Goal: Task Accomplishment & Management: Manage account settings

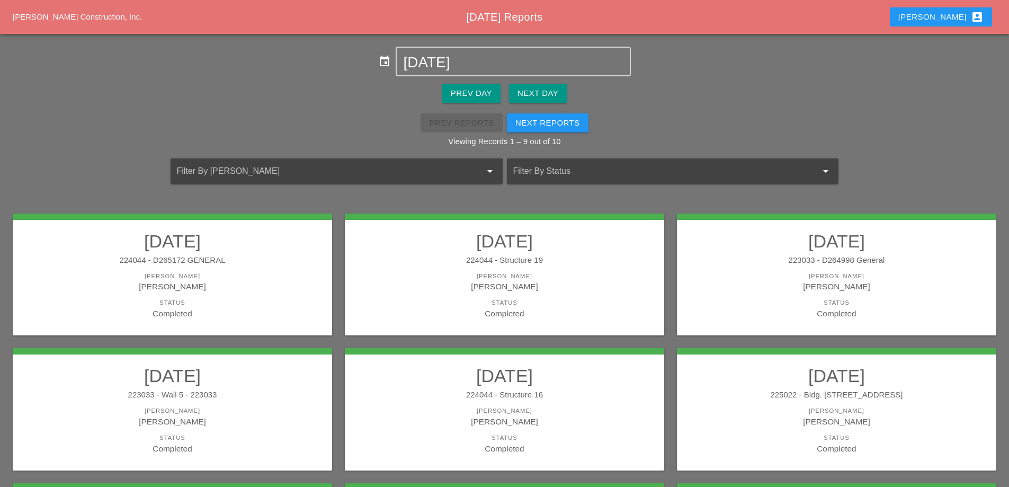
click at [516, 275] on div "[PERSON_NAME]" at bounding box center [504, 276] width 298 height 9
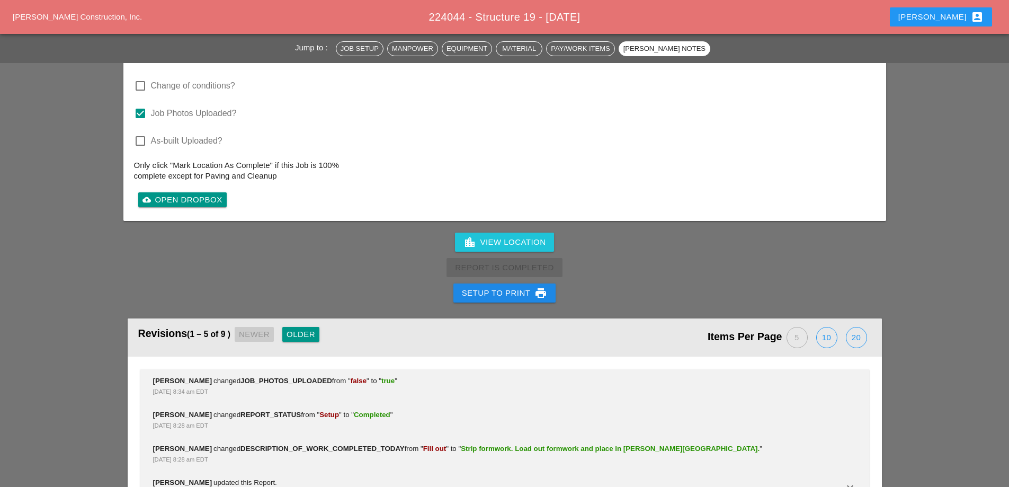
scroll to position [1789, 0]
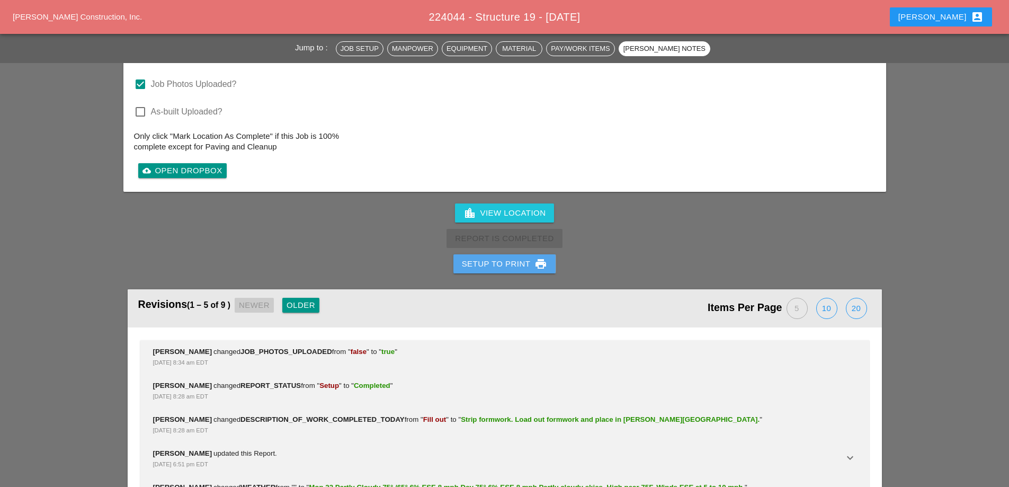
click at [492, 257] on div "Setup to Print print" at bounding box center [505, 263] width 86 height 13
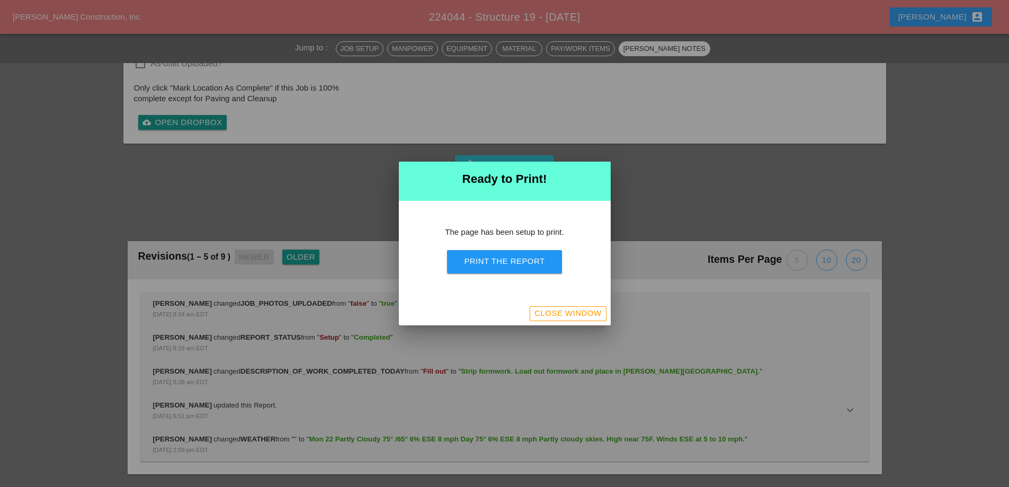
scroll to position [1595, 0]
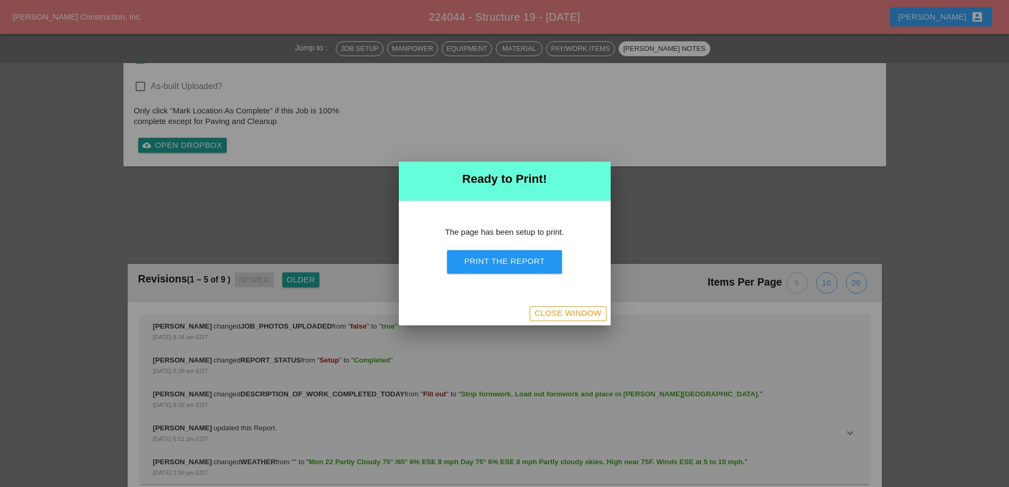
click at [500, 261] on div "Print the Report" at bounding box center [504, 261] width 80 height 12
click at [588, 309] on div "Close Window" at bounding box center [567, 313] width 67 height 12
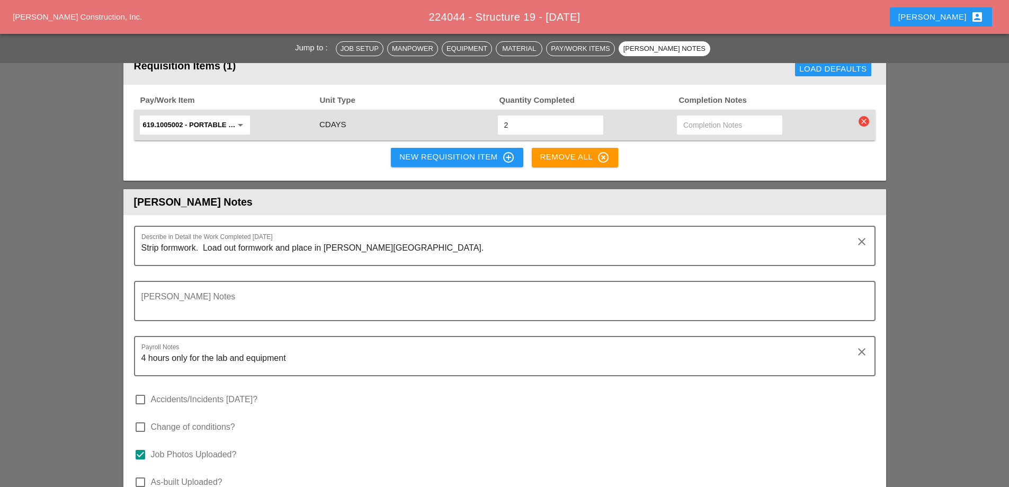
scroll to position [1366, 0]
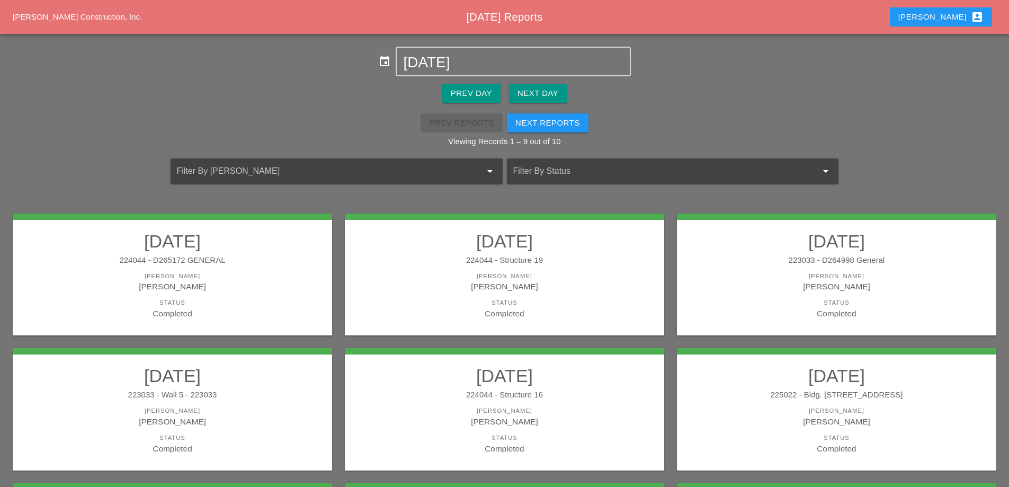
click at [804, 271] on link "09/22/2025 223033 - D264998 General Foreman Luca Gambardella Status Completed" at bounding box center [836, 274] width 298 height 89
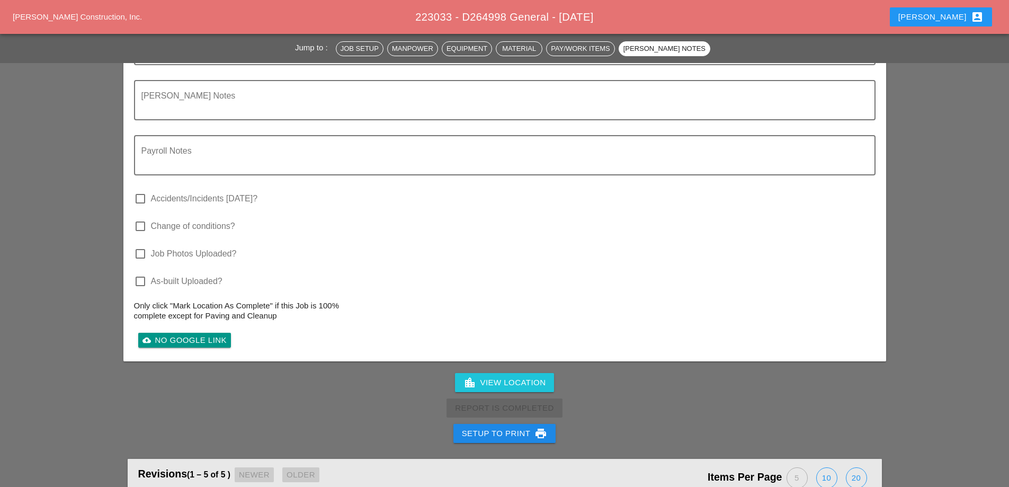
scroll to position [1512, 0]
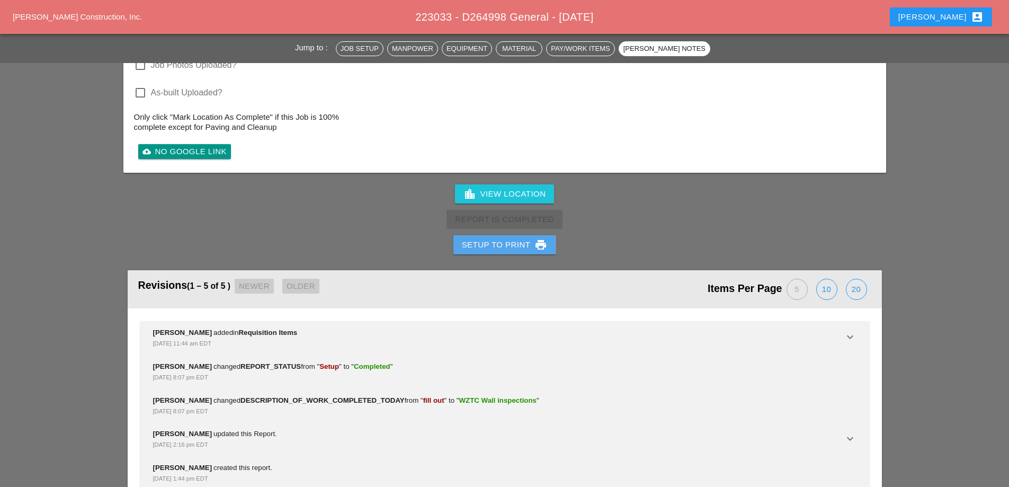
click at [507, 238] on div "Setup to Print print" at bounding box center [505, 244] width 86 height 13
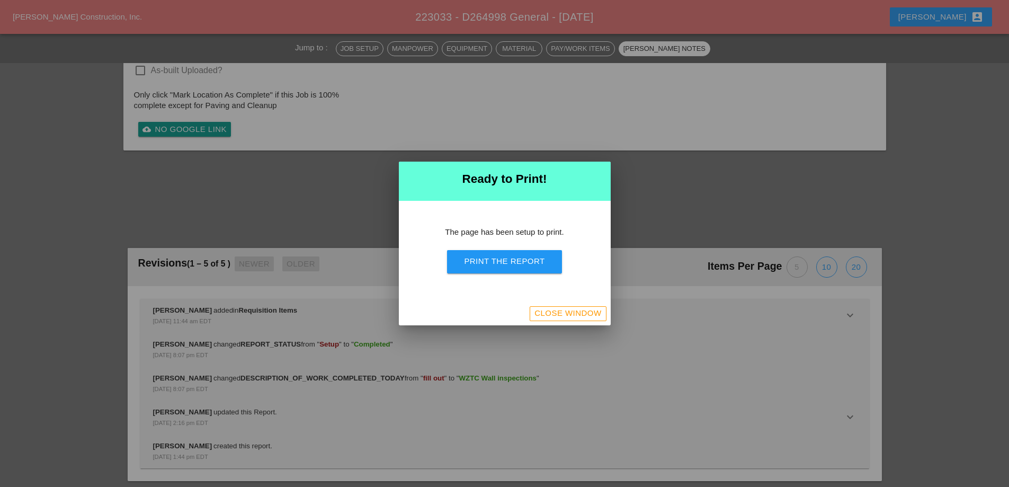
scroll to position [1246, 0]
click at [503, 265] on div "Print the Report" at bounding box center [504, 261] width 80 height 12
click at [557, 310] on div "Close Window" at bounding box center [567, 313] width 67 height 12
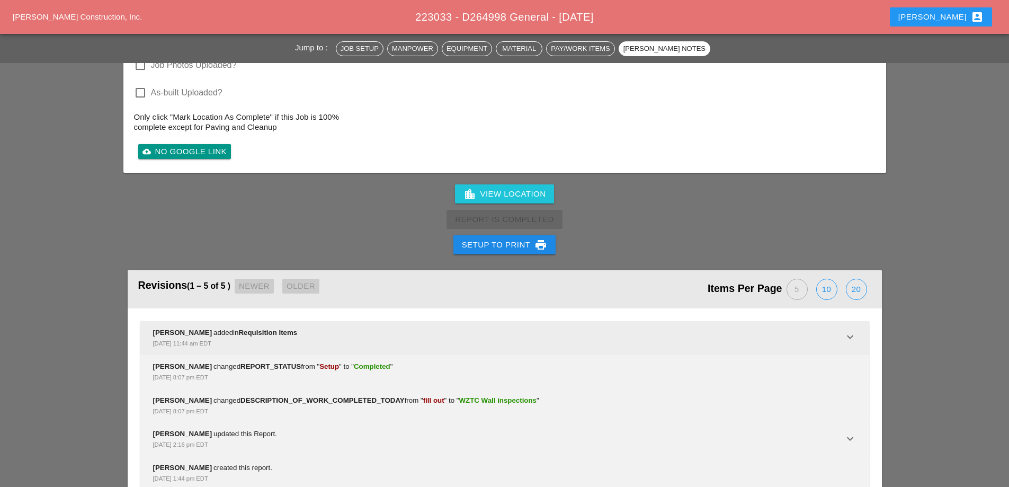
scroll to position [1512, 0]
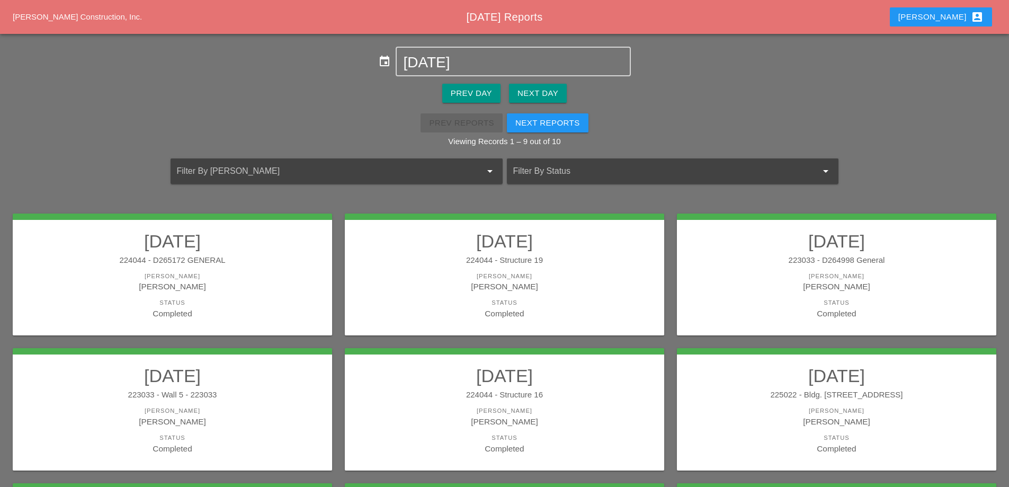
click at [277, 399] on div "223033 - Wall 5 - 223033" at bounding box center [172, 395] width 298 height 12
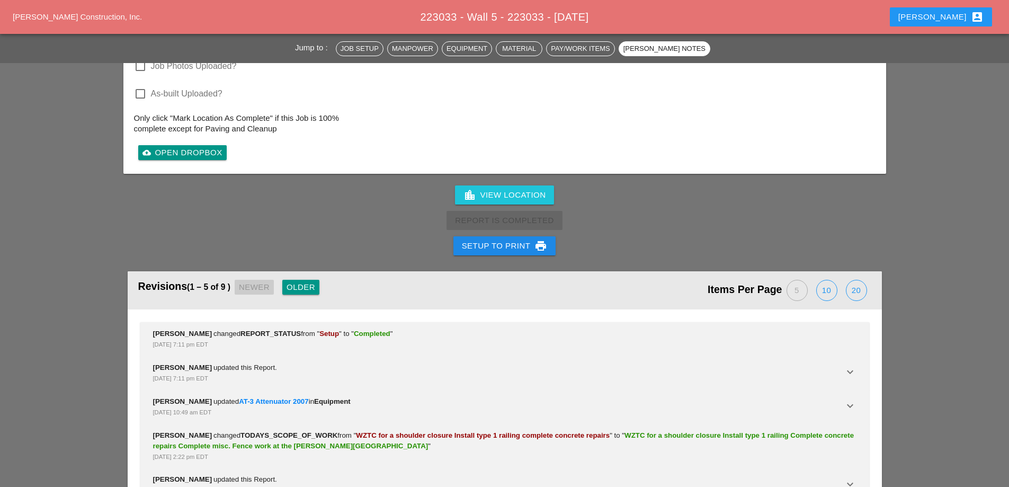
scroll to position [1750, 0]
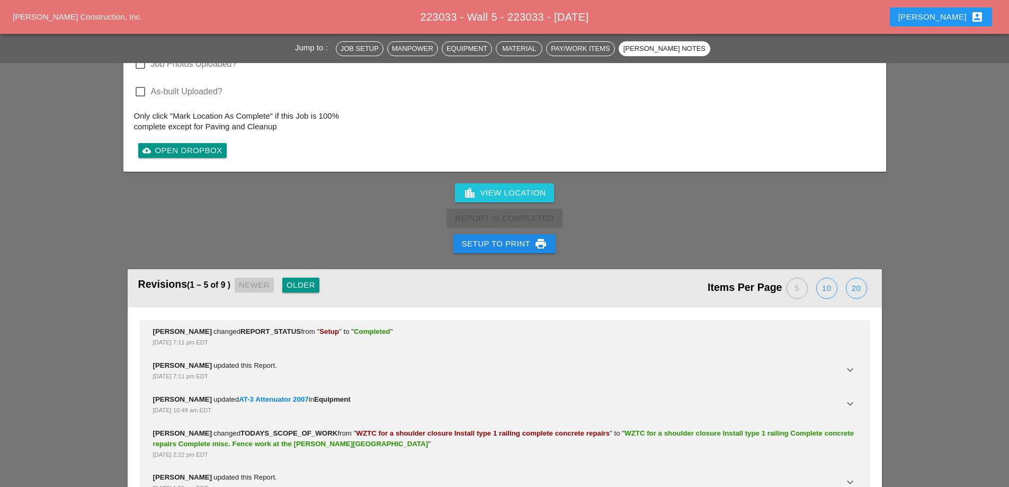
click at [477, 237] on div "Setup to Print print" at bounding box center [505, 243] width 86 height 13
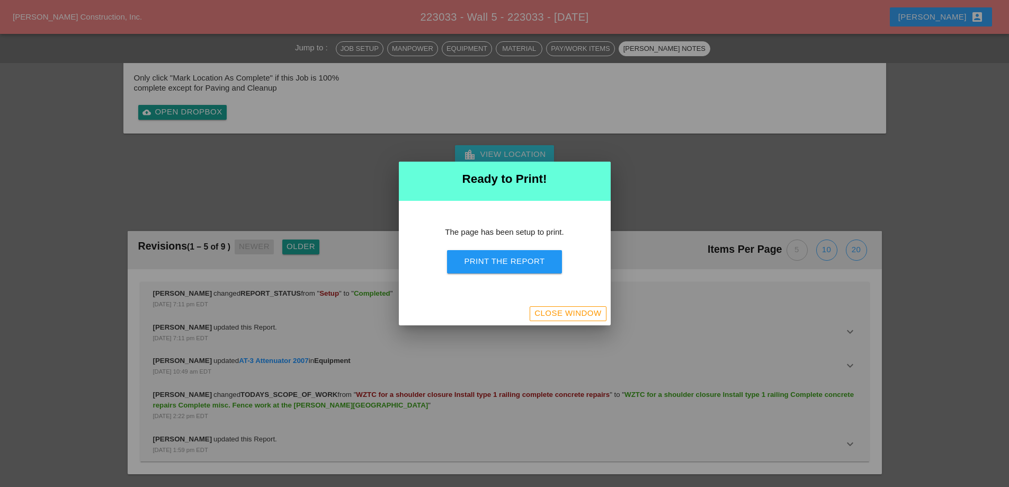
scroll to position [1592, 0]
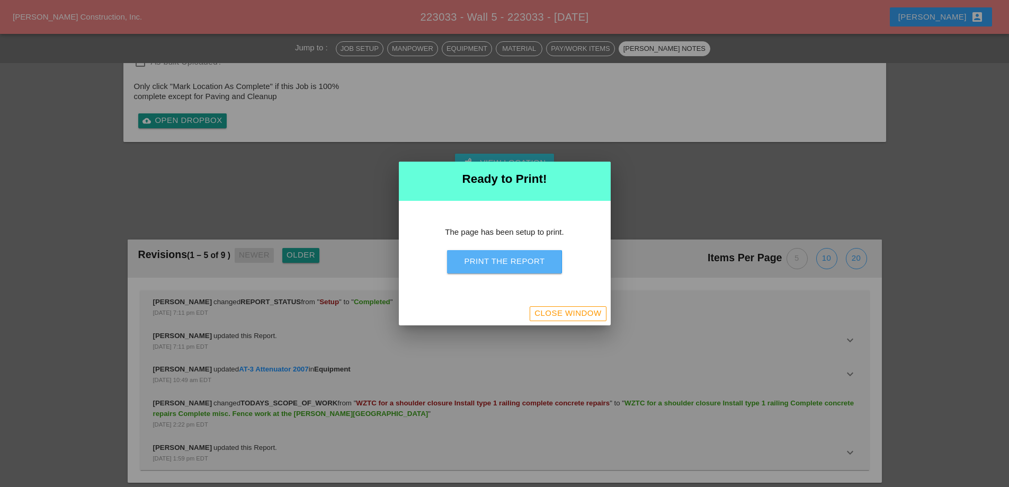
click at [478, 261] on div "Print the Report" at bounding box center [504, 261] width 80 height 12
click at [587, 311] on div "Close Window" at bounding box center [567, 313] width 67 height 12
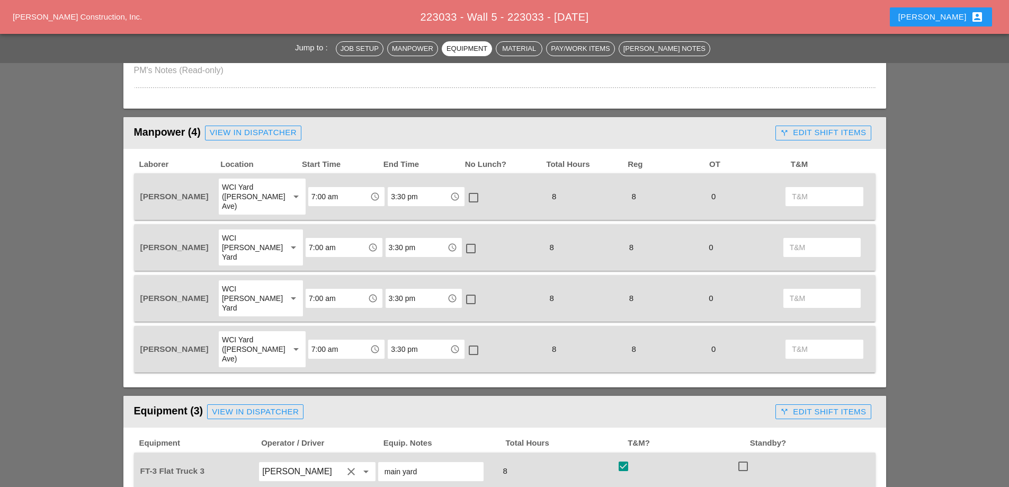
scroll to position [373, 0]
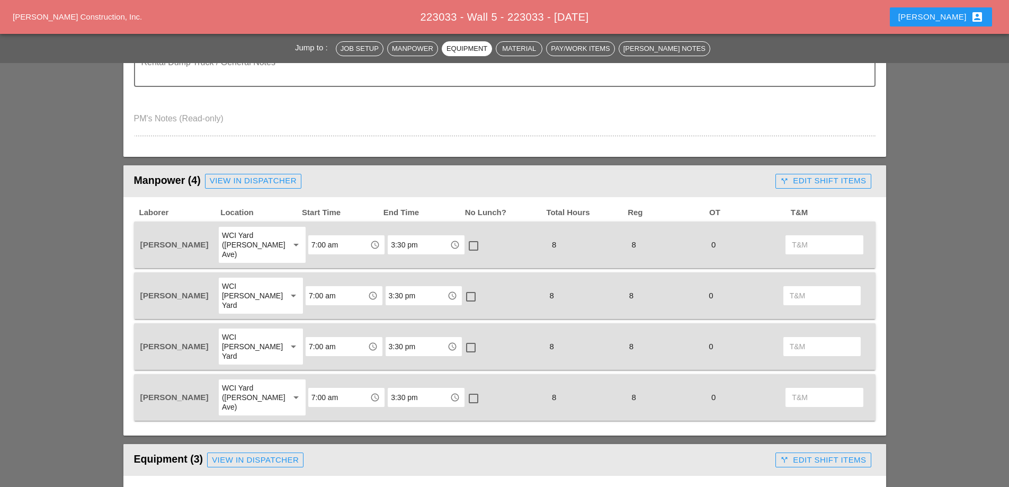
click at [839, 182] on div "call_split Edit Shift Items" at bounding box center [823, 181] width 86 height 12
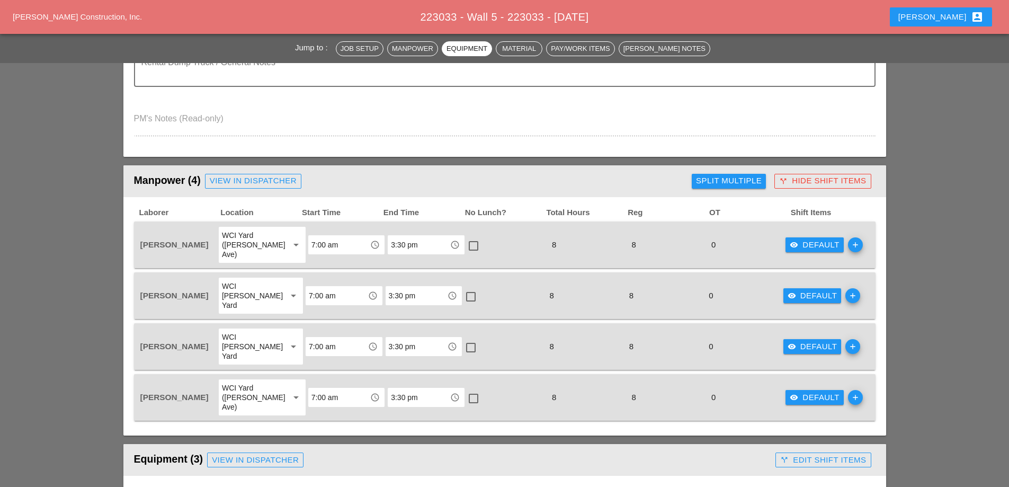
click at [814, 239] on div "visibility Default" at bounding box center [815, 245] width 50 height 12
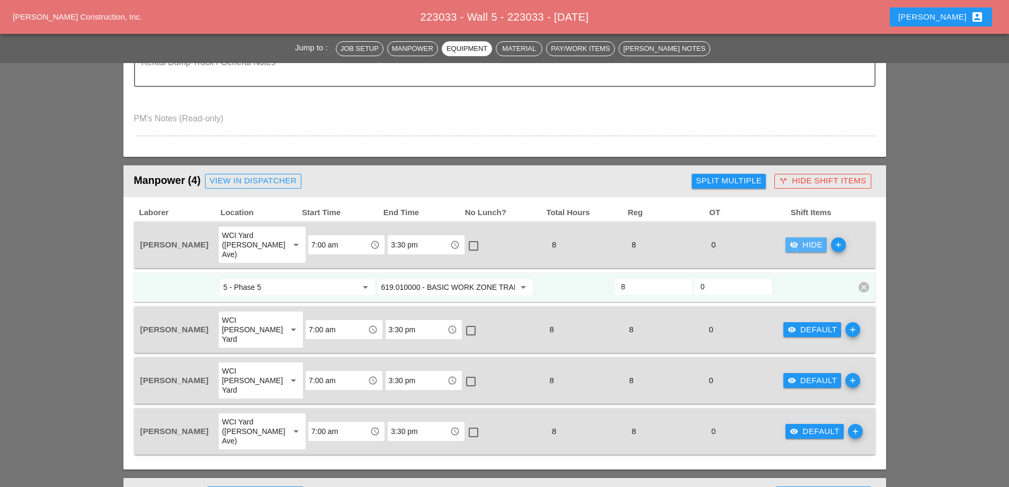
click at [814, 237] on button "visibility_off Hide" at bounding box center [805, 244] width 41 height 15
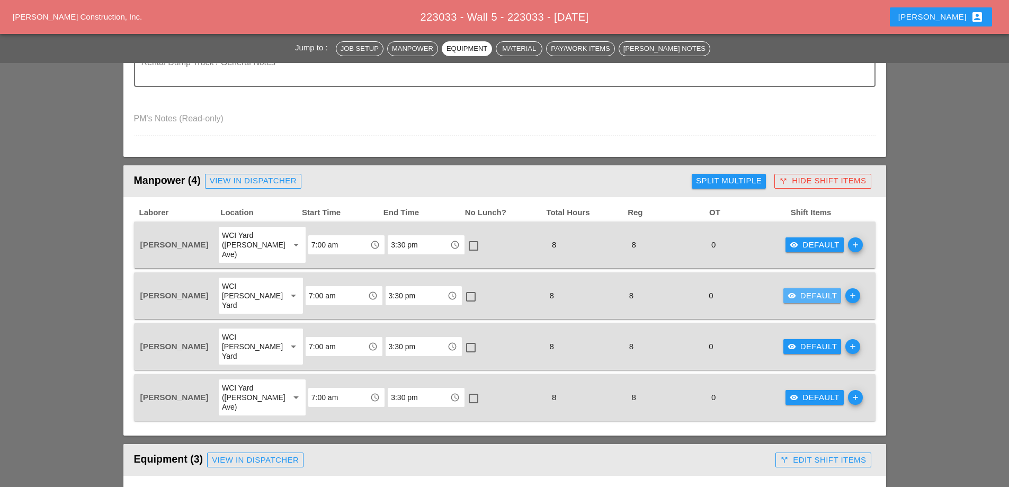
click at [809, 288] on button "visibility Default" at bounding box center [812, 295] width 58 height 15
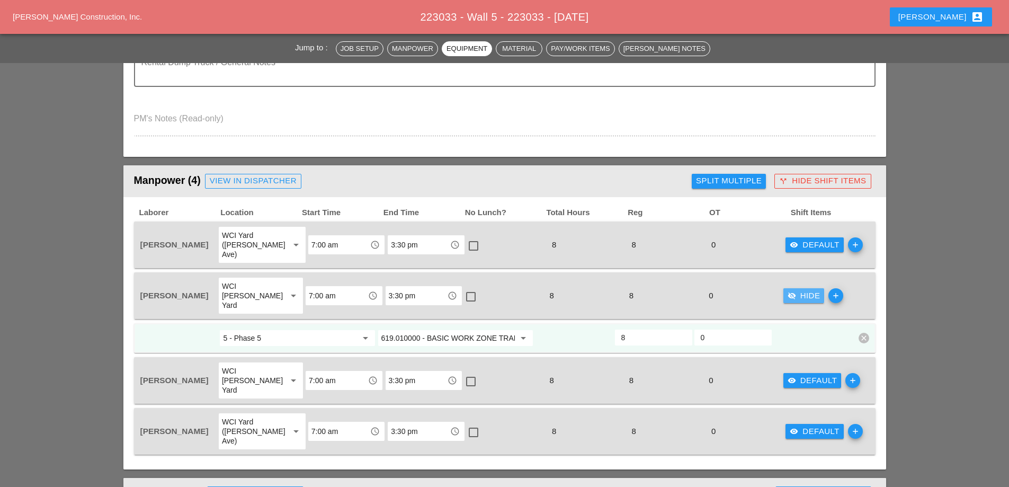
click at [808, 290] on div "visibility_off Hide" at bounding box center [803, 296] width 33 height 12
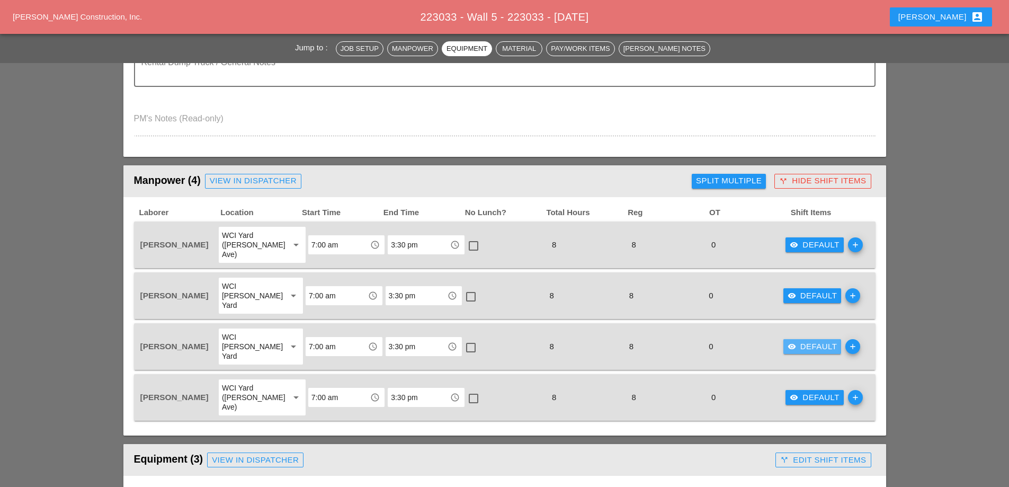
click at [800, 341] on div "visibility Default" at bounding box center [812, 347] width 50 height 12
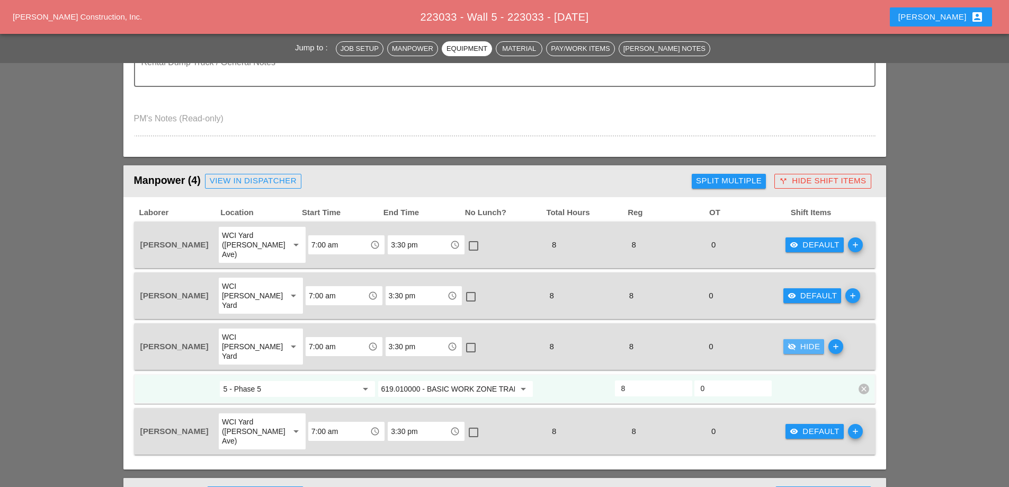
click at [800, 341] on div "visibility_off Hide" at bounding box center [803, 347] width 33 height 12
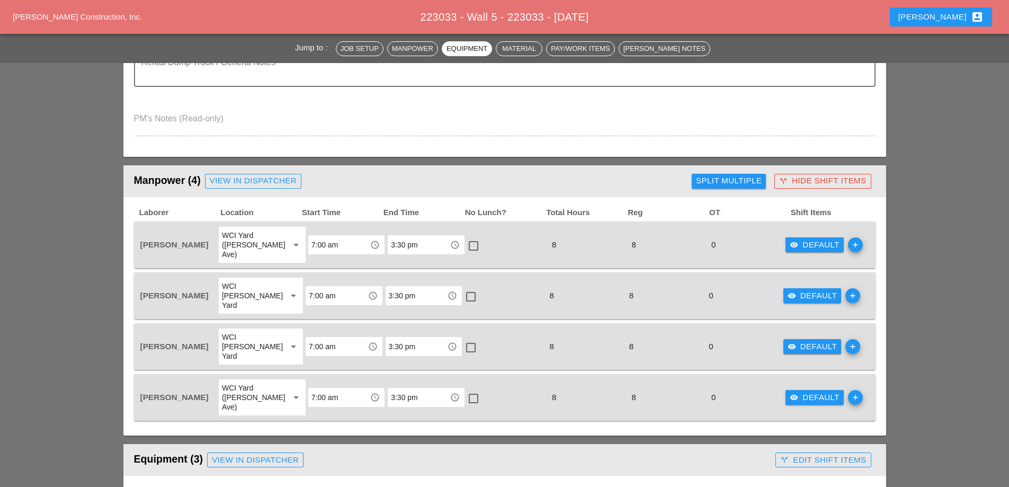
click at [796, 391] on div "visibility Default" at bounding box center [815, 397] width 50 height 12
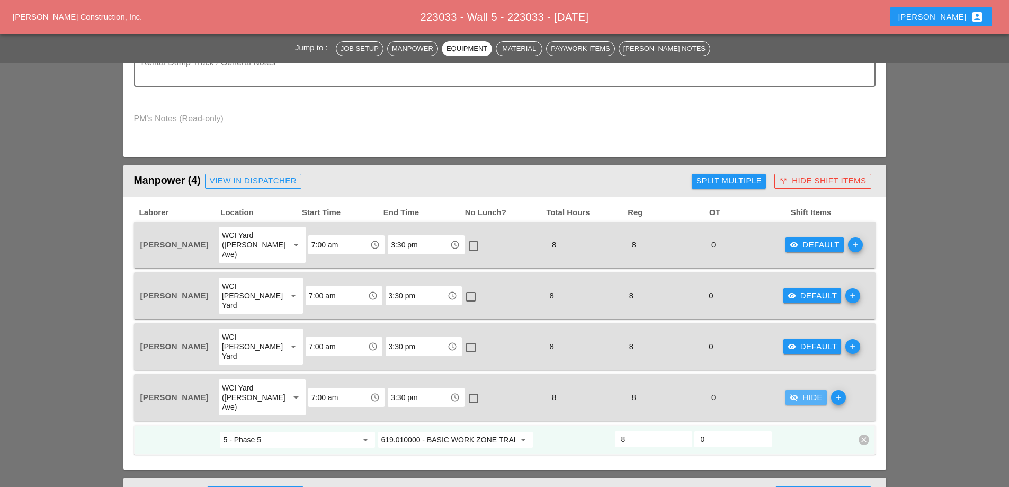
click at [796, 390] on button "visibility_off Hide" at bounding box center [805, 397] width 41 height 15
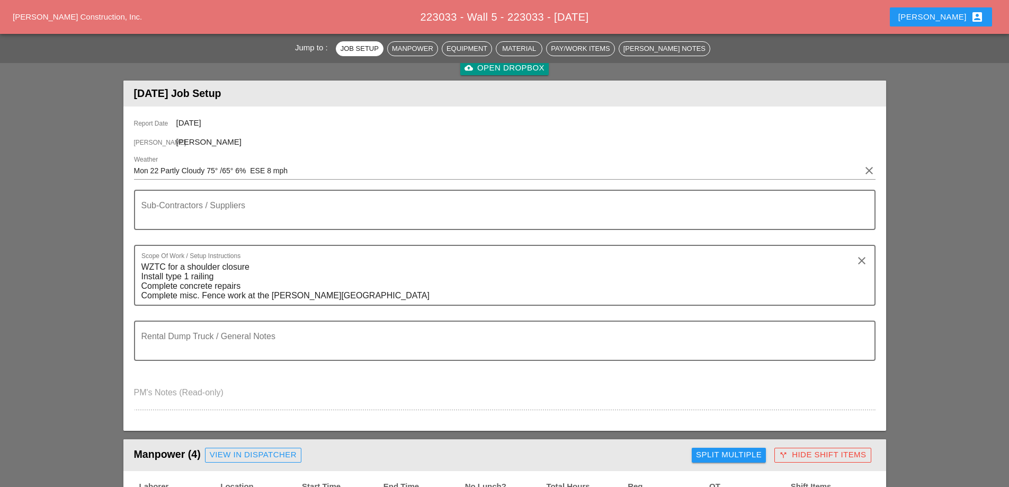
scroll to position [106, 0]
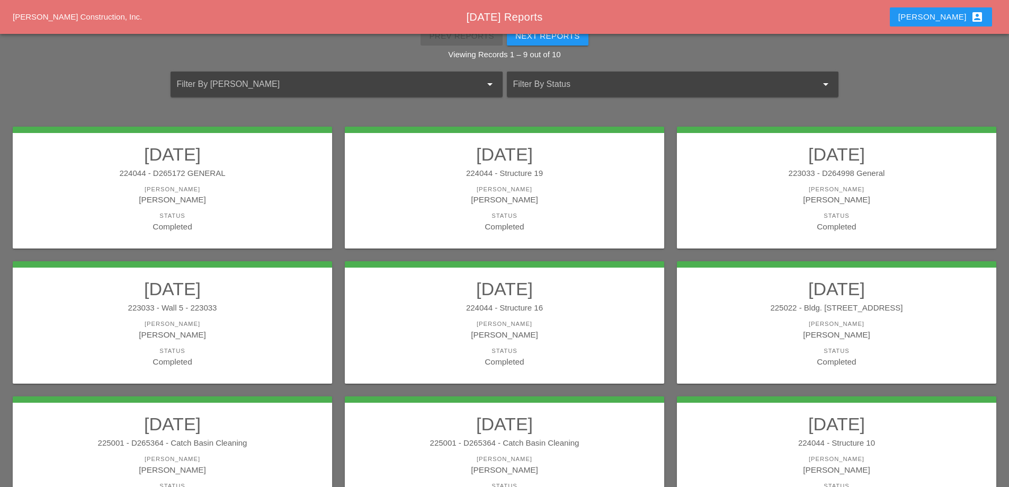
scroll to position [106, 0]
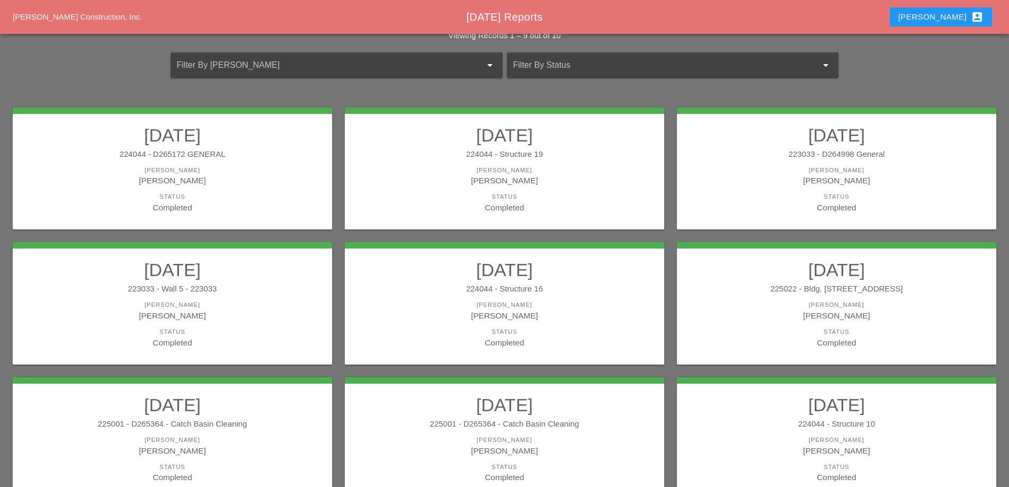
click at [521, 286] on div "224044 - Structure 16" at bounding box center [504, 289] width 298 height 12
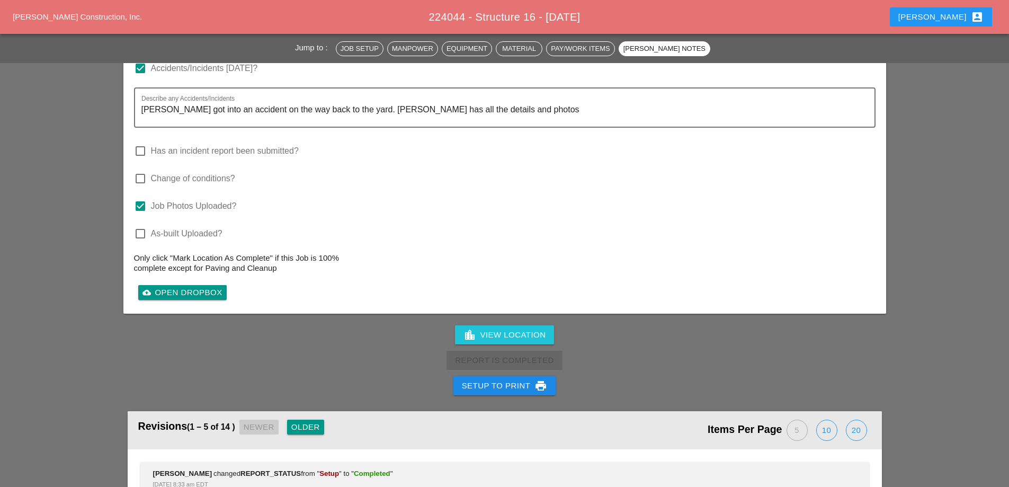
scroll to position [1589, 0]
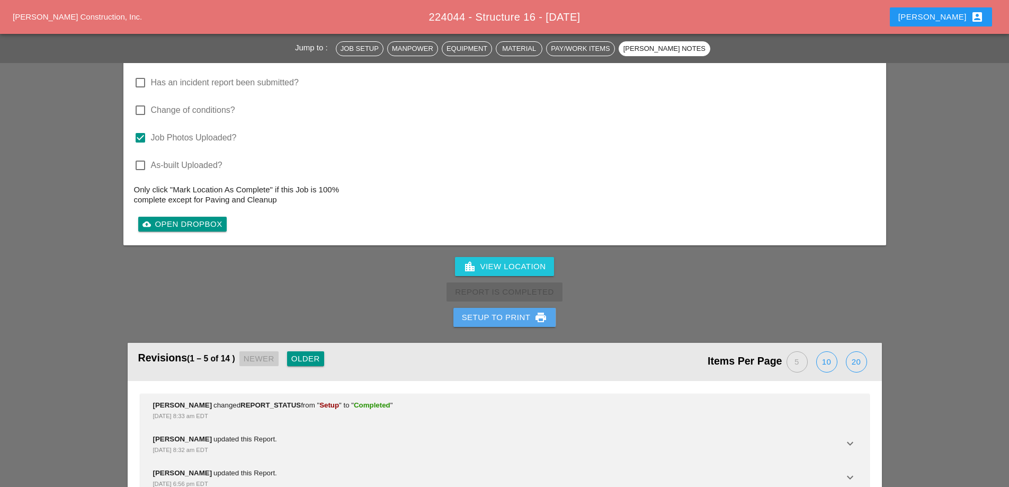
click at [492, 316] on div "Setup to Print print" at bounding box center [505, 317] width 86 height 13
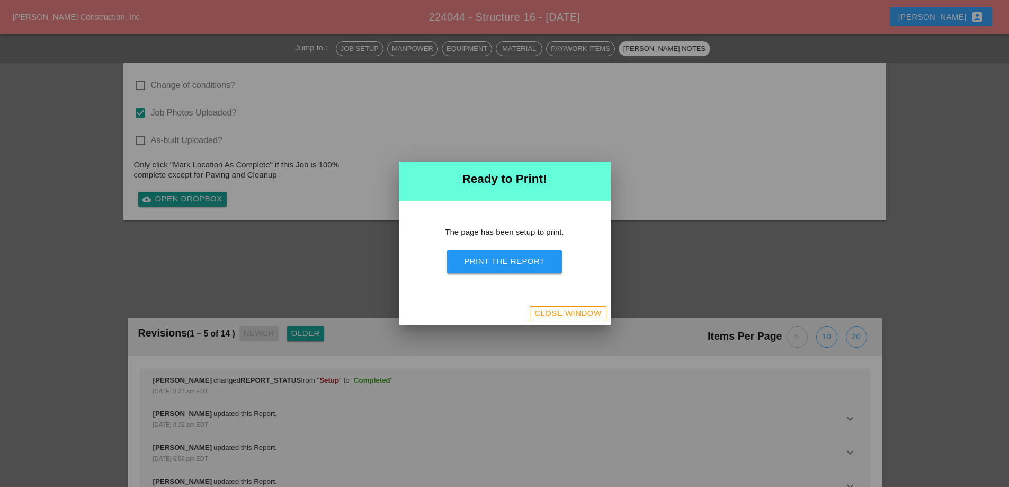
scroll to position [1349, 0]
click at [505, 268] on button "Print the Report" at bounding box center [504, 261] width 114 height 23
drag, startPoint x: 584, startPoint y: 312, endPoint x: 572, endPoint y: 271, distance: 42.9
click at [583, 312] on div "Close Window" at bounding box center [567, 313] width 67 height 12
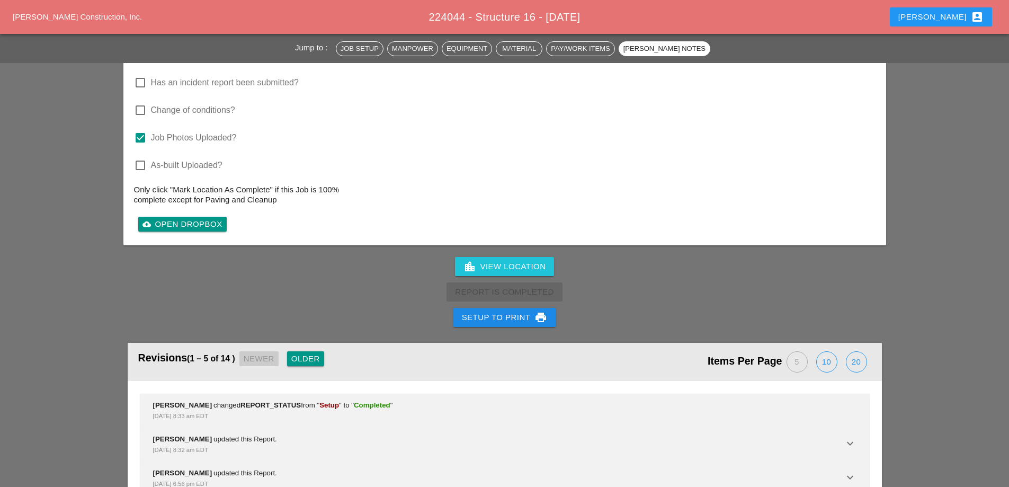
scroll to position [1589, 0]
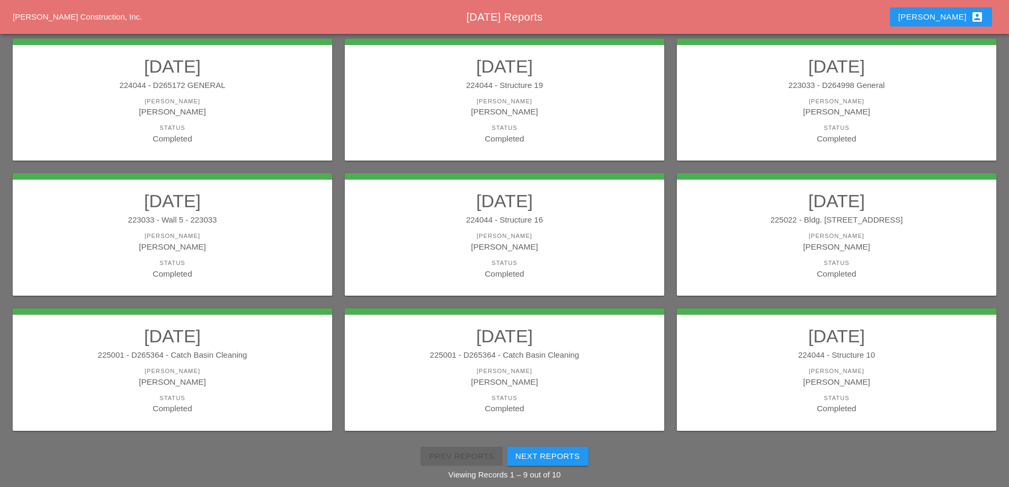
scroll to position [190, 0]
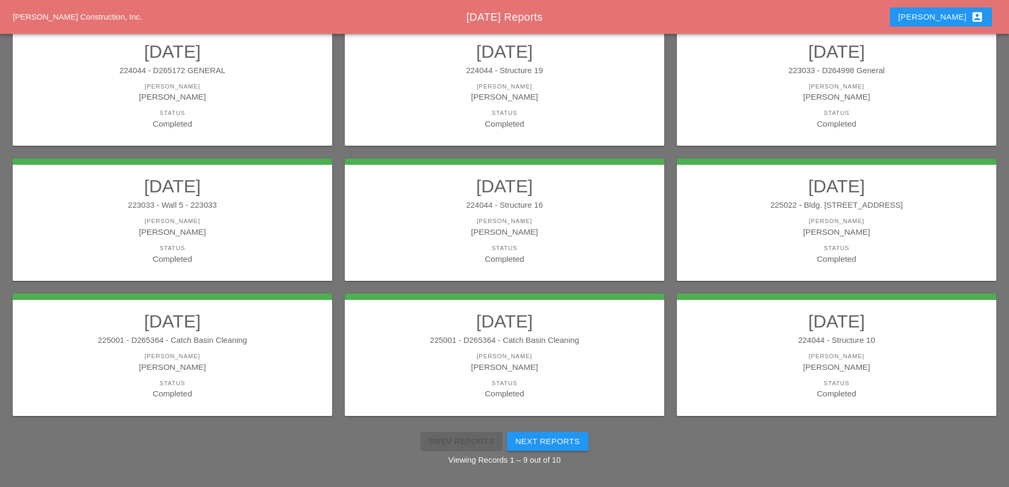
click at [861, 212] on link "09/22/2025 225022 - Bldg. 130 5th Ave Foreman Gillie Etnel Status Completed" at bounding box center [836, 219] width 298 height 89
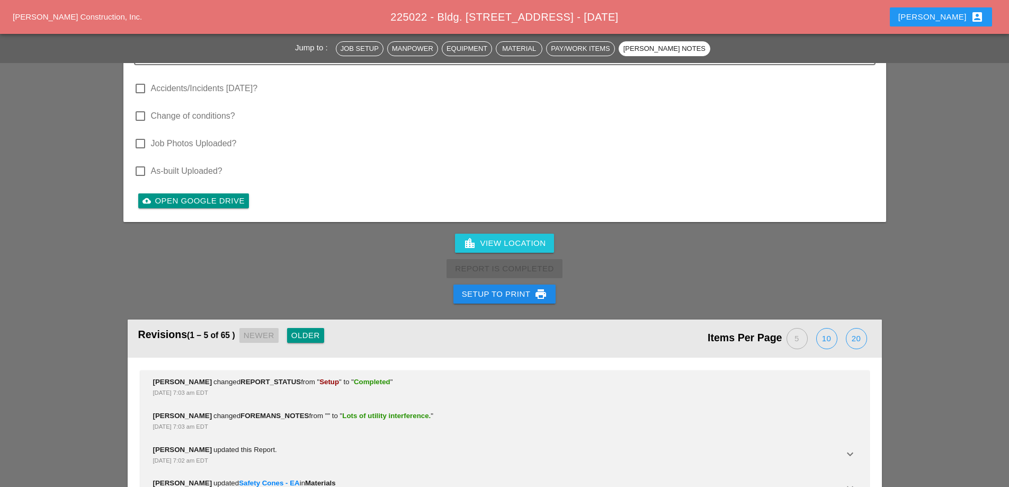
scroll to position [3107, 0]
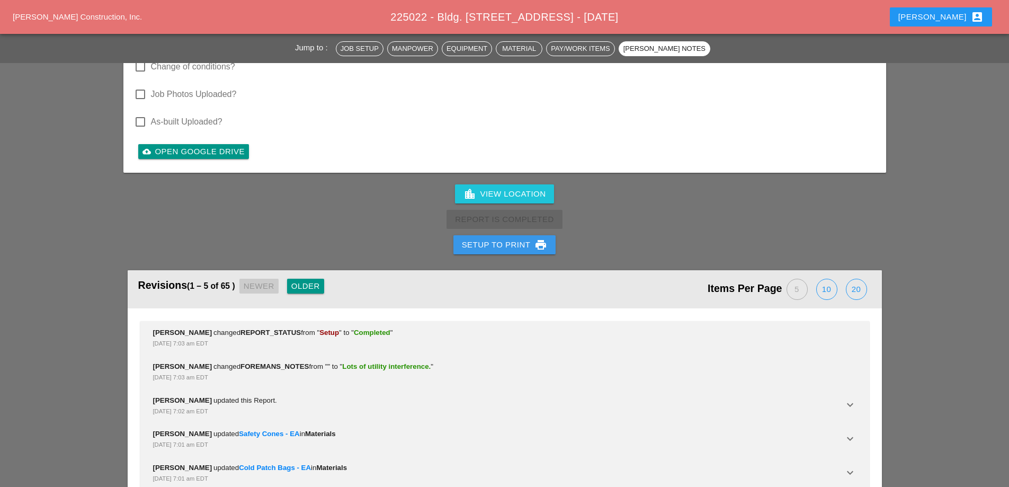
click at [493, 238] on div "Setup to Print print" at bounding box center [505, 244] width 86 height 13
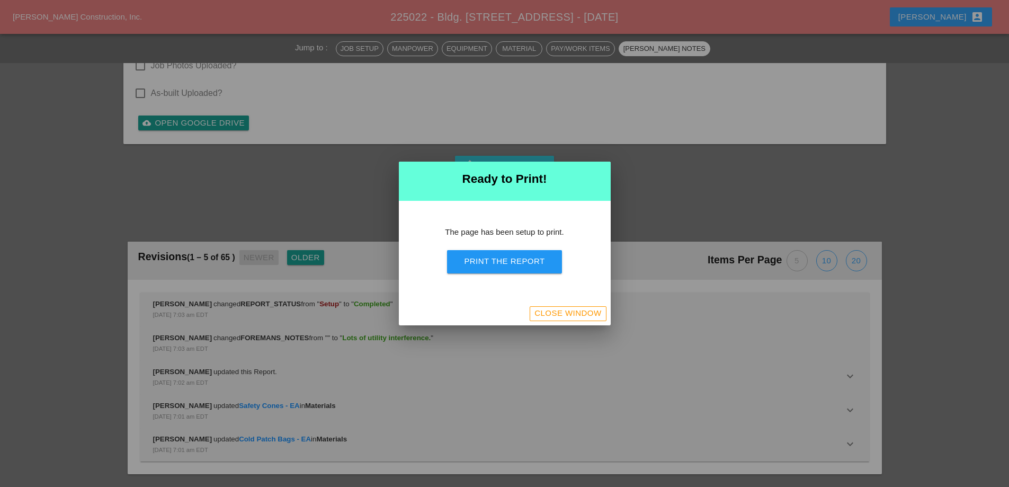
scroll to position [3302, 0]
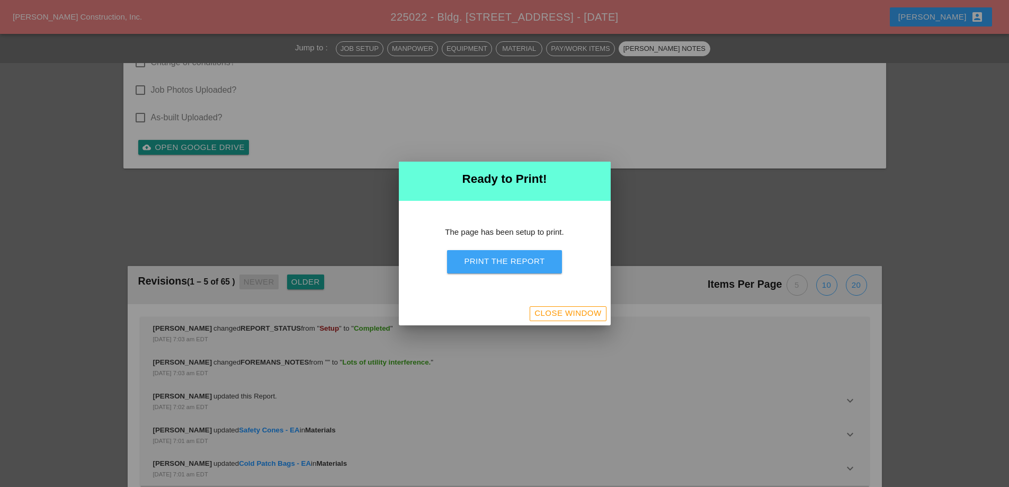
click at [492, 263] on div "Print the Report" at bounding box center [504, 261] width 80 height 12
click at [585, 310] on div "Close Window" at bounding box center [567, 313] width 67 height 12
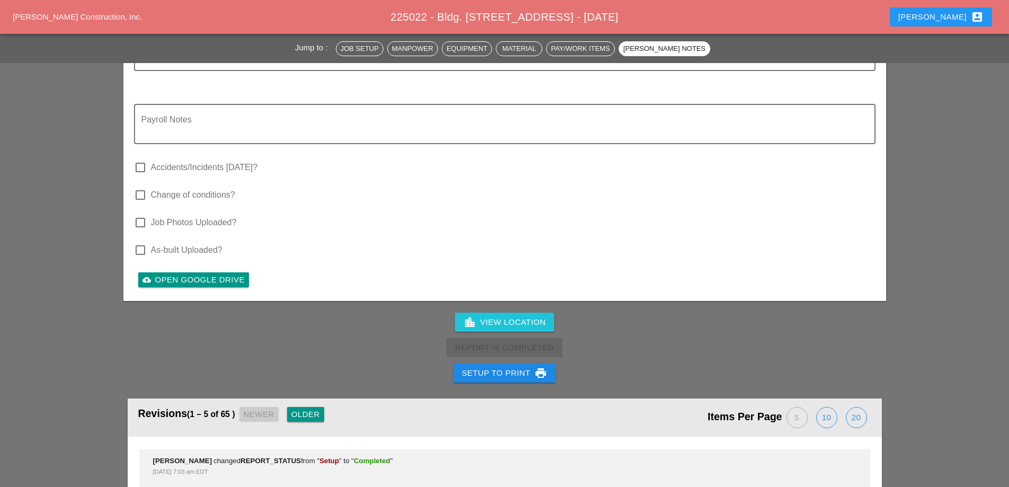
scroll to position [2997, 0]
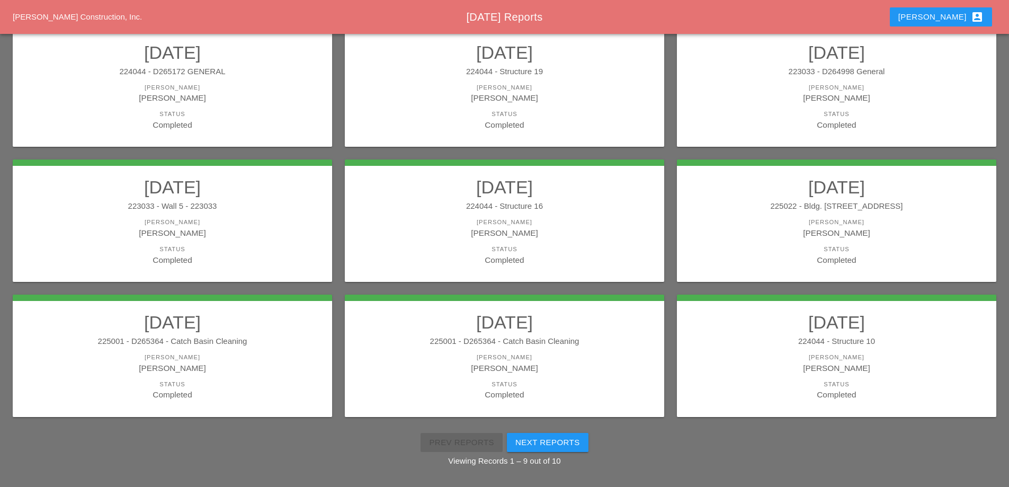
scroll to position [190, 0]
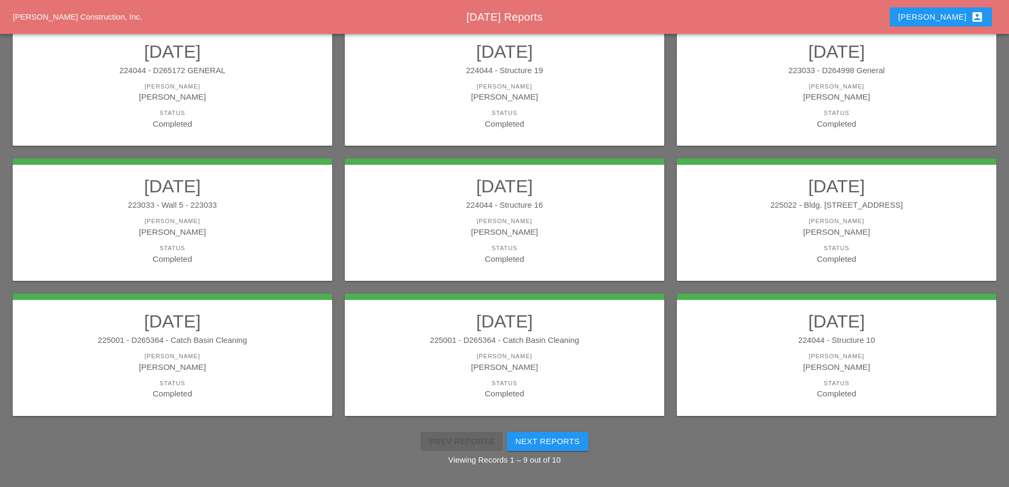
click at [214, 355] on div "[PERSON_NAME]" at bounding box center [172, 356] width 298 height 9
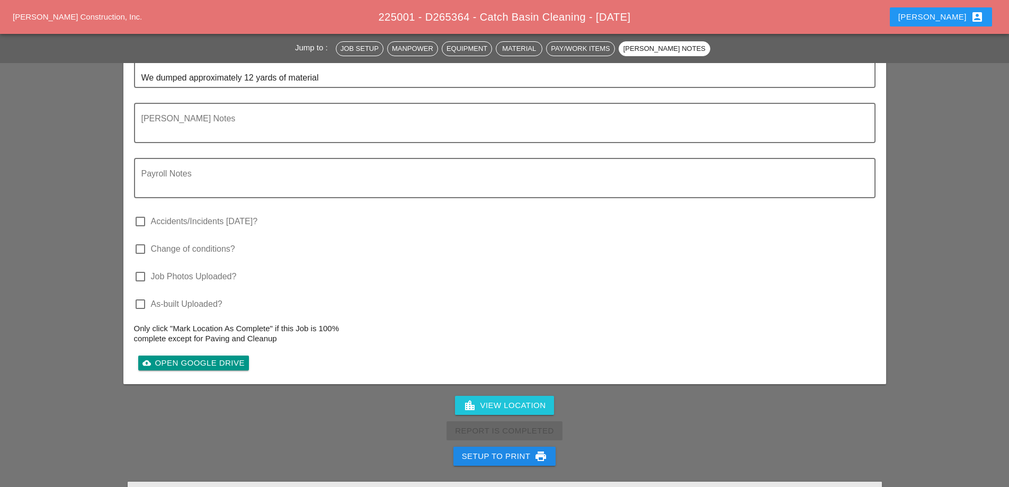
scroll to position [1695, 0]
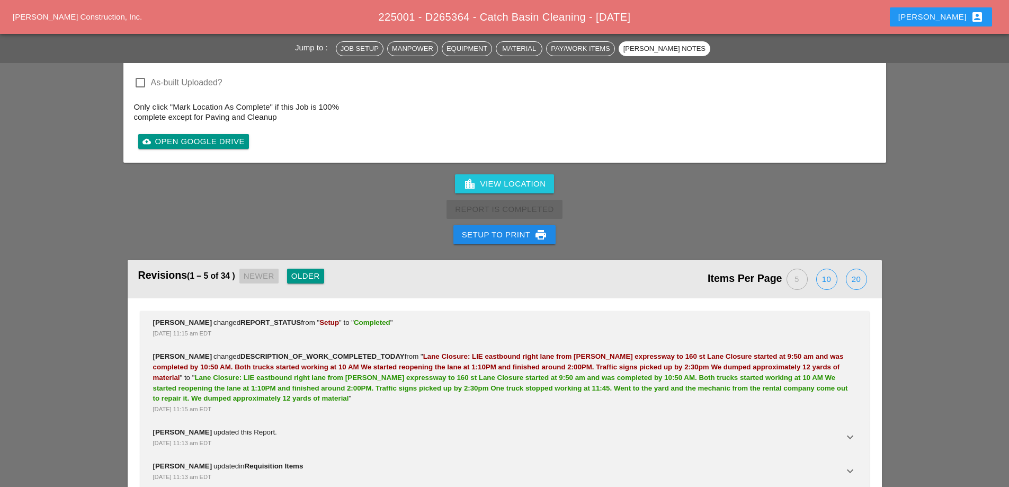
click at [517, 232] on div "Setup to Print print" at bounding box center [505, 234] width 86 height 13
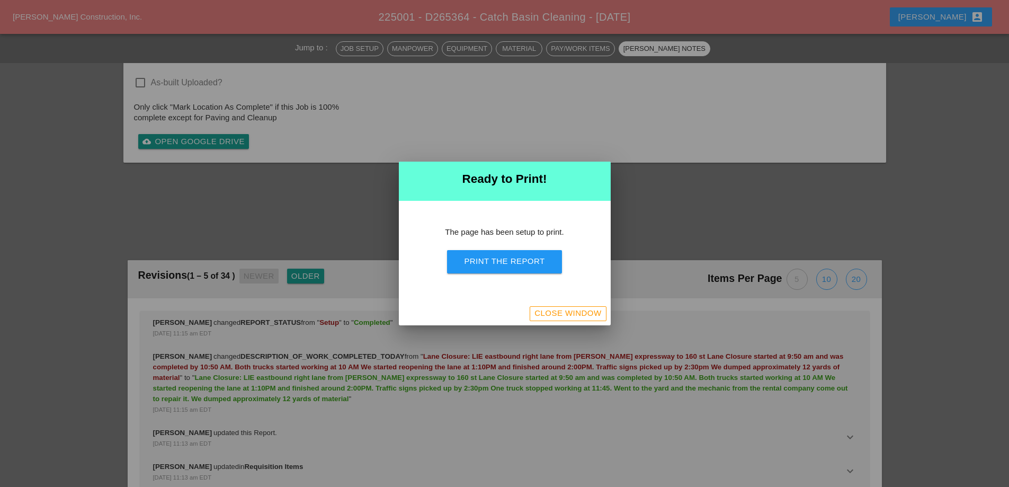
scroll to position [1443, 0]
click at [517, 259] on div "Print the Report" at bounding box center [504, 261] width 80 height 12
drag, startPoint x: 599, startPoint y: 304, endPoint x: 593, endPoint y: 312, distance: 10.2
click at [597, 308] on div "Close Window" at bounding box center [505, 313] width 212 height 23
drag, startPoint x: 593, startPoint y: 310, endPoint x: 57, endPoint y: 24, distance: 607.4
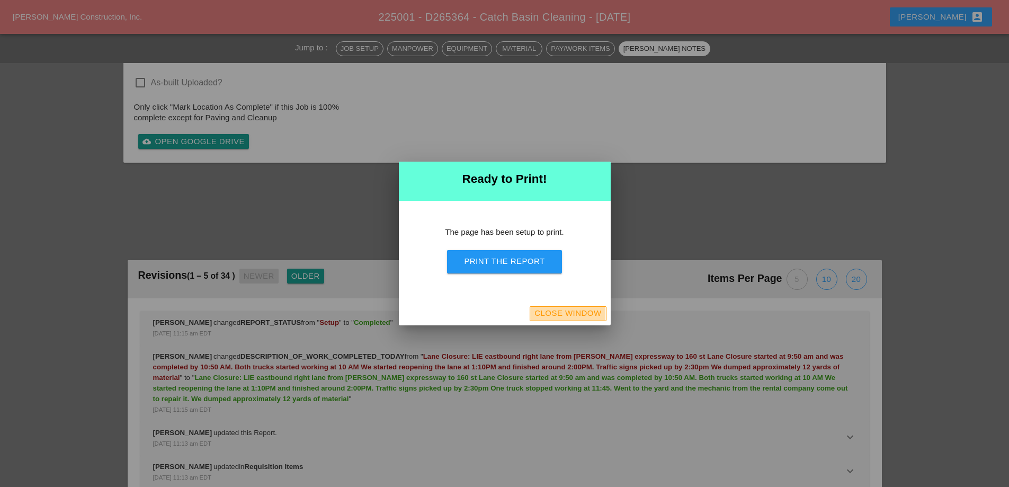
click at [593, 311] on div "Close Window" at bounding box center [567, 313] width 67 height 12
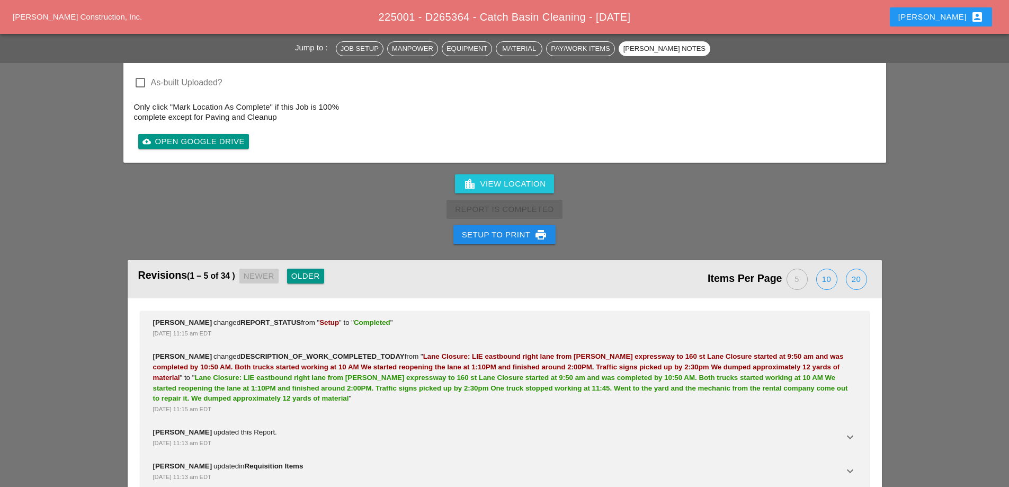
scroll to position [1695, 0]
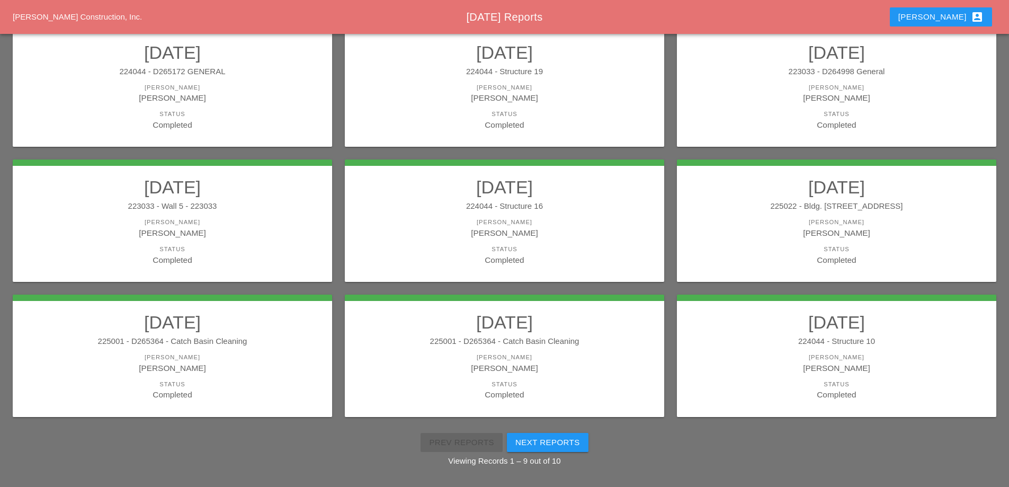
scroll to position [190, 0]
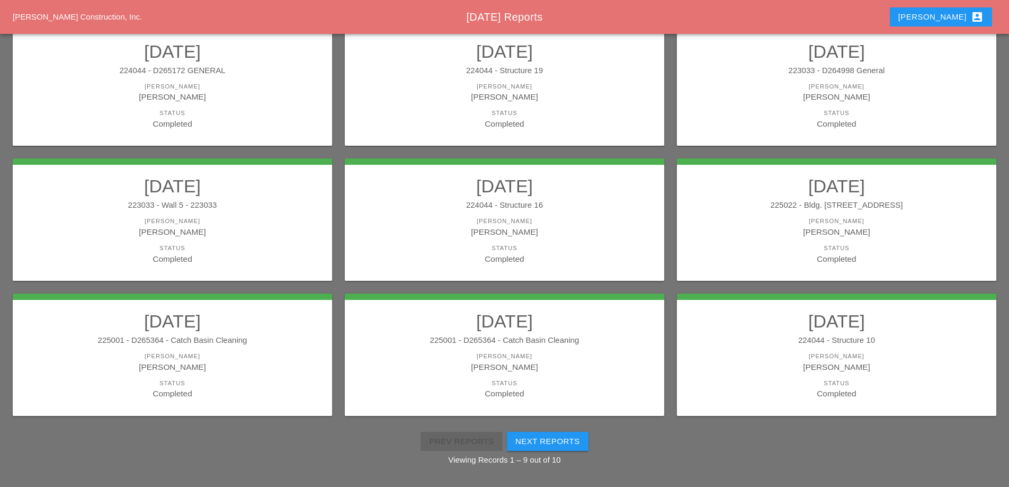
click at [586, 355] on div "[PERSON_NAME]" at bounding box center [504, 356] width 298 height 9
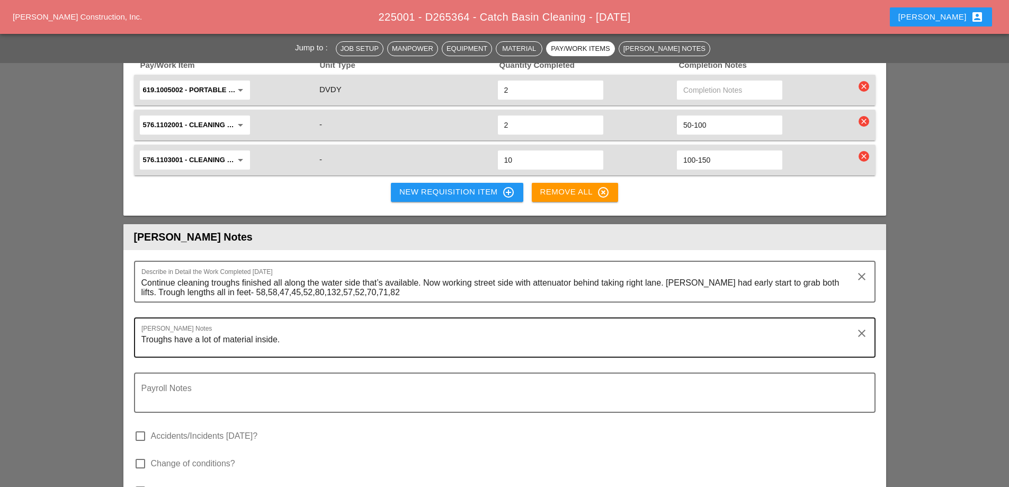
scroll to position [1324, 0]
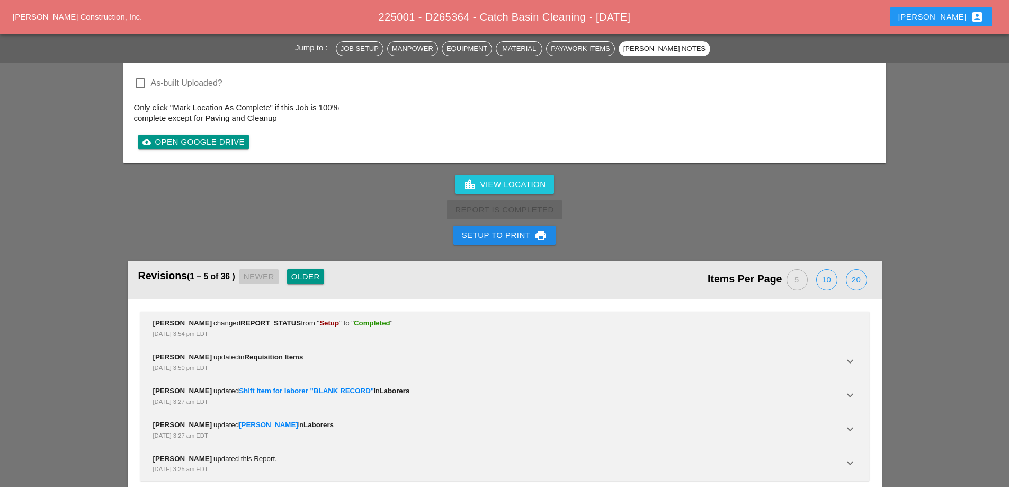
click at [516, 226] on button "Setup to Print print" at bounding box center [504, 235] width 103 height 19
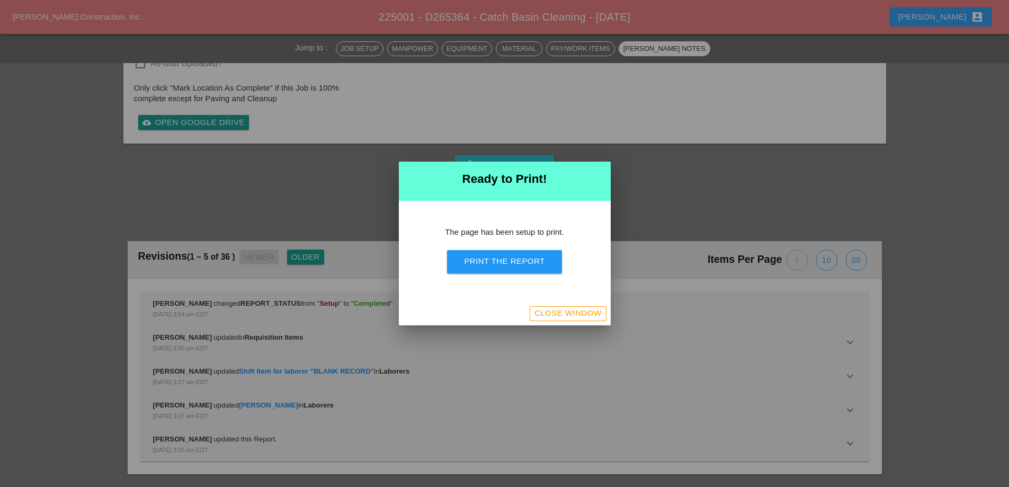
scroll to position [1443, 0]
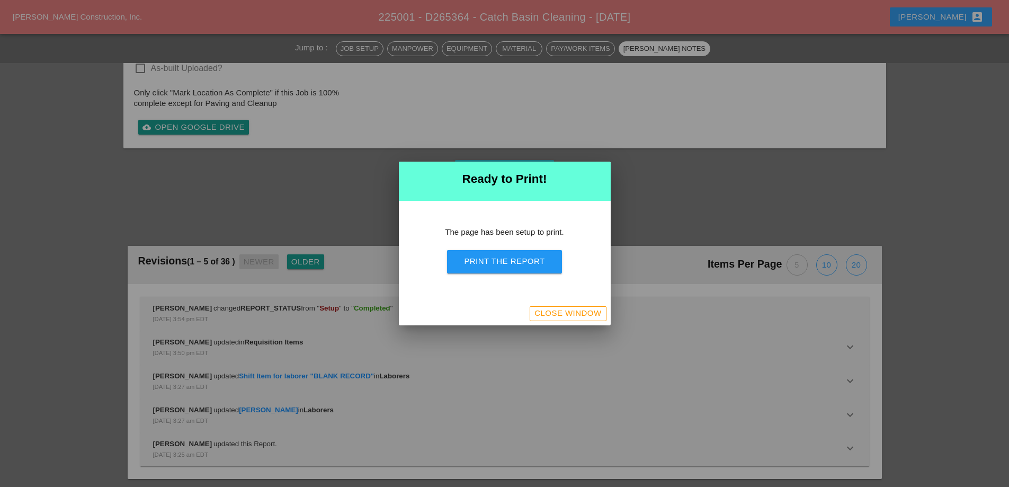
click at [522, 268] on button "Print the Report" at bounding box center [504, 261] width 114 height 23
drag, startPoint x: 547, startPoint y: 311, endPoint x: 189, endPoint y: 2, distance: 473.4
click at [547, 312] on div "Close Window" at bounding box center [567, 313] width 67 height 12
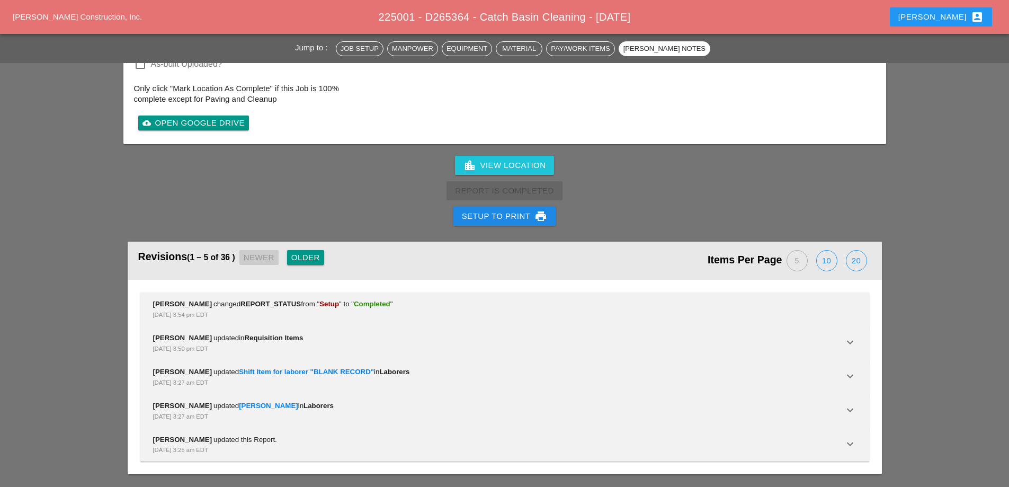
scroll to position [1684, 0]
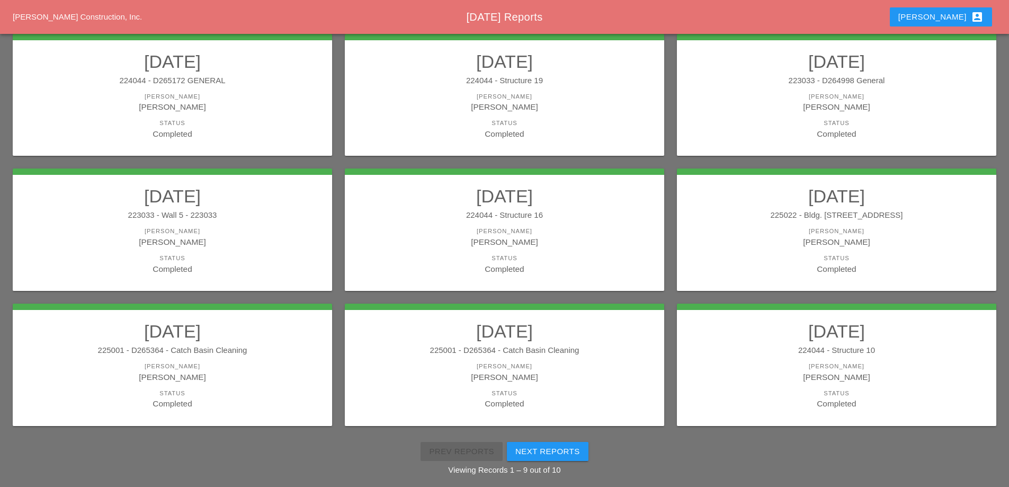
scroll to position [190, 0]
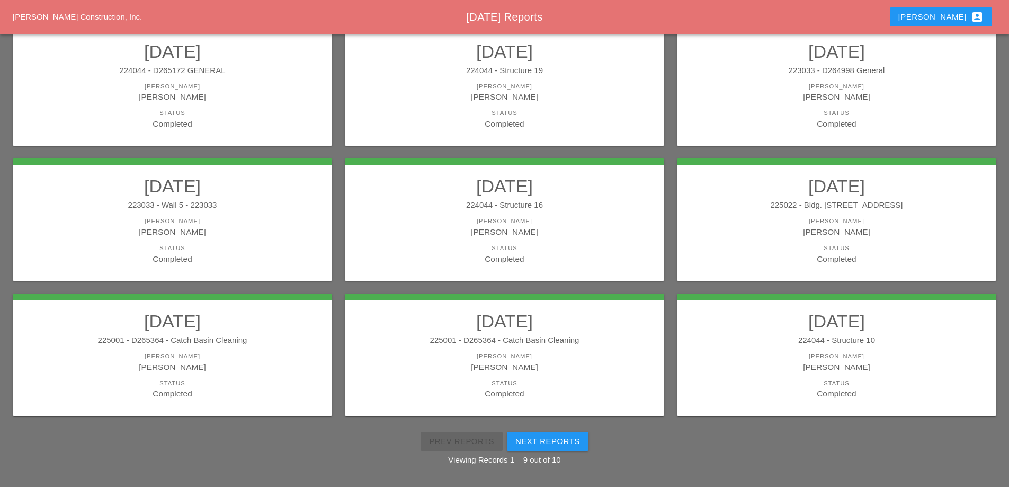
click at [819, 346] on div "224044 - Structure 10" at bounding box center [836, 340] width 298 height 12
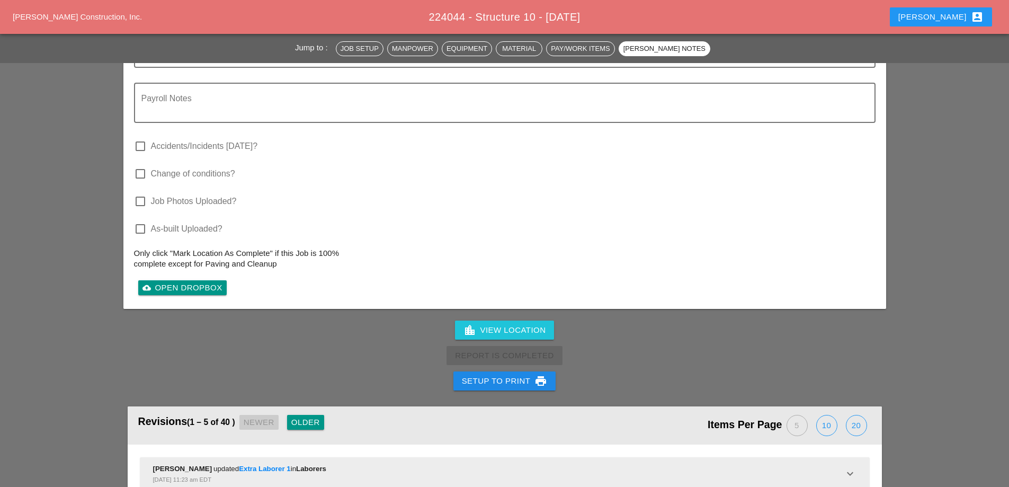
scroll to position [1882, 0]
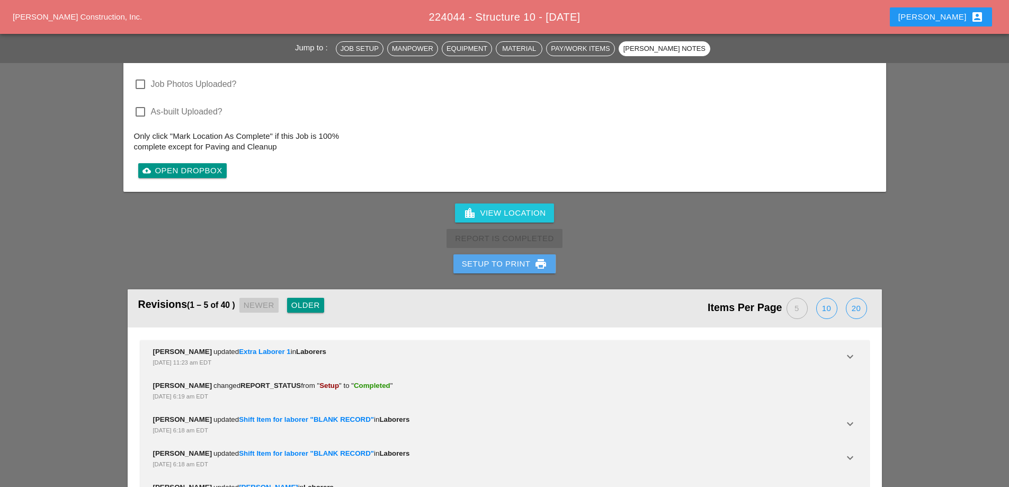
click at [499, 257] on div "Setup to Print print" at bounding box center [505, 263] width 86 height 13
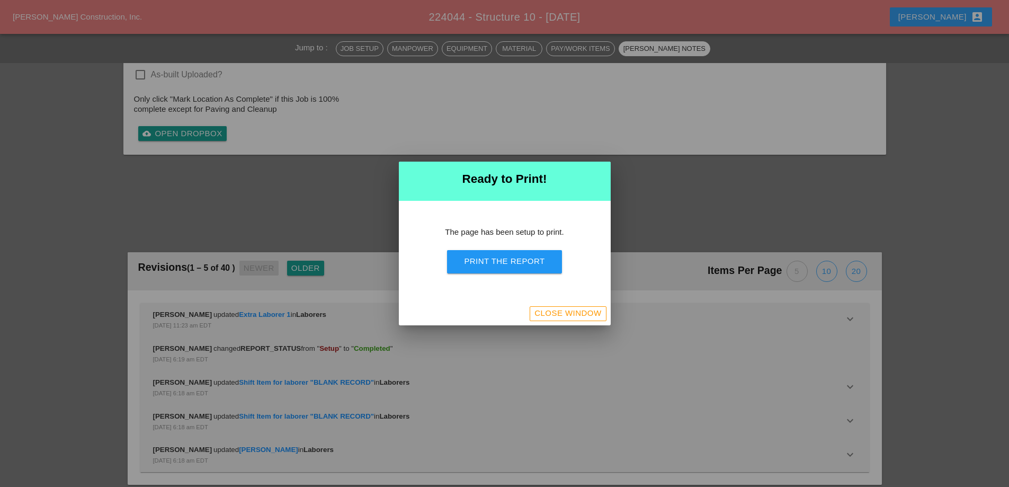
scroll to position [1703, 0]
drag, startPoint x: 501, startPoint y: 266, endPoint x: 608, endPoint y: 325, distance: 122.1
click at [501, 267] on div "Print the Report" at bounding box center [504, 261] width 80 height 12
drag, startPoint x: 592, startPoint y: 315, endPoint x: 26, endPoint y: 0, distance: 647.2
click at [592, 316] on div "Close Window" at bounding box center [567, 313] width 67 height 12
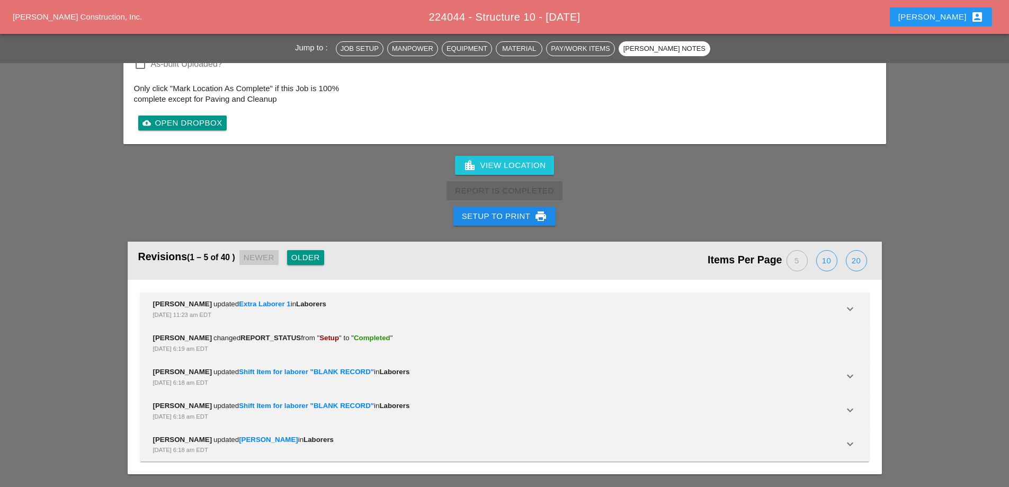
scroll to position [1882, 0]
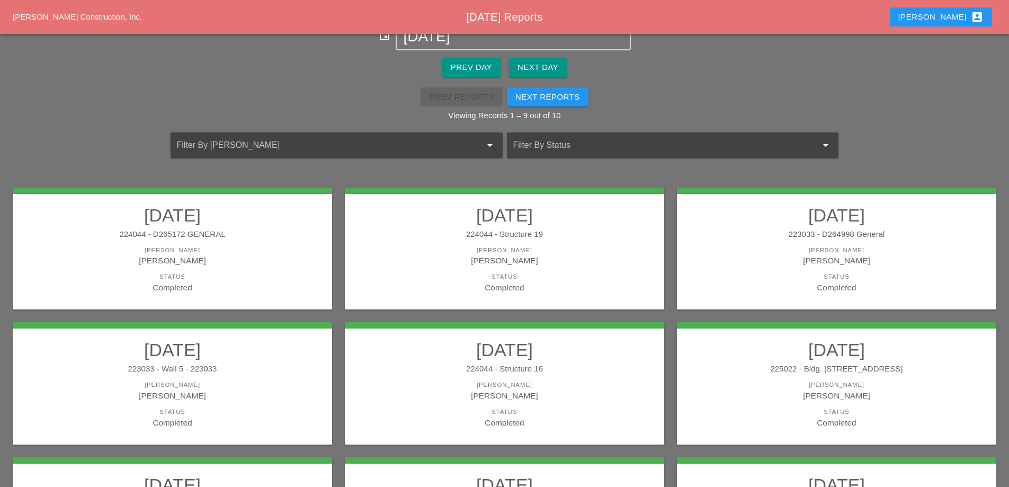
scroll to position [53, 0]
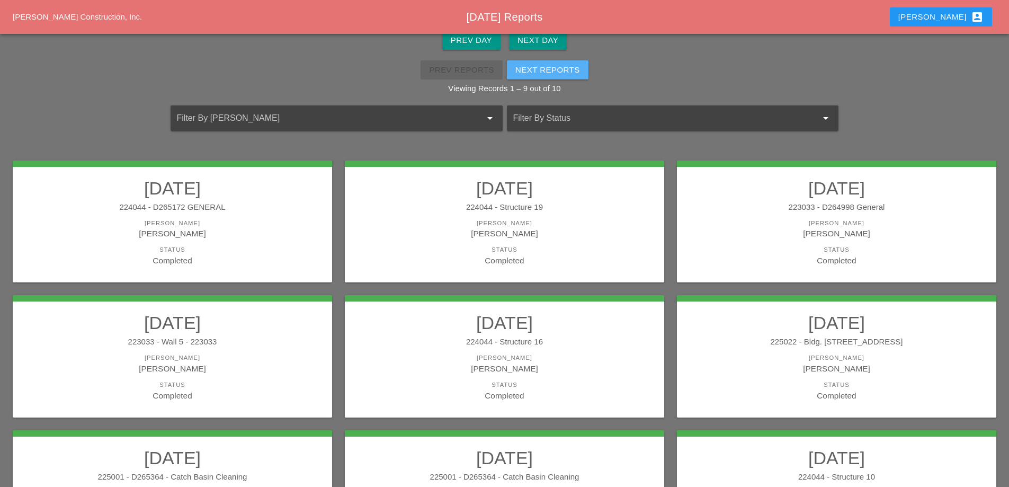
click at [562, 68] on div "Next Reports" at bounding box center [547, 70] width 65 height 12
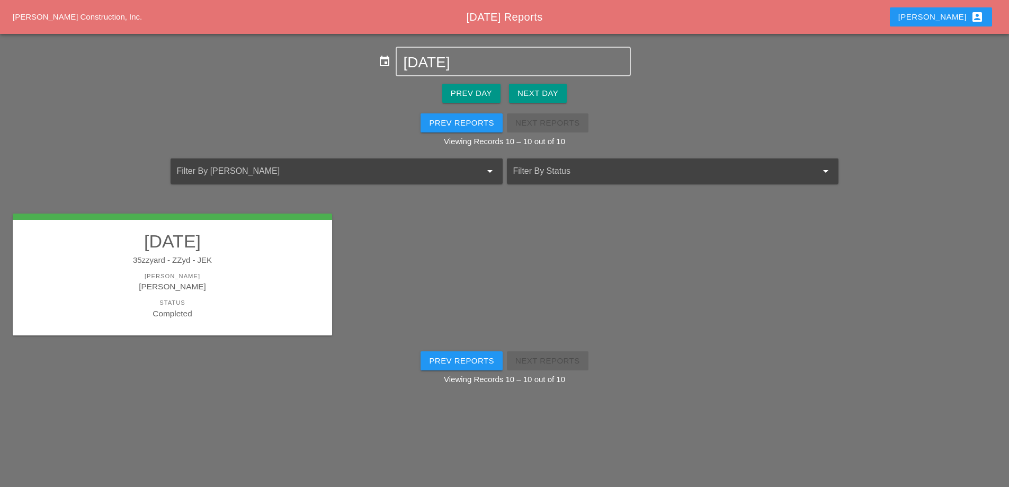
click at [251, 256] on div "35zzyard - ZZyd - JEK" at bounding box center [172, 260] width 298 height 12
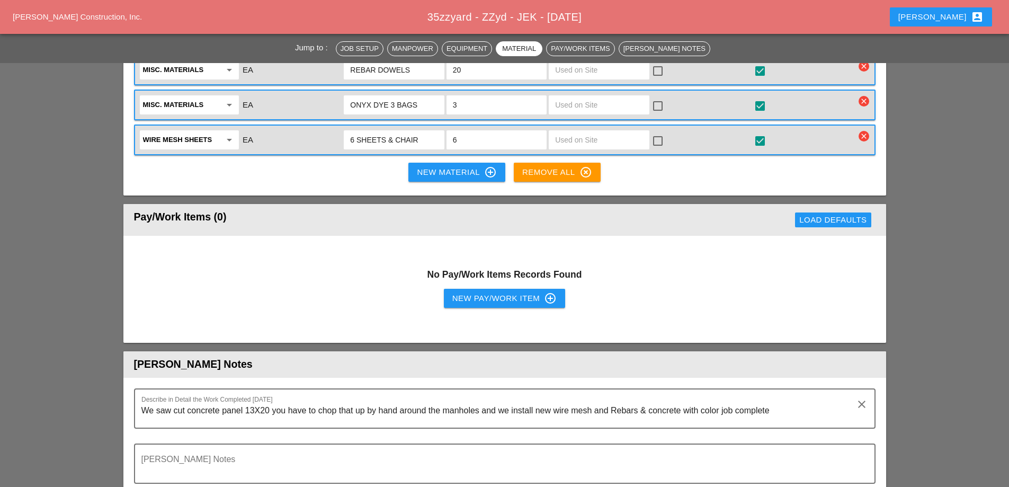
scroll to position [1430, 0]
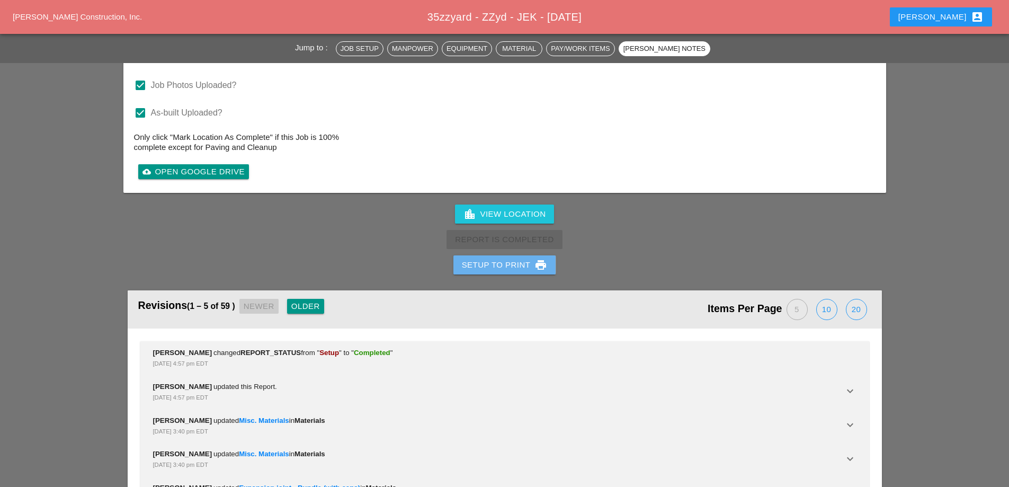
click at [497, 262] on div "Setup to Print print" at bounding box center [505, 264] width 86 height 13
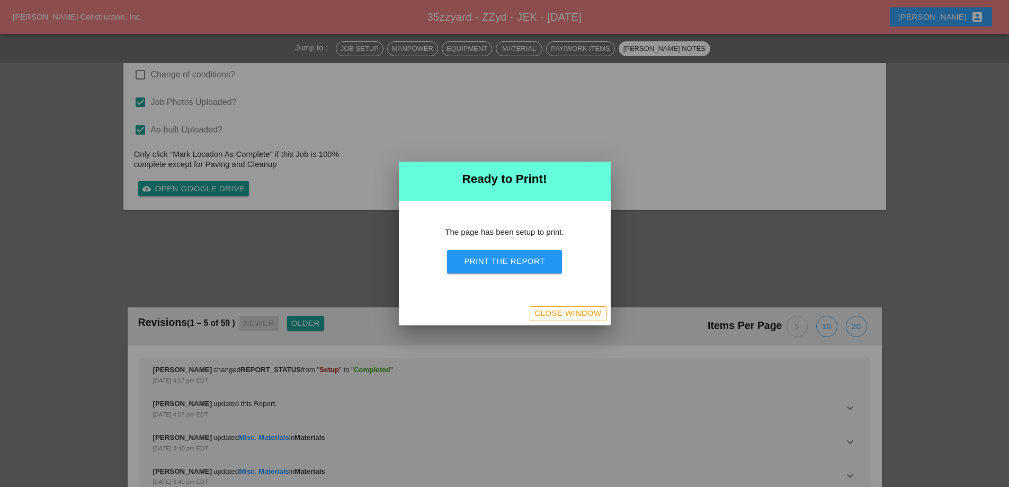
scroll to position [1658, 0]
click at [501, 262] on div "Print the Report" at bounding box center [504, 261] width 80 height 12
drag, startPoint x: 586, startPoint y: 310, endPoint x: 629, endPoint y: 315, distance: 43.2
click at [587, 313] on div "Close Window" at bounding box center [567, 313] width 67 height 12
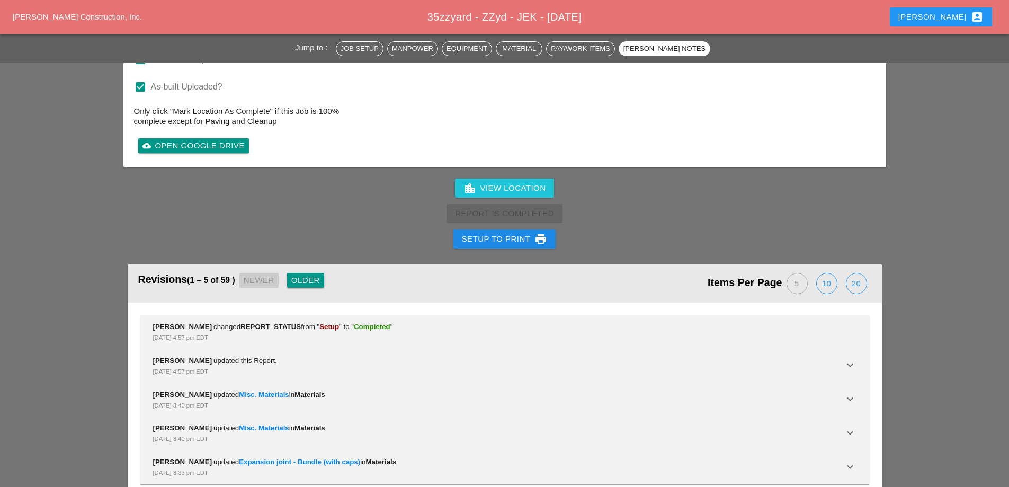
scroll to position [1899, 0]
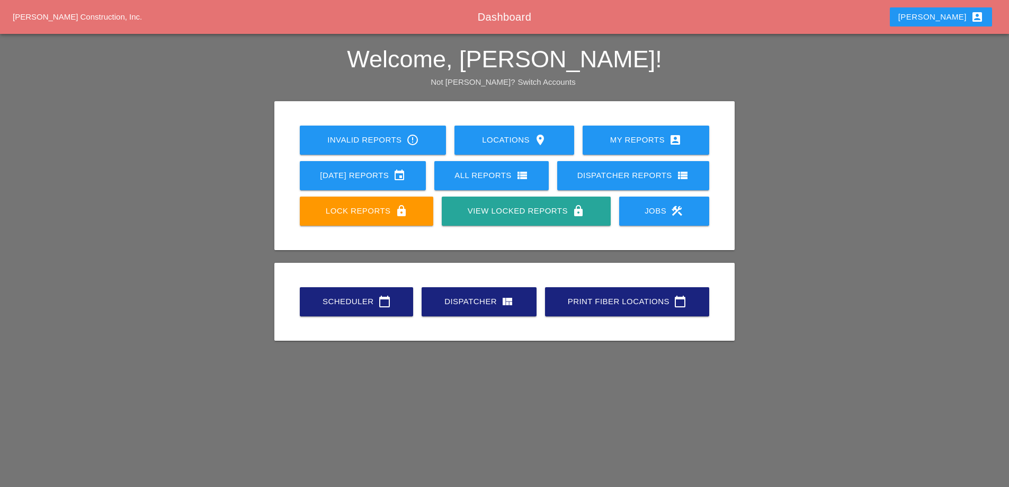
click at [388, 205] on div "Lock Reports lock" at bounding box center [367, 210] width 100 height 13
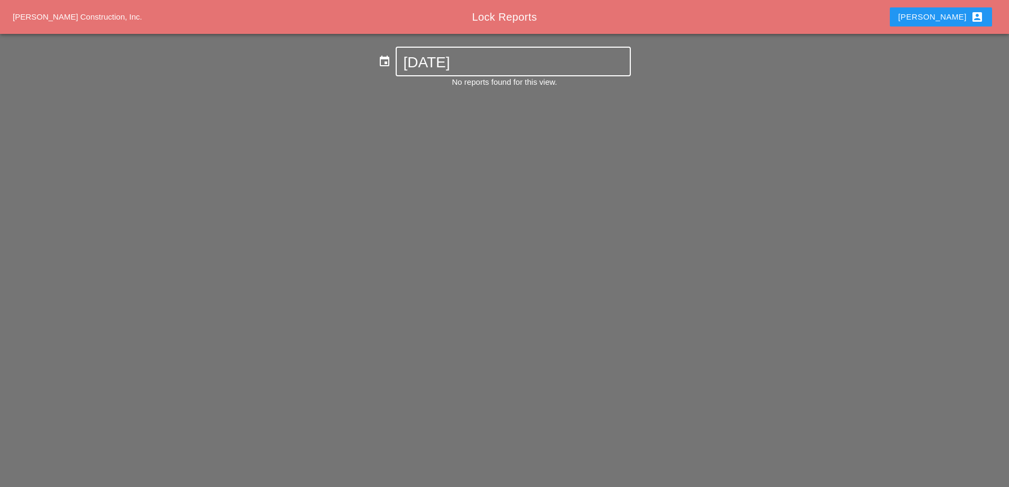
click at [493, 65] on input "[DATE]" at bounding box center [513, 62] width 220 height 17
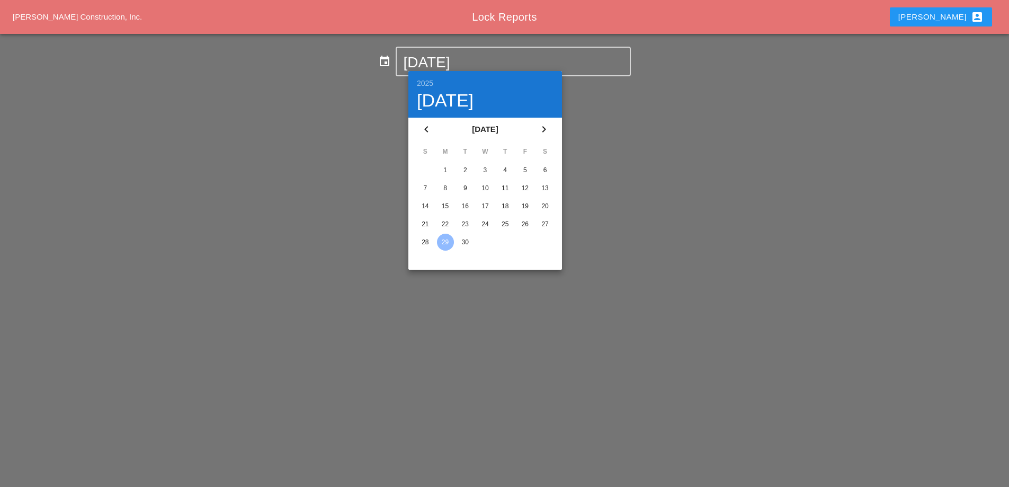
click at [446, 219] on div "22" at bounding box center [445, 224] width 17 height 17
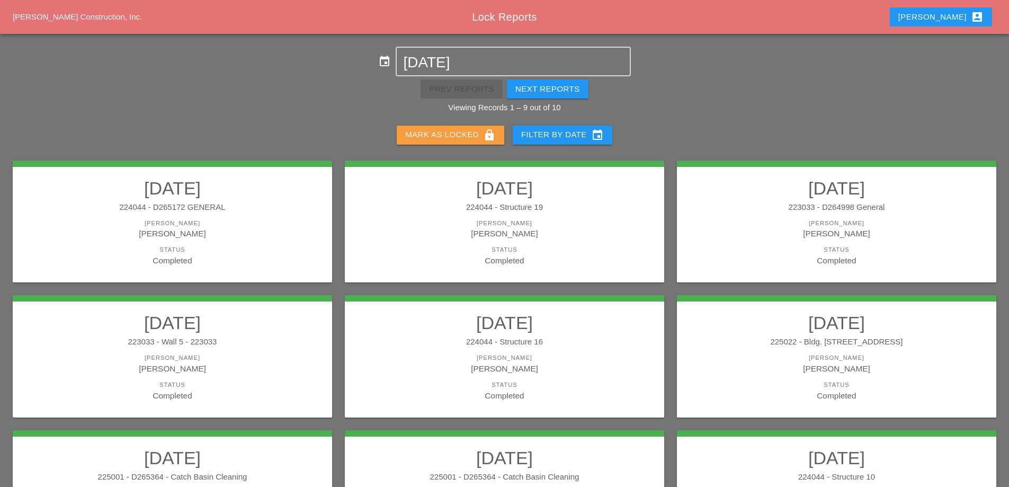
click at [452, 133] on div "Mark as Locked lock" at bounding box center [450, 135] width 91 height 13
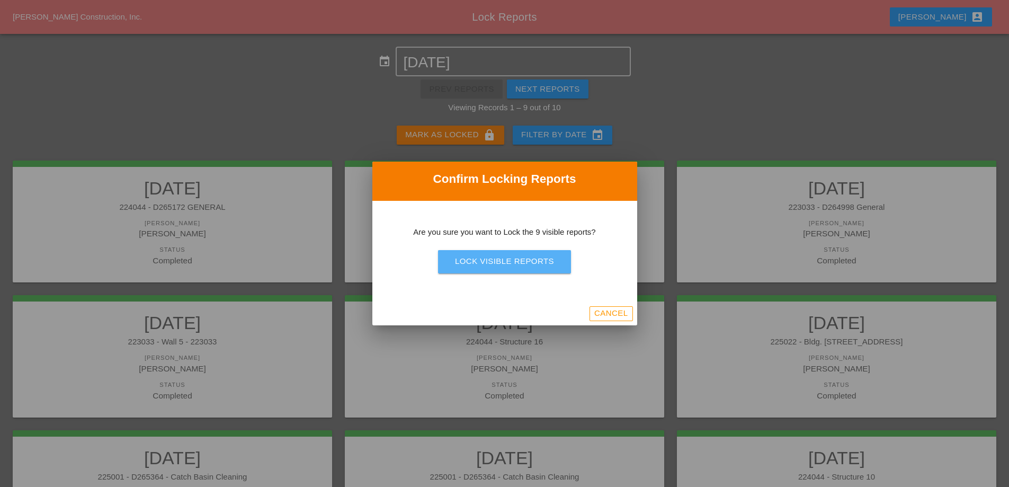
click at [503, 262] on div "Lock Visible Reports" at bounding box center [504, 261] width 99 height 12
click at [503, 262] on div "Are you sure?" at bounding box center [504, 261] width 67 height 12
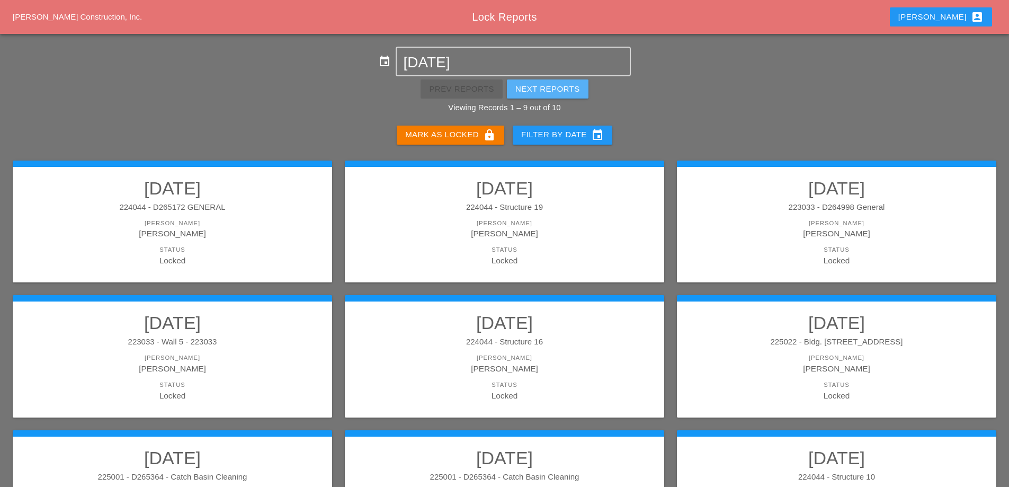
click at [558, 86] on div "Next Reports" at bounding box center [547, 89] width 65 height 12
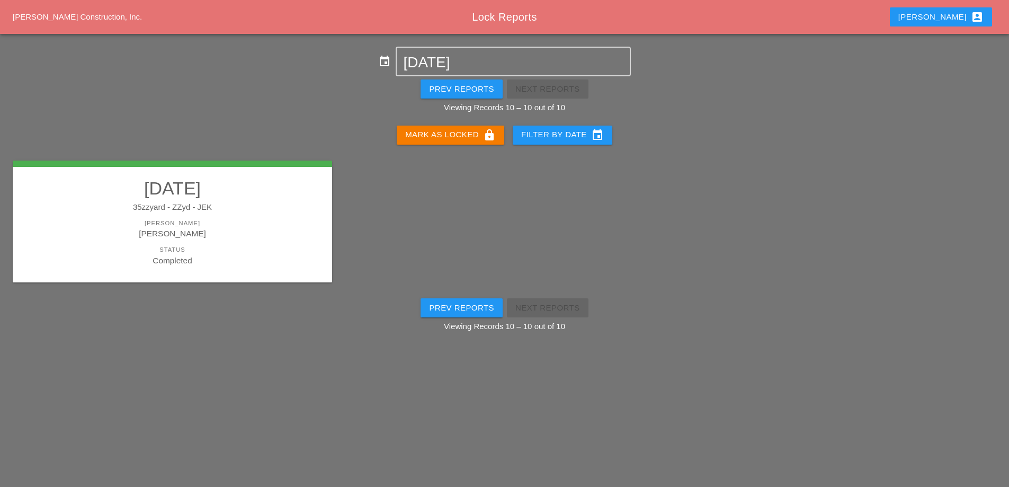
click at [262, 223] on div "[PERSON_NAME]" at bounding box center [172, 223] width 298 height 9
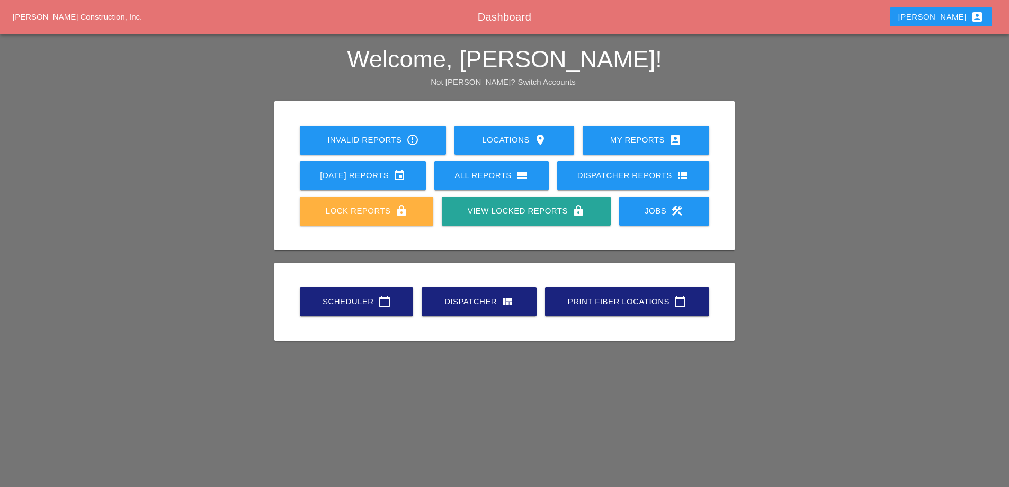
click at [327, 216] on div "Lock Reports lock" at bounding box center [367, 210] width 100 height 13
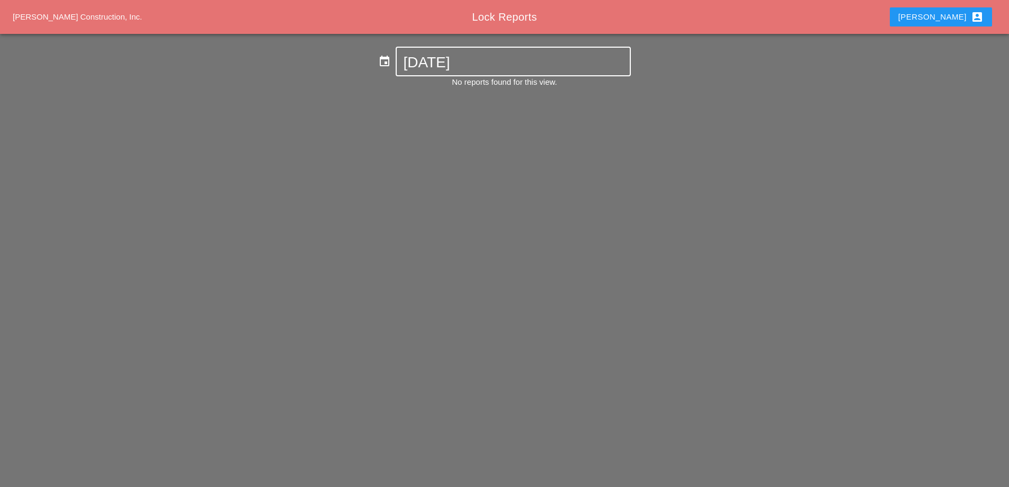
click at [462, 61] on input "[DATE]" at bounding box center [513, 62] width 220 height 17
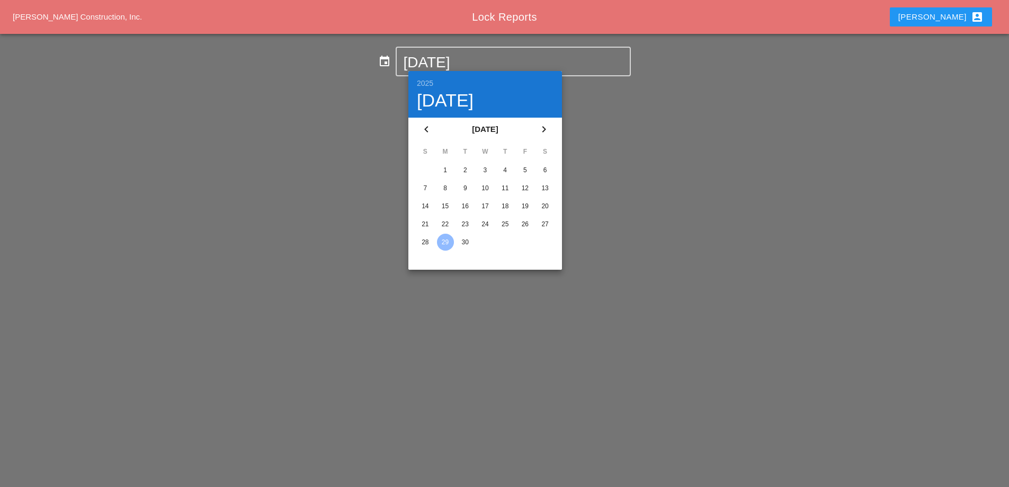
click at [451, 223] on div "22" at bounding box center [445, 224] width 17 height 17
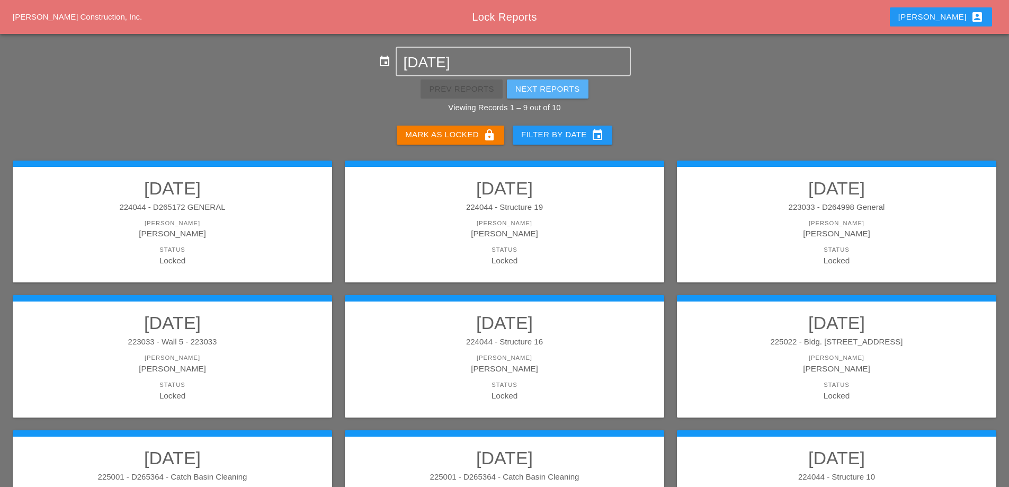
click at [538, 91] on div "Next Reports" at bounding box center [547, 89] width 65 height 12
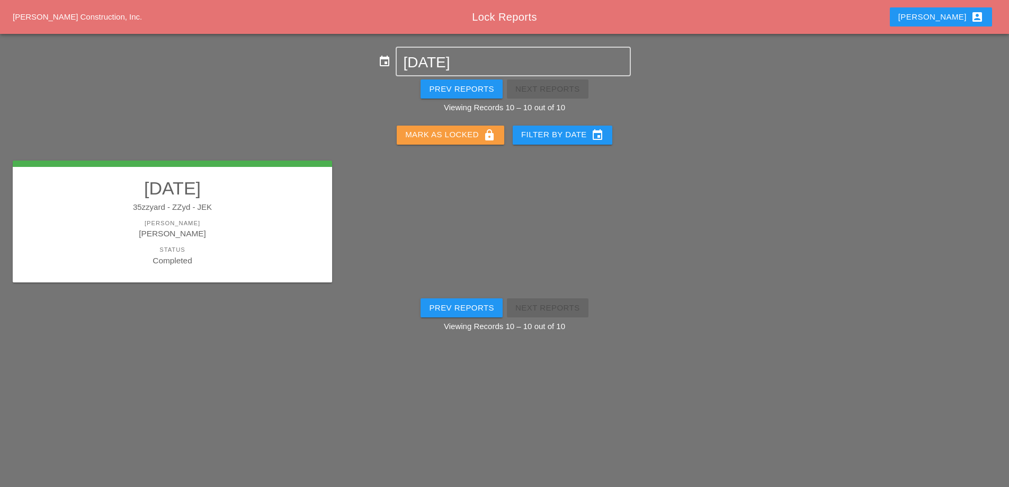
click at [439, 138] on div "Mark as Locked lock" at bounding box center [450, 135] width 91 height 13
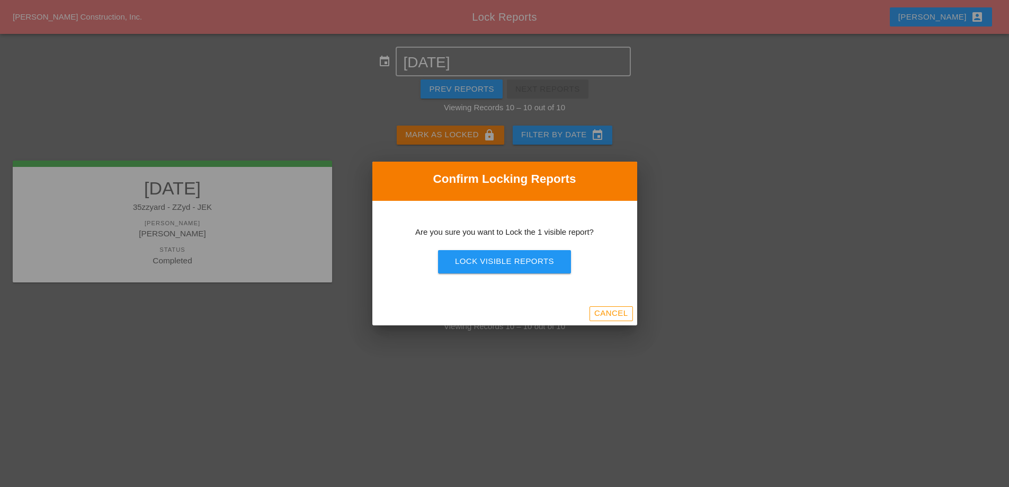
click at [489, 259] on div "Lock Visible Reports" at bounding box center [504, 261] width 99 height 12
click at [496, 269] on button "Are you sure?" at bounding box center [504, 261] width 101 height 23
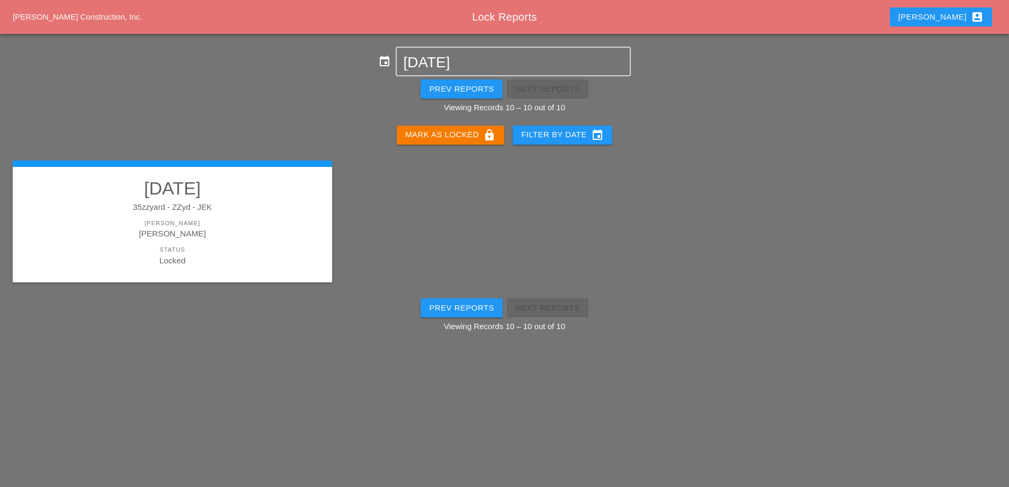
click at [455, 91] on div "Prev Reports" at bounding box center [461, 89] width 65 height 12
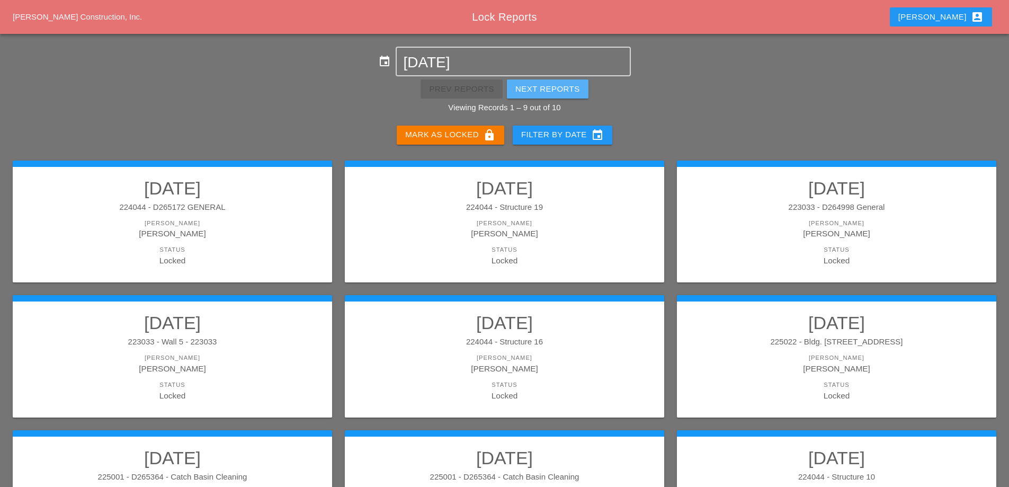
click at [544, 89] on div "Next Reports" at bounding box center [547, 89] width 65 height 12
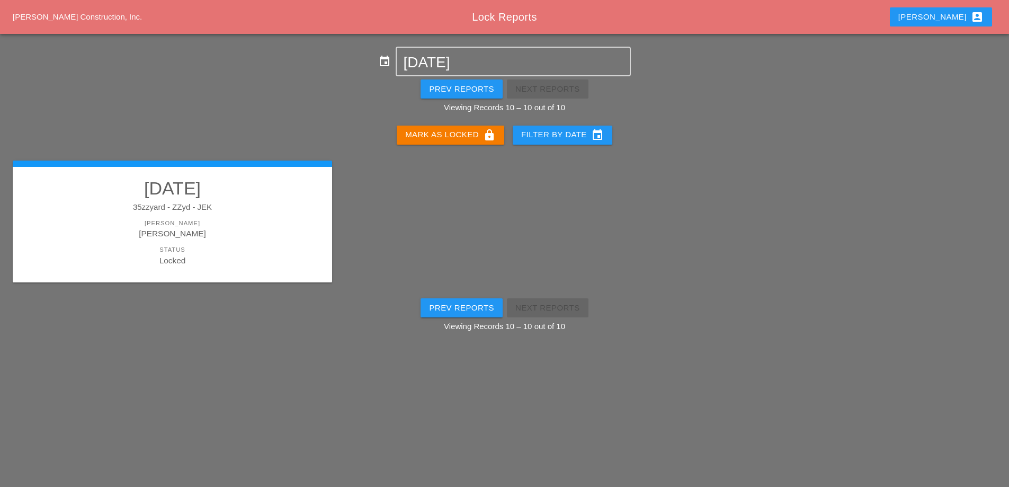
click at [468, 87] on div "Prev Reports" at bounding box center [461, 89] width 65 height 12
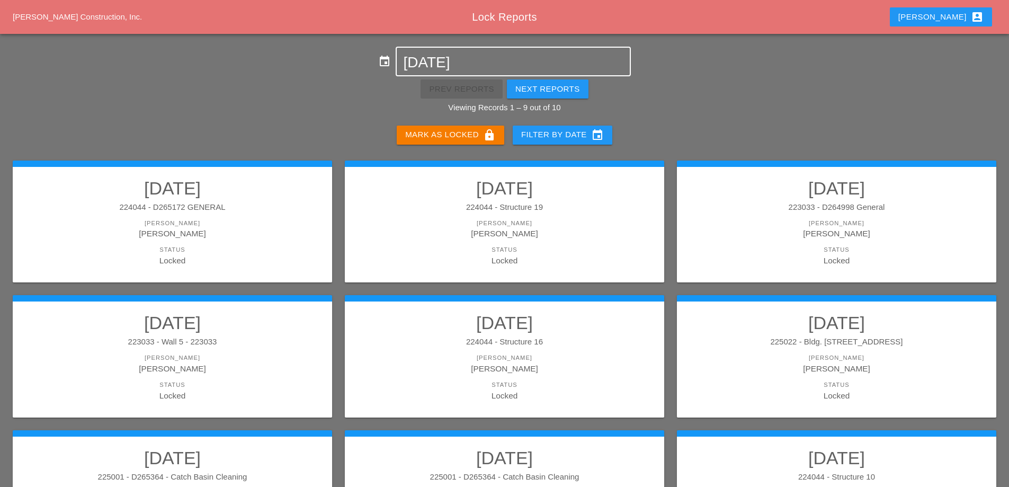
click at [467, 61] on input "[DATE]" at bounding box center [513, 62] width 220 height 17
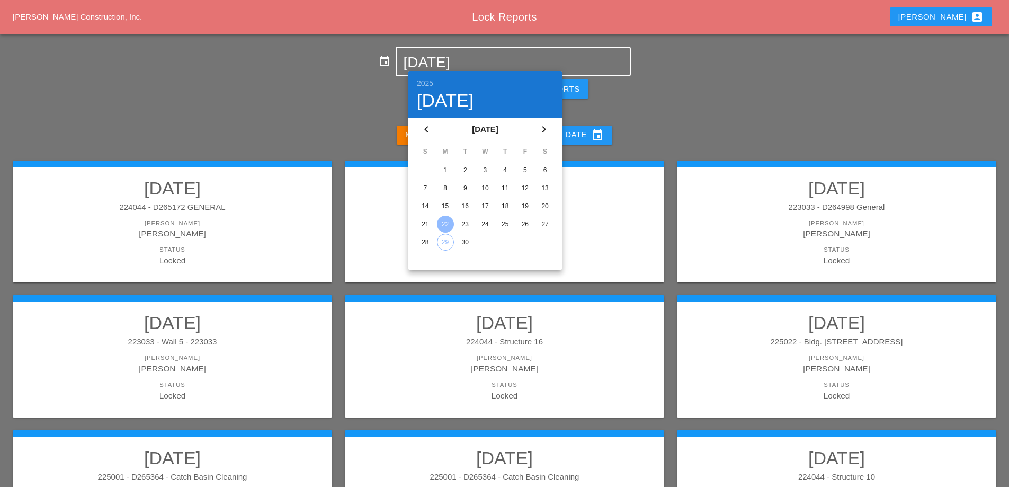
click at [463, 221] on div "23" at bounding box center [464, 224] width 17 height 17
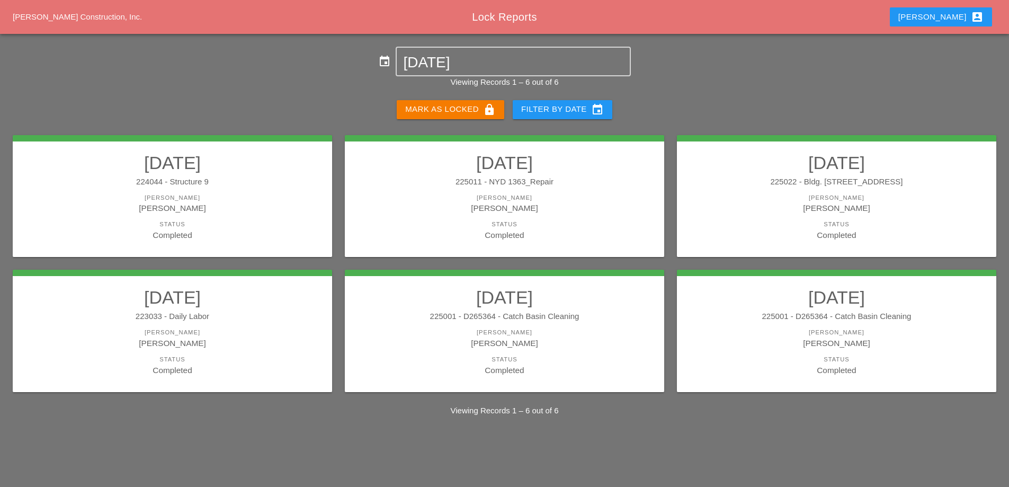
click at [466, 110] on div "Mark as Locked lock" at bounding box center [450, 109] width 91 height 13
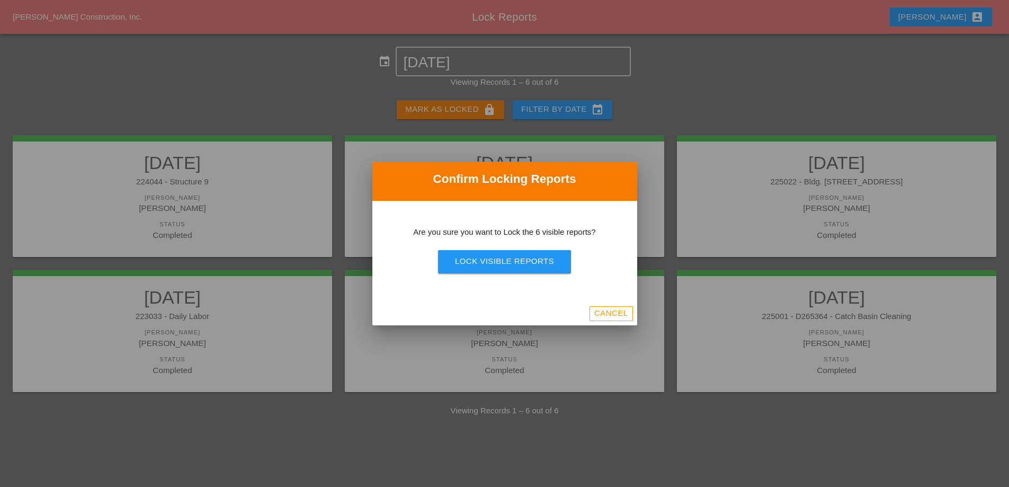
click at [496, 258] on div "Lock Visible Reports" at bounding box center [504, 261] width 99 height 12
click at [496, 259] on div "Are you sure?" at bounding box center [504, 261] width 67 height 12
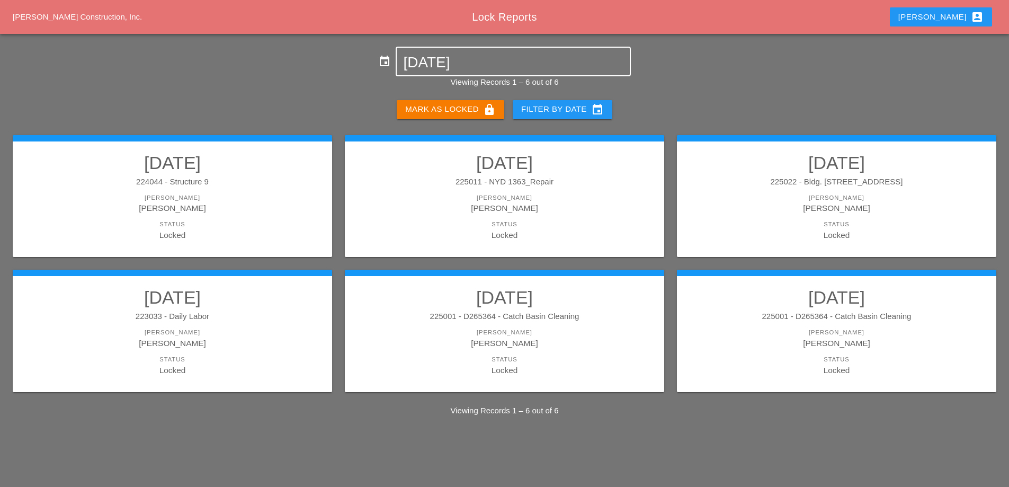
click at [474, 64] on input "09-23-2025" at bounding box center [513, 62] width 220 height 17
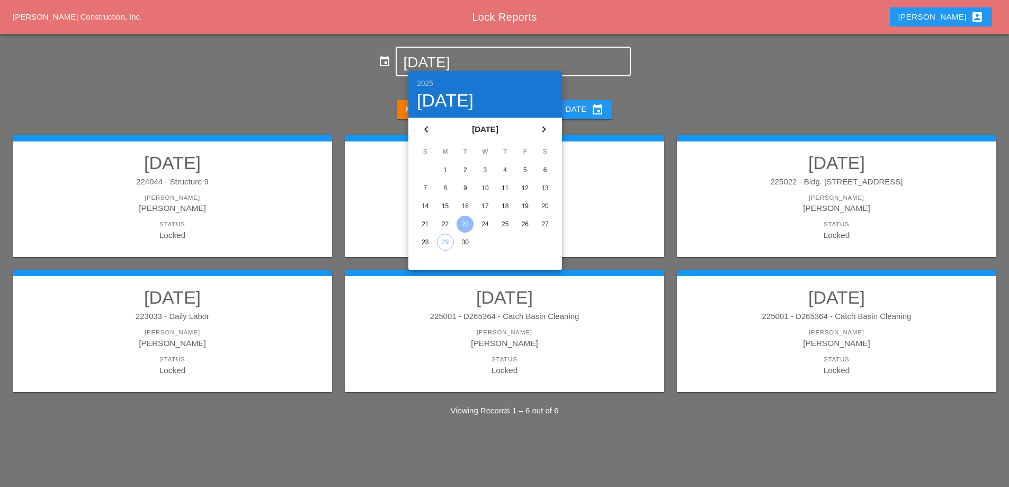
click at [489, 220] on div "24" at bounding box center [485, 224] width 17 height 17
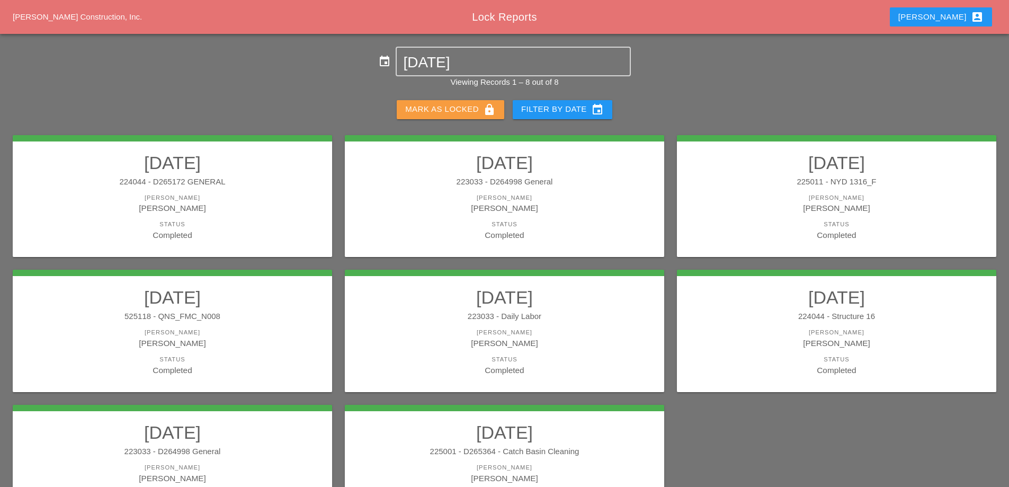
click at [447, 105] on div "Mark as Locked lock" at bounding box center [450, 109] width 91 height 13
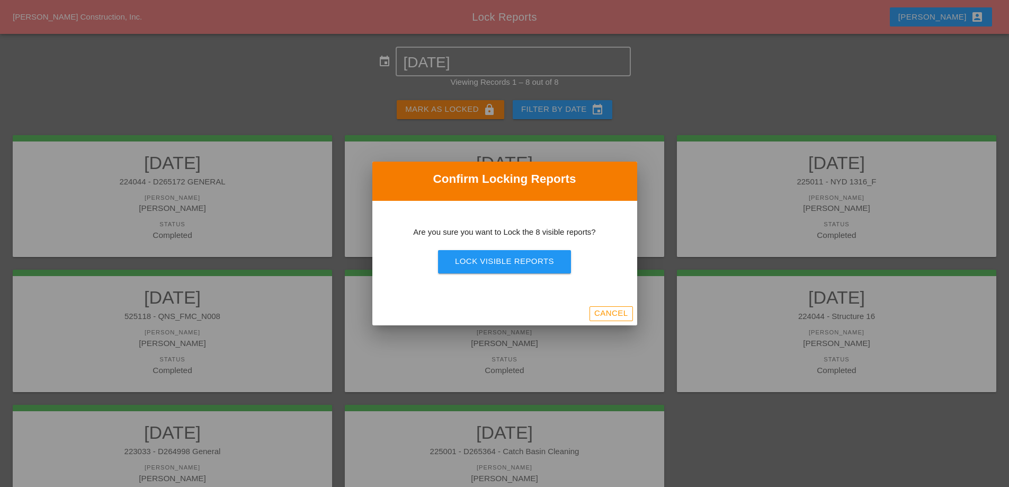
click at [507, 257] on div "Lock Visible Reports" at bounding box center [504, 261] width 99 height 12
click at [507, 257] on div "Are you sure?" at bounding box center [504, 261] width 67 height 12
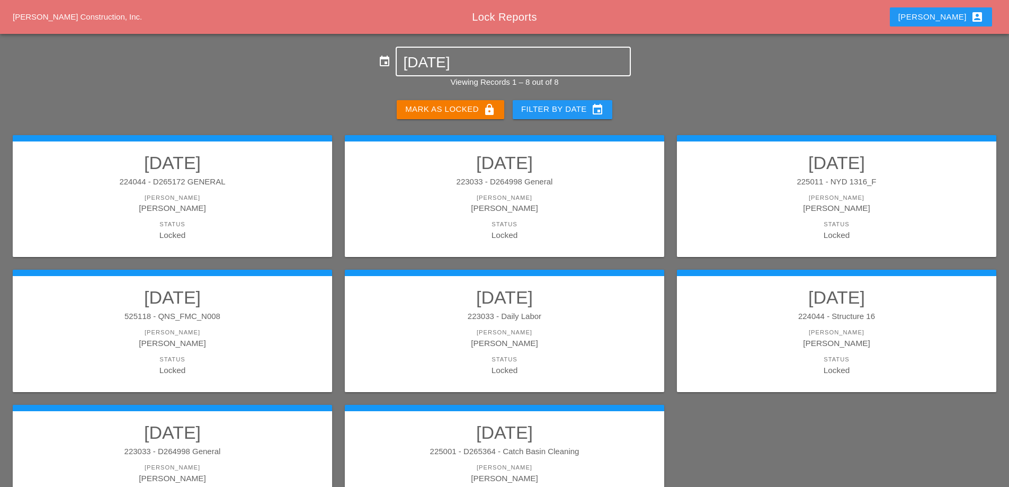
click at [482, 60] on input "[DATE]" at bounding box center [513, 62] width 220 height 17
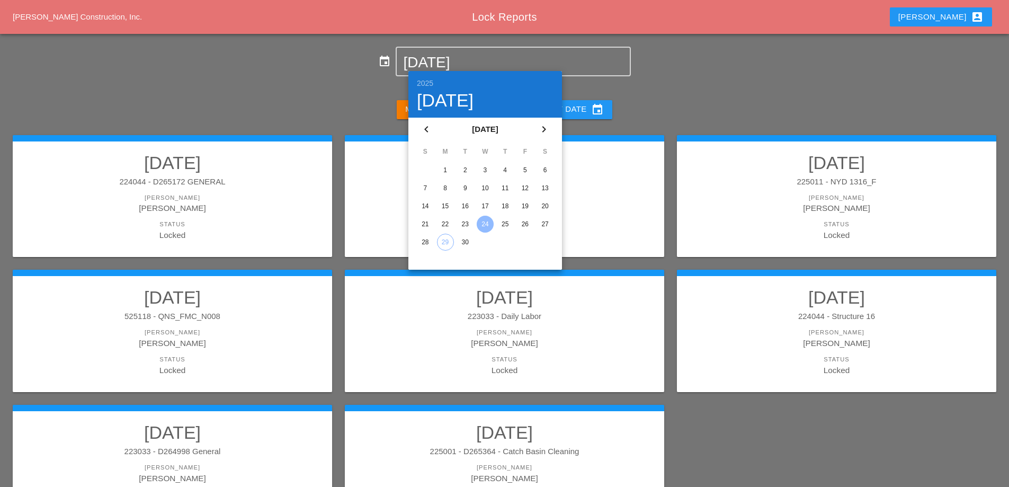
click at [526, 226] on div "26" at bounding box center [524, 224] width 17 height 17
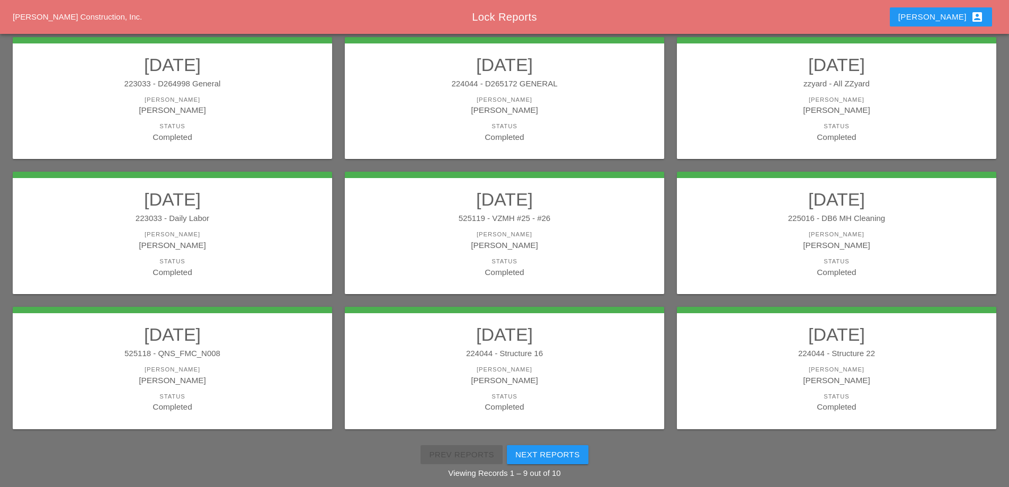
scroll to position [137, 0]
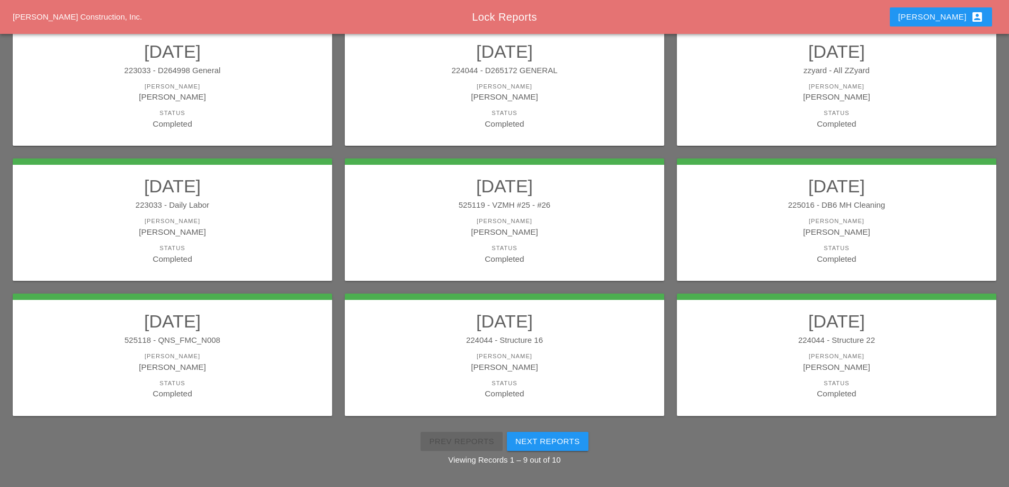
click at [838, 324] on h2 "[DATE]" at bounding box center [836, 320] width 298 height 21
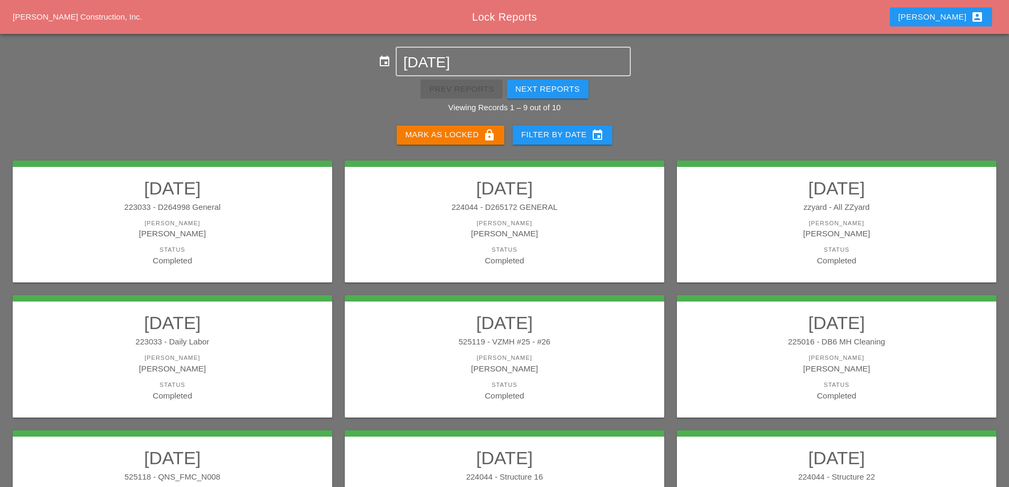
click at [479, 136] on div "Mark as Locked lock" at bounding box center [450, 135] width 91 height 13
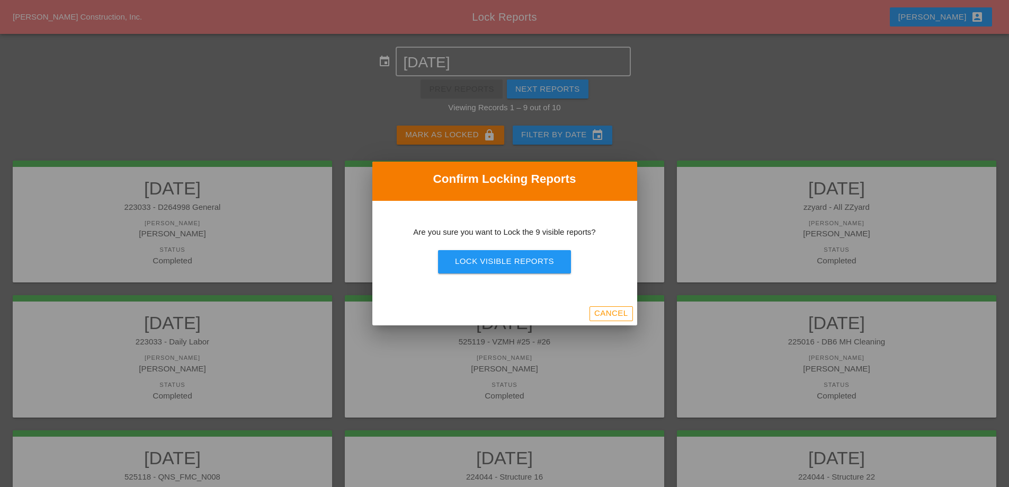
click at [497, 263] on div "Lock Visible Reports" at bounding box center [504, 261] width 99 height 12
click at [497, 262] on div "Are you sure?" at bounding box center [504, 261] width 67 height 12
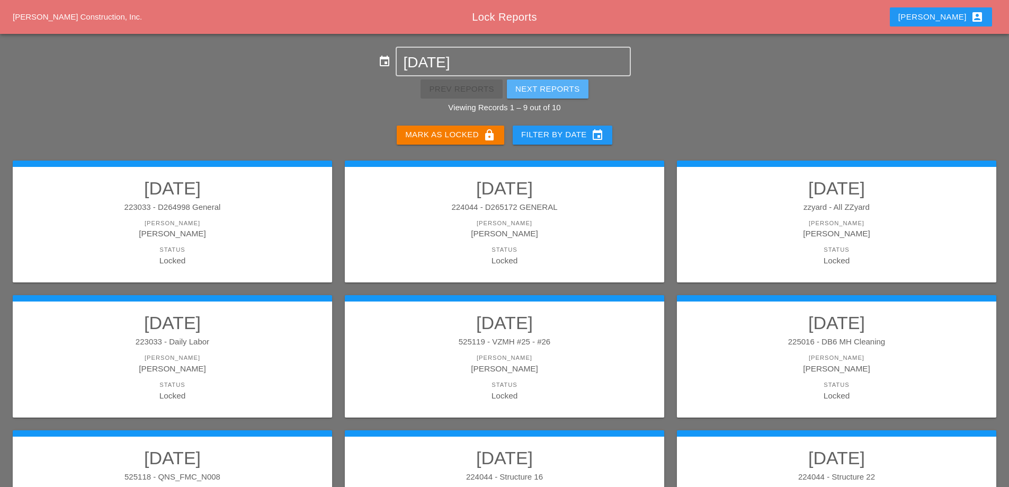
click at [542, 93] on div "Next Reports" at bounding box center [547, 89] width 65 height 12
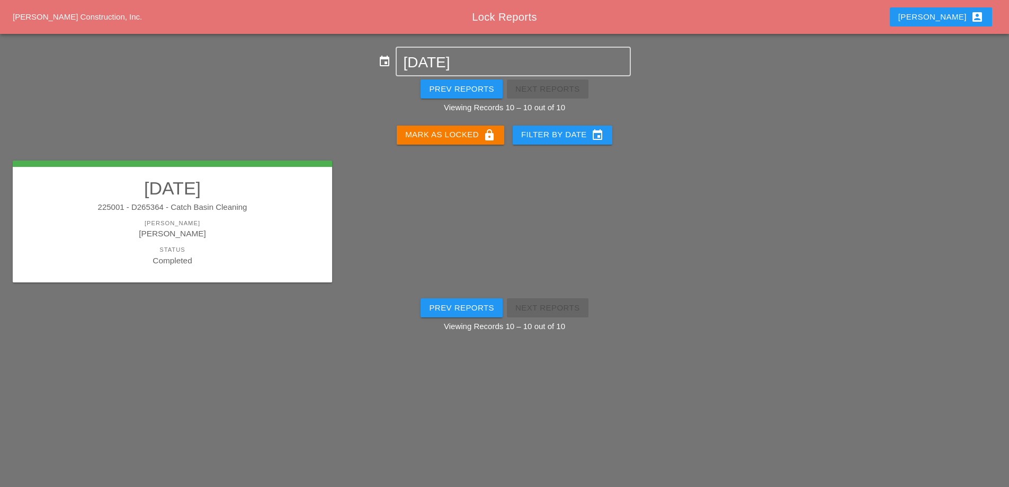
click at [458, 131] on div "Mark as Locked lock" at bounding box center [450, 135] width 91 height 13
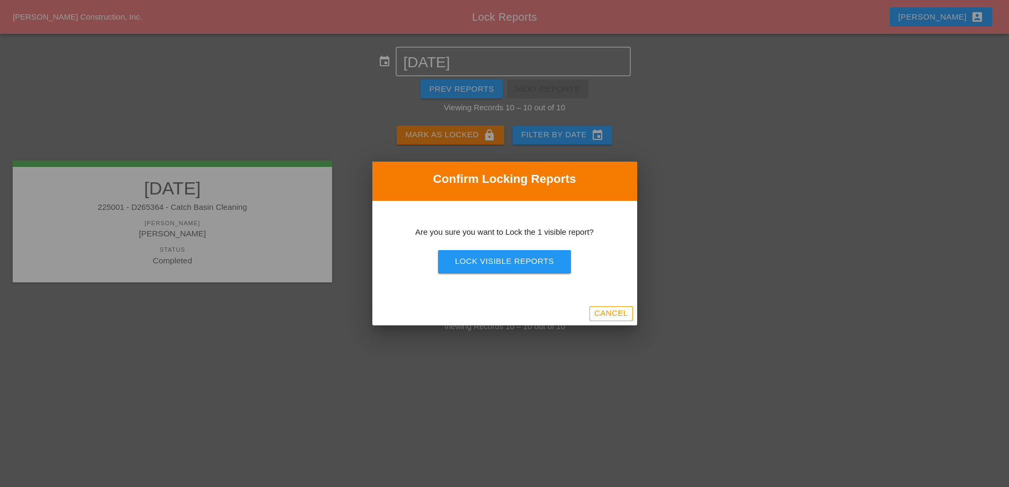
click at [504, 255] on div "Lock Visible Reports" at bounding box center [504, 261] width 99 height 12
click at [504, 255] on div "Are you sure?" at bounding box center [504, 261] width 67 height 12
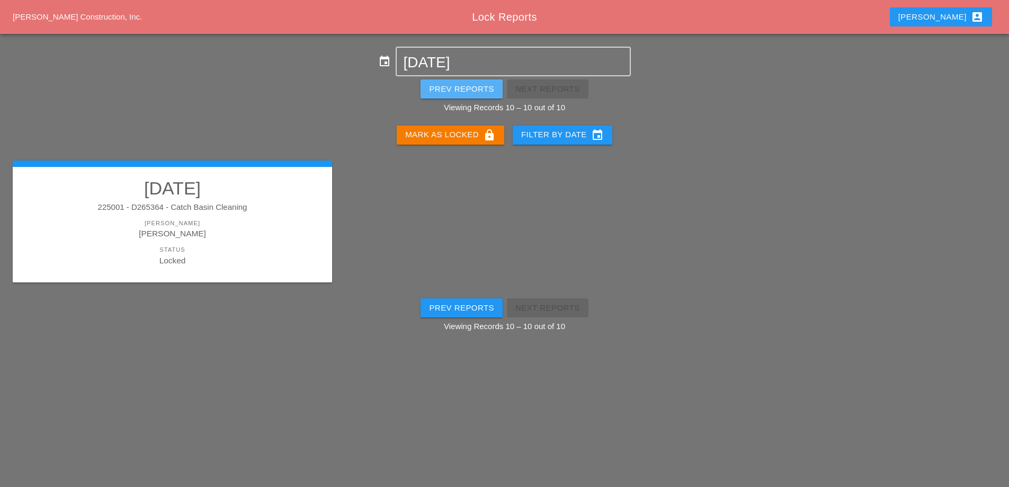
click at [476, 87] on div "Prev Reports" at bounding box center [461, 89] width 65 height 12
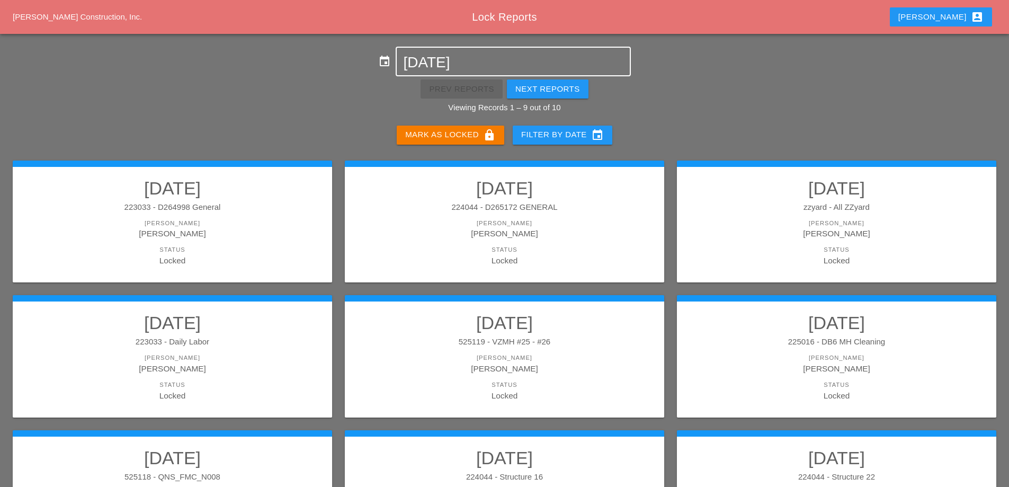
click at [451, 62] on input "[DATE]" at bounding box center [513, 62] width 220 height 17
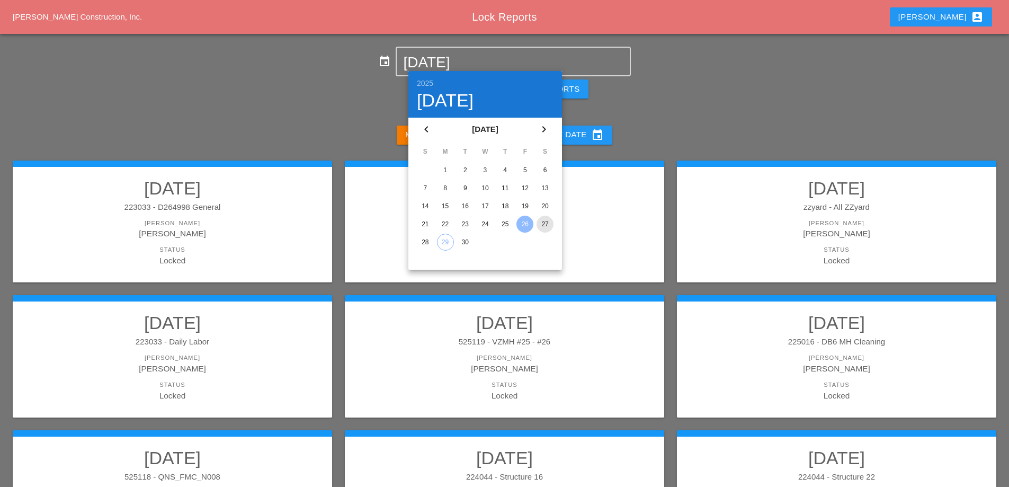
click at [543, 218] on div "27" at bounding box center [544, 224] width 17 height 17
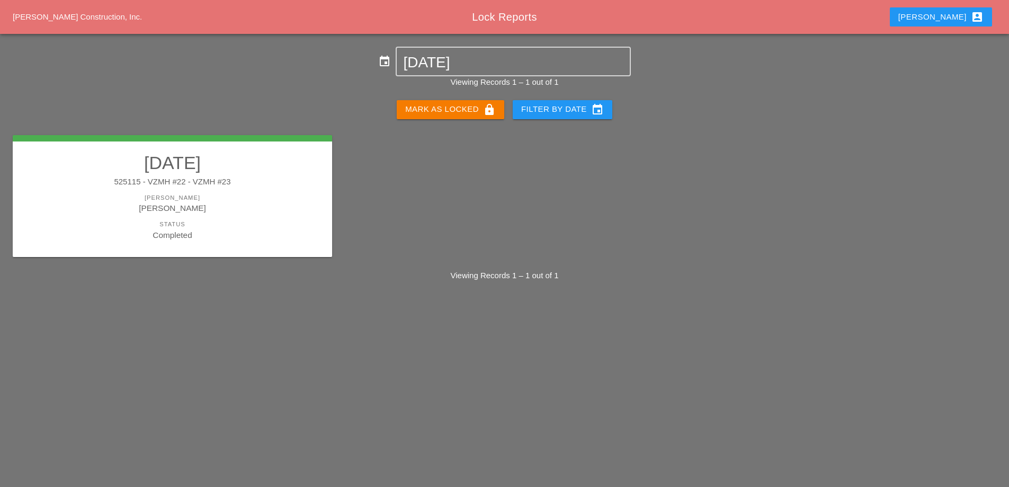
click at [244, 199] on div "[PERSON_NAME]" at bounding box center [172, 197] width 298 height 9
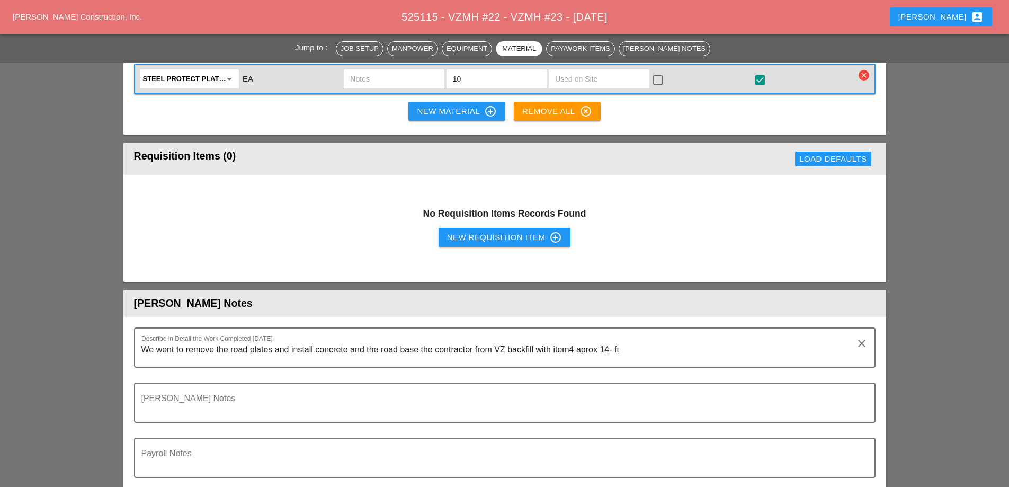
scroll to position [1059, 0]
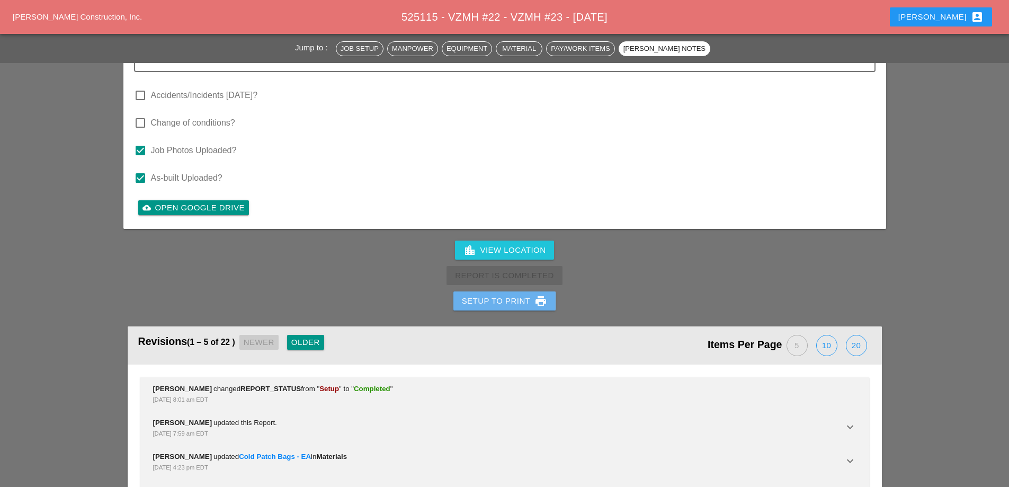
click at [506, 294] on div "Setup to Print print" at bounding box center [505, 300] width 86 height 13
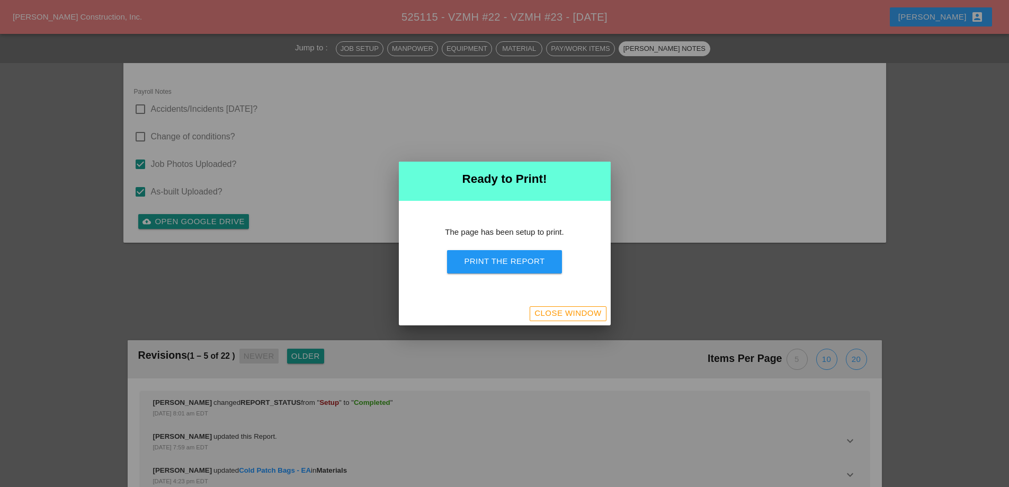
scroll to position [1258, 0]
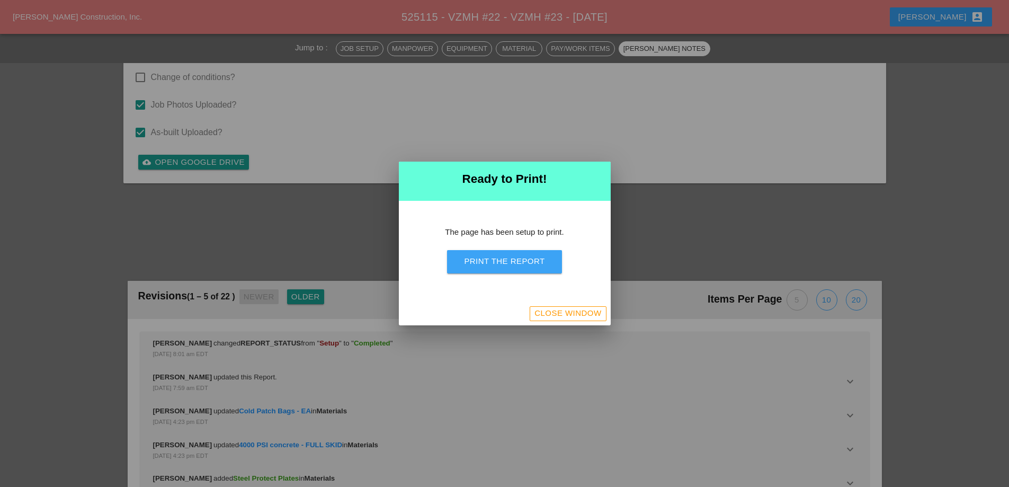
click at [509, 273] on div "The page has been setup to print. Print the Report" at bounding box center [505, 251] width 212 height 101
click at [553, 271] on button "Print the Report" at bounding box center [504, 261] width 114 height 23
click at [562, 316] on div "Close Window" at bounding box center [567, 313] width 67 height 12
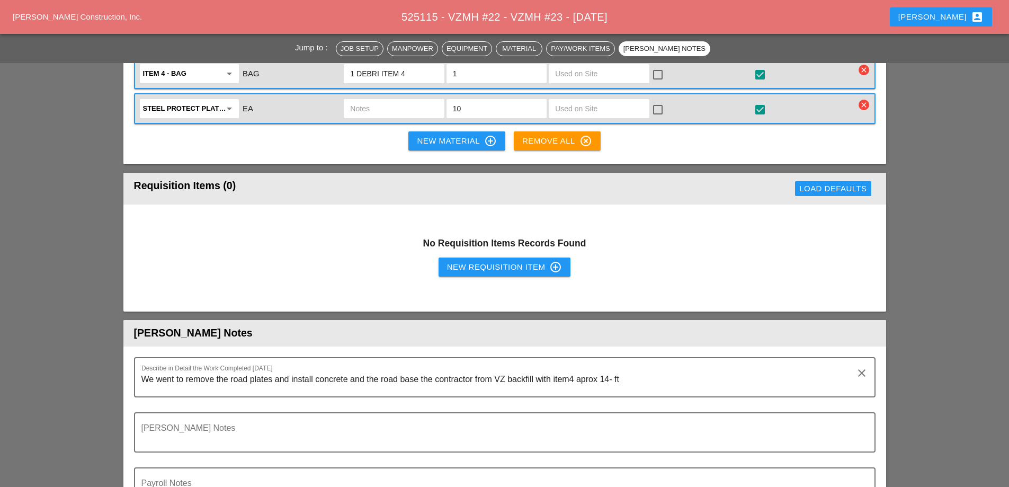
scroll to position [896, 0]
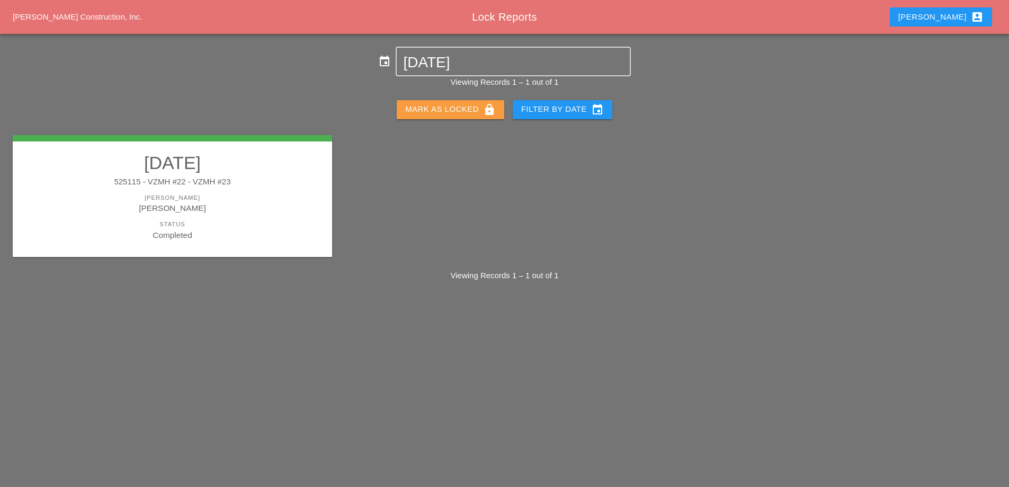
click at [418, 112] on div "Mark as Locked lock" at bounding box center [450, 109] width 91 height 13
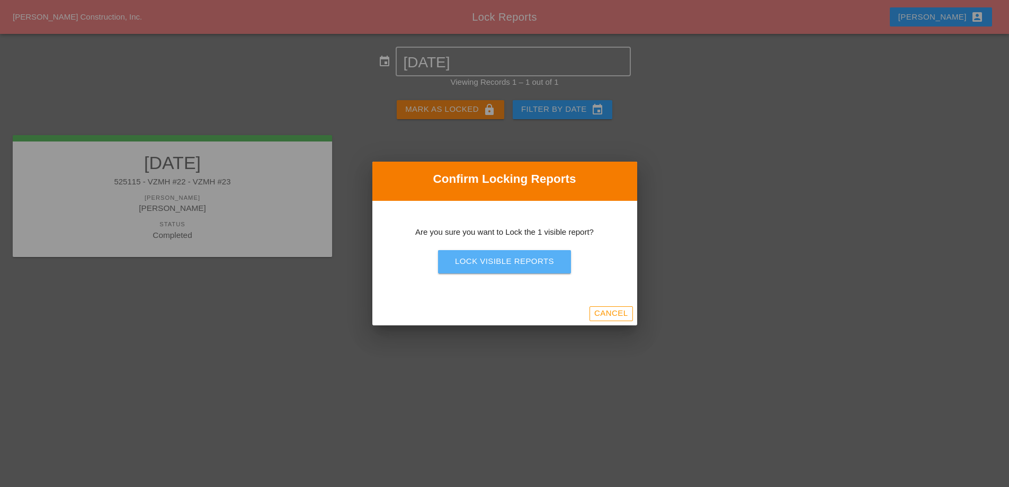
click at [488, 257] on div "Lock Visible Reports" at bounding box center [504, 261] width 99 height 12
click at [489, 268] on button "Are you sure?" at bounding box center [504, 261] width 101 height 23
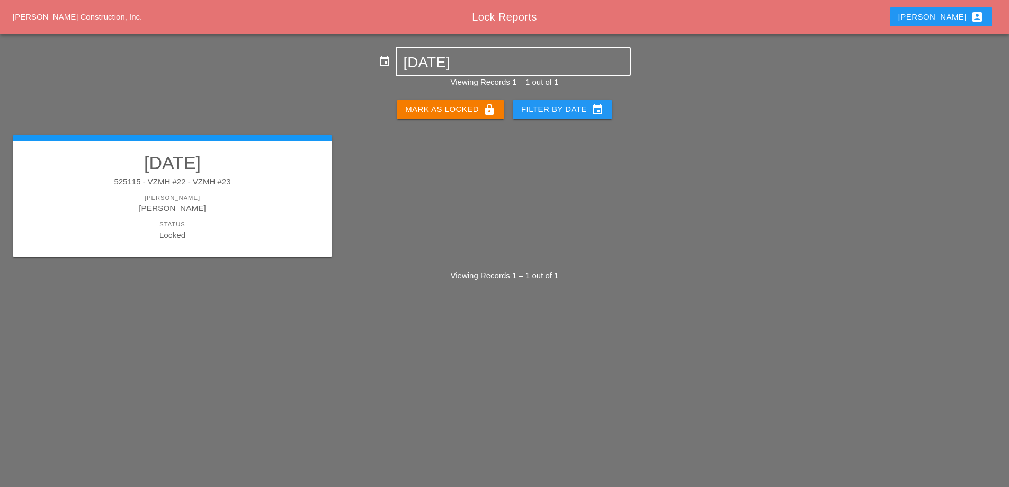
click at [472, 60] on input "09-27-2025" at bounding box center [513, 62] width 220 height 17
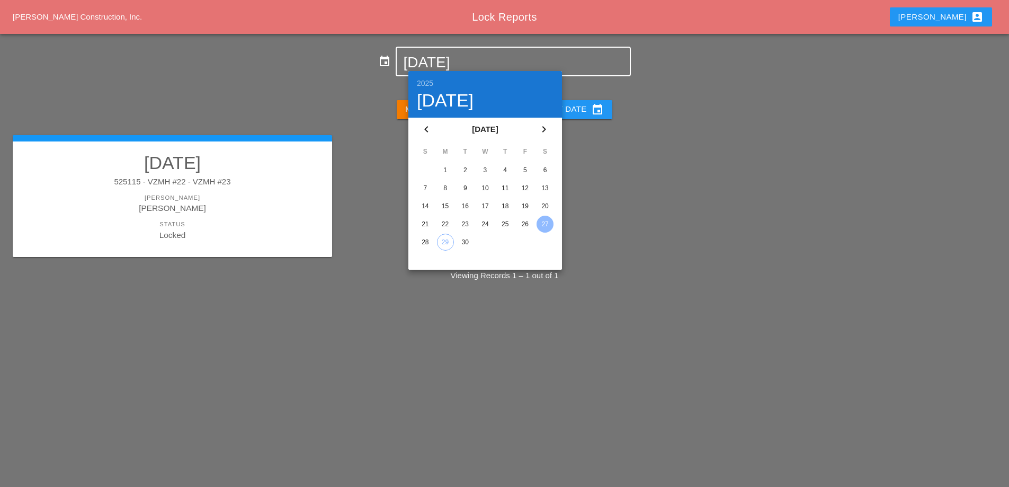
click at [424, 240] on div "28" at bounding box center [425, 242] width 17 height 17
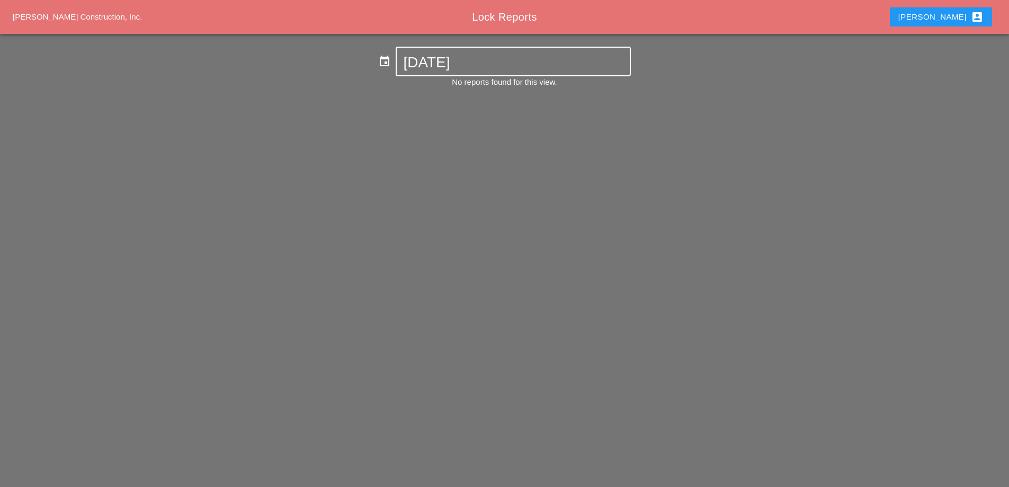
click at [456, 62] on input "09-28-2025" at bounding box center [513, 62] width 220 height 17
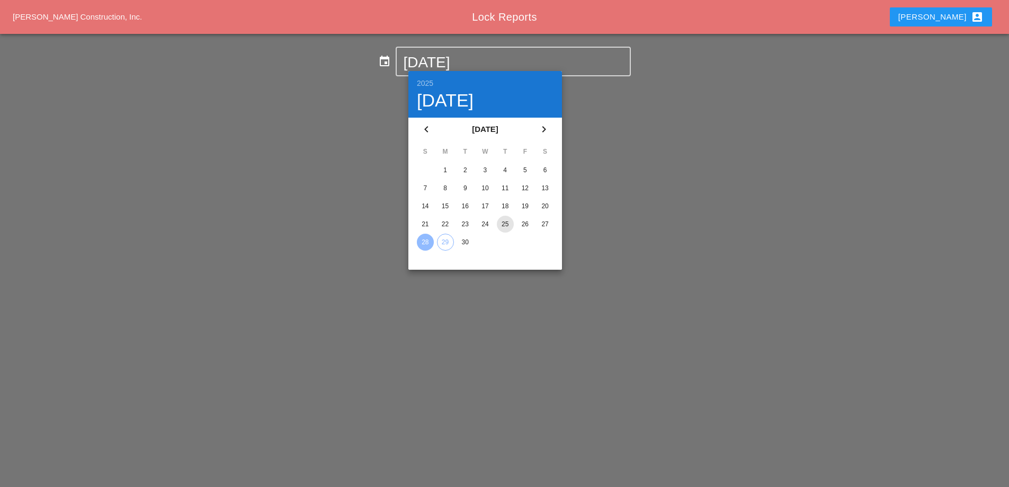
click at [506, 223] on div "25" at bounding box center [505, 224] width 17 height 17
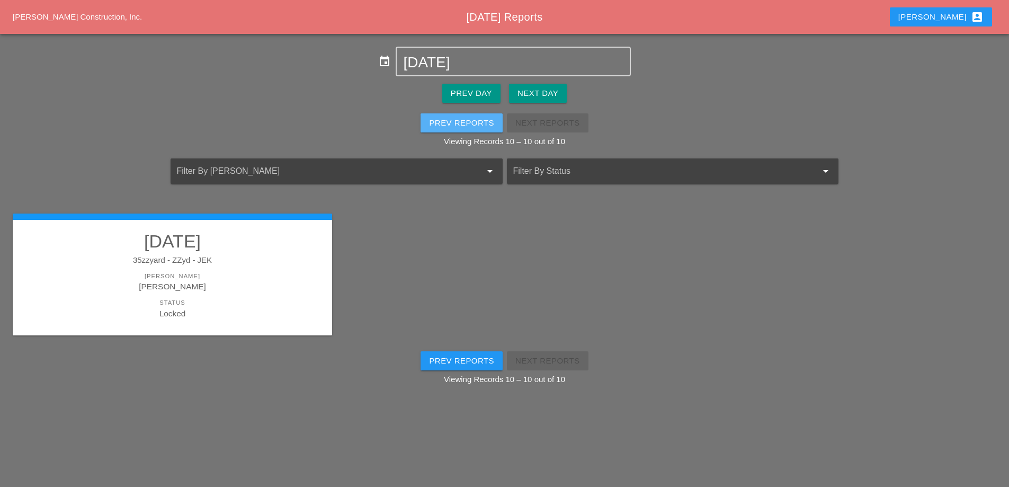
click at [470, 122] on div "Prev Reports" at bounding box center [461, 123] width 65 height 12
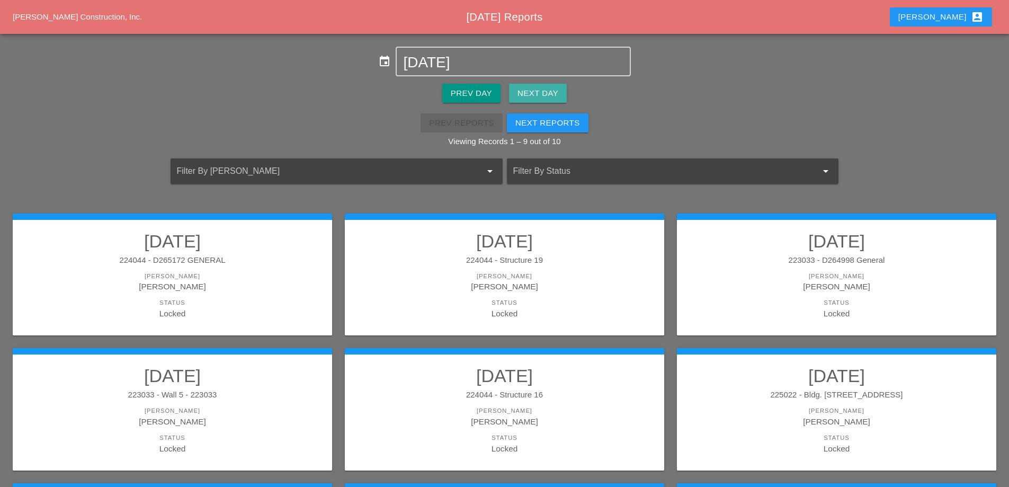
click at [541, 94] on div "Next Day" at bounding box center [537, 93] width 41 height 12
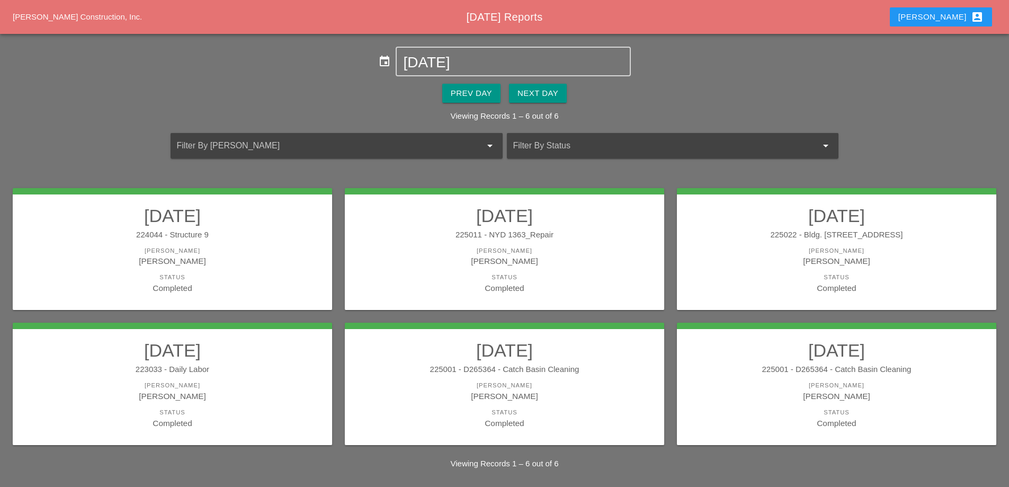
click at [203, 264] on div "[PERSON_NAME]" at bounding box center [172, 261] width 298 height 12
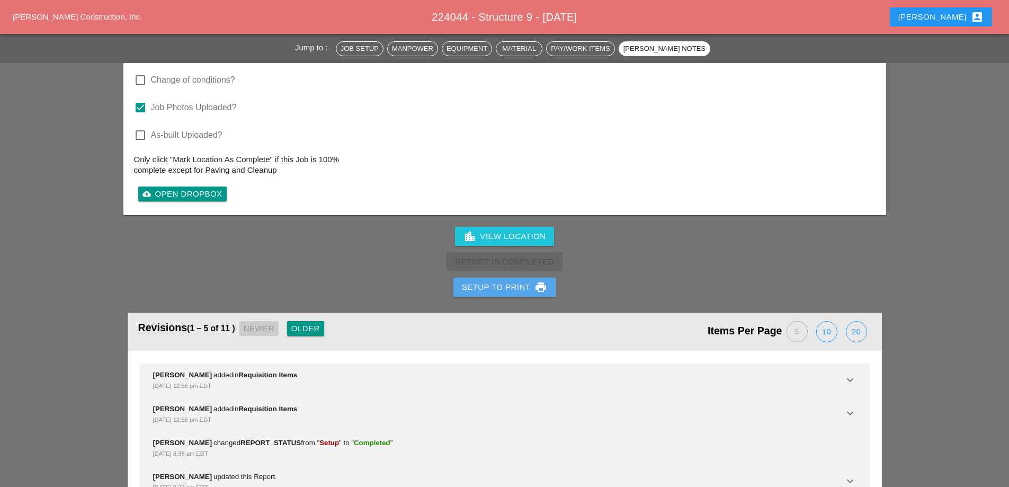
click at [519, 281] on div "Setup to Print print" at bounding box center [505, 287] width 86 height 13
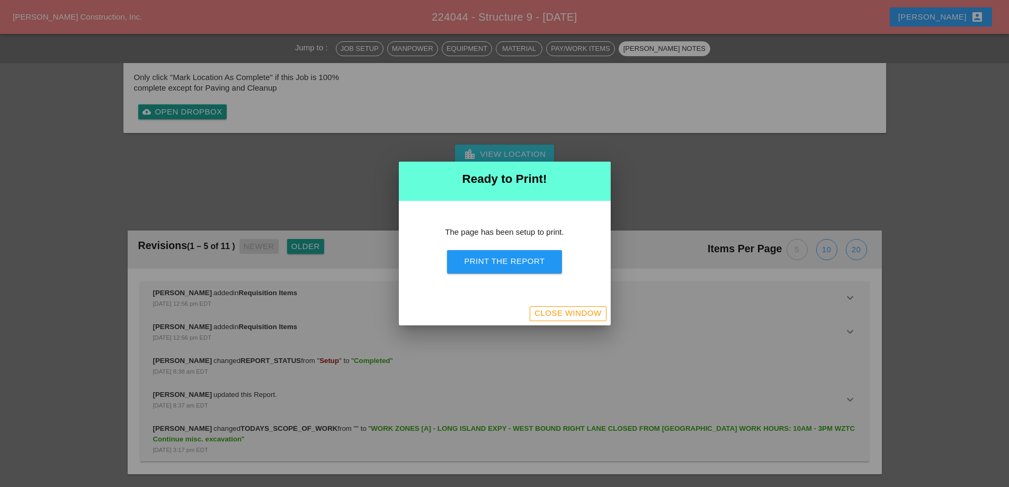
scroll to position [1543, 0]
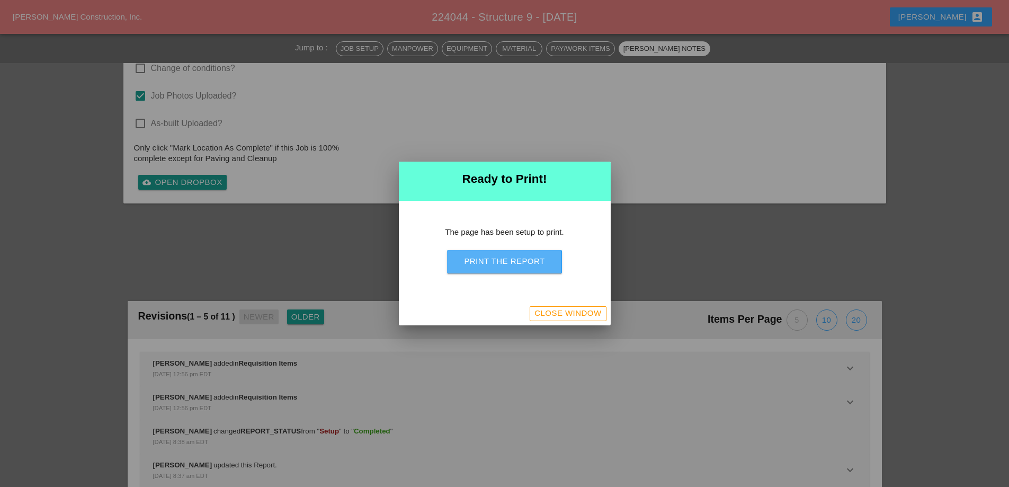
click at [518, 256] on button "Print the Report" at bounding box center [504, 261] width 114 height 23
drag, startPoint x: 568, startPoint y: 312, endPoint x: 561, endPoint y: 283, distance: 29.4
click at [568, 314] on div "Close Window" at bounding box center [567, 313] width 67 height 12
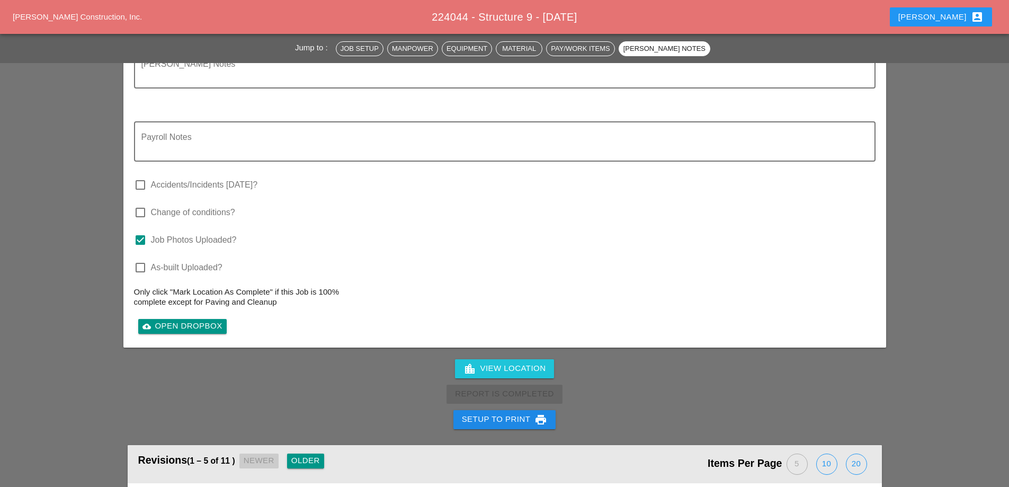
scroll to position [1686, 0]
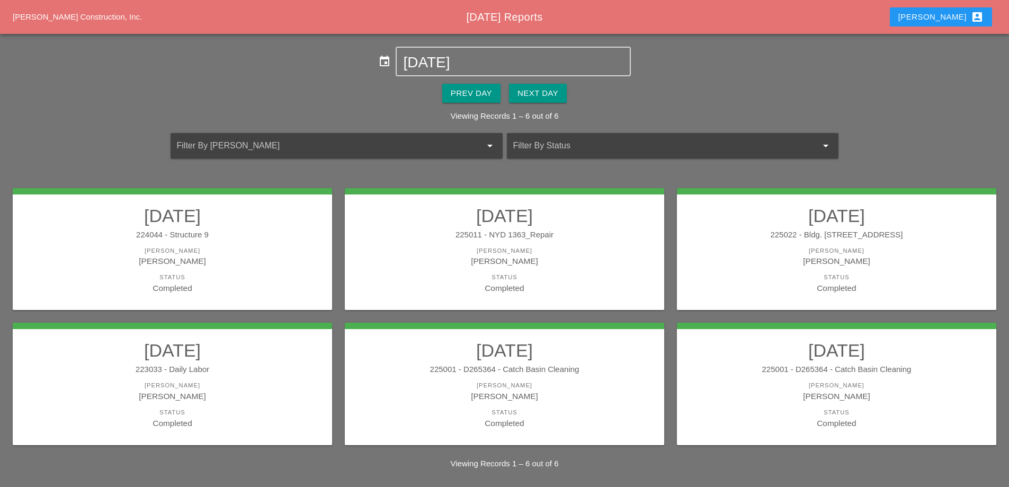
click at [507, 246] on link "09/23/2025 225011 - NYD 1363_Repair Foreman Yancy Matos Status Completed" at bounding box center [504, 249] width 298 height 89
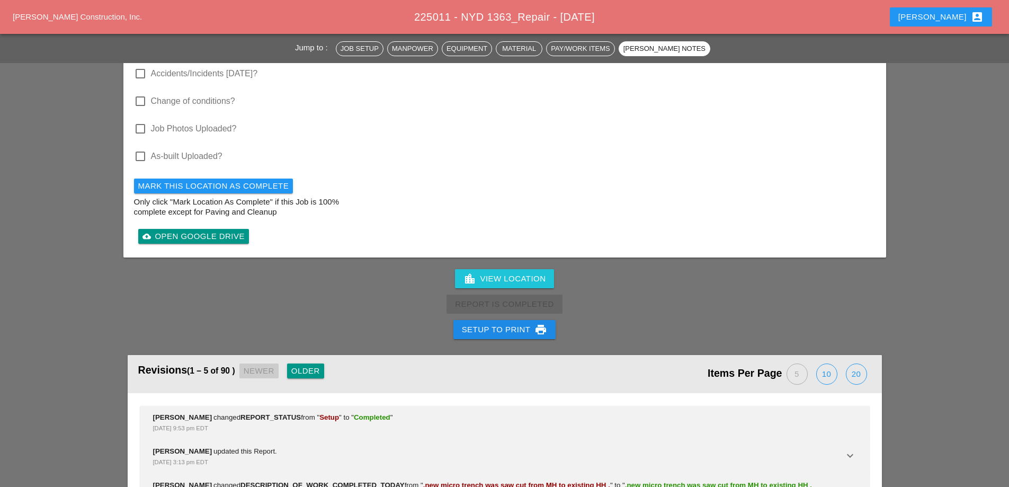
scroll to position [3071, 0]
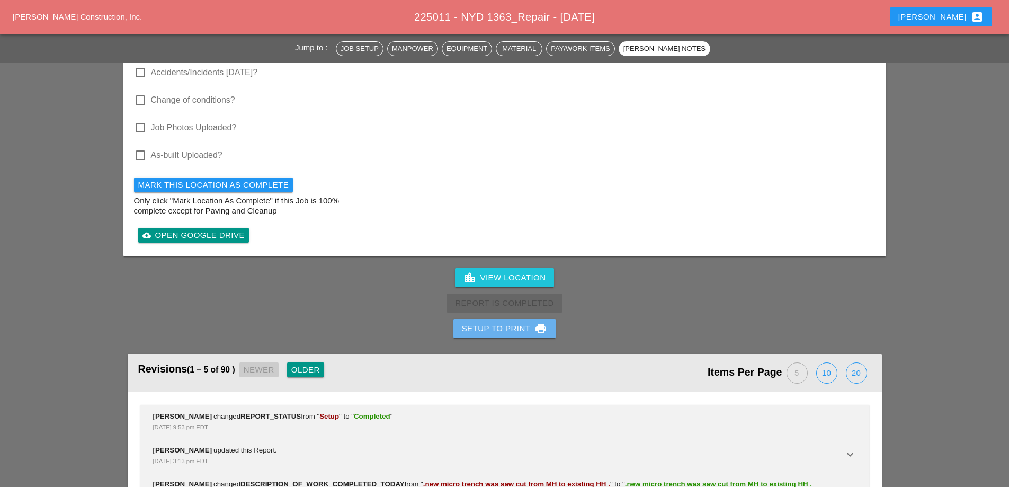
click at [474, 322] on div "Setup to Print print" at bounding box center [505, 328] width 86 height 13
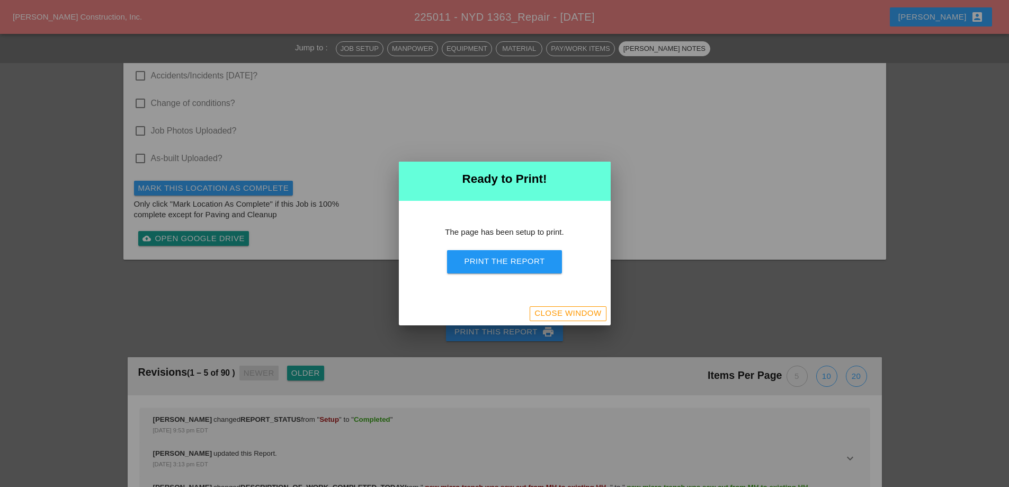
scroll to position [3310, 0]
click at [506, 267] on div "Print the Report" at bounding box center [504, 261] width 80 height 12
click at [593, 317] on div "Close Window" at bounding box center [567, 313] width 67 height 12
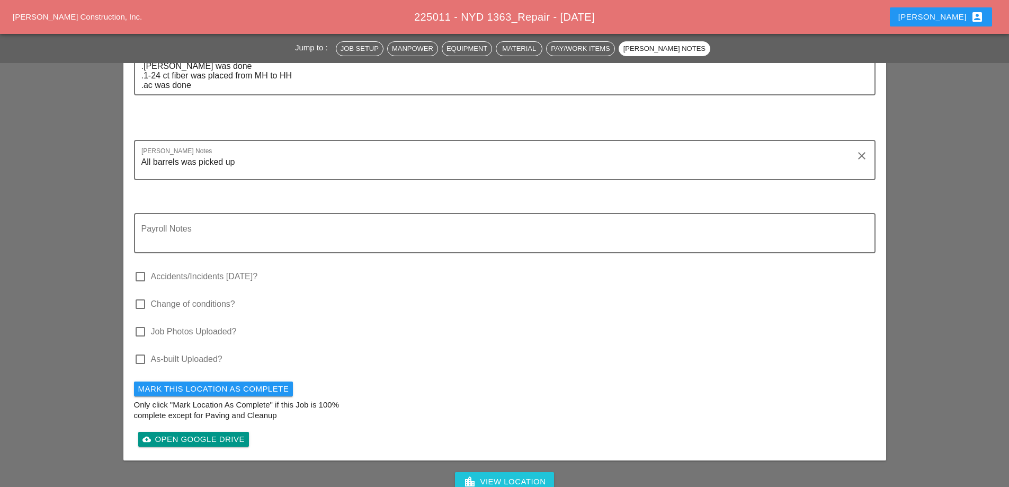
scroll to position [2915, 0]
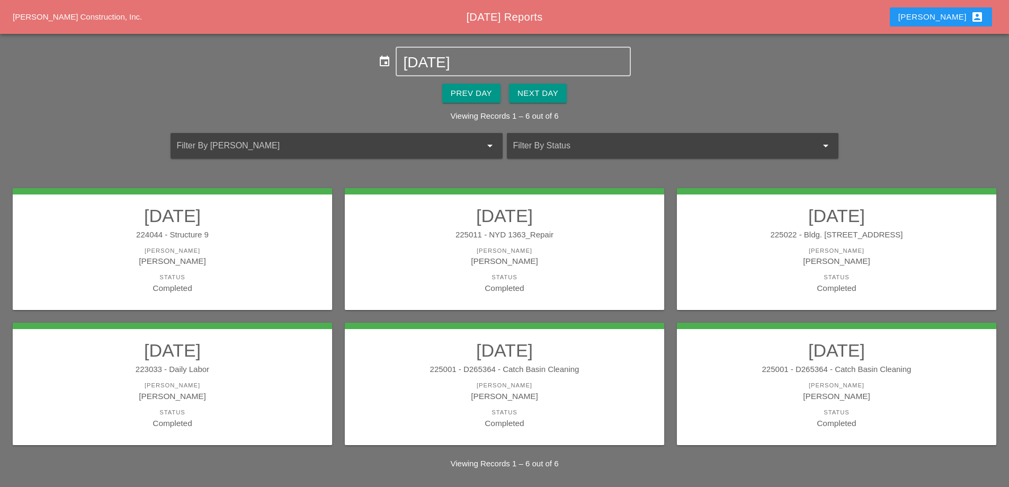
click at [600, 264] on div "[PERSON_NAME]" at bounding box center [504, 261] width 298 height 12
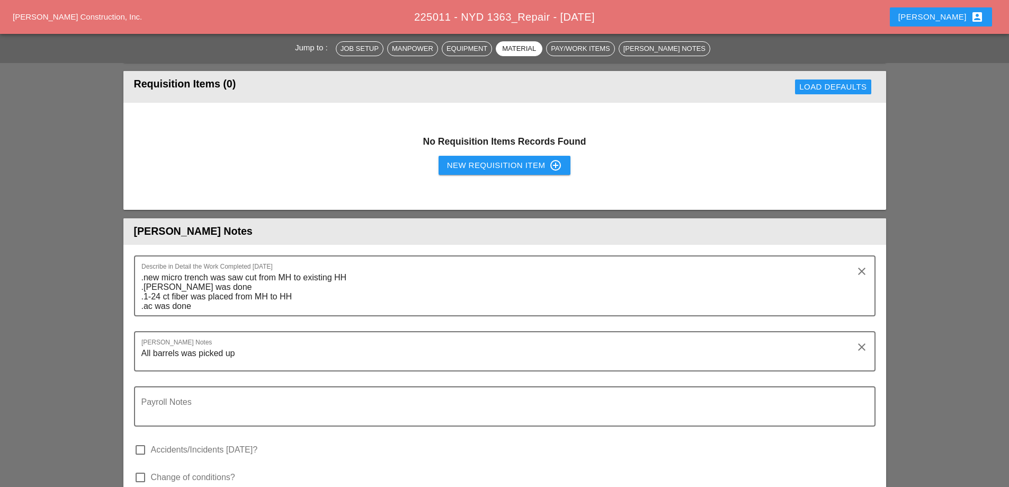
scroll to position [2701, 0]
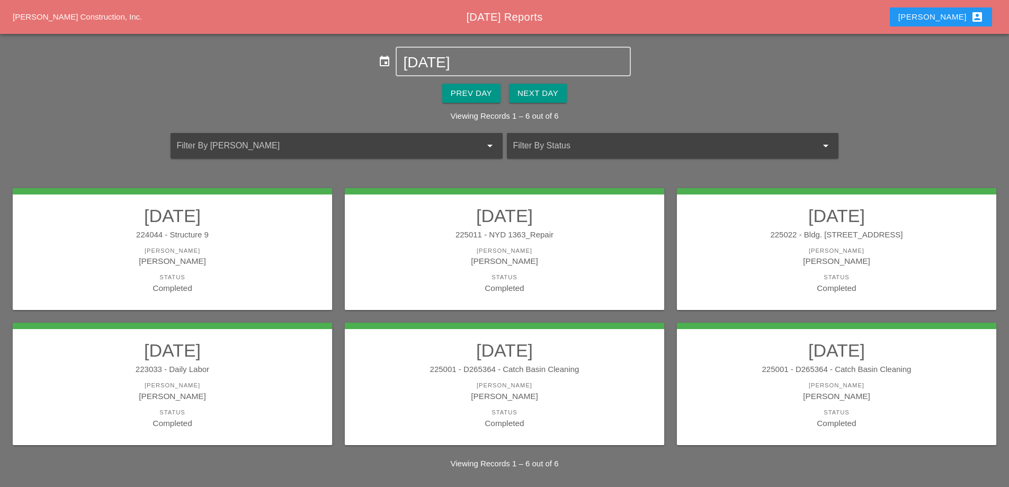
click at [801, 233] on div "225022 - Bldg. 130 5th Ave" at bounding box center [836, 235] width 298 height 12
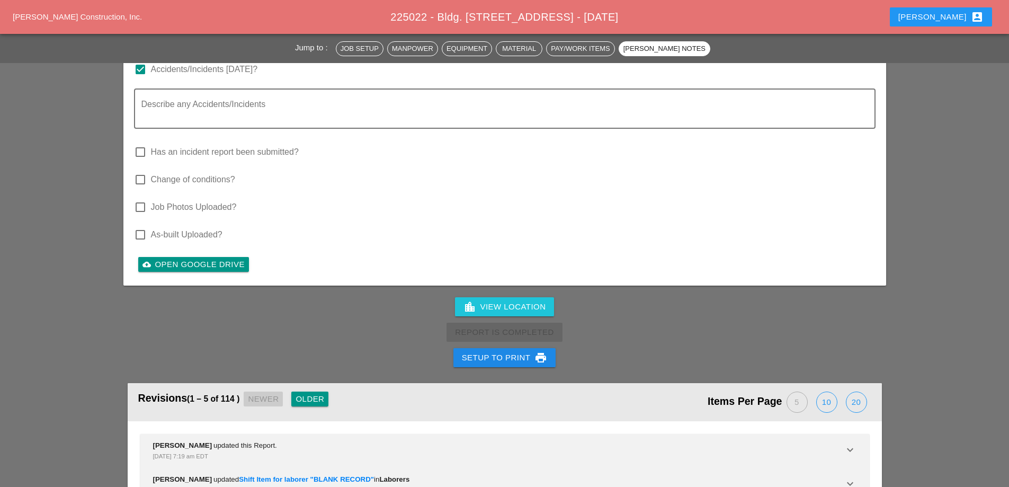
scroll to position [3326, 0]
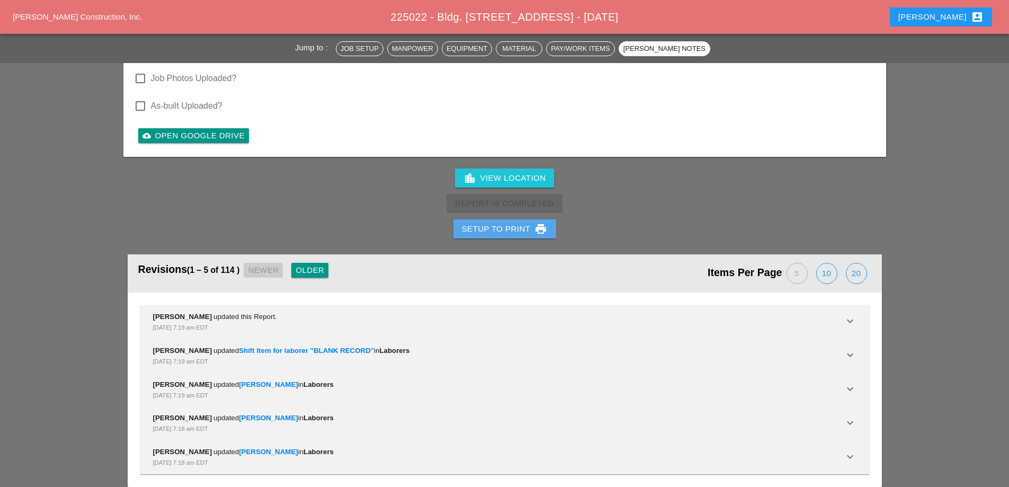
click at [490, 222] on div "Setup to Print print" at bounding box center [505, 228] width 86 height 13
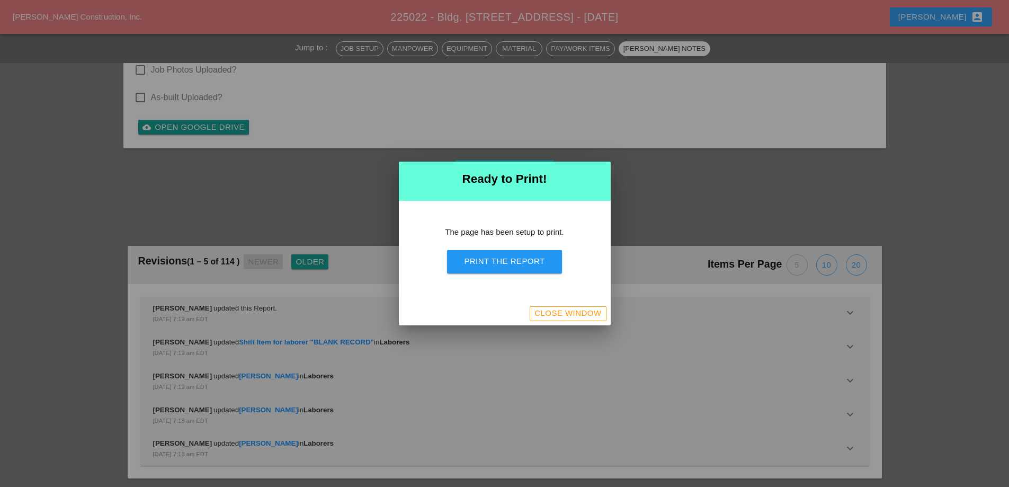
scroll to position [3507, 0]
click at [491, 258] on div "Print the Report" at bounding box center [504, 261] width 80 height 12
click at [541, 319] on button "Close Window" at bounding box center [568, 313] width 76 height 15
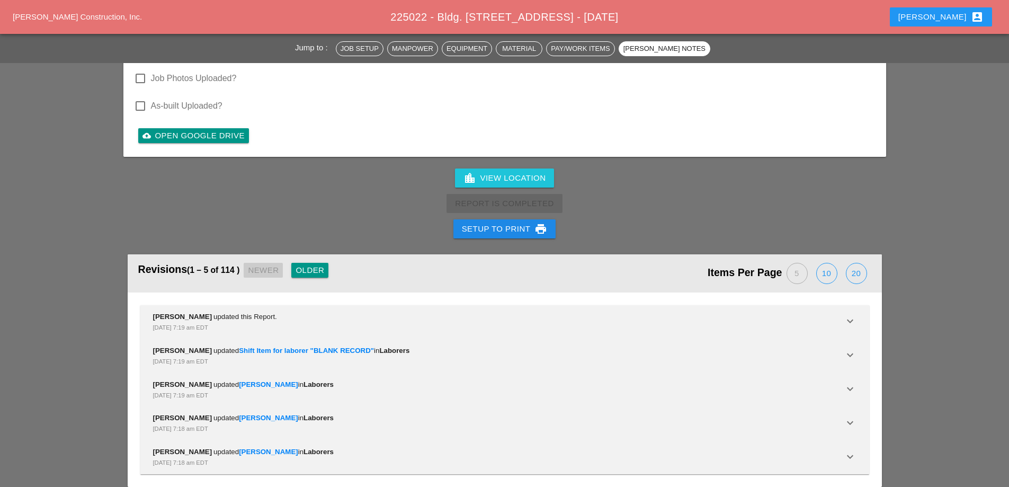
scroll to position [3326, 0]
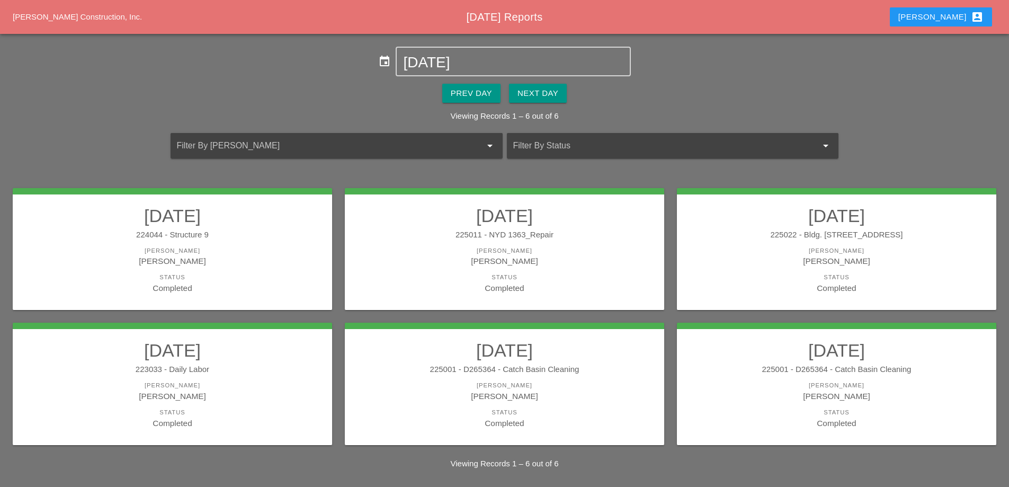
scroll to position [4, 0]
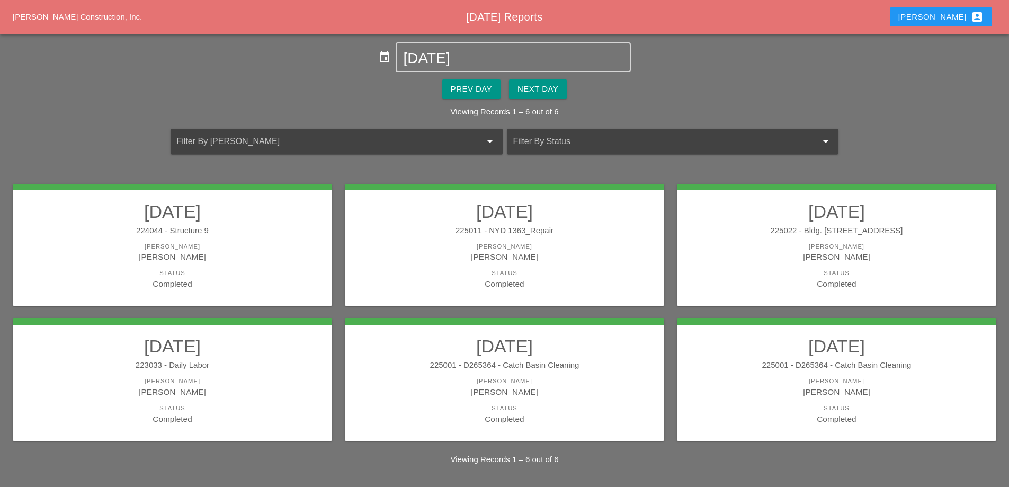
click at [270, 364] on div "223033 - Daily Labor" at bounding box center [172, 365] width 298 height 12
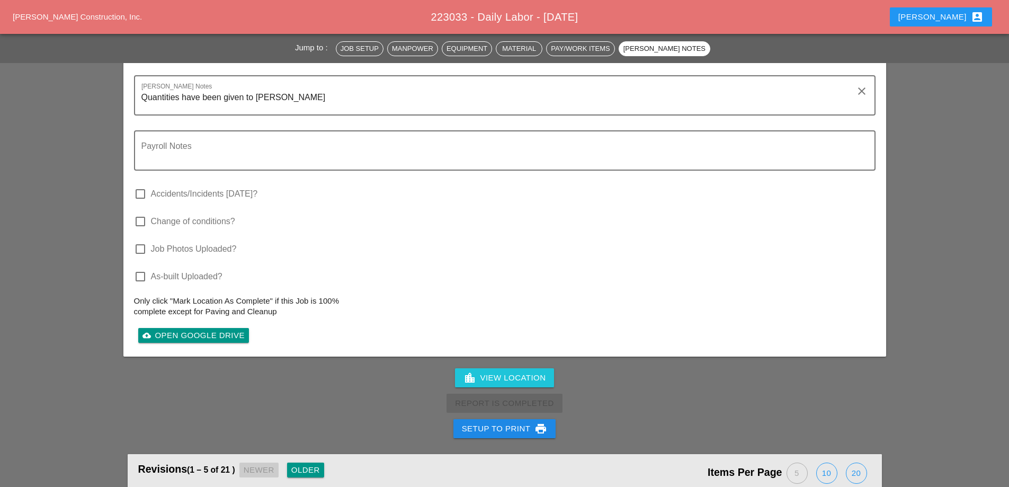
scroll to position [1592, 0]
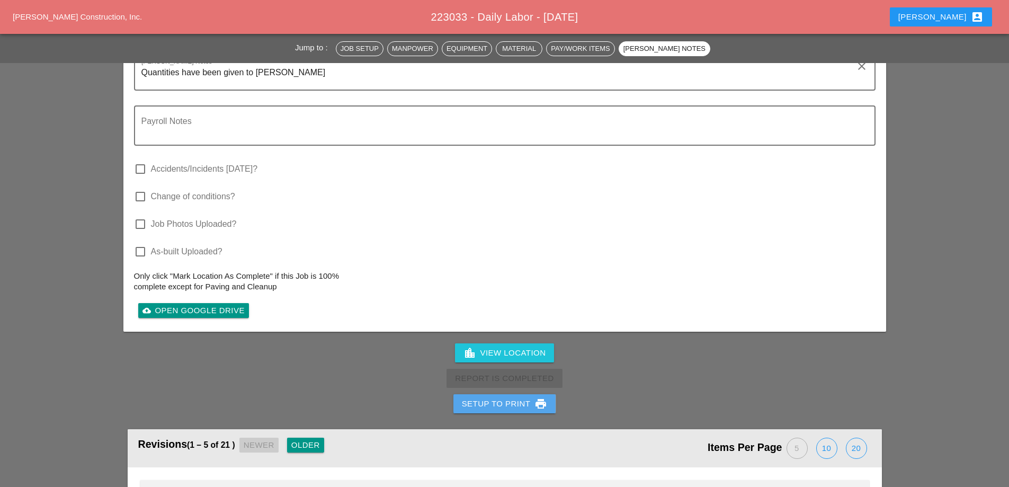
click at [507, 397] on div "Setup to Print print" at bounding box center [505, 403] width 86 height 13
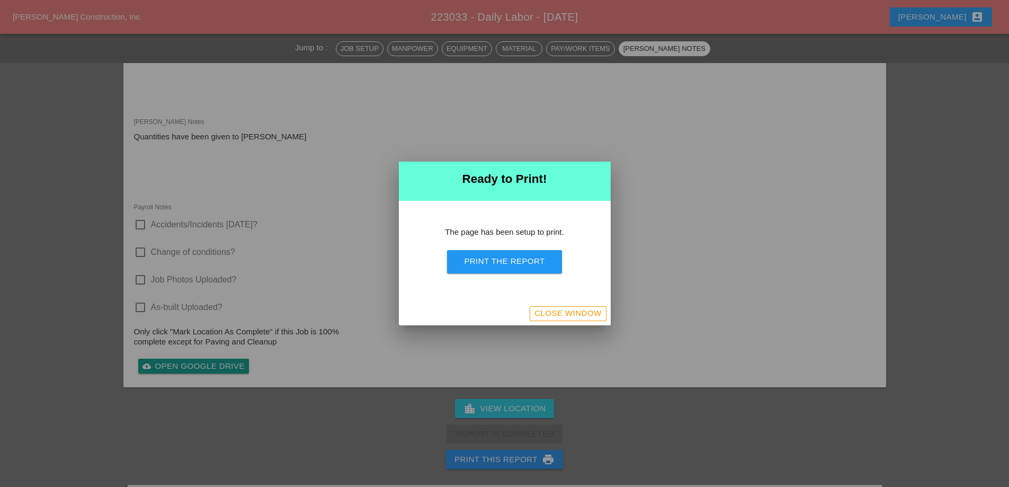
scroll to position [1436, 0]
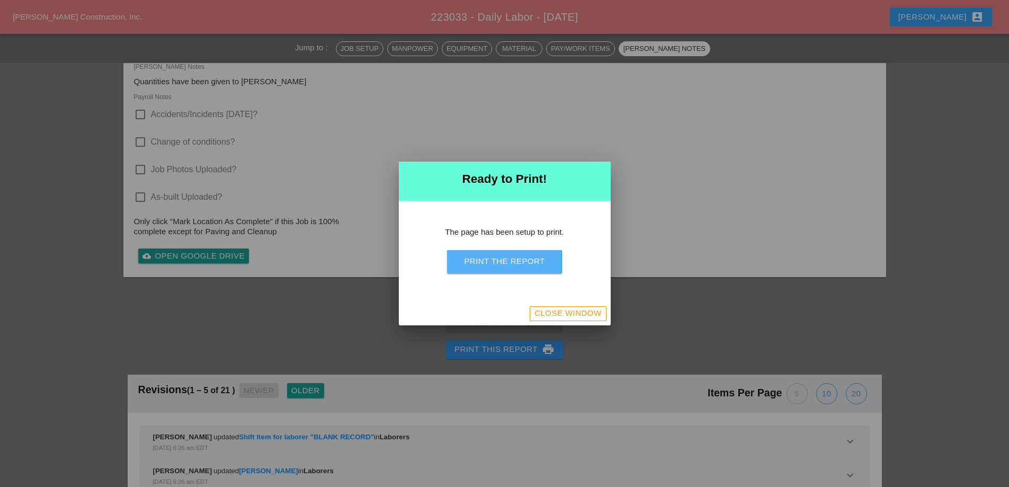
click at [554, 266] on button "Print the Report" at bounding box center [504, 261] width 114 height 23
click at [566, 318] on div "Close Window" at bounding box center [567, 313] width 67 height 12
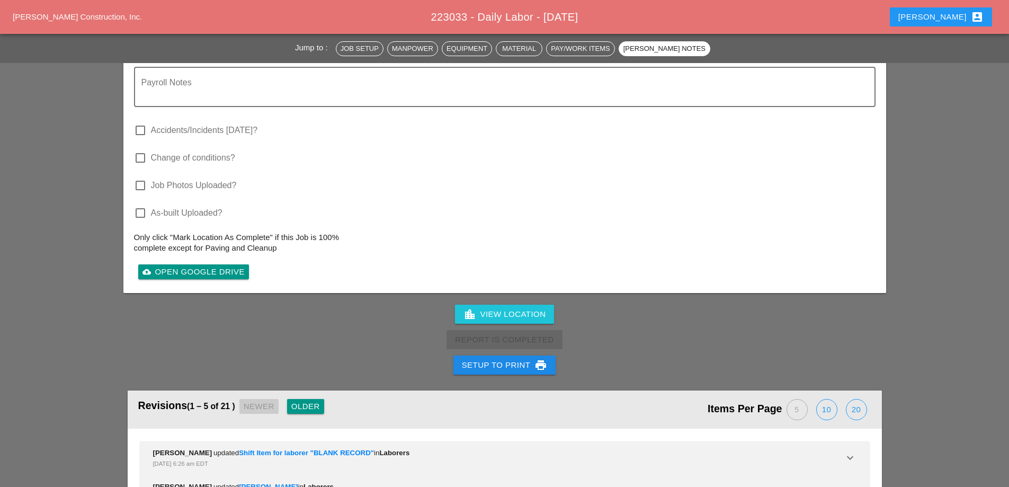
scroll to position [1537, 0]
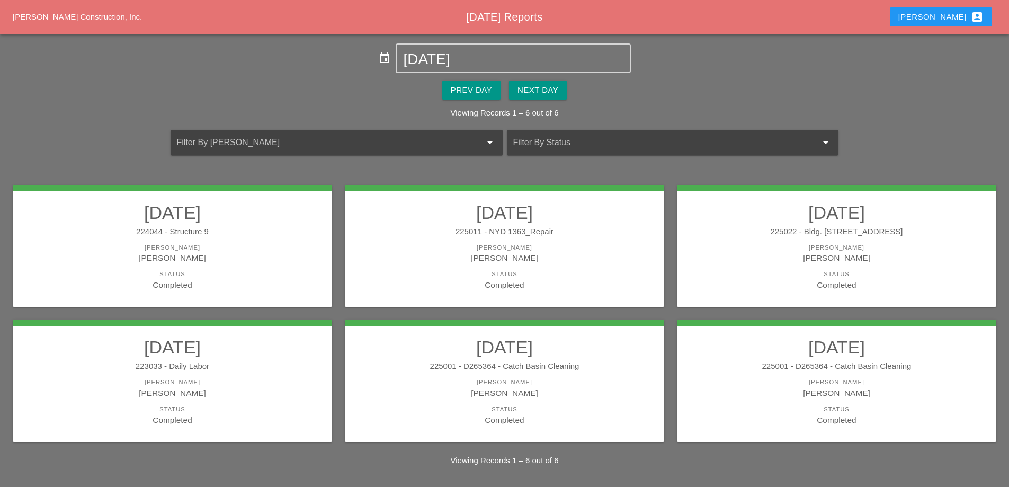
scroll to position [4, 0]
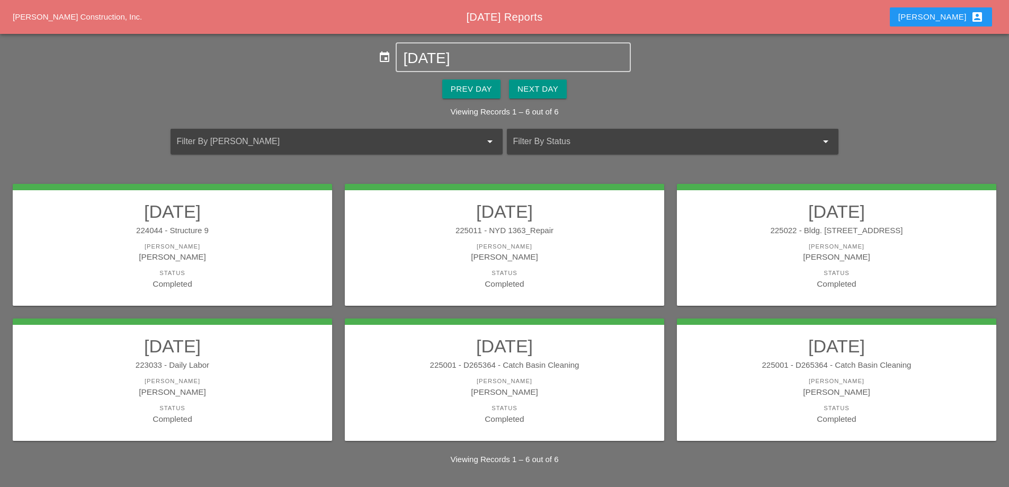
click at [569, 372] on link "09/23/2025 225001 - D265364 - Catch Basin Cleaning Foreman Daniel Kavanaugh Sta…" at bounding box center [504, 379] width 298 height 89
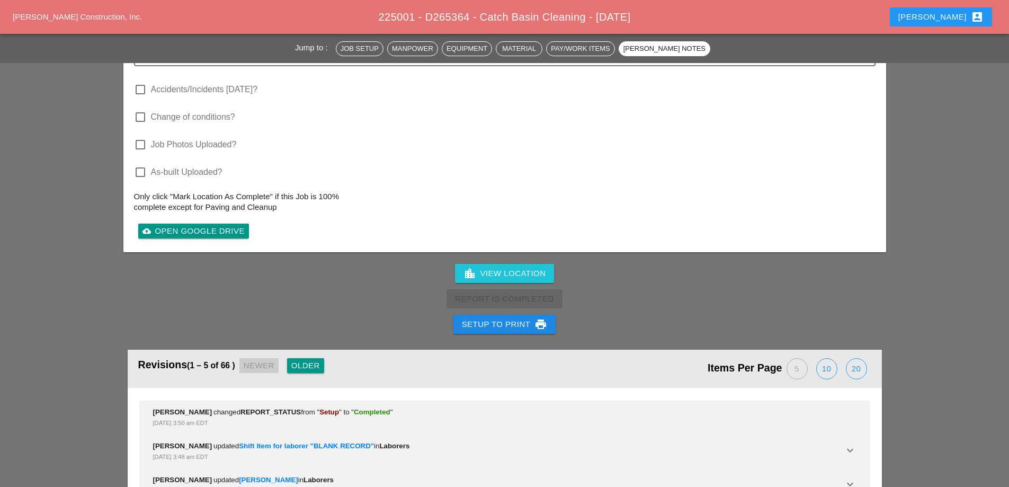
scroll to position [1589, 0]
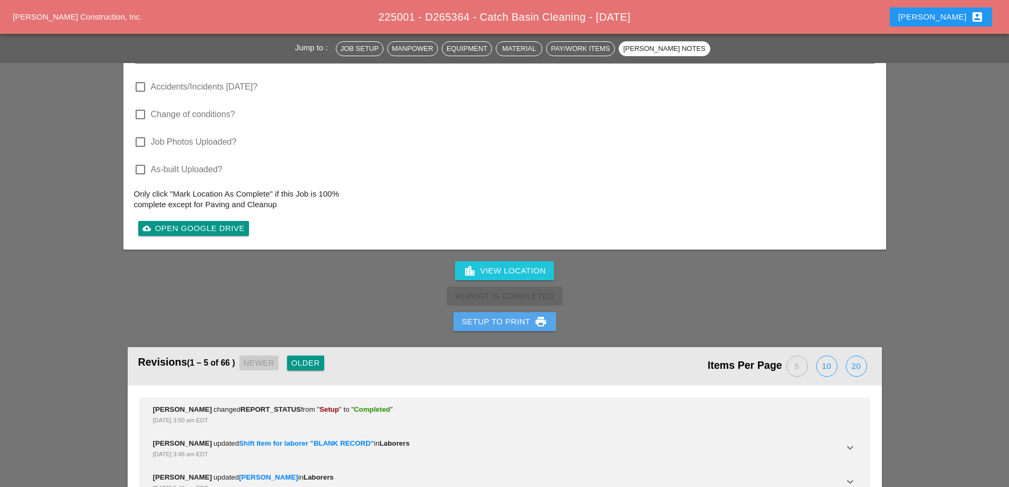
click at [529, 315] on div "Setup to Print print" at bounding box center [505, 321] width 86 height 13
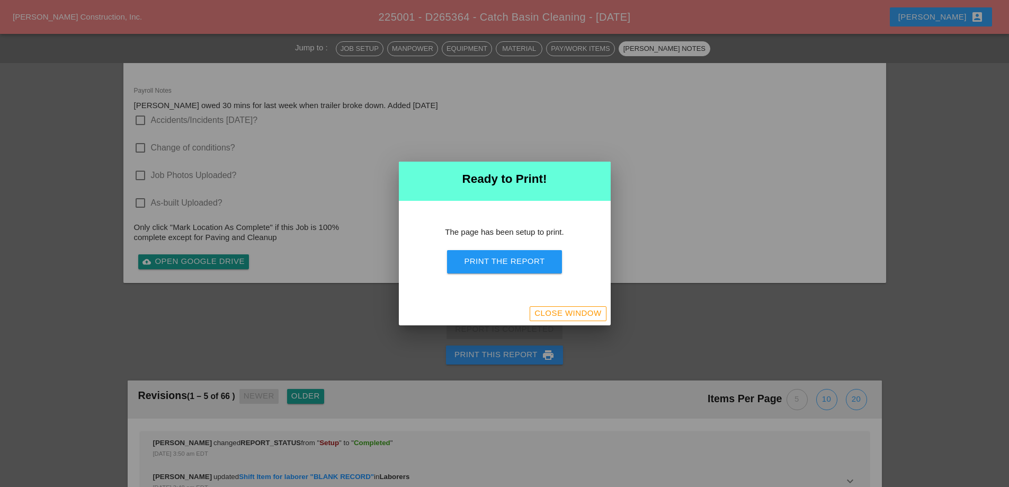
scroll to position [1344, 0]
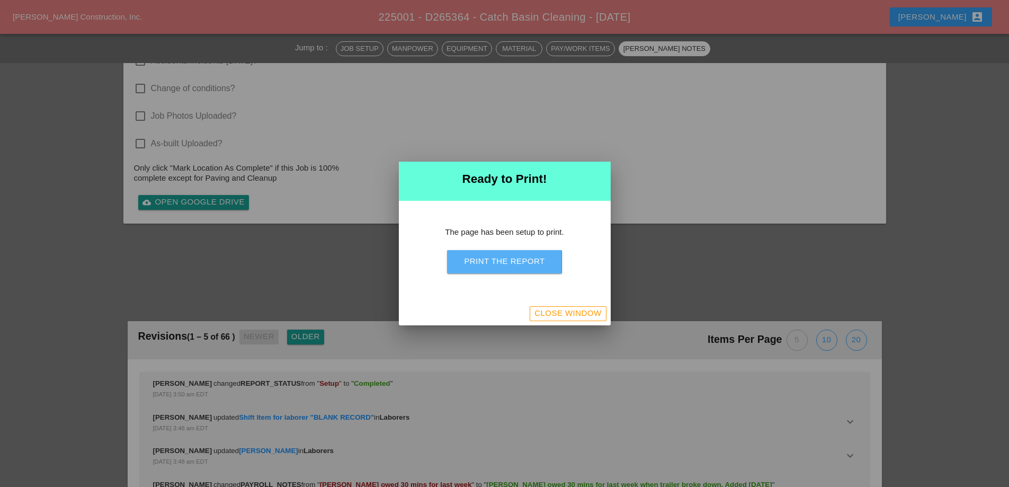
click at [528, 267] on button "Print the Report" at bounding box center [504, 261] width 114 height 23
drag, startPoint x: 558, startPoint y: 316, endPoint x: 570, endPoint y: 306, distance: 15.8
click at [558, 318] on div "Close Window" at bounding box center [567, 313] width 67 height 12
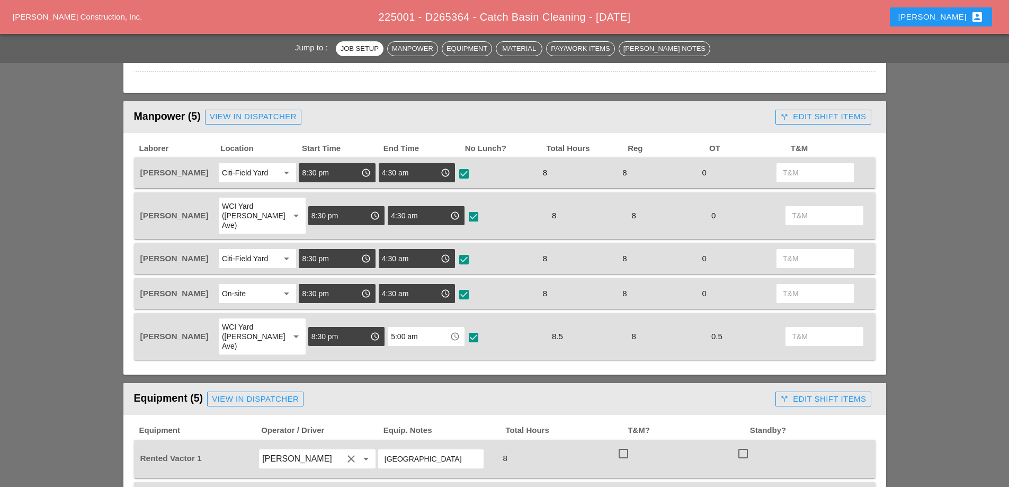
scroll to position [477, 0]
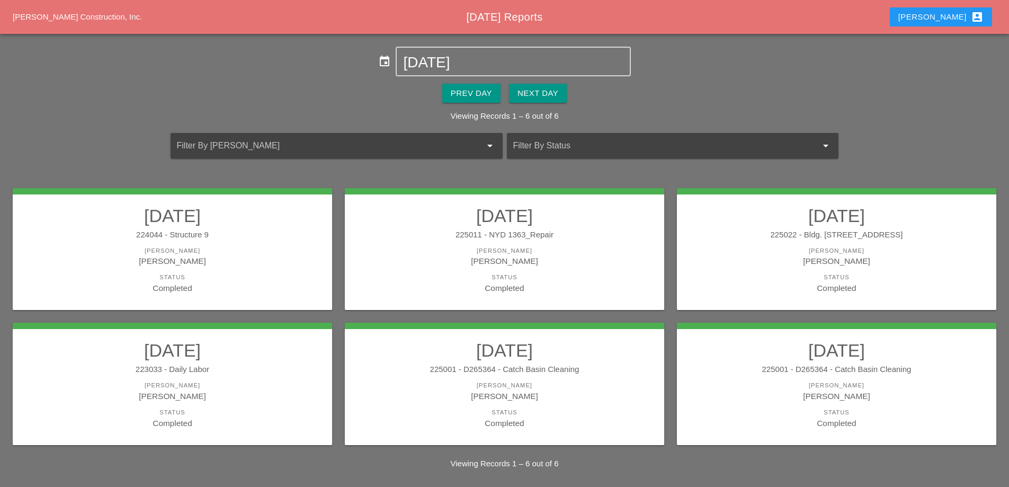
click at [587, 389] on div "[PERSON_NAME]" at bounding box center [504, 385] width 298 height 9
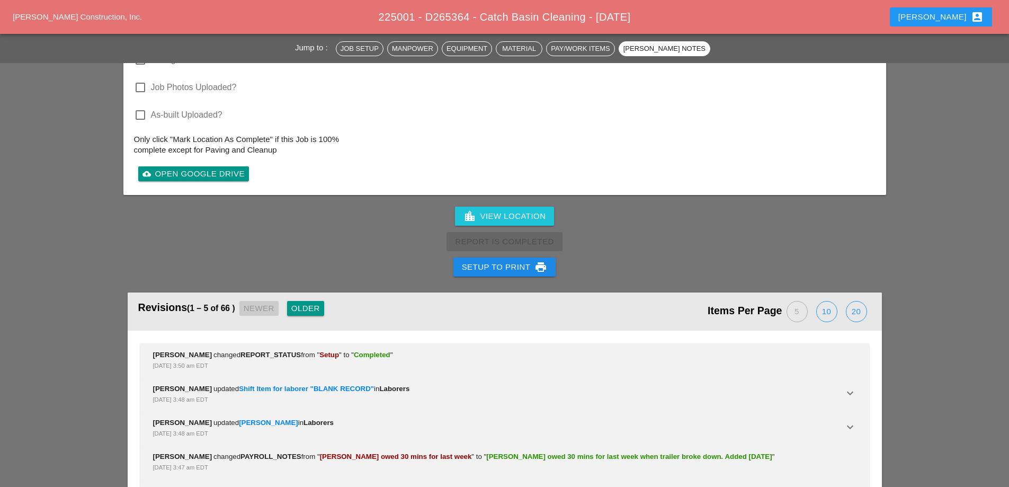
scroll to position [1656, 0]
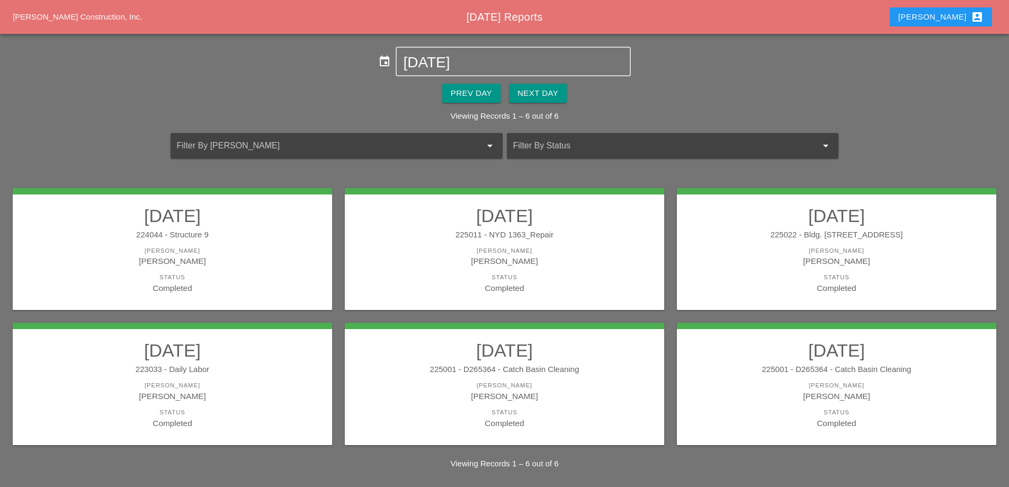
click at [840, 388] on div "[PERSON_NAME]" at bounding box center [836, 385] width 298 height 9
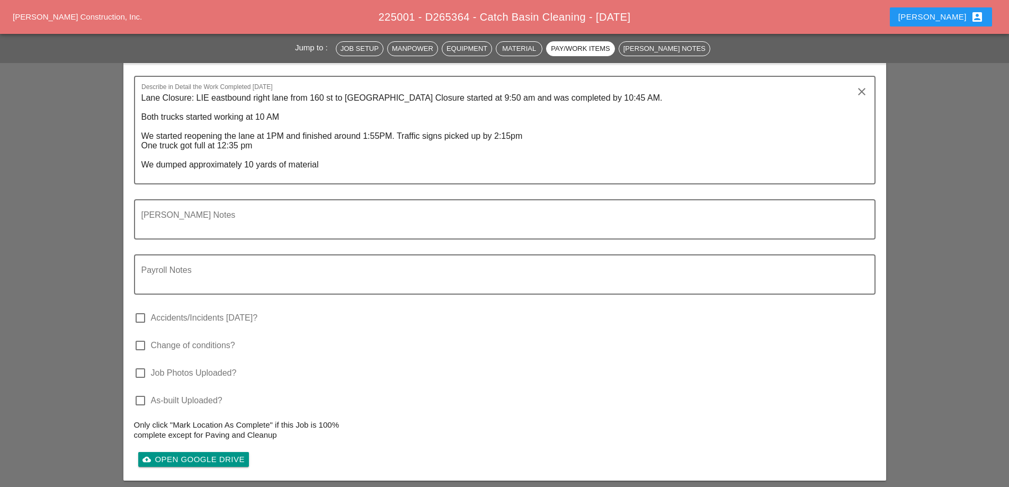
scroll to position [1589, 0]
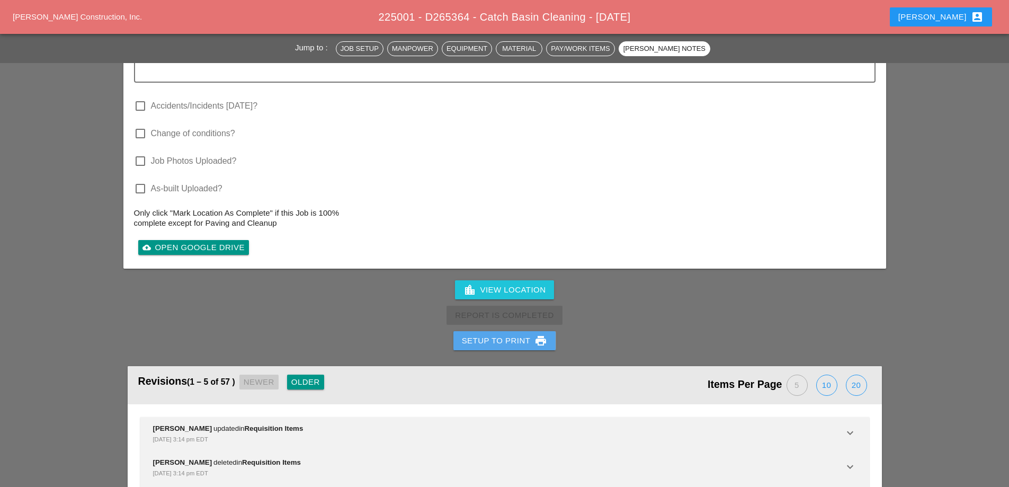
click at [518, 342] on div "Setup to Print print" at bounding box center [505, 340] width 86 height 13
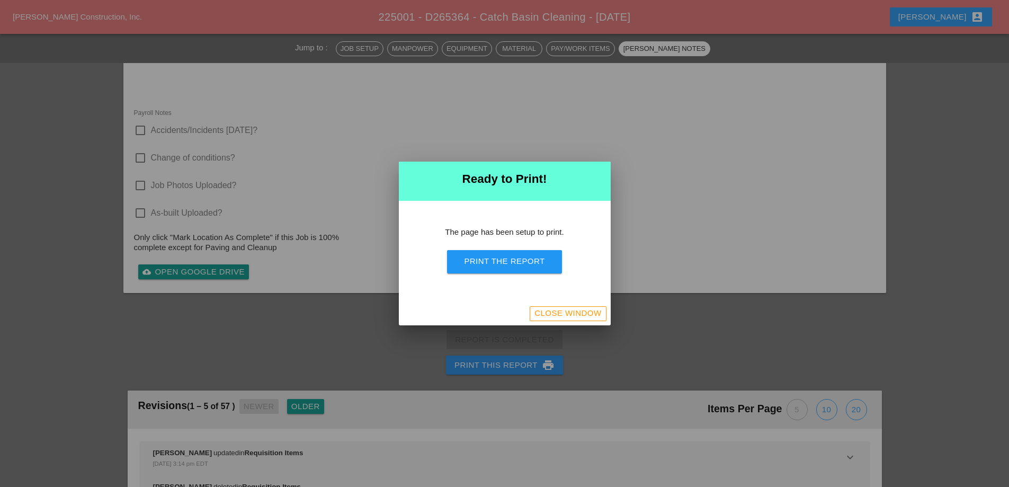
scroll to position [1360, 0]
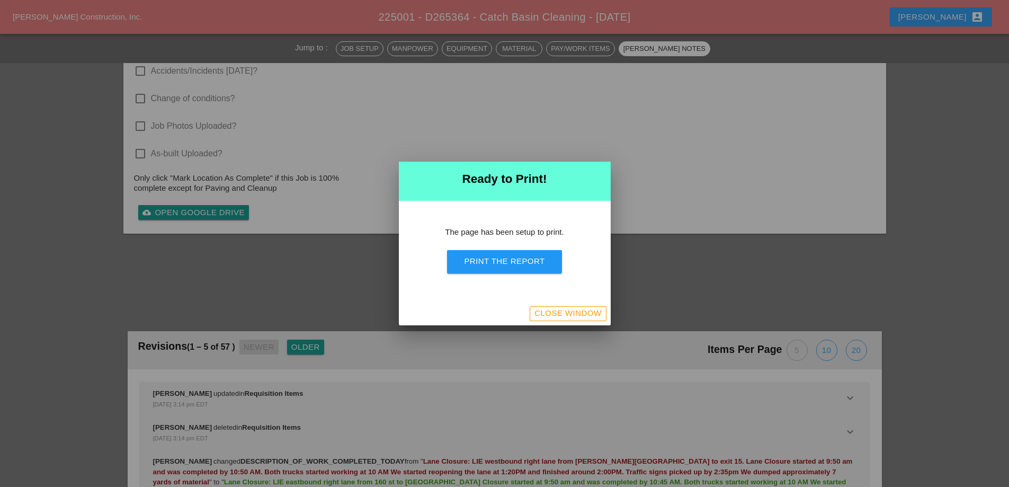
click at [509, 268] on button "Print the Report" at bounding box center [504, 261] width 114 height 23
click at [563, 318] on div "Close Window" at bounding box center [567, 313] width 67 height 12
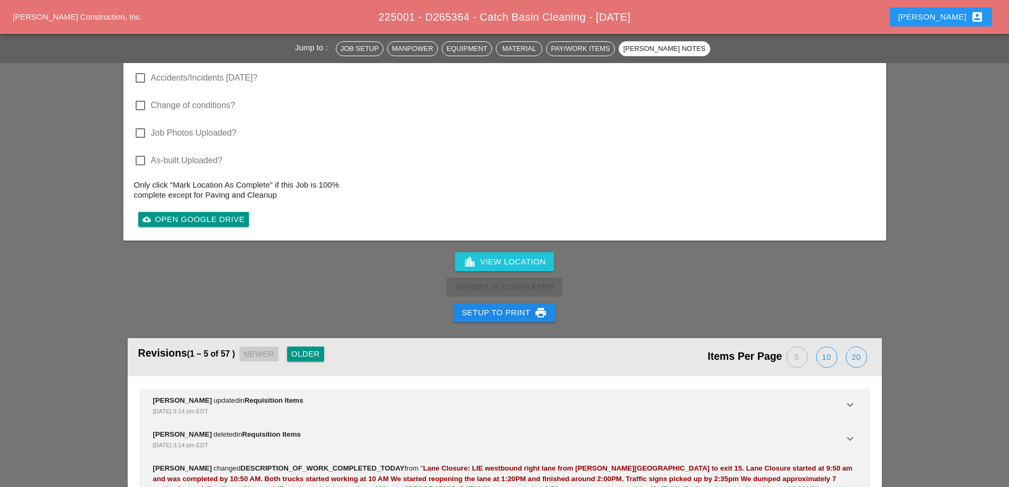
scroll to position [1410, 0]
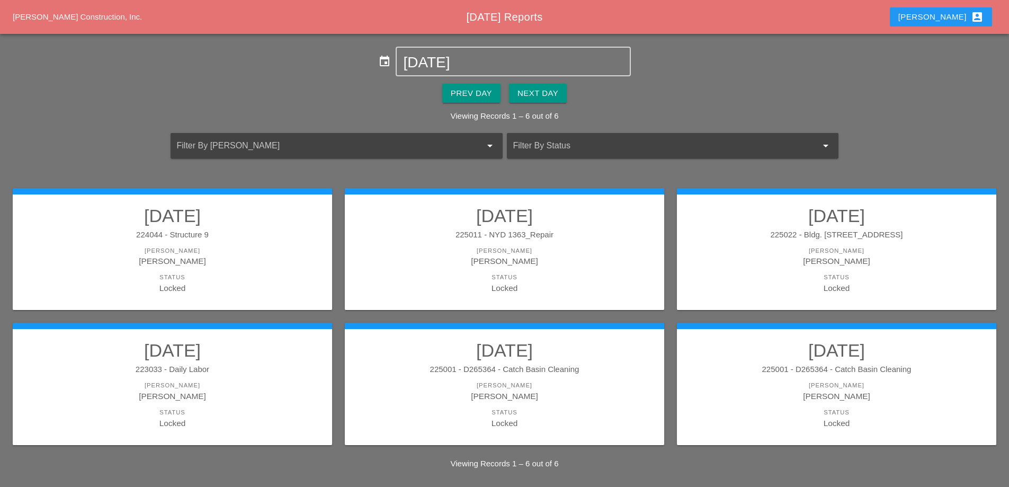
scroll to position [4, 0]
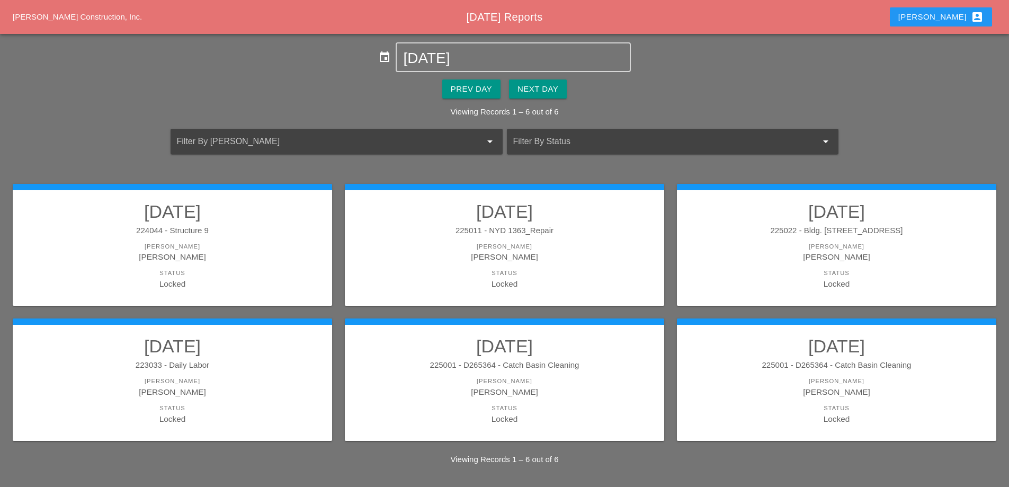
click at [547, 87] on div "Next Day" at bounding box center [537, 89] width 41 height 12
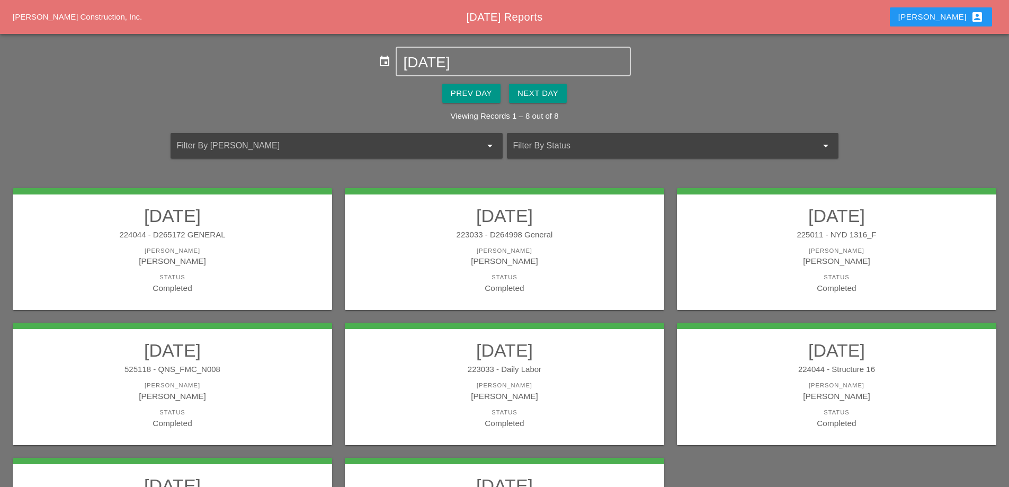
click at [245, 229] on div "224044 - D265172 GENERAL" at bounding box center [172, 235] width 298 height 12
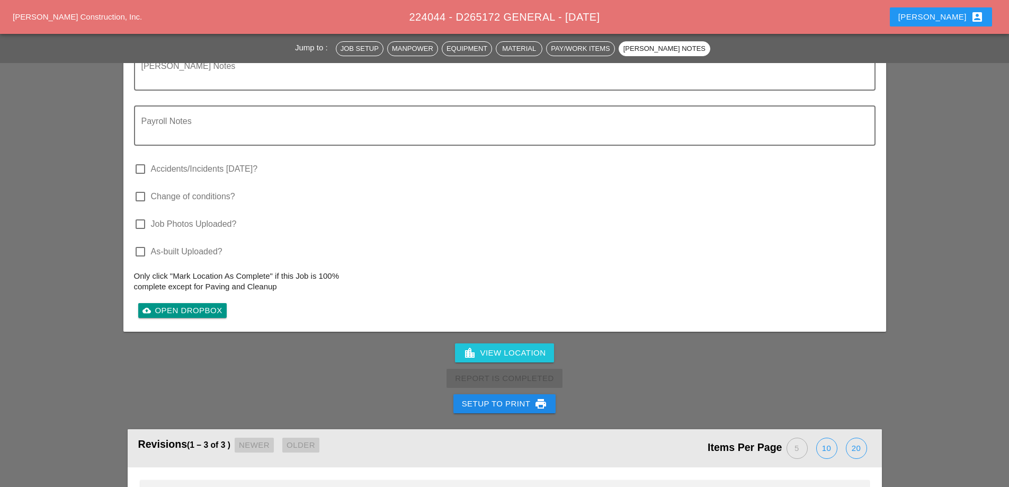
scroll to position [1165, 0]
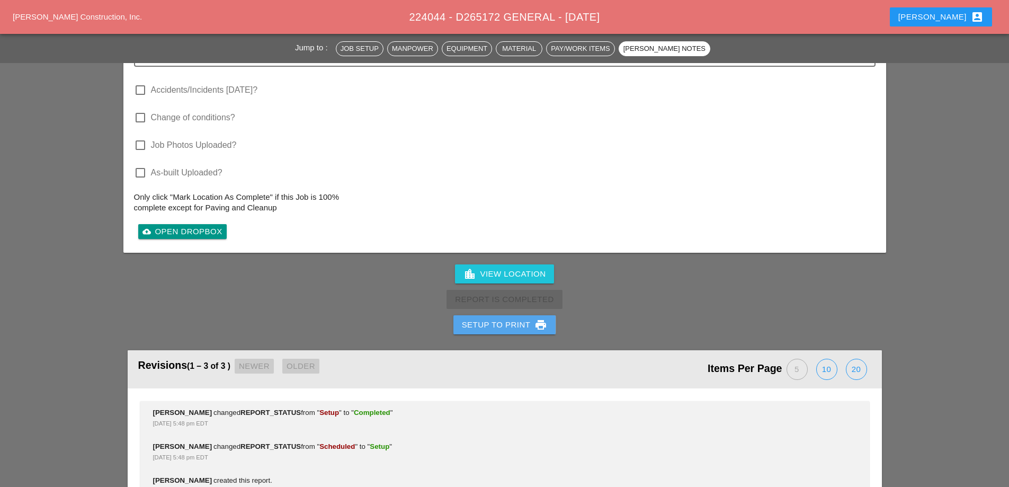
click at [478, 333] on button "Setup to Print print" at bounding box center [504, 324] width 103 height 19
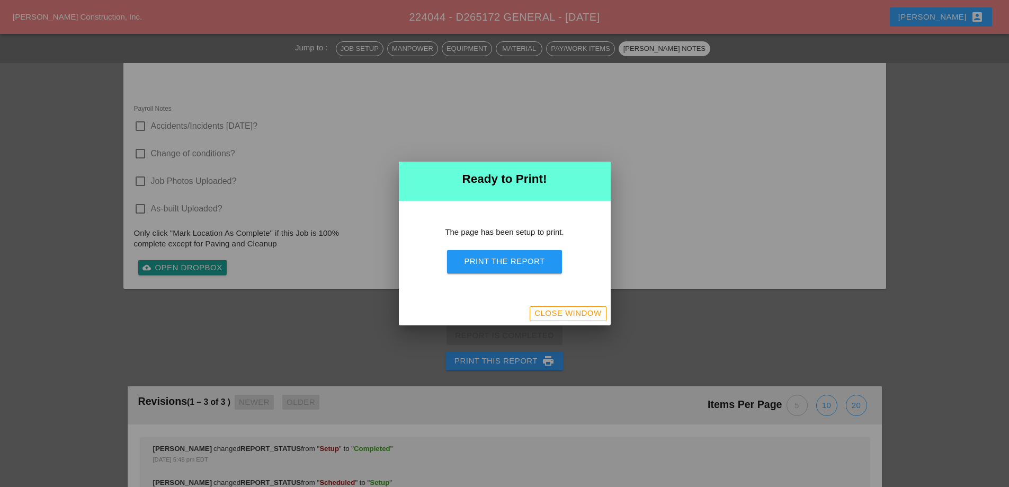
scroll to position [913, 0]
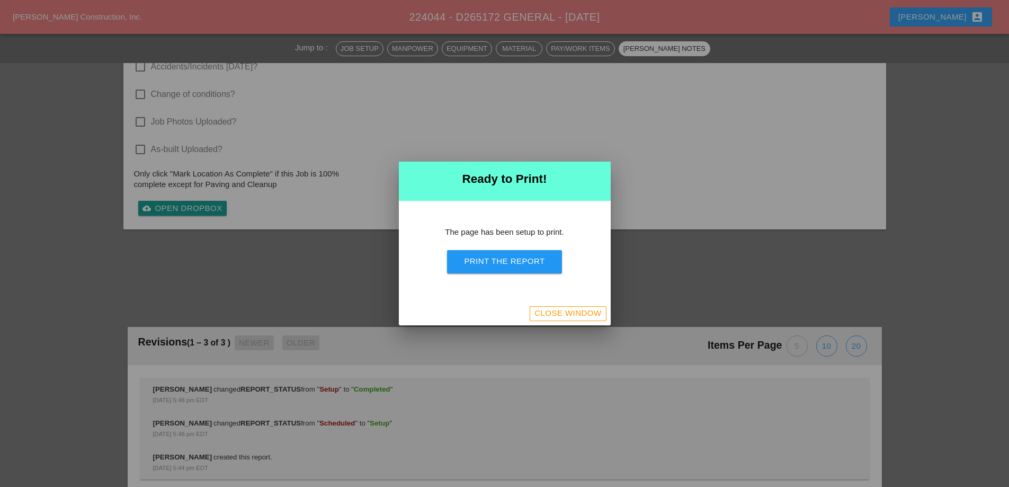
click at [498, 261] on div "Print the Report" at bounding box center [504, 261] width 80 height 12
click at [551, 312] on div "Close Window" at bounding box center [567, 313] width 67 height 12
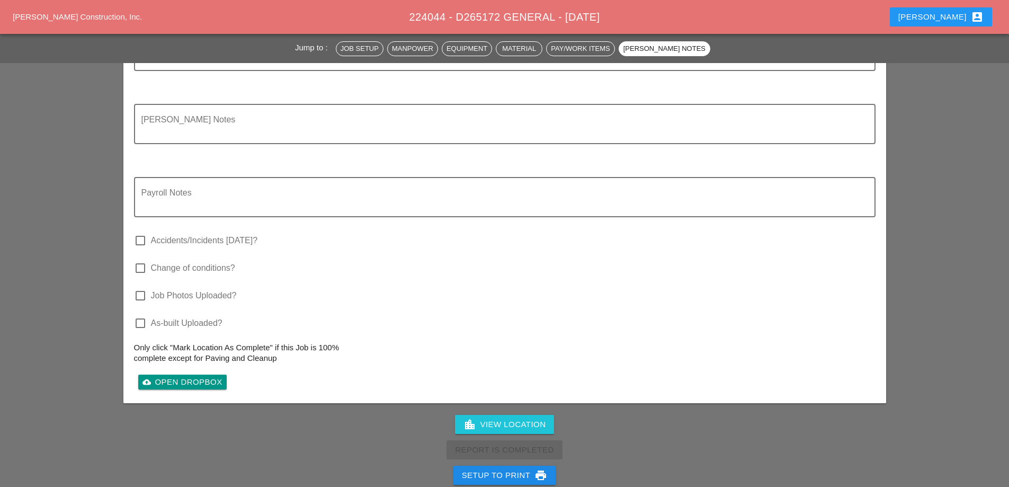
scroll to position [1069, 0]
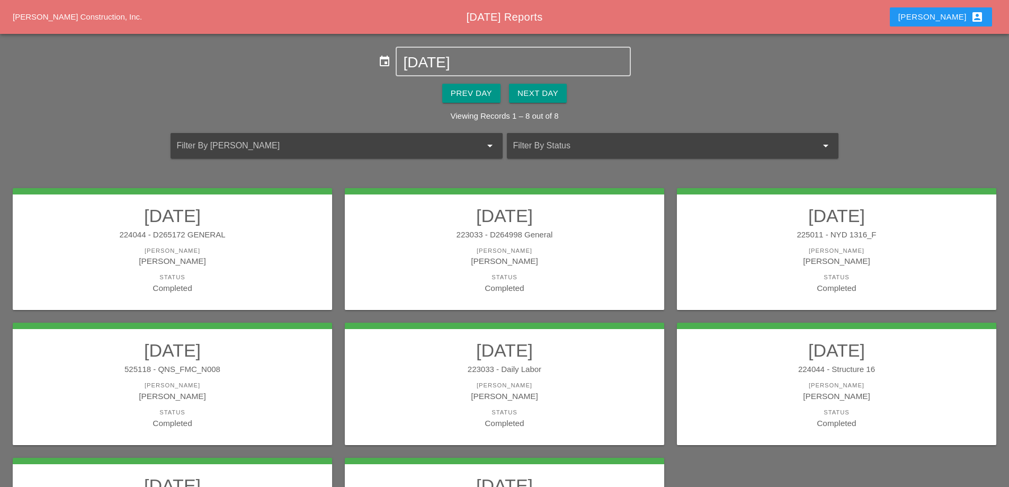
click at [563, 239] on div "223033 - D264998 General" at bounding box center [504, 235] width 298 height 12
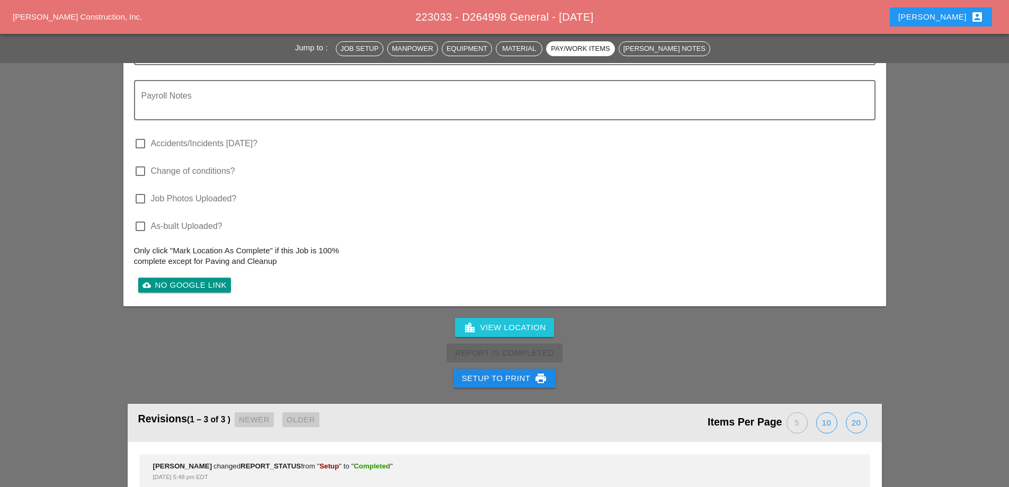
scroll to position [1112, 0]
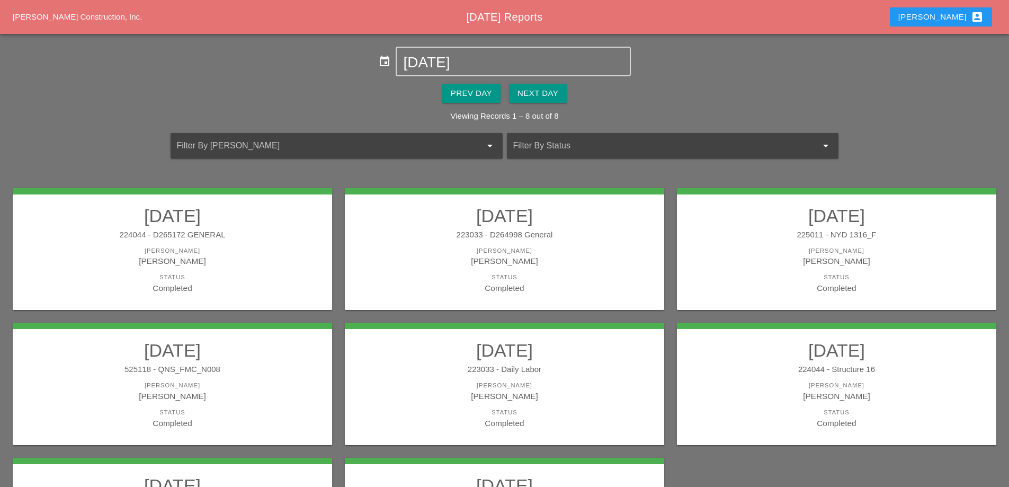
click at [560, 244] on link "09/24/2025 223033 - D264998 General Foreman Luca Gambardella Status Completed" at bounding box center [504, 249] width 298 height 89
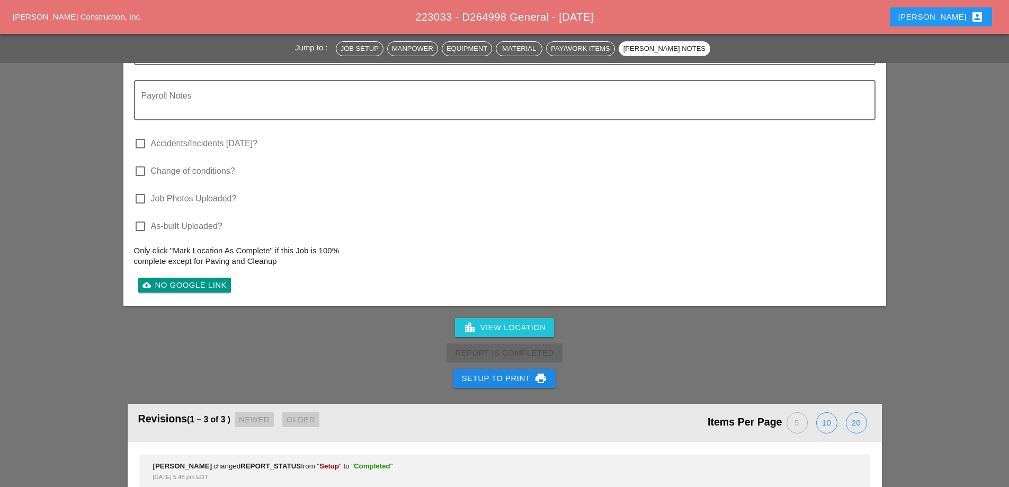
scroll to position [1206, 0]
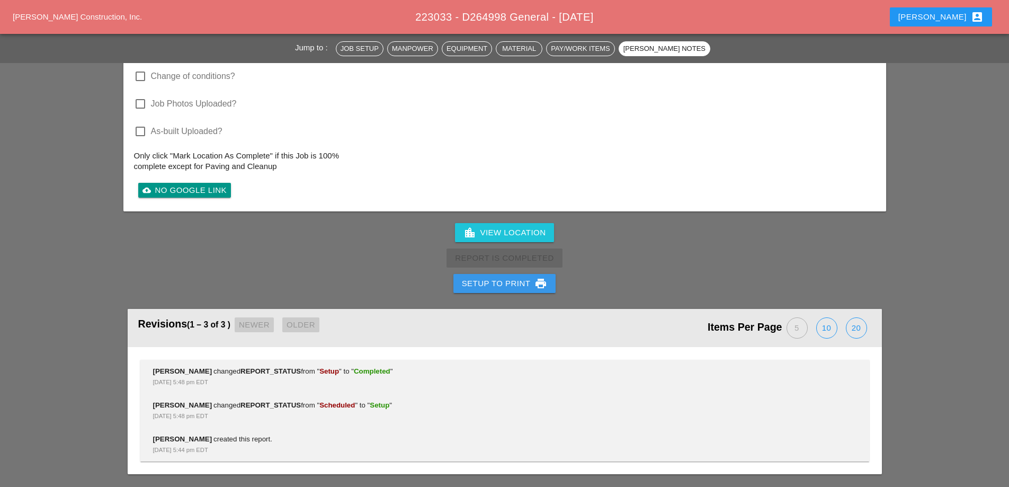
click at [493, 286] on div "Setup to Print print" at bounding box center [505, 283] width 86 height 13
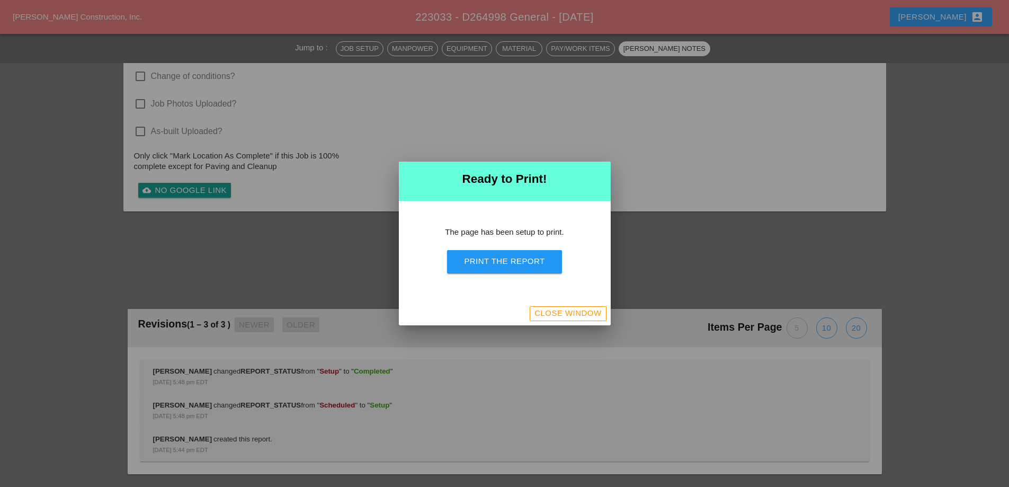
scroll to position [913, 0]
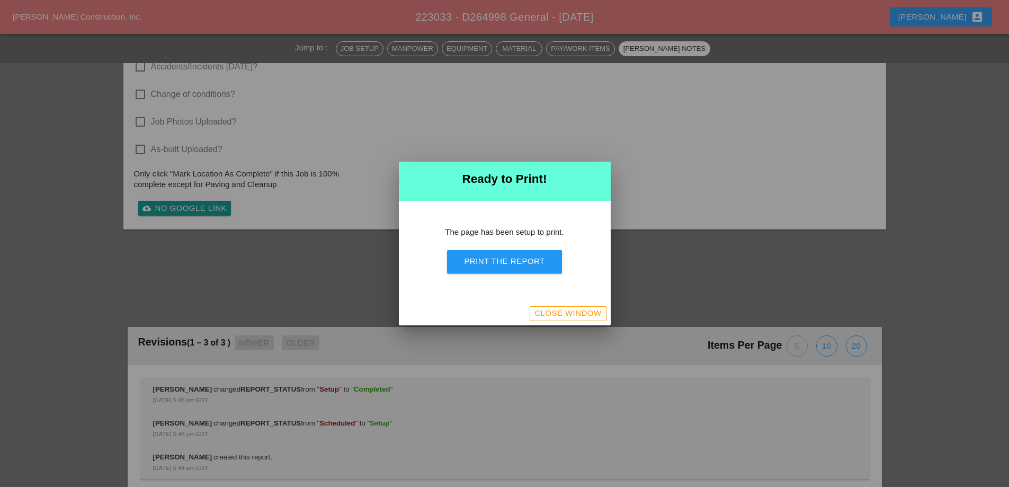
click at [507, 263] on div "Print the Report" at bounding box center [504, 261] width 80 height 12
click at [569, 315] on div "Close Window" at bounding box center [567, 313] width 67 height 12
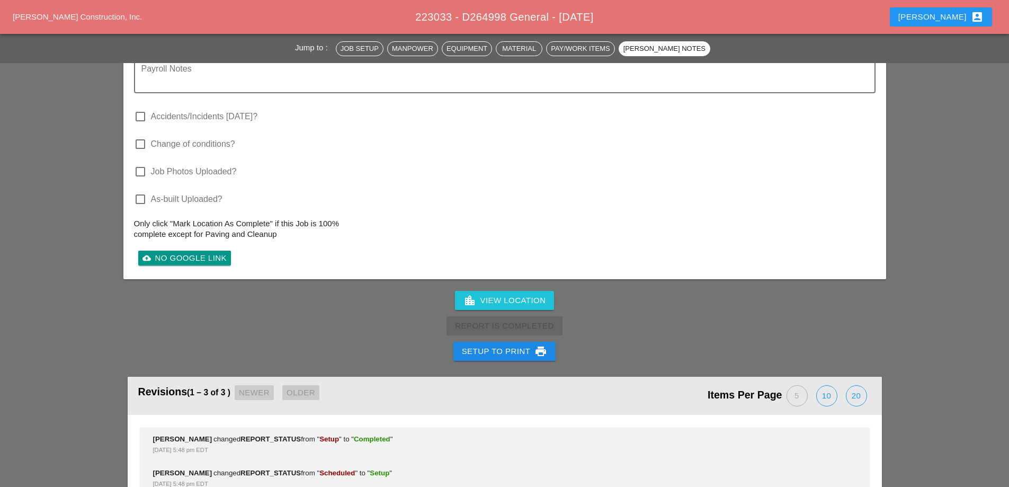
scroll to position [1069, 0]
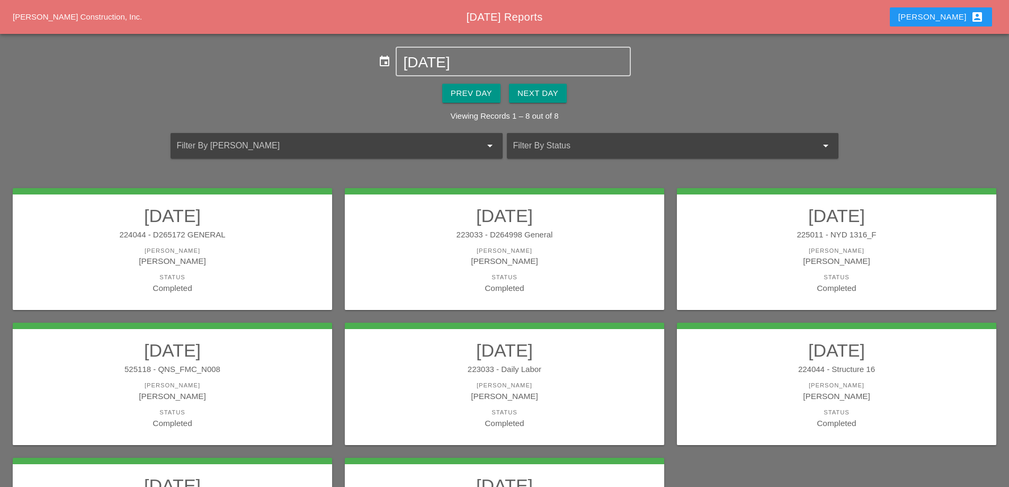
click at [803, 259] on div "[PERSON_NAME]" at bounding box center [836, 261] width 298 height 12
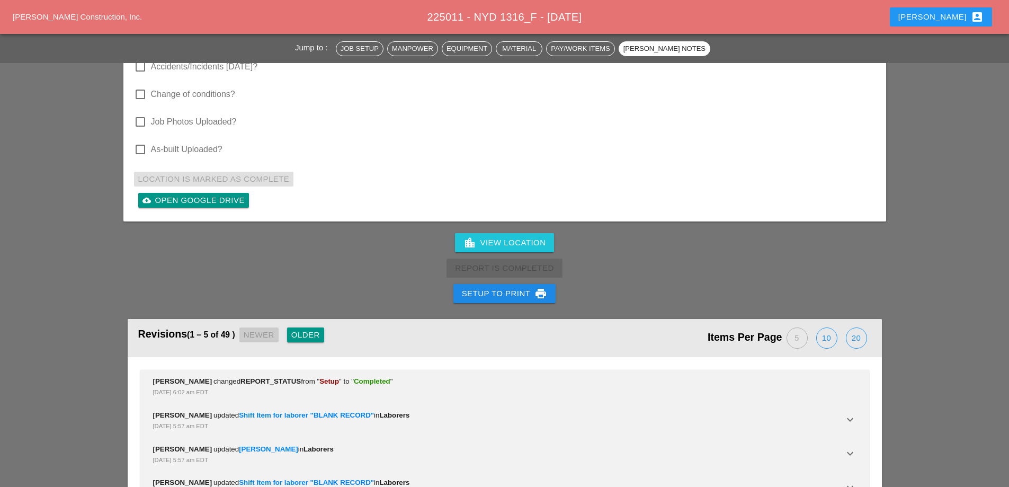
scroll to position [2966, 0]
click at [482, 286] on div "Setup to Print print" at bounding box center [505, 292] width 86 height 13
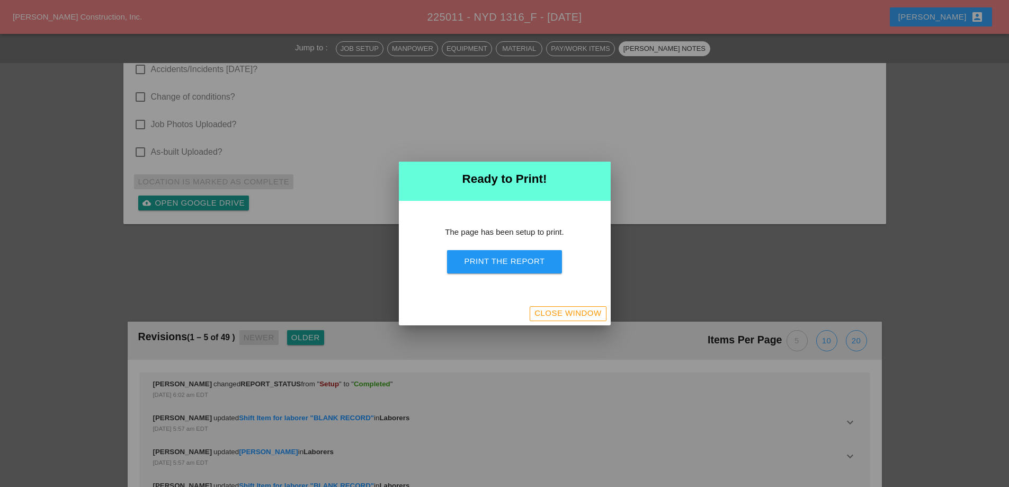
scroll to position [3199, 0]
click at [480, 265] on div "Print the Report" at bounding box center [504, 261] width 80 height 12
drag, startPoint x: 571, startPoint y: 306, endPoint x: 212, endPoint y: 0, distance: 471.9
click at [571, 306] on button "Close Window" at bounding box center [568, 313] width 76 height 15
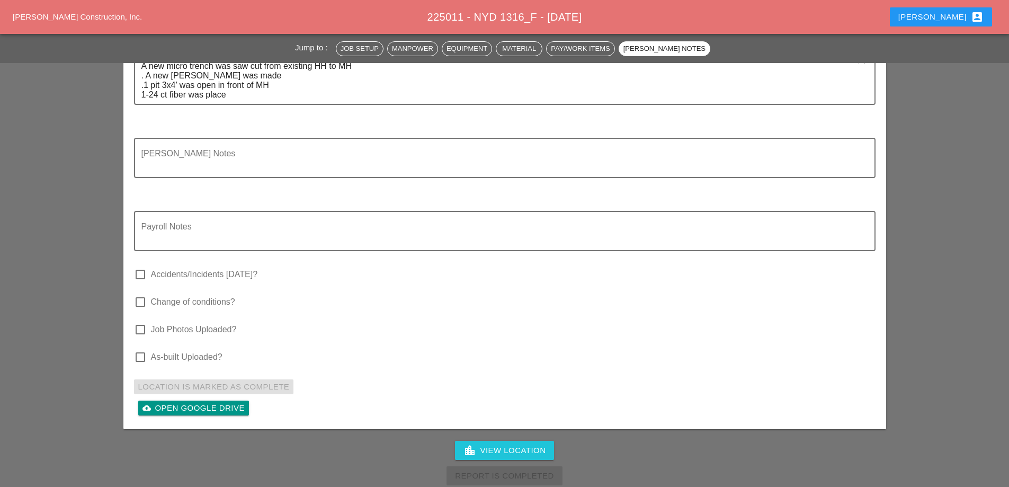
scroll to position [2793, 0]
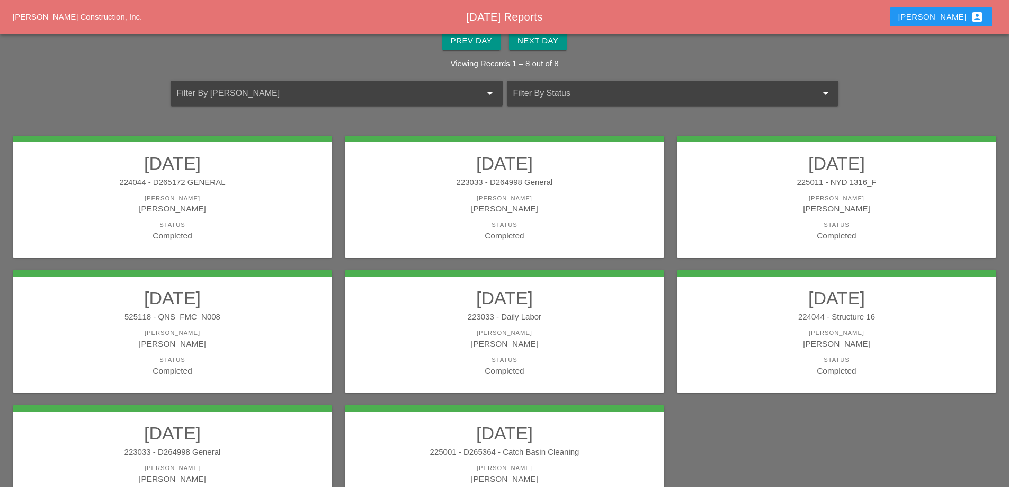
scroll to position [53, 0]
click at [236, 304] on h2 "09/24/2025" at bounding box center [172, 296] width 298 height 21
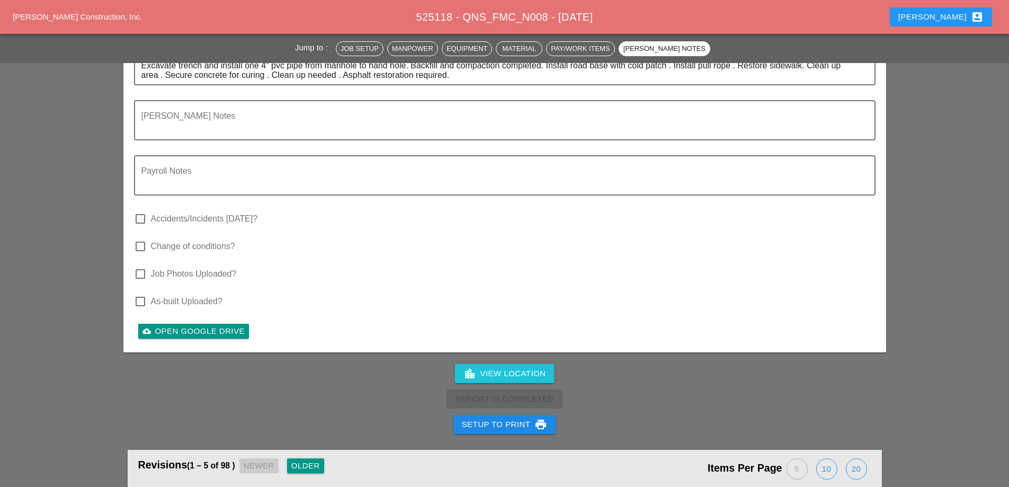
scroll to position [3230, 0]
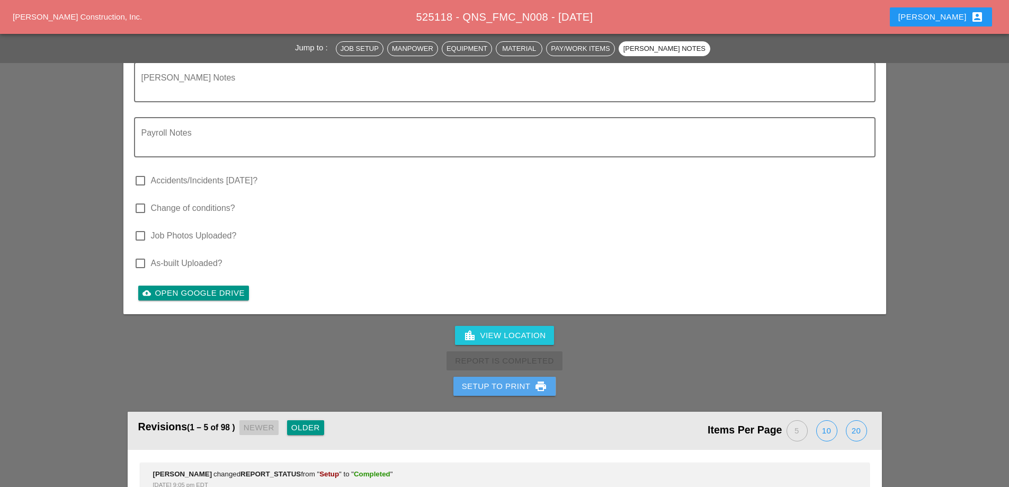
click at [518, 380] on div "Setup to Print print" at bounding box center [505, 386] width 86 height 13
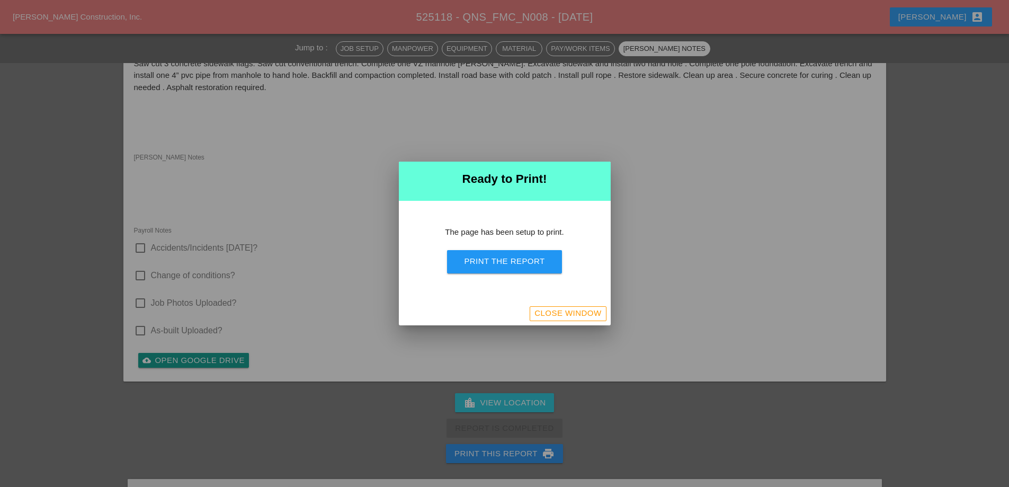
scroll to position [3511, 0]
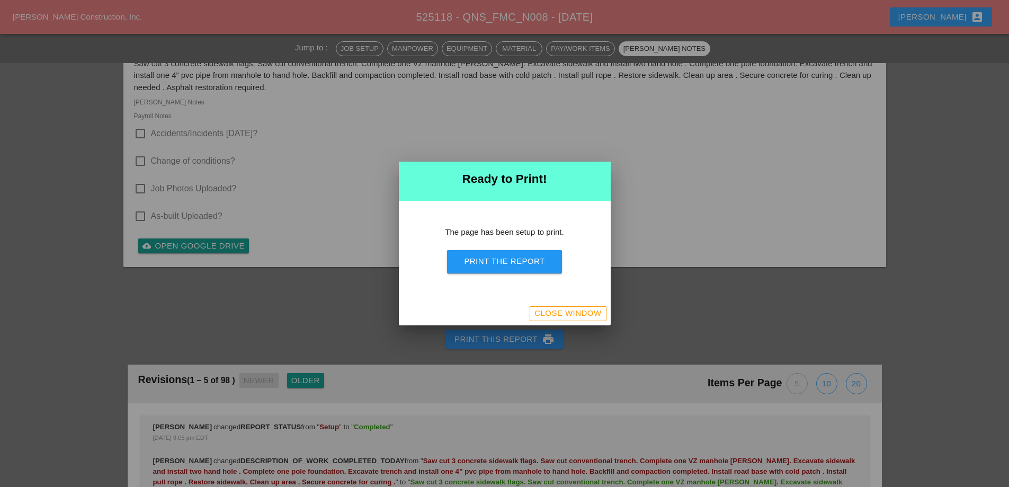
click at [530, 264] on div "Print the Report" at bounding box center [504, 261] width 80 height 12
drag, startPoint x: 583, startPoint y: 318, endPoint x: 190, endPoint y: 3, distance: 504.0
click at [583, 319] on div "Close Window" at bounding box center [567, 313] width 67 height 12
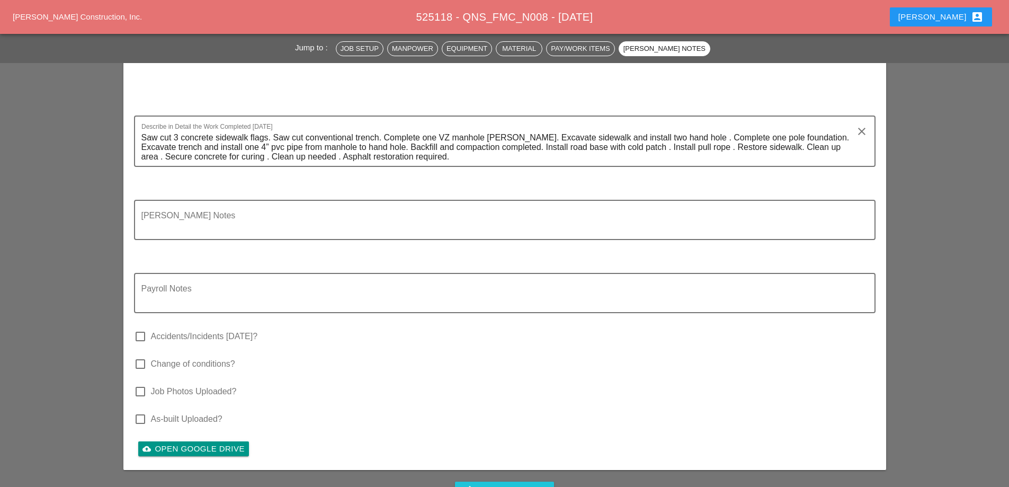
scroll to position [3164, 0]
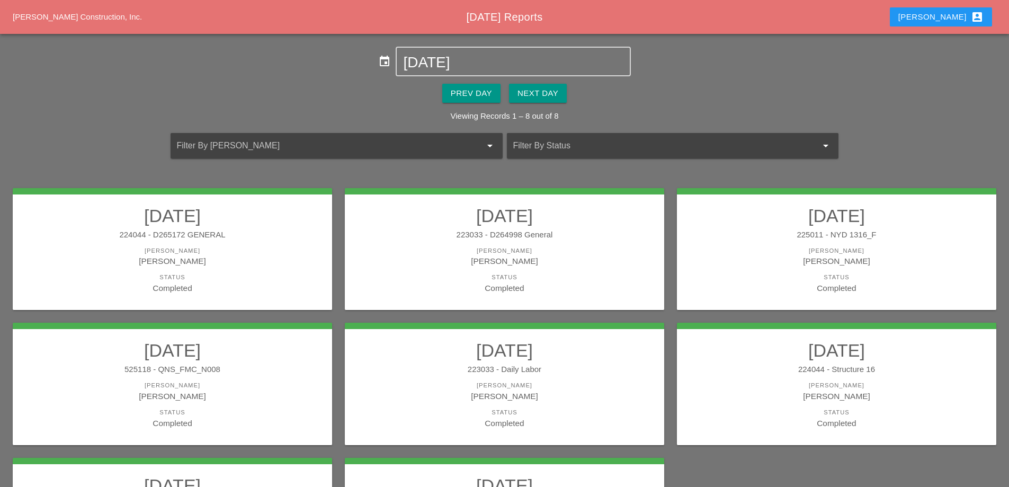
click at [509, 351] on h2 "09/24/2025" at bounding box center [504, 349] width 298 height 21
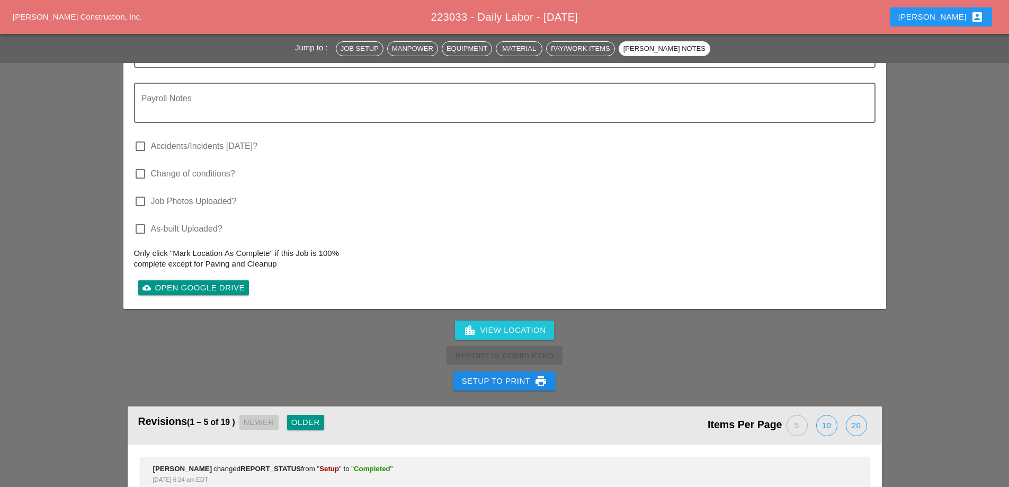
scroll to position [1959, 0]
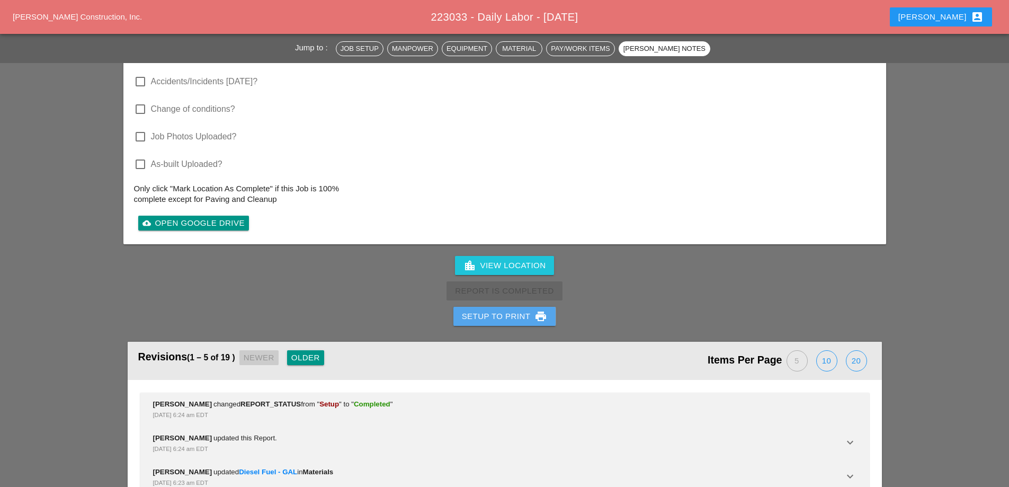
click at [512, 310] on div "Setup to Print print" at bounding box center [505, 316] width 86 height 13
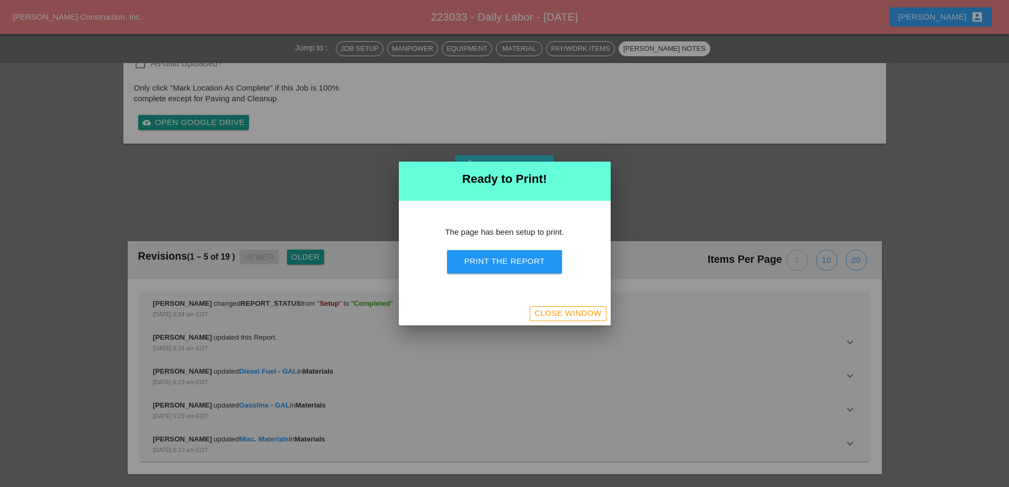
scroll to position [1732, 0]
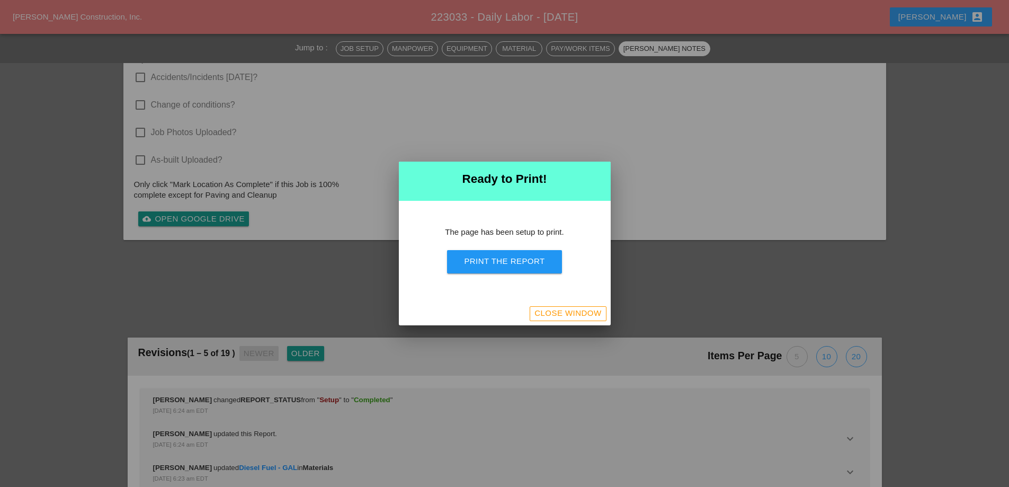
click at [515, 268] on button "Print the Report" at bounding box center [504, 261] width 114 height 23
click at [570, 316] on div "Close Window" at bounding box center [567, 313] width 67 height 12
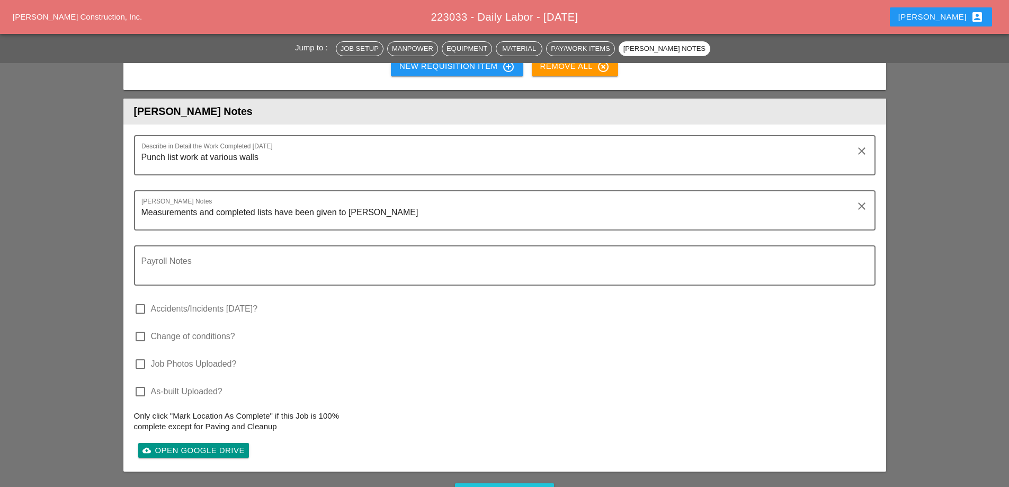
scroll to position [1824, 0]
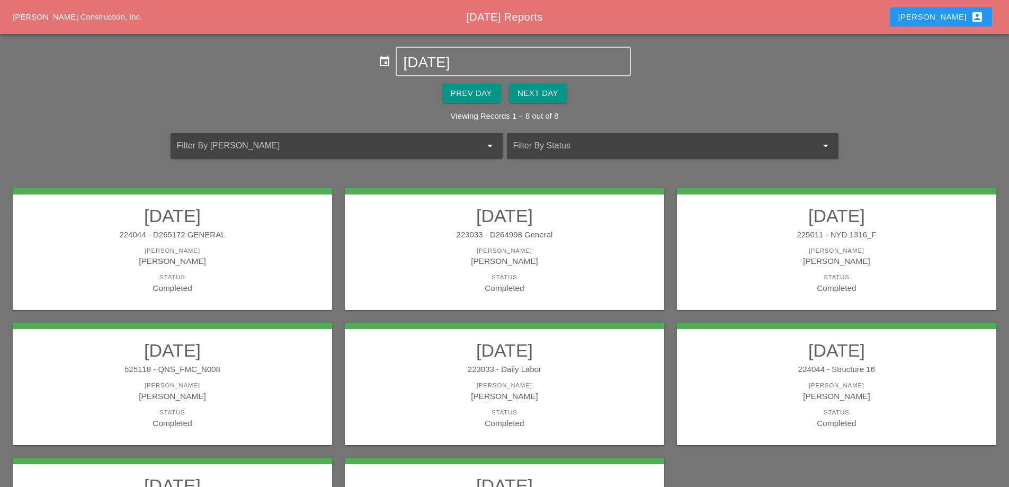
click at [613, 374] on div "223033 - Daily Labor" at bounding box center [504, 369] width 298 height 12
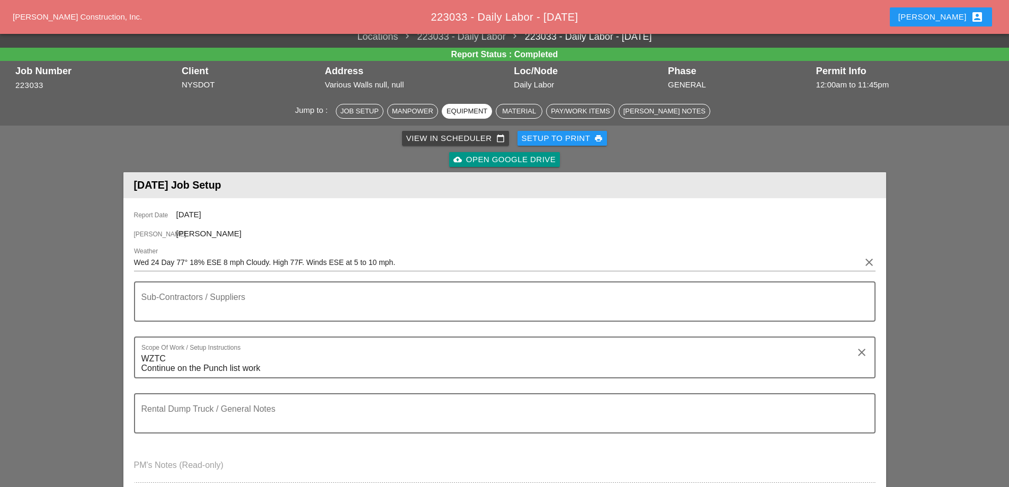
scroll to position [1536, 0]
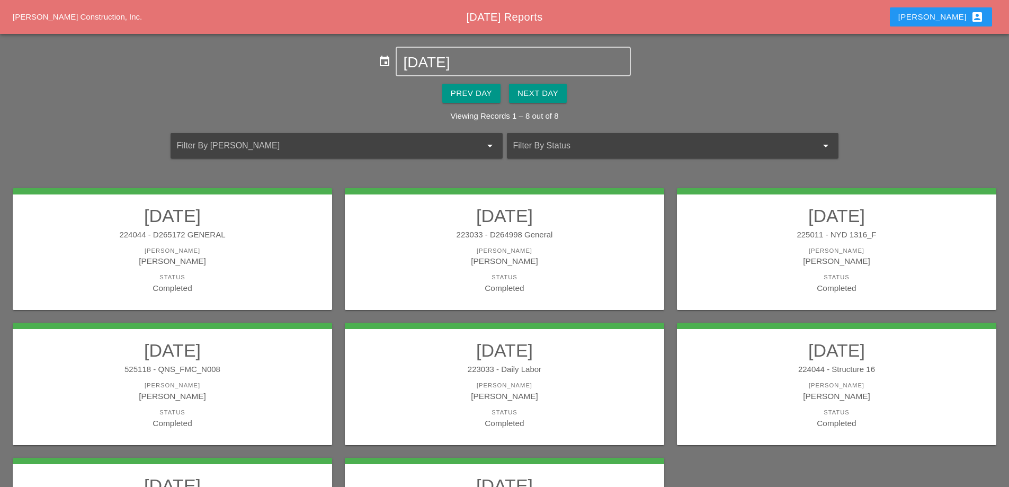
click at [762, 357] on h2 "09/24/2025" at bounding box center [836, 349] width 298 height 21
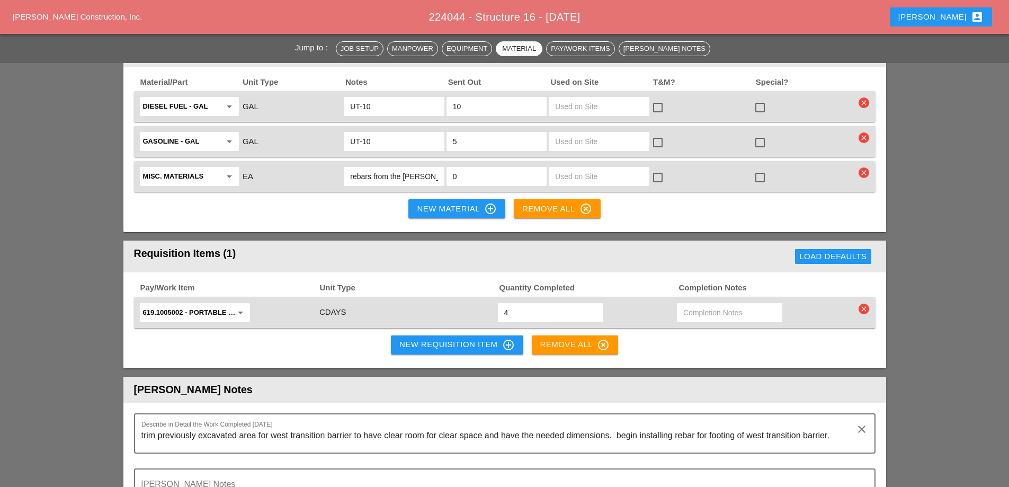
scroll to position [1165, 0]
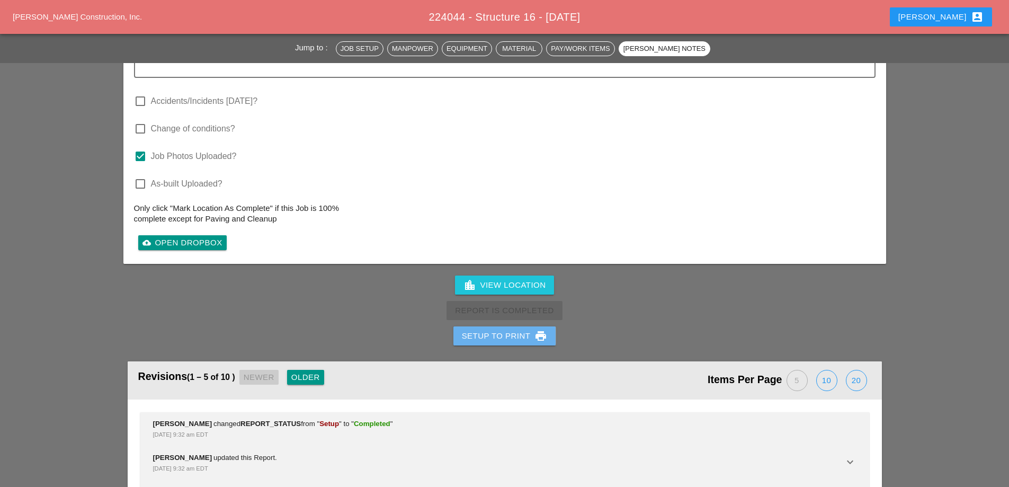
click at [491, 329] on div "Setup to Print print" at bounding box center [505, 335] width 86 height 13
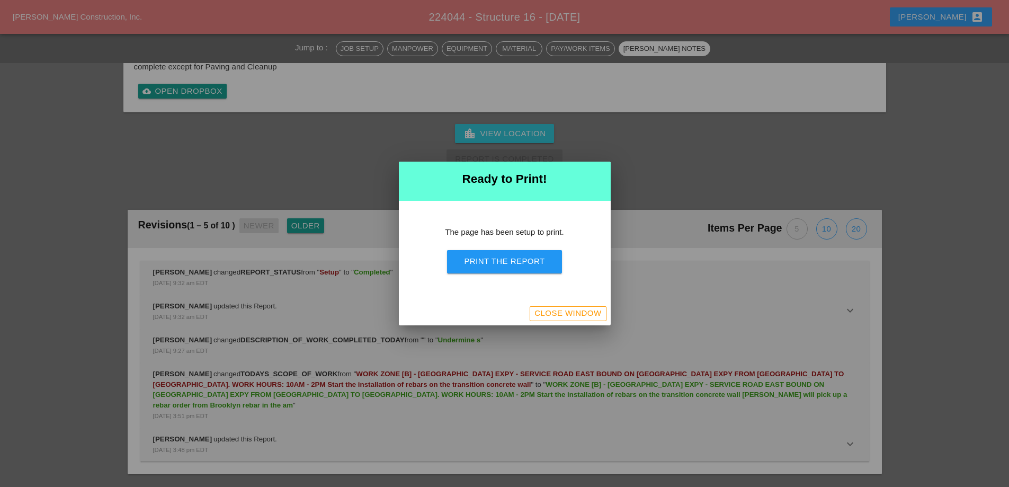
scroll to position [1416, 0]
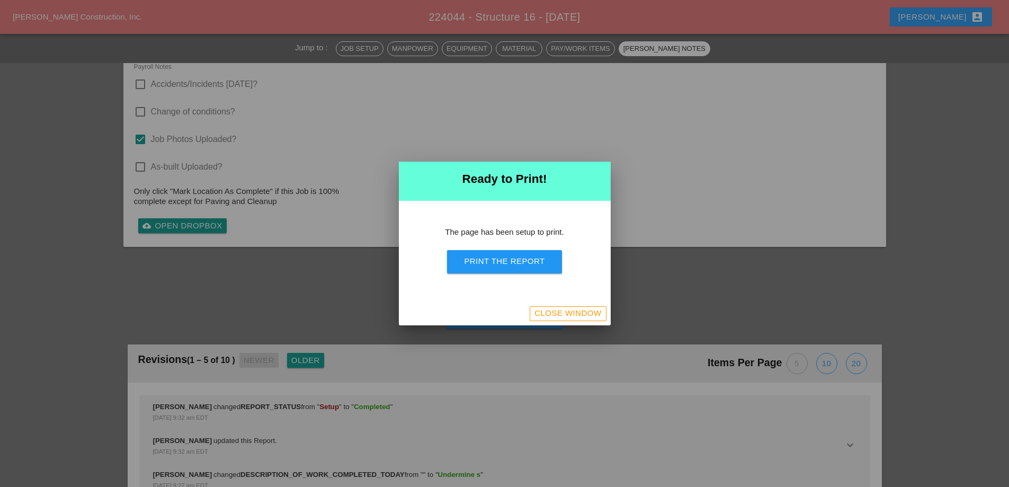
click at [498, 267] on div "Print the Report" at bounding box center [504, 261] width 80 height 12
click at [569, 316] on div "Close Window" at bounding box center [567, 313] width 67 height 12
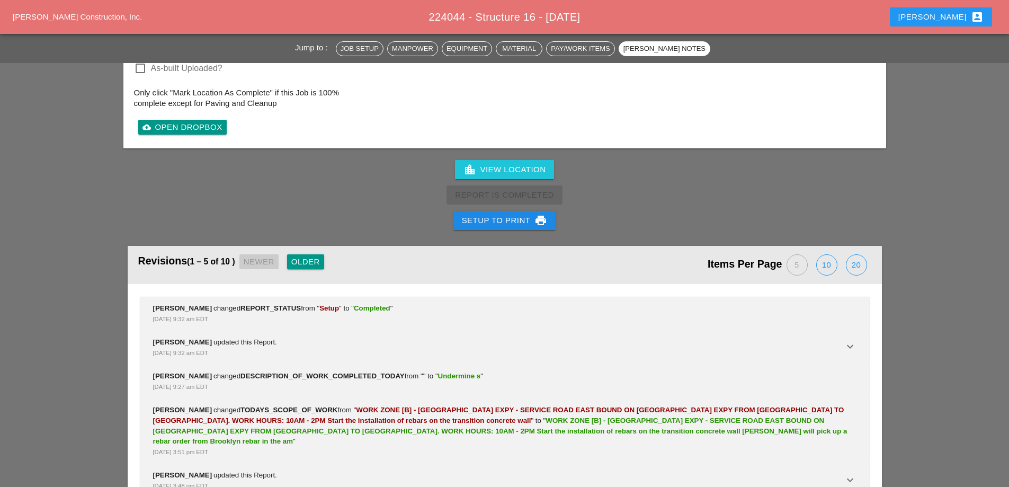
scroll to position [1490, 0]
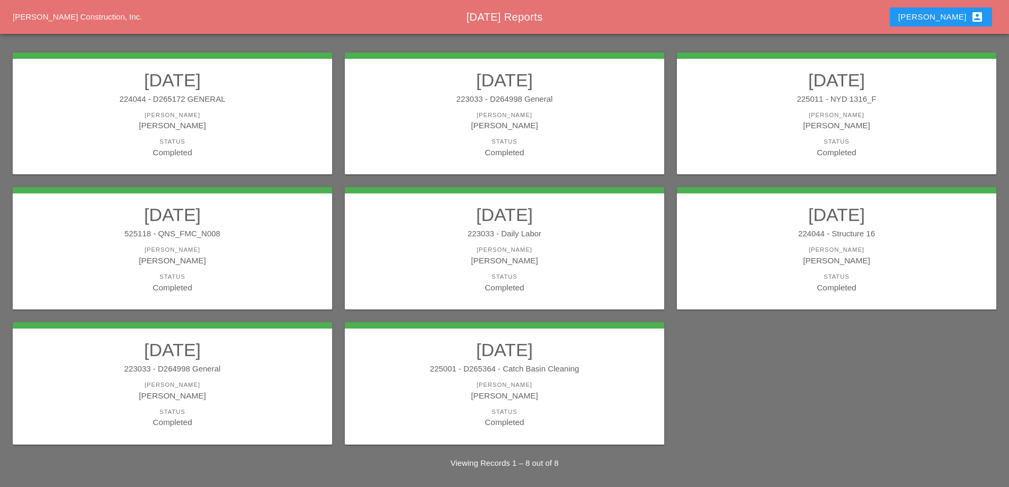
scroll to position [139, 0]
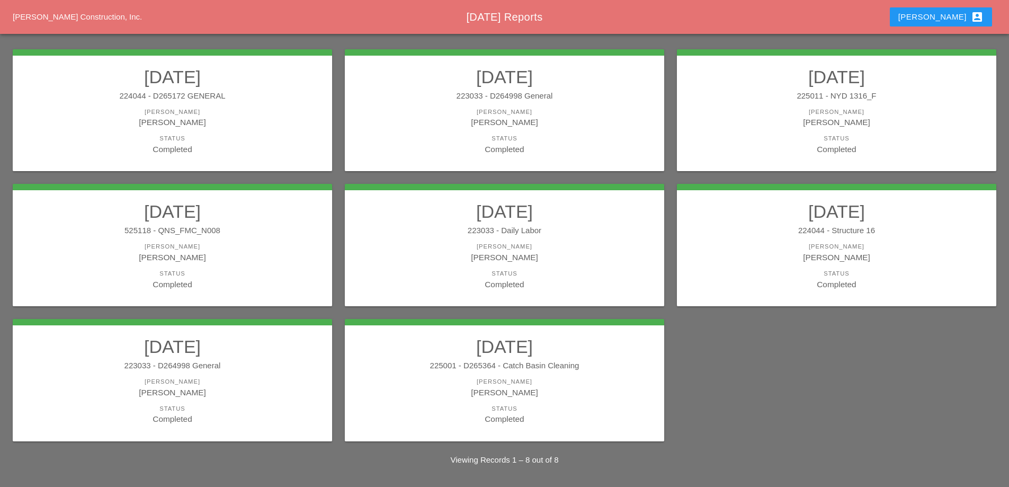
click at [222, 369] on div "223033 - D264998 General" at bounding box center [172, 366] width 298 height 12
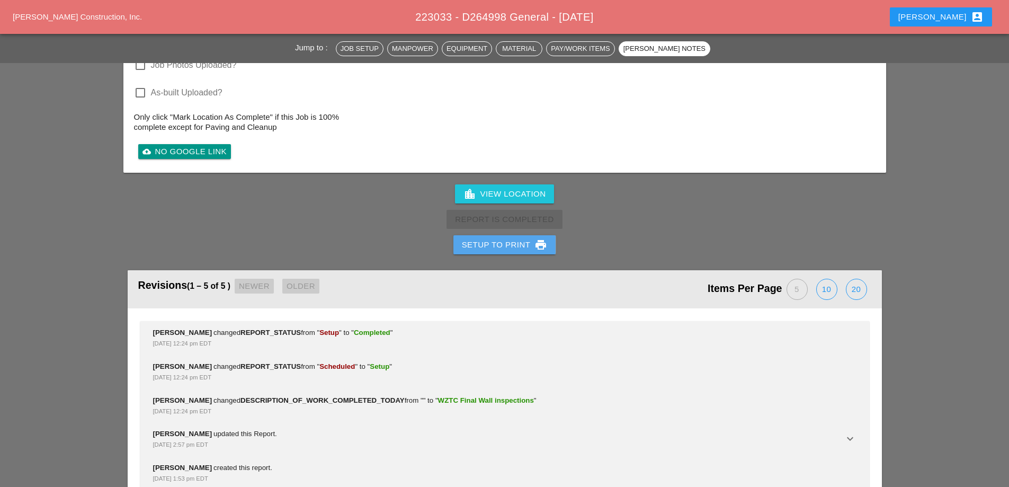
click at [503, 235] on button "Setup to Print print" at bounding box center [504, 244] width 103 height 19
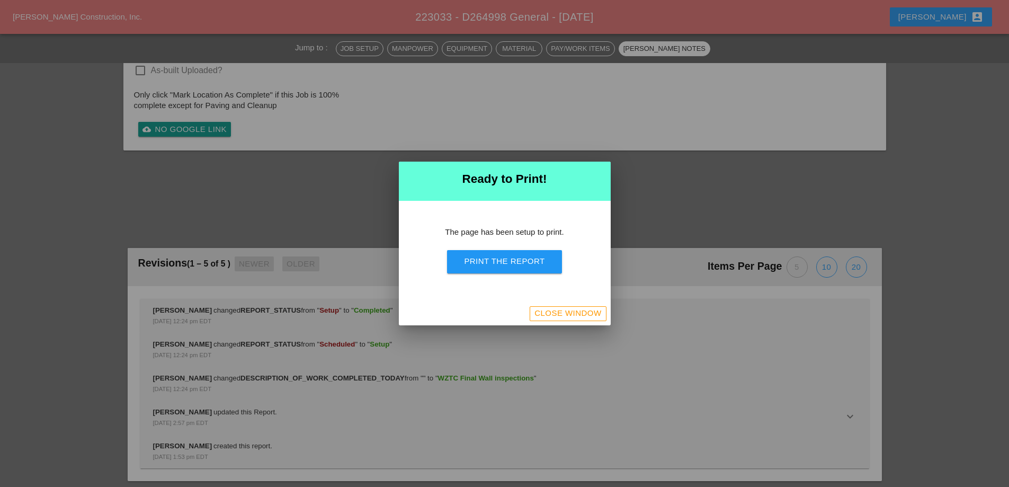
scroll to position [1218, 0]
drag, startPoint x: 514, startPoint y: 259, endPoint x: 799, endPoint y: 380, distance: 309.9
click at [514, 259] on div "Print the Report" at bounding box center [504, 261] width 80 height 12
click at [565, 306] on button "Close Window" at bounding box center [568, 313] width 76 height 15
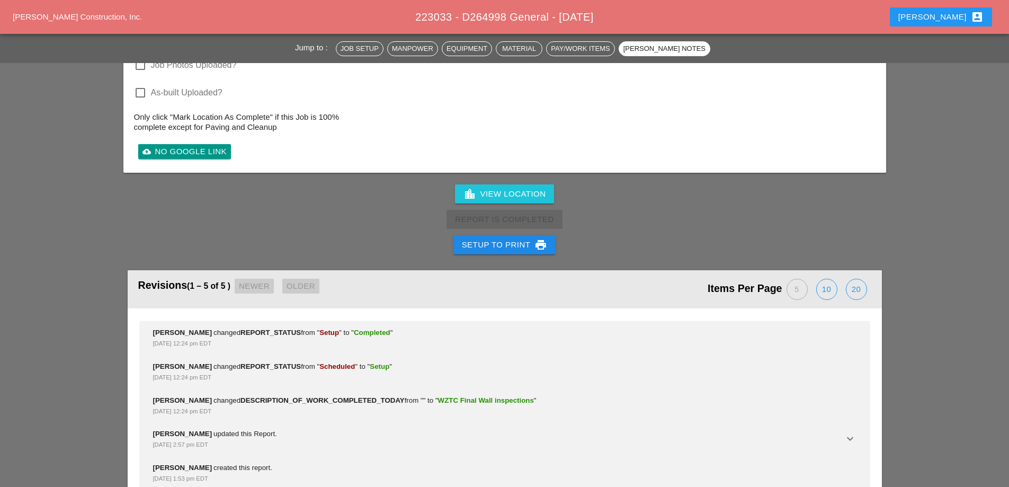
scroll to position [1477, 0]
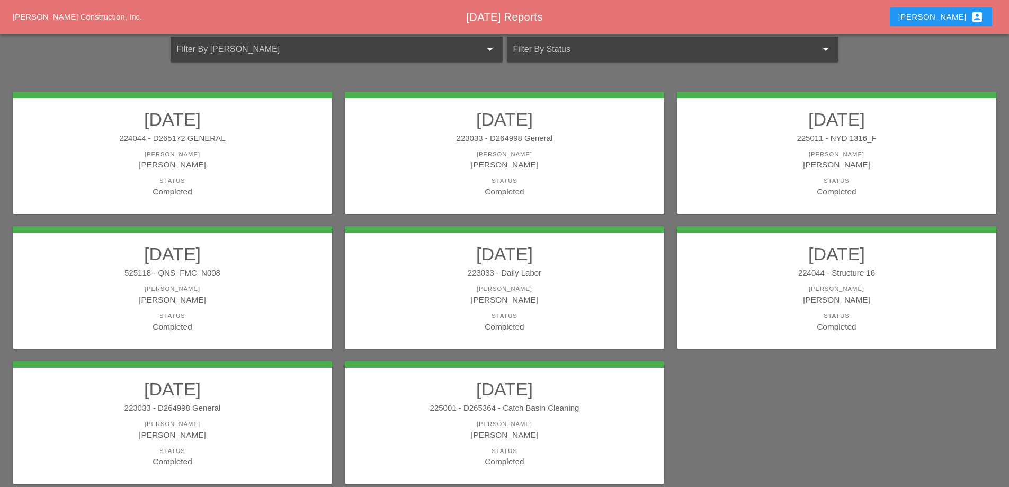
scroll to position [139, 0]
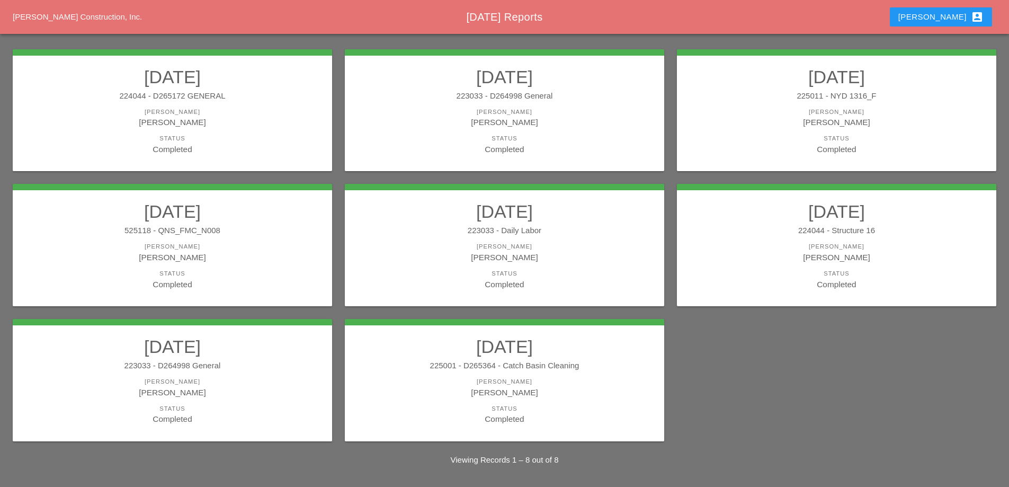
click at [266, 361] on div "223033 - D264998 General" at bounding box center [172, 366] width 298 height 12
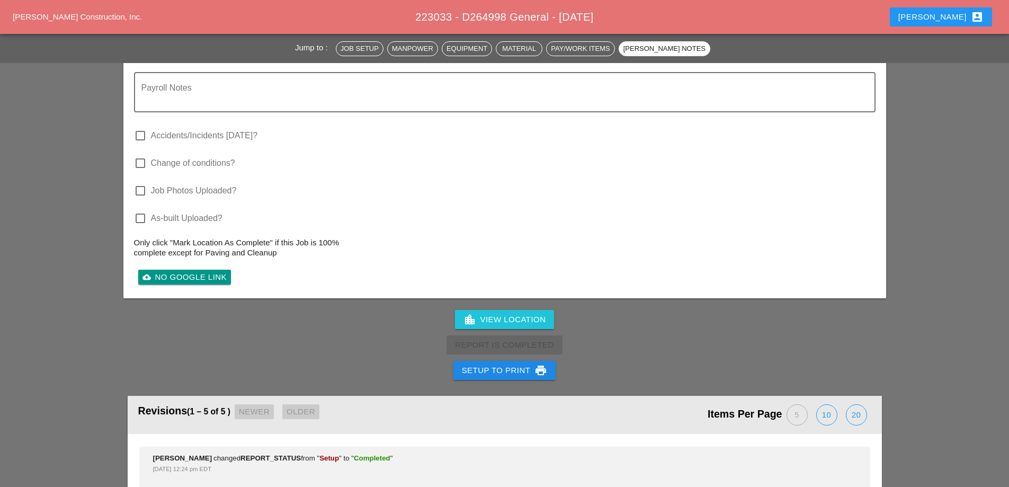
scroll to position [1377, 0]
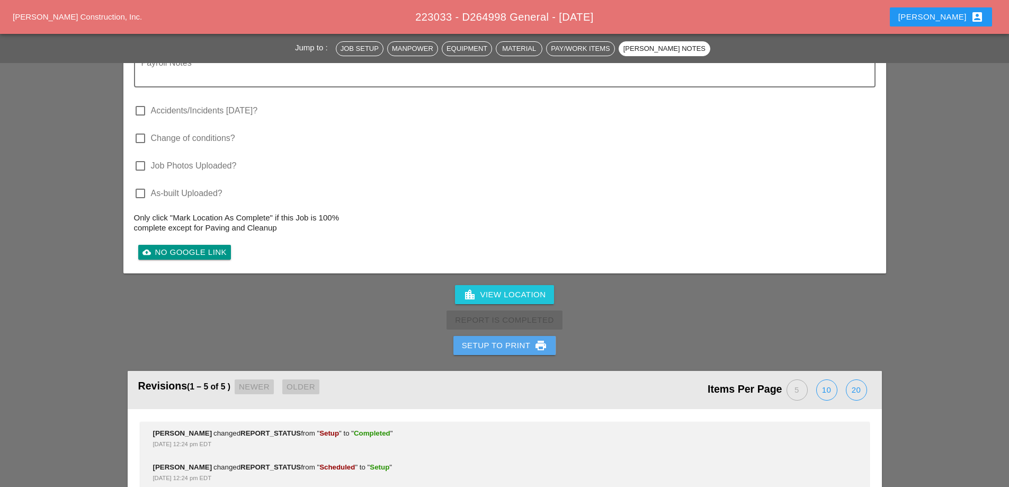
click at [519, 339] on div "Setup to Print print" at bounding box center [505, 345] width 86 height 13
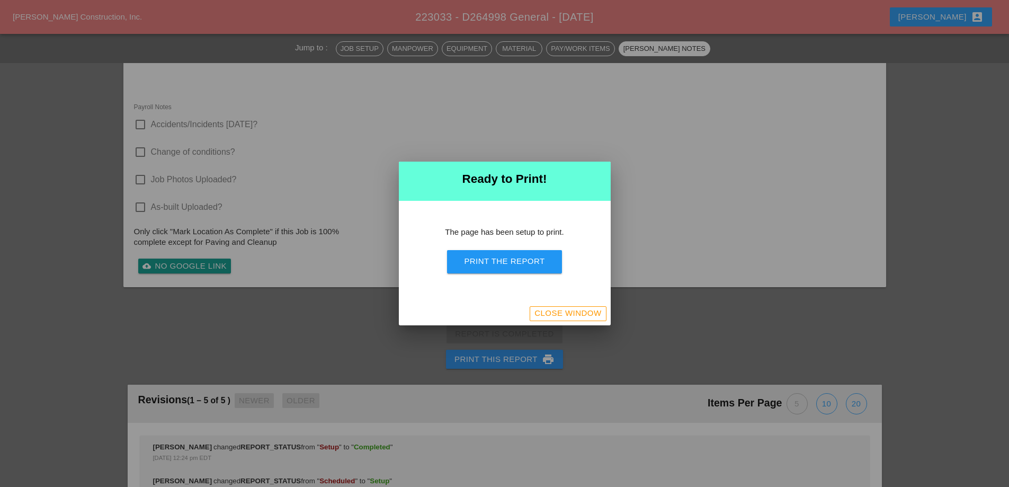
scroll to position [1141, 0]
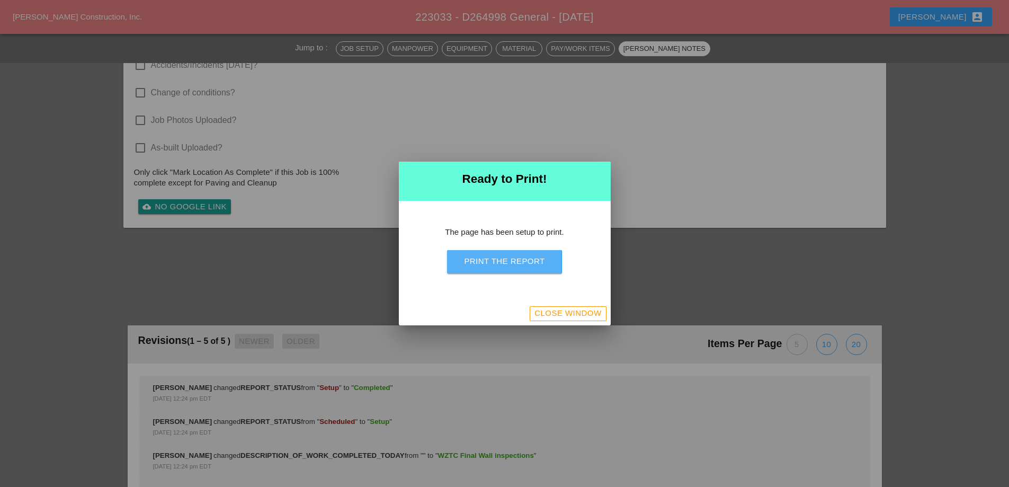
click at [536, 262] on div "Print the Report" at bounding box center [504, 261] width 80 height 12
click at [583, 309] on div "Close Window" at bounding box center [567, 313] width 67 height 12
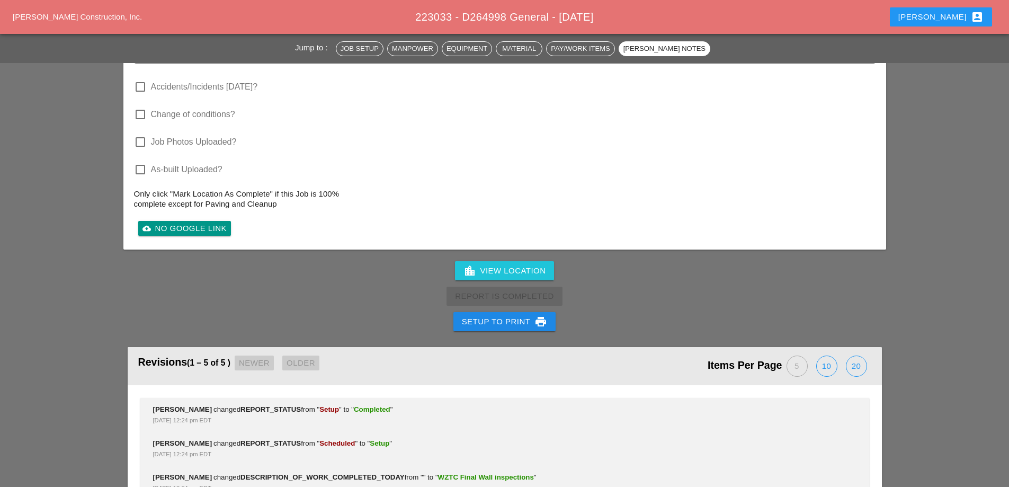
scroll to position [1265, 0]
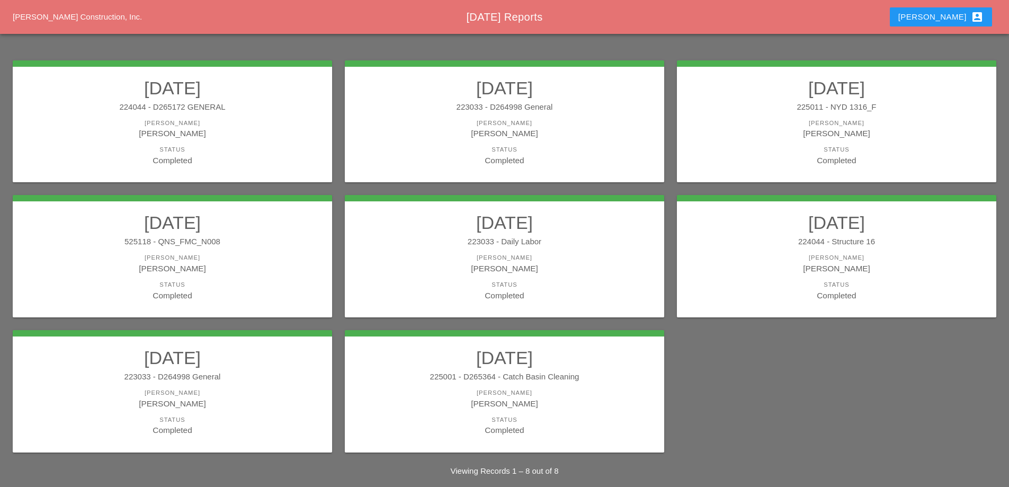
scroll to position [139, 0]
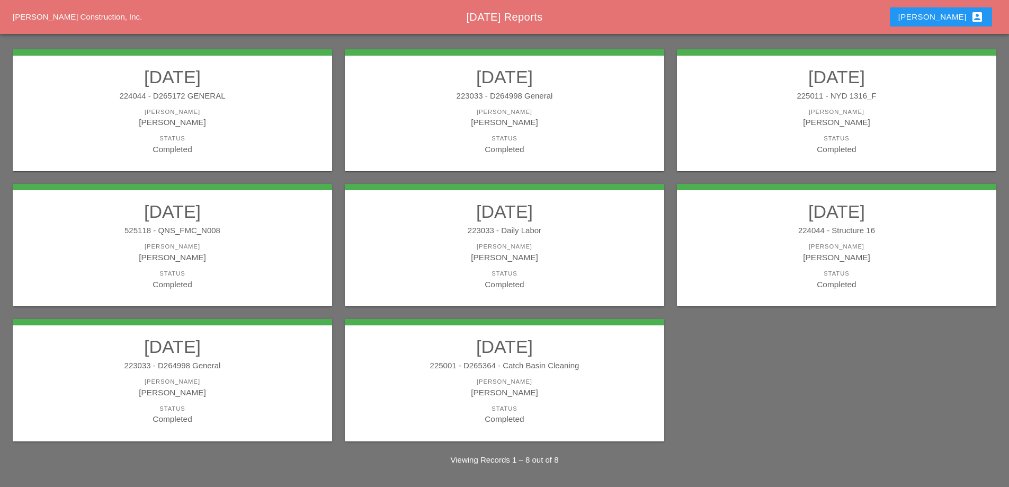
click at [508, 382] on div "[PERSON_NAME]" at bounding box center [504, 381] width 298 height 9
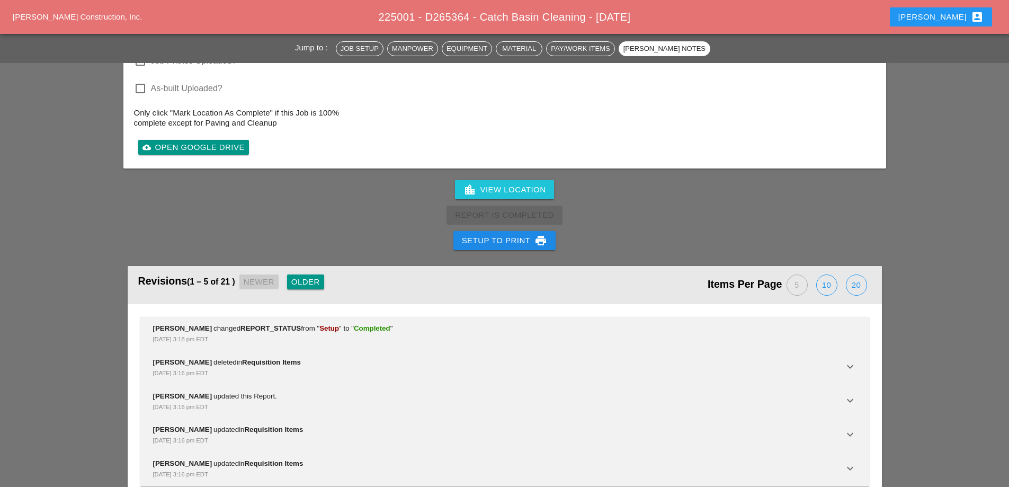
scroll to position [1739, 0]
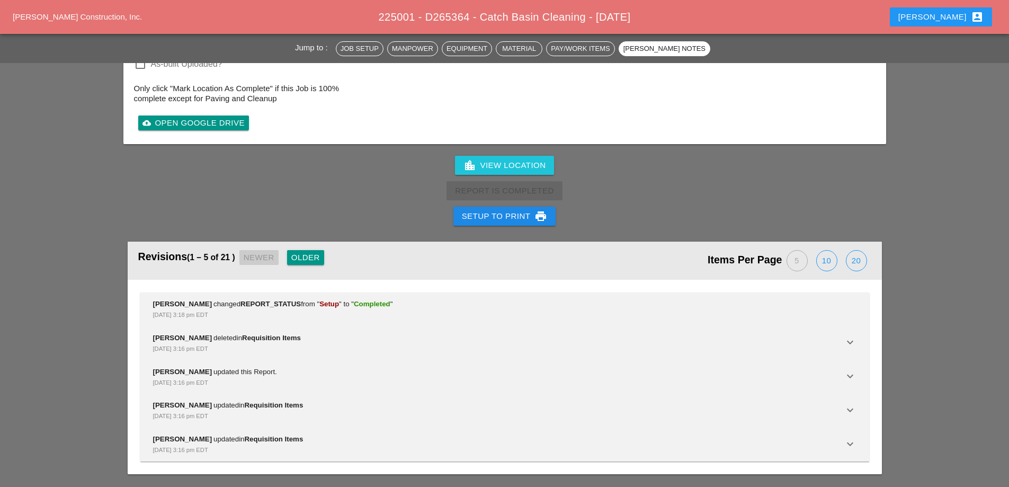
click at [498, 225] on button "Setup to Print print" at bounding box center [504, 216] width 103 height 19
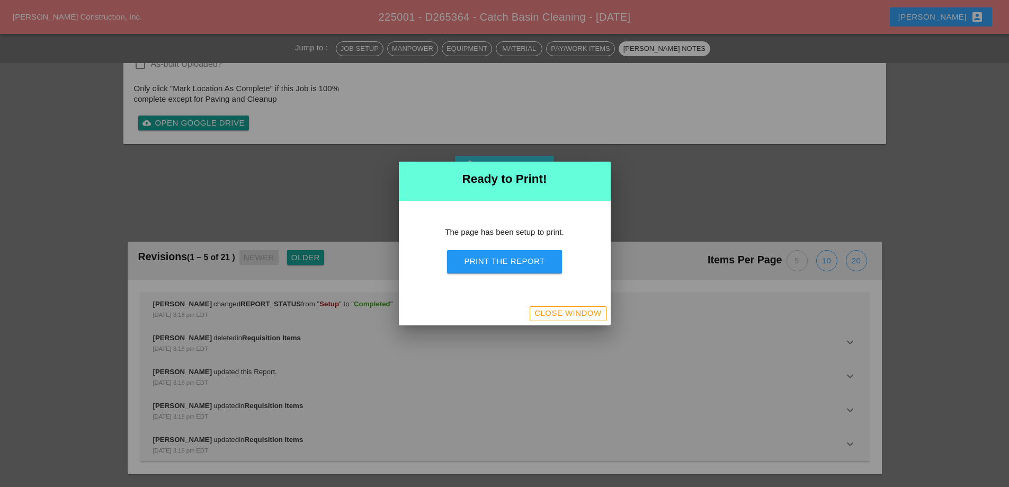
scroll to position [1477, 0]
click at [499, 262] on div "Print the Report" at bounding box center [504, 261] width 80 height 12
drag, startPoint x: 549, startPoint y: 310, endPoint x: 440, endPoint y: 118, distance: 221.0
click at [549, 311] on div "Close Window" at bounding box center [567, 313] width 67 height 12
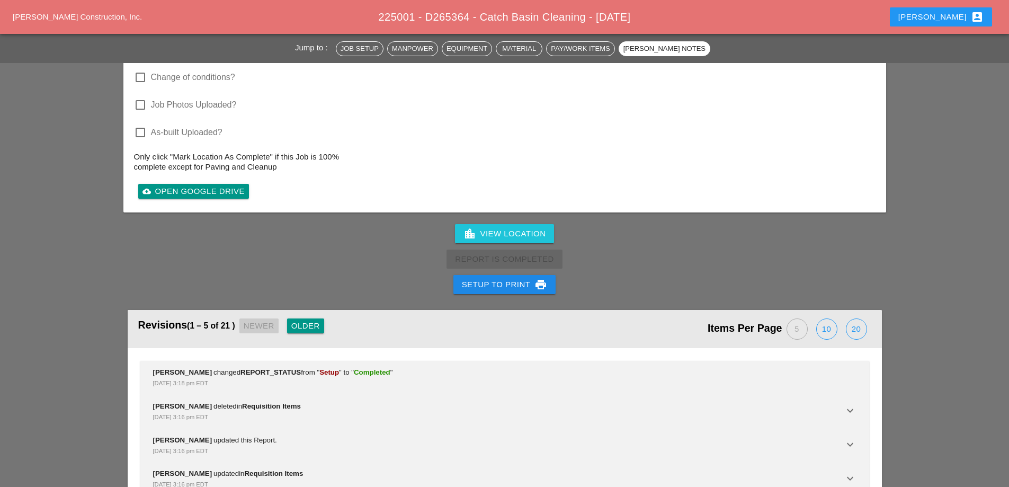
scroll to position [1695, 0]
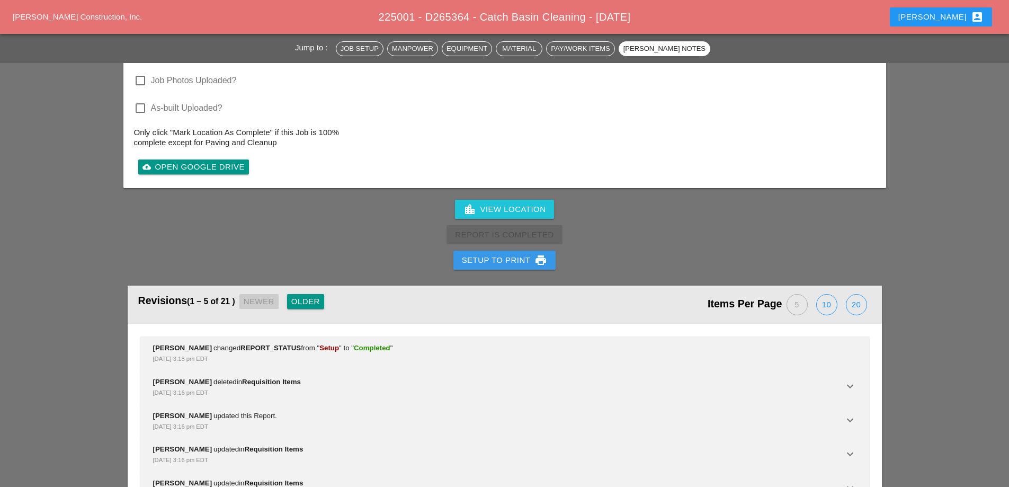
click at [523, 267] on button "Setup to Print print" at bounding box center [504, 259] width 103 height 19
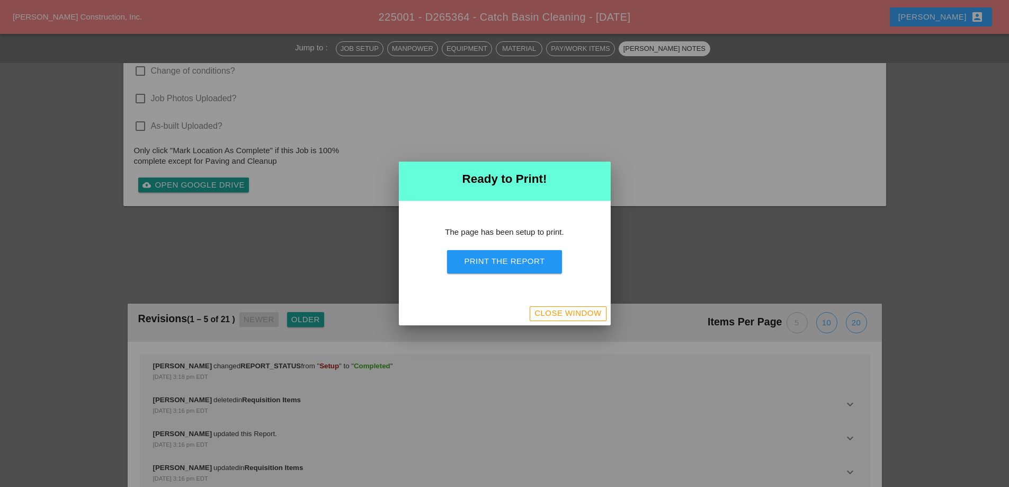
scroll to position [1415, 0]
drag, startPoint x: 523, startPoint y: 264, endPoint x: 994, endPoint y: 371, distance: 482.7
click at [523, 265] on div "Print the Report" at bounding box center [504, 261] width 80 height 12
click at [580, 315] on div "Close Window" at bounding box center [567, 313] width 67 height 12
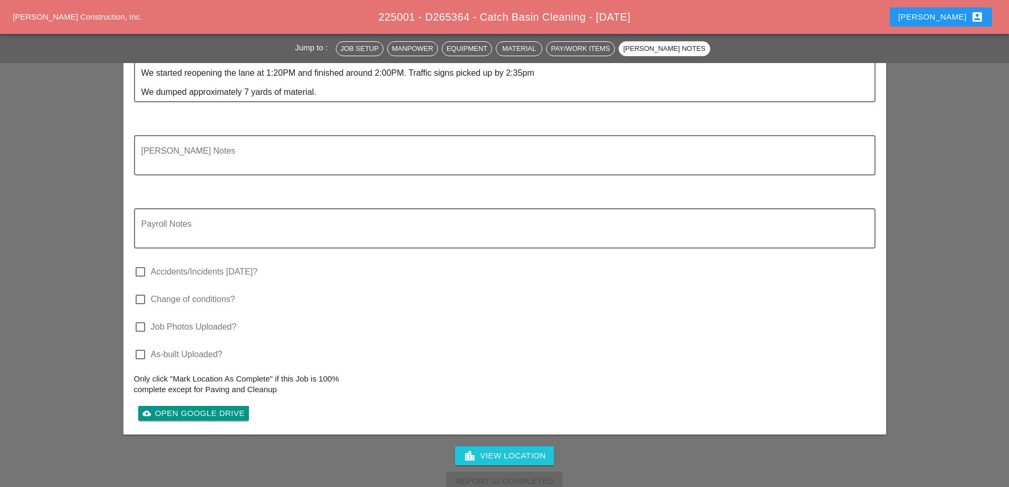
scroll to position [1484, 0]
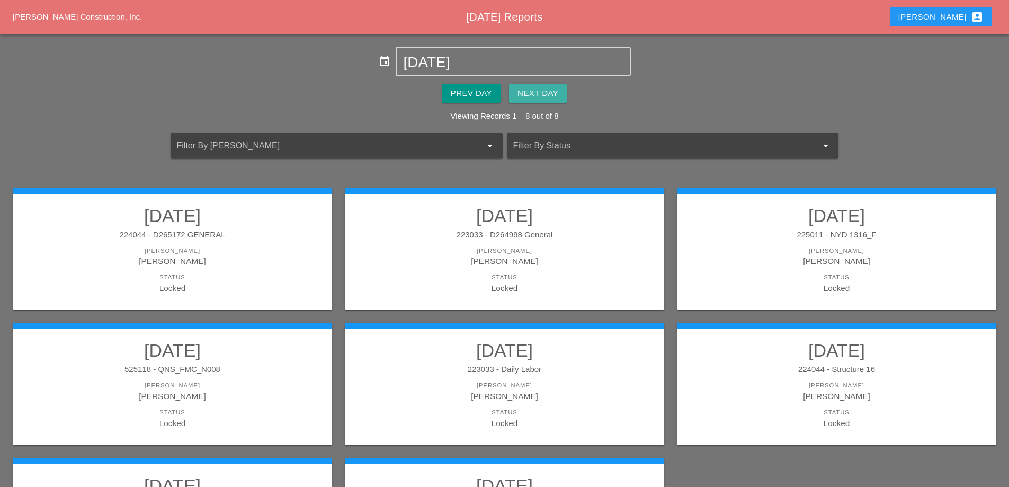
click at [546, 91] on div "Next Day" at bounding box center [537, 93] width 41 height 12
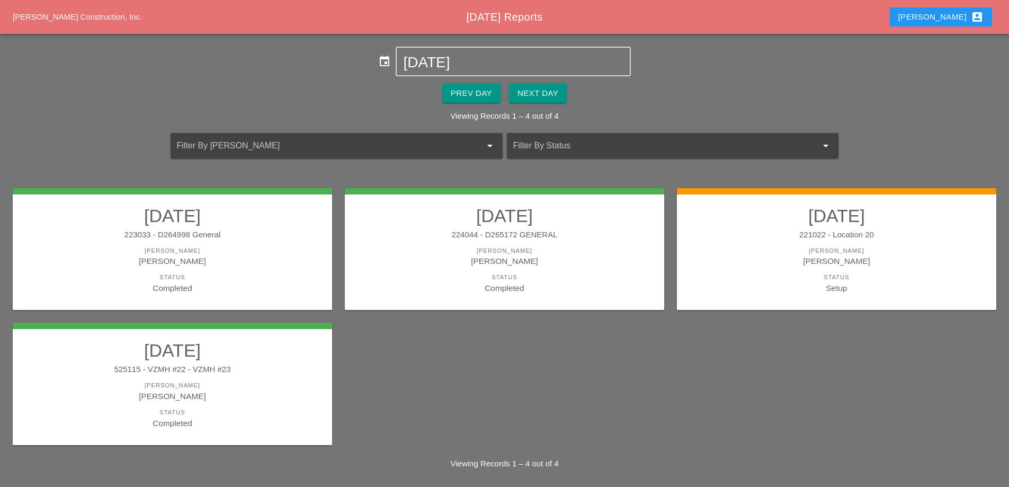
click at [791, 234] on div "221022 - Location 20" at bounding box center [836, 235] width 298 height 12
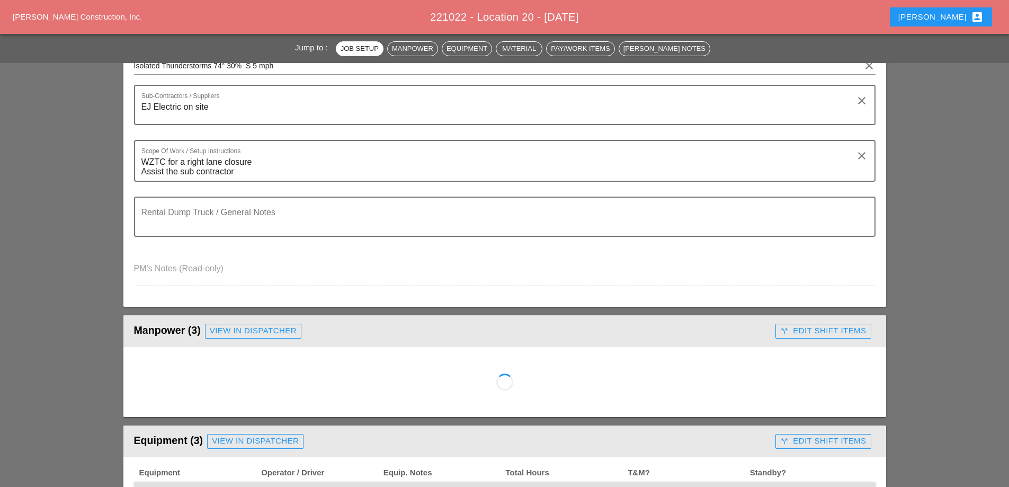
scroll to position [265, 0]
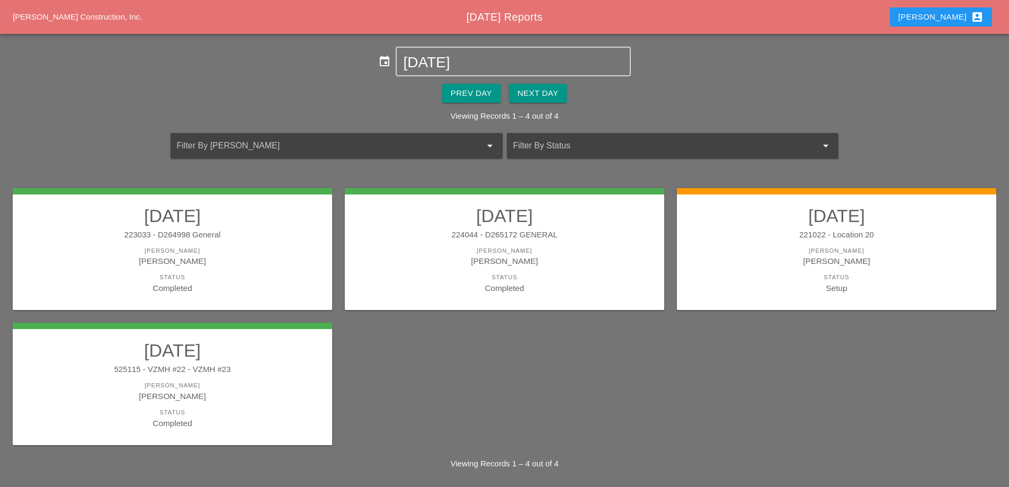
click at [764, 258] on div "[PERSON_NAME]" at bounding box center [836, 261] width 298 height 12
click at [735, 263] on div "[PERSON_NAME]" at bounding box center [836, 261] width 298 height 12
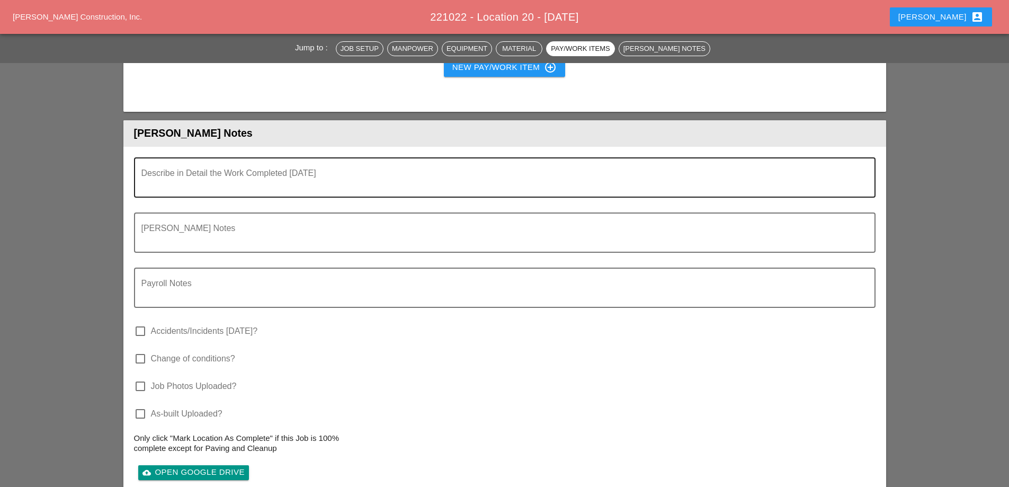
scroll to position [1165, 0]
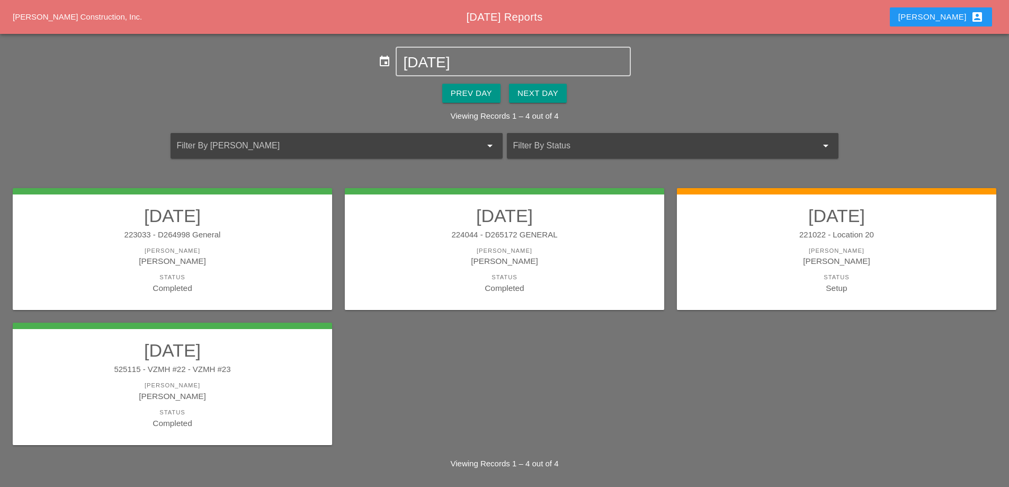
click at [275, 247] on div "[PERSON_NAME]" at bounding box center [172, 250] width 298 height 9
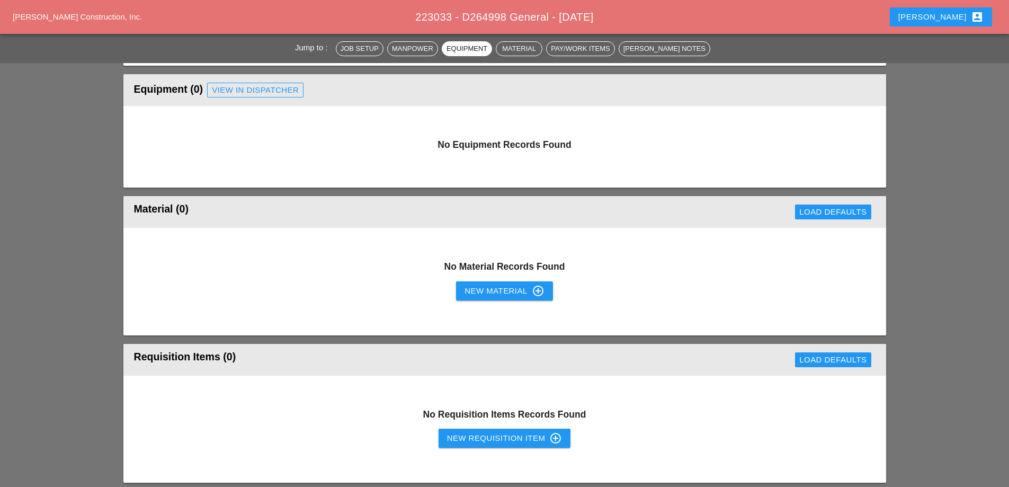
scroll to position [424, 0]
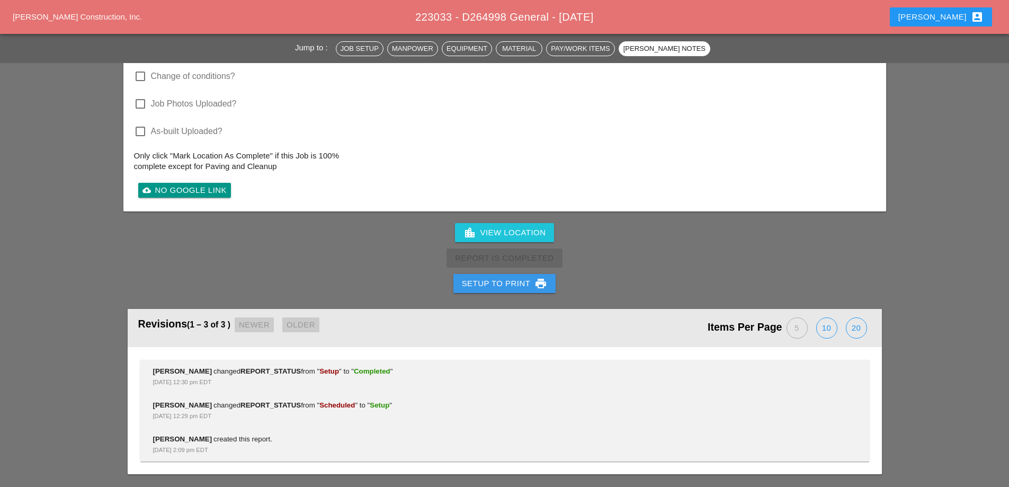
click at [472, 283] on div "Setup to Print print" at bounding box center [505, 283] width 86 height 13
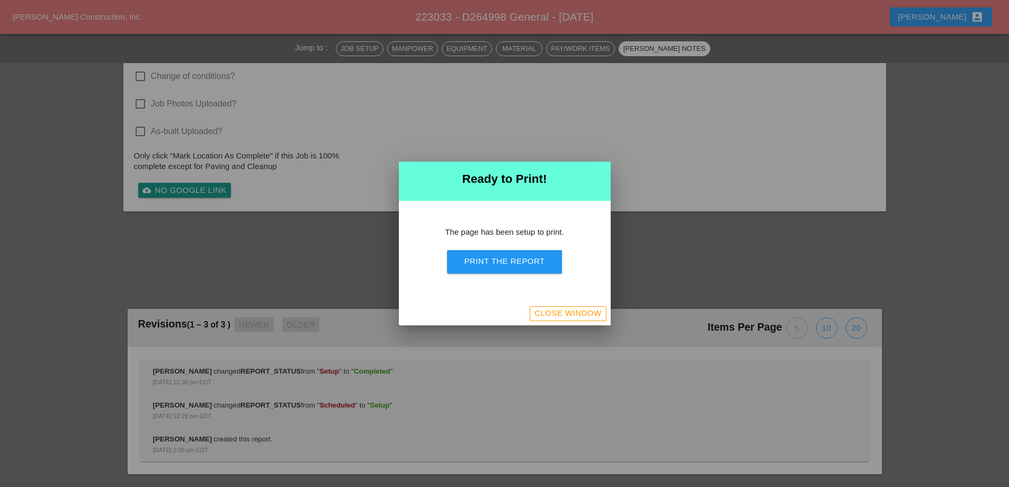
scroll to position [913, 0]
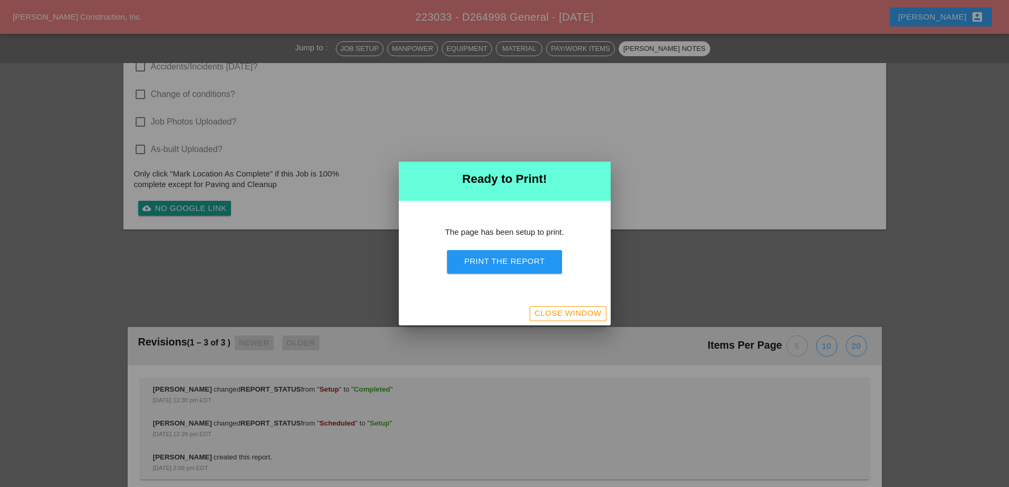
click at [497, 262] on div "Print the Report" at bounding box center [504, 261] width 80 height 12
drag, startPoint x: 578, startPoint y: 306, endPoint x: 581, endPoint y: 313, distance: 7.8
click at [579, 309] on button "Close Window" at bounding box center [568, 313] width 76 height 15
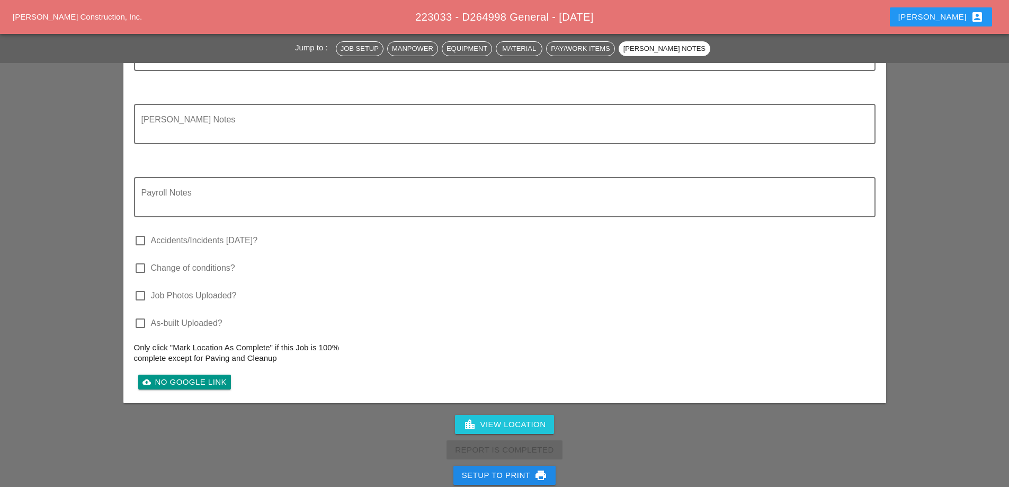
scroll to position [1069, 0]
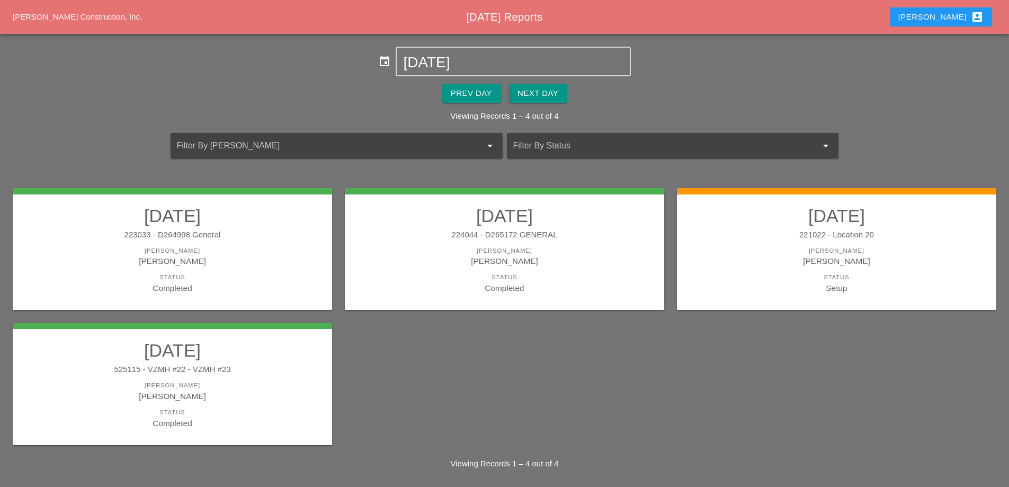
click at [547, 271] on link "[DATE] 224044 - D265172 GENERAL [PERSON_NAME] [PERSON_NAME] Status Completed" at bounding box center [504, 249] width 298 height 89
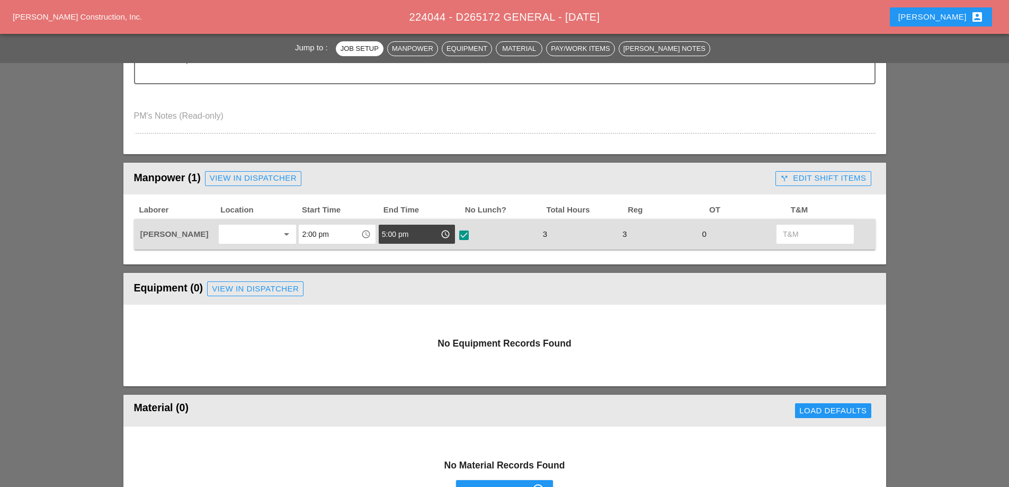
scroll to position [424, 0]
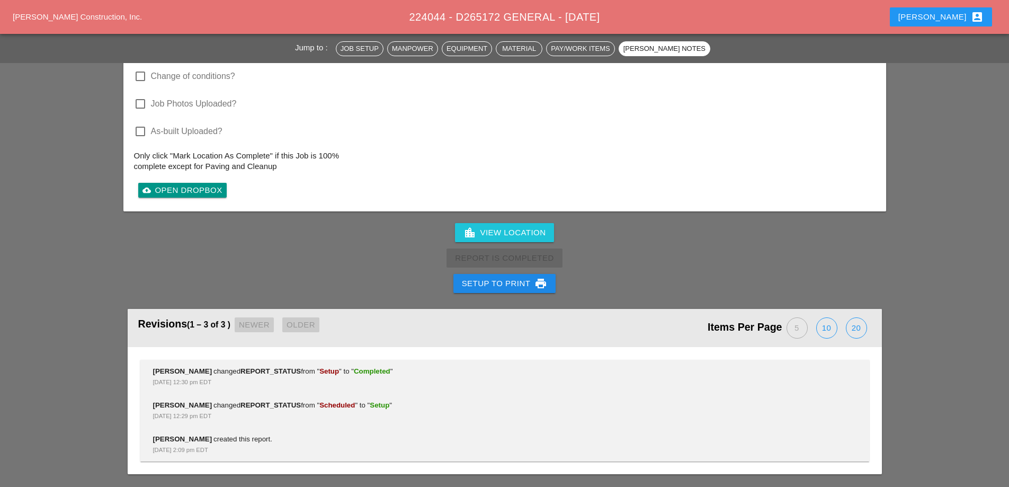
click at [522, 284] on div "Setup to Print print" at bounding box center [505, 283] width 86 height 13
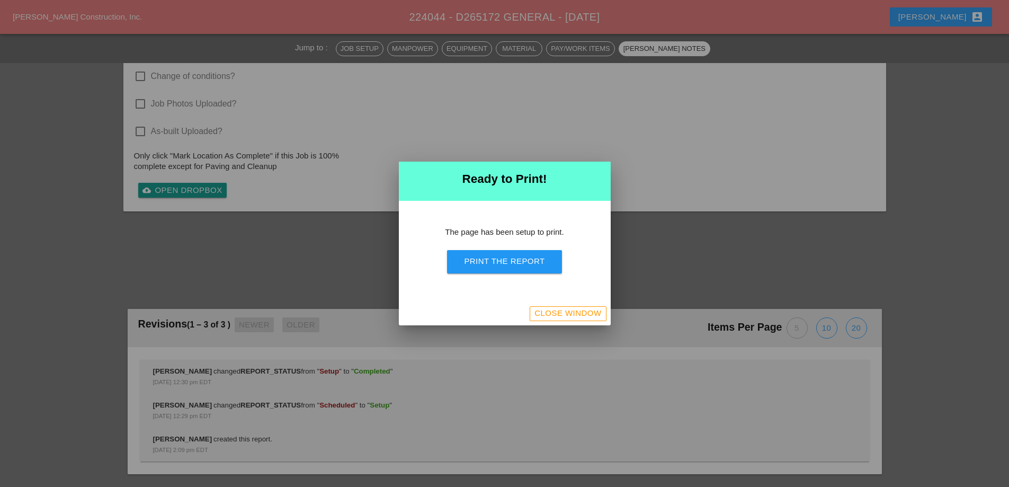
scroll to position [913, 0]
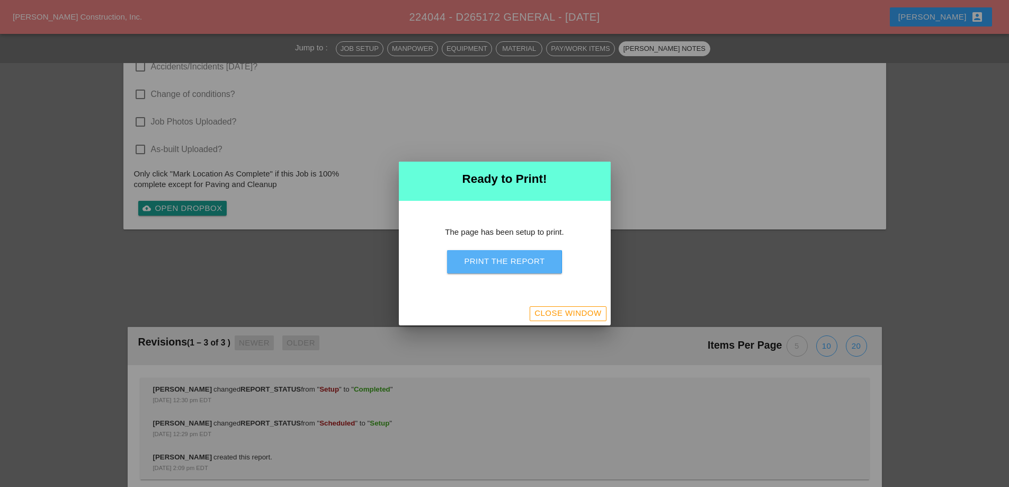
click at [529, 265] on div "Print the Report" at bounding box center [504, 261] width 80 height 12
drag, startPoint x: 557, startPoint y: 312, endPoint x: 515, endPoint y: 266, distance: 62.6
click at [557, 312] on div "Close Window" at bounding box center [567, 313] width 67 height 12
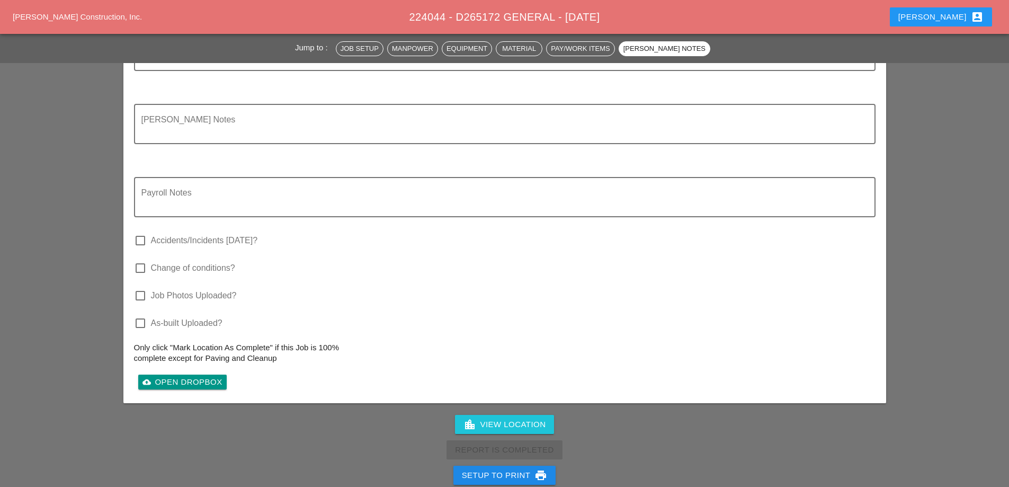
scroll to position [1069, 0]
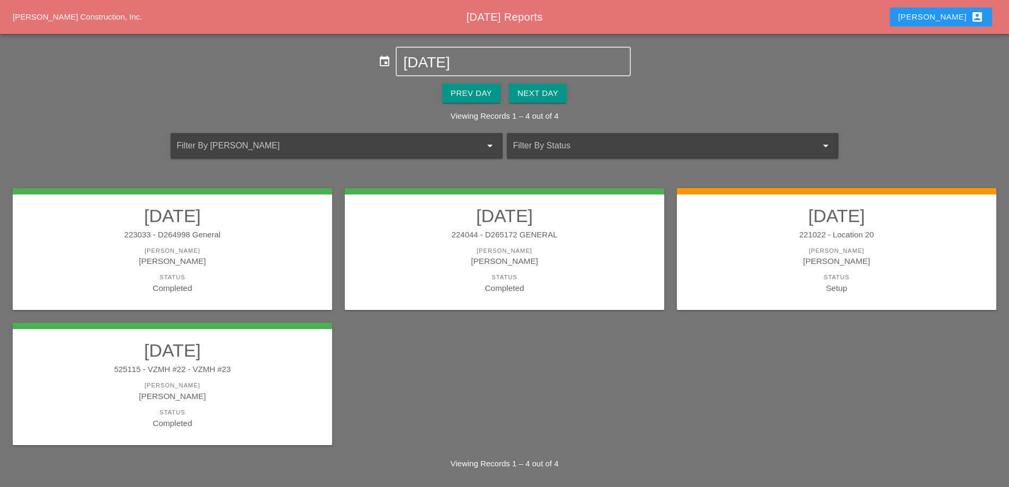
click at [268, 368] on div "525115 - VZMH #22 - VZMH #23" at bounding box center [172, 369] width 298 height 12
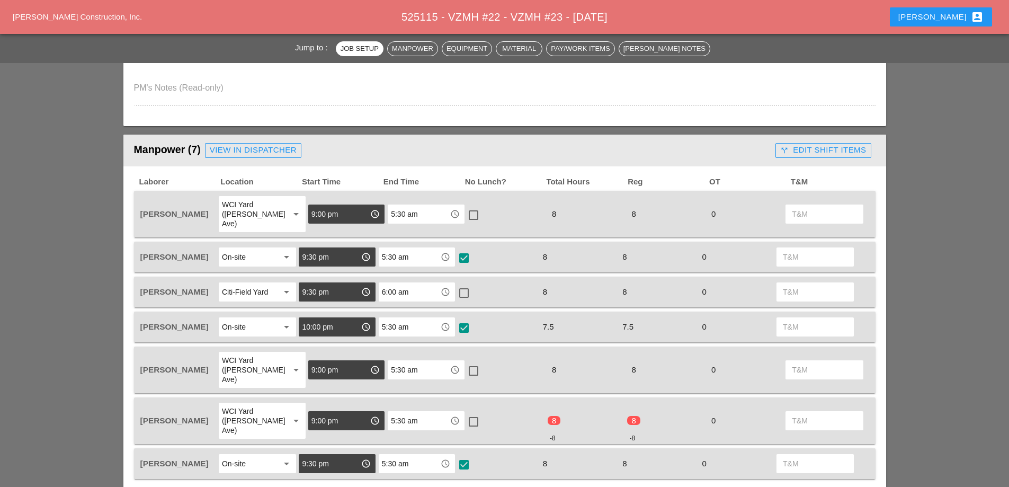
scroll to position [477, 0]
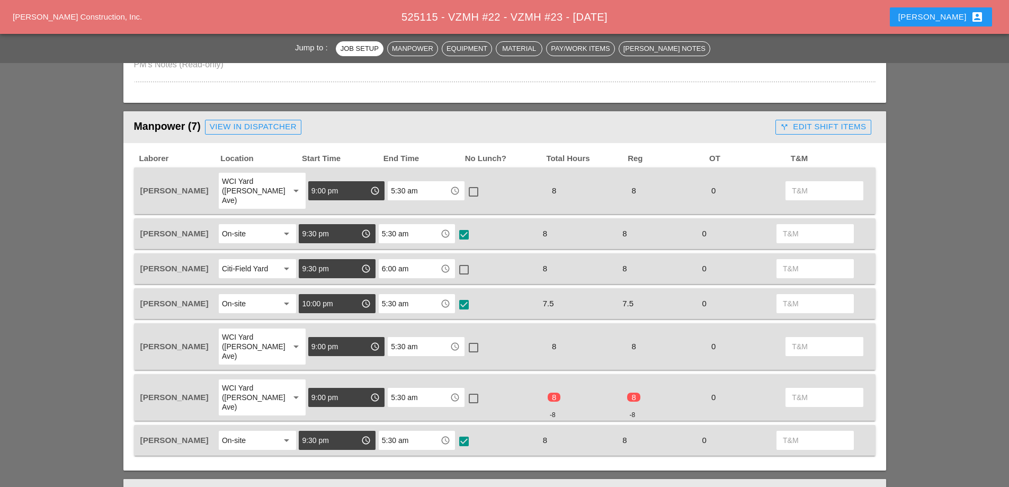
click at [832, 126] on div "call_split Edit Shift Items" at bounding box center [823, 127] width 86 height 12
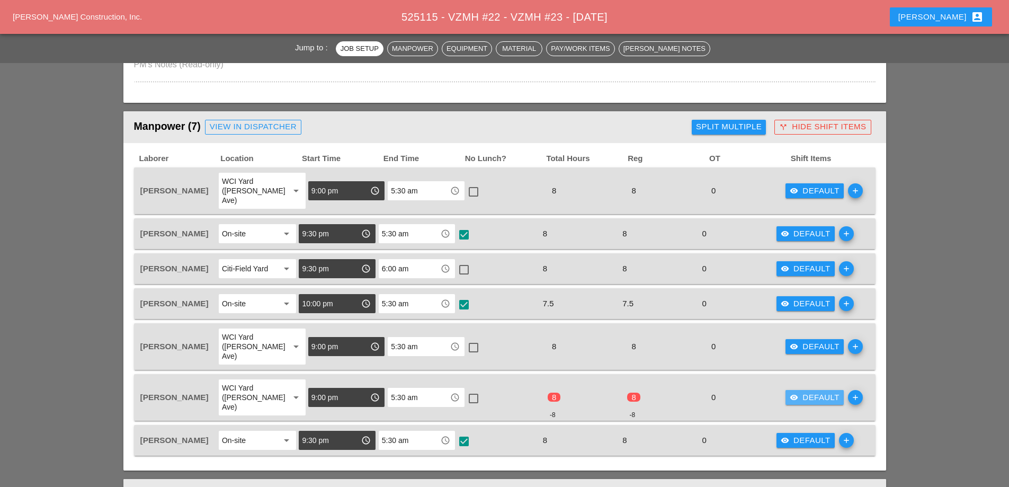
click at [790, 391] on div "visibility Default" at bounding box center [815, 397] width 50 height 12
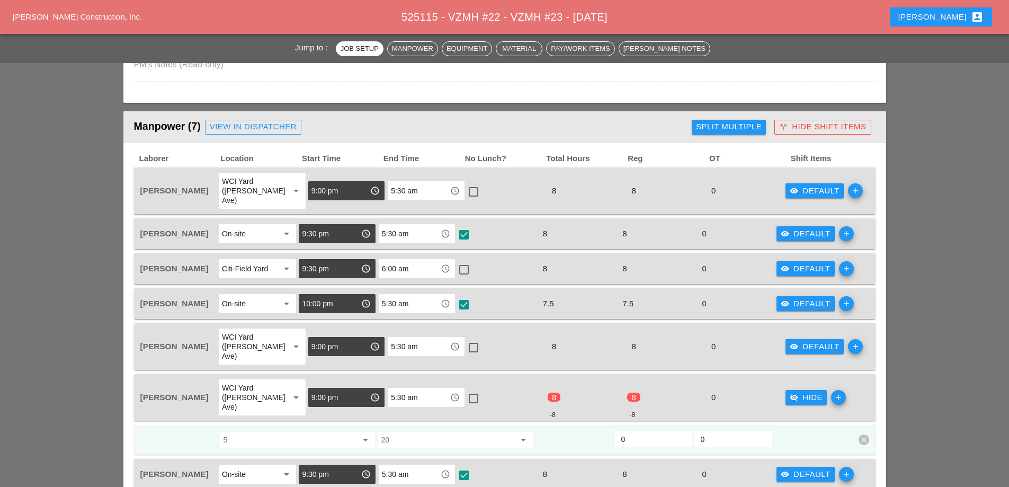
drag, startPoint x: 637, startPoint y: 411, endPoint x: 616, endPoint y: 411, distance: 20.1
click at [616, 431] on div "0" at bounding box center [653, 439] width 77 height 16
type input "8"
click at [805, 391] on div "visibility_off Hide" at bounding box center [806, 397] width 33 height 12
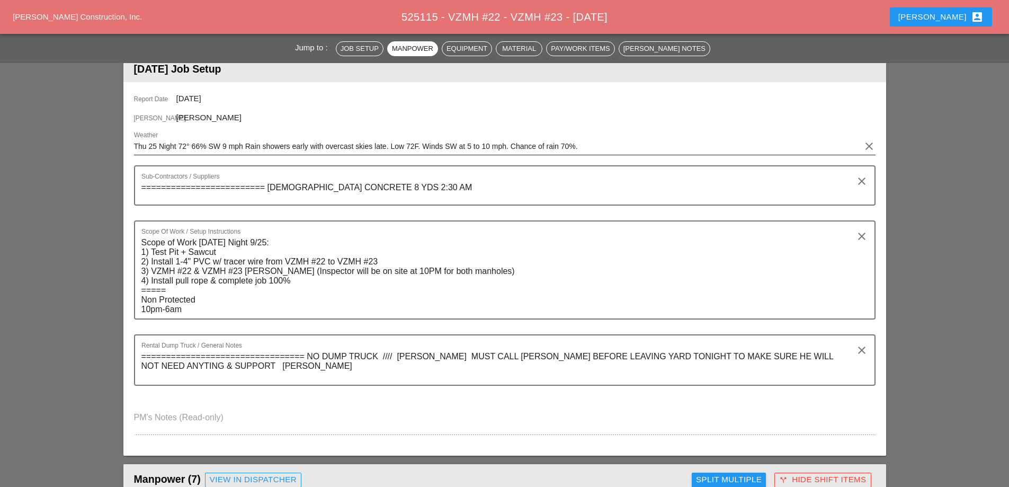
scroll to position [0, 0]
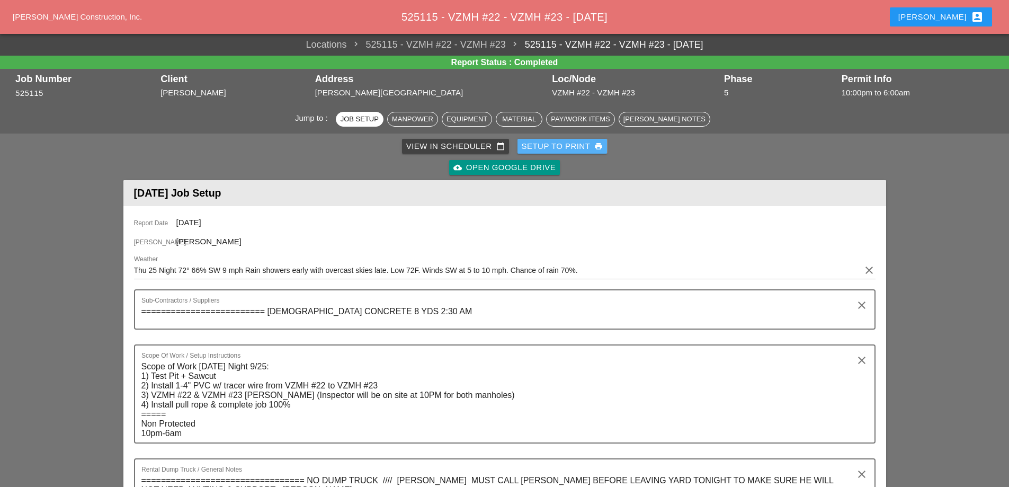
click at [570, 147] on div "Setup to Print print" at bounding box center [563, 146] width 82 height 12
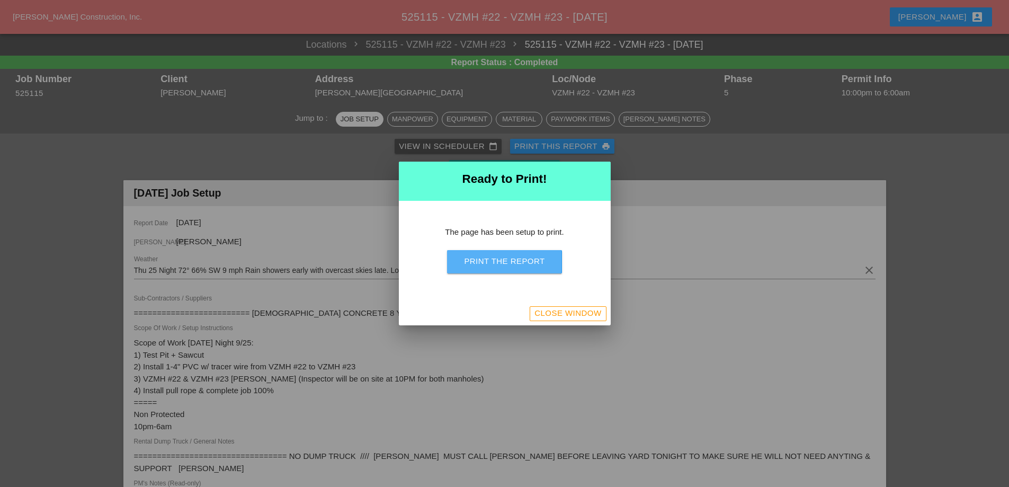
click at [539, 262] on div "Print the Report" at bounding box center [504, 261] width 80 height 12
click at [599, 311] on div "Close Window" at bounding box center [567, 313] width 67 height 12
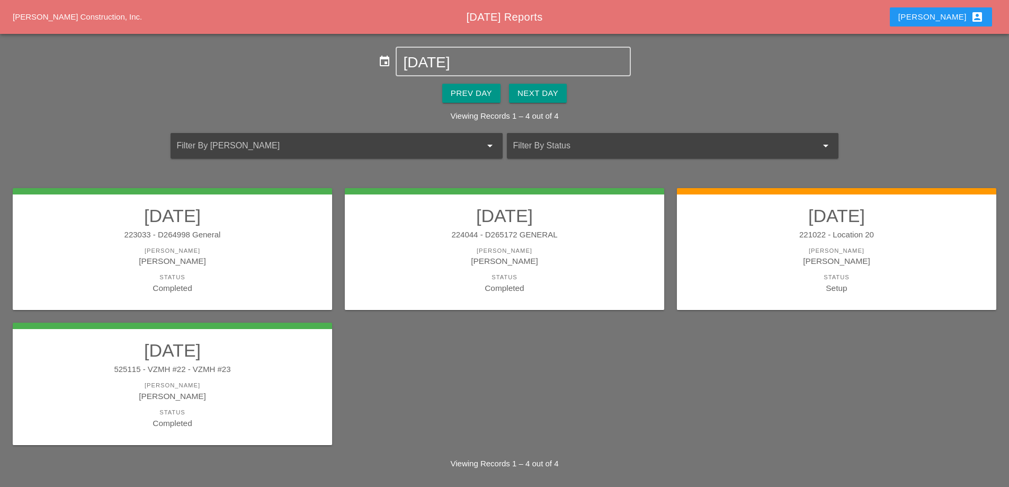
click at [778, 266] on div "[PERSON_NAME]" at bounding box center [836, 261] width 298 height 12
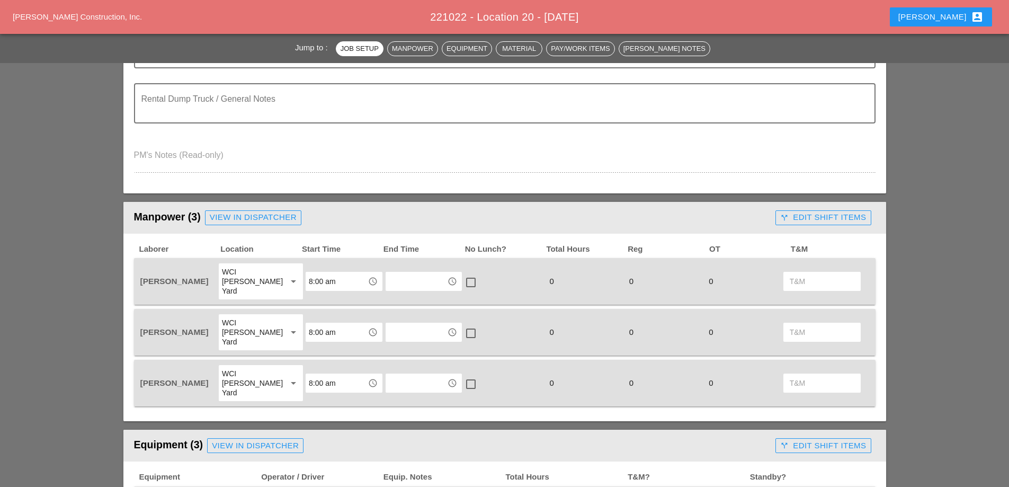
scroll to position [371, 0]
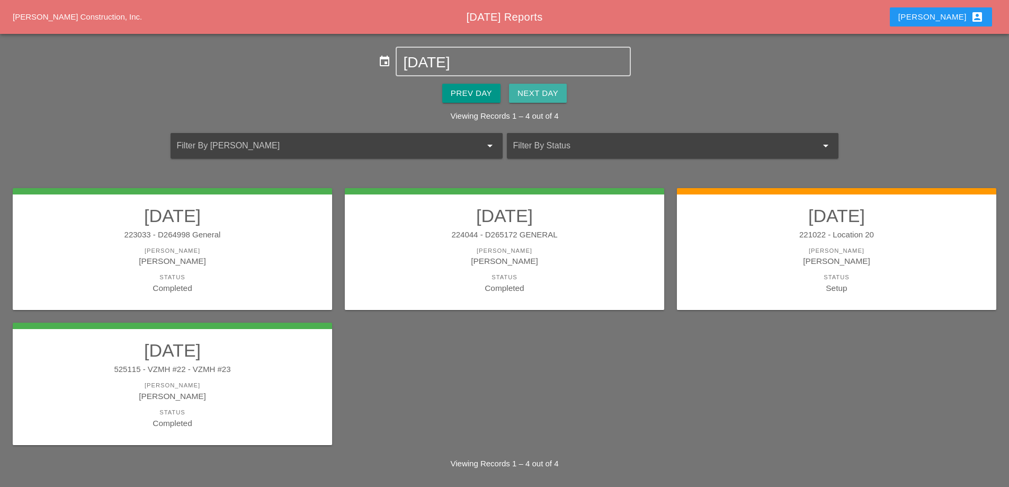
click at [533, 97] on div "Next Day" at bounding box center [537, 93] width 41 height 12
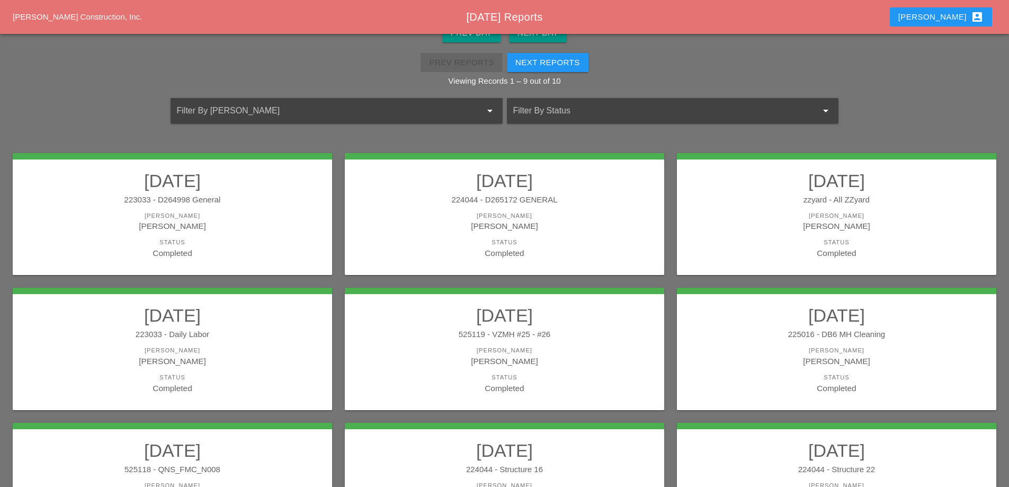
scroll to position [31, 0]
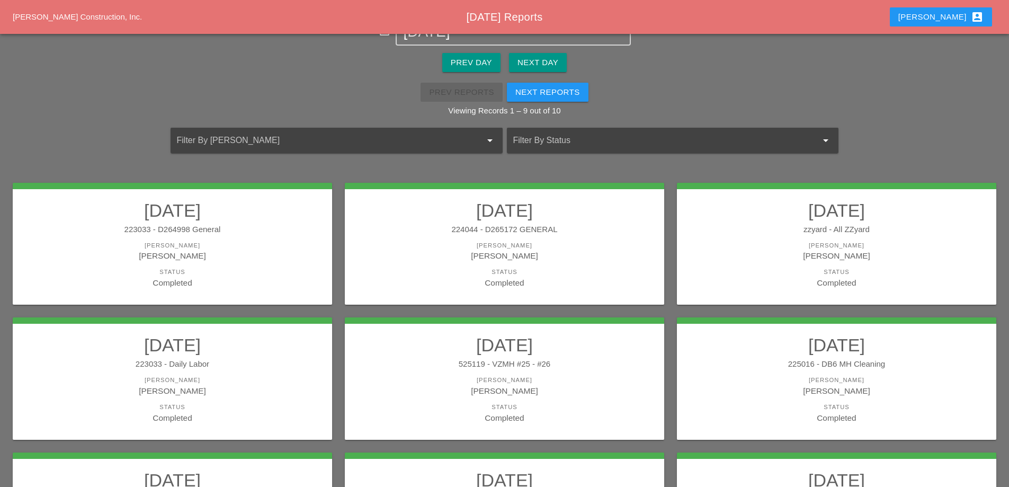
click at [213, 219] on h2 "[DATE]" at bounding box center [172, 210] width 298 height 21
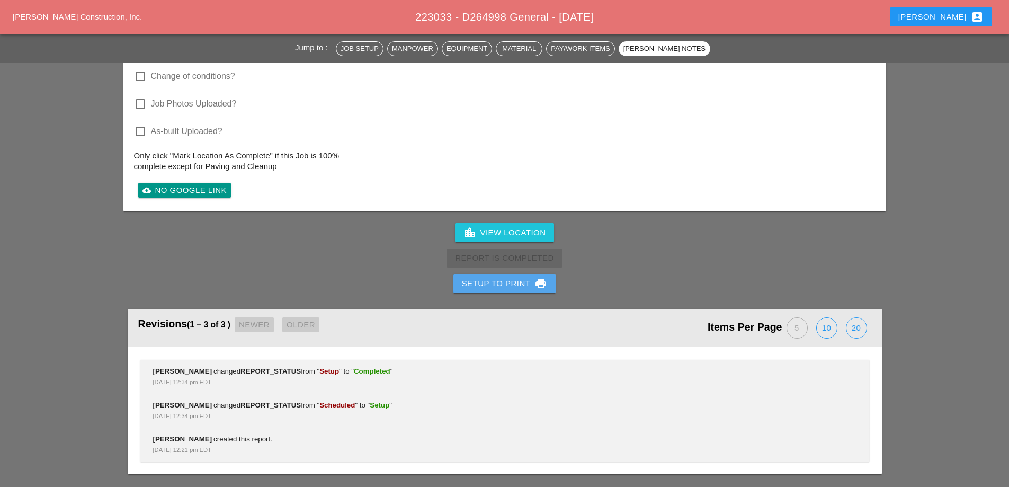
click at [476, 285] on div "Setup to Print print" at bounding box center [505, 283] width 86 height 13
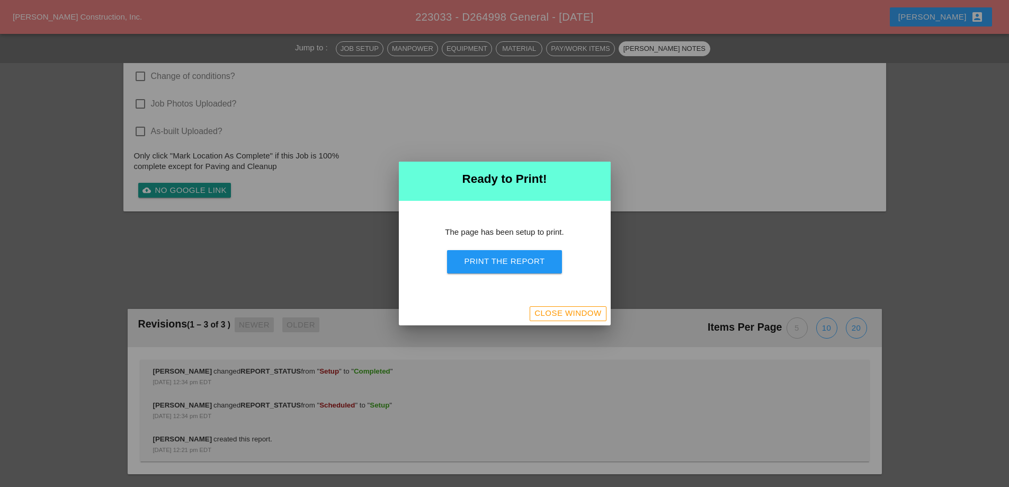
scroll to position [913, 0]
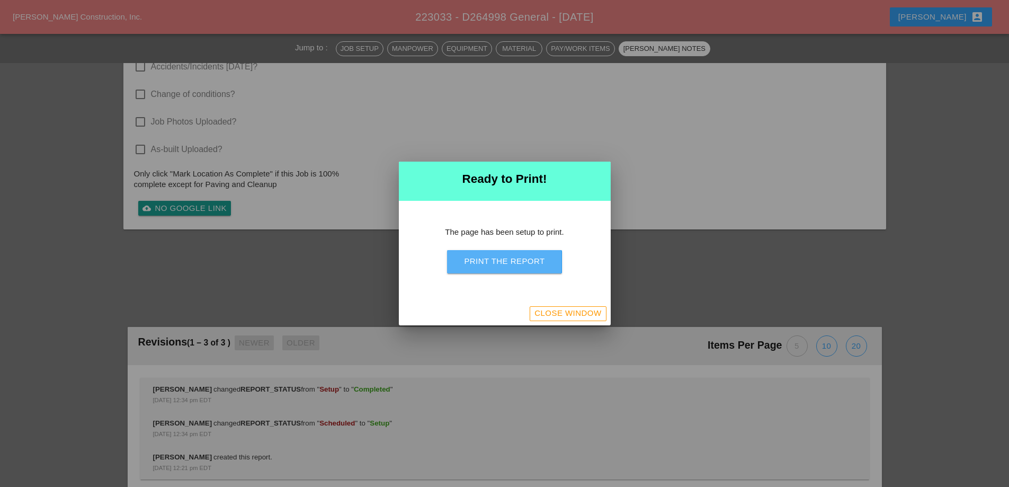
click at [497, 255] on div "Print the Report" at bounding box center [504, 261] width 80 height 12
click at [572, 309] on div "Close Window" at bounding box center [567, 313] width 67 height 12
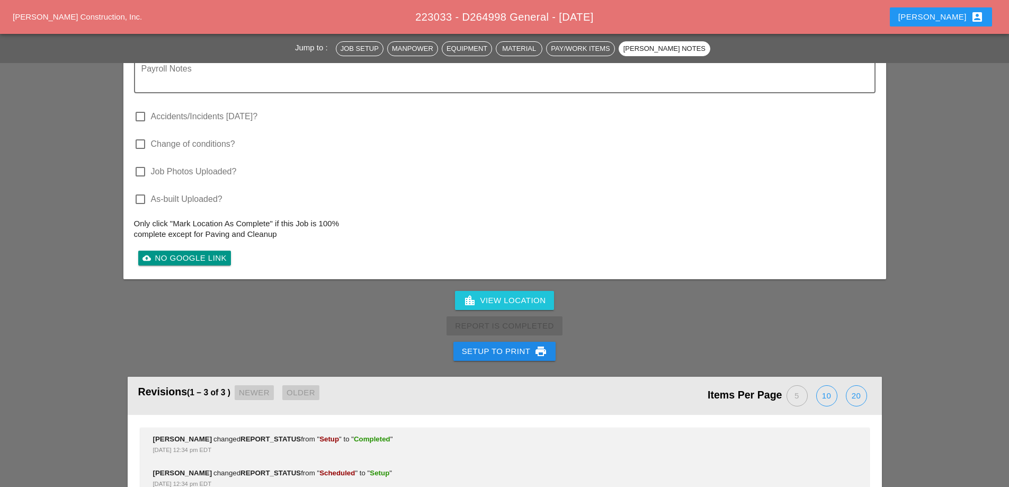
scroll to position [1069, 0]
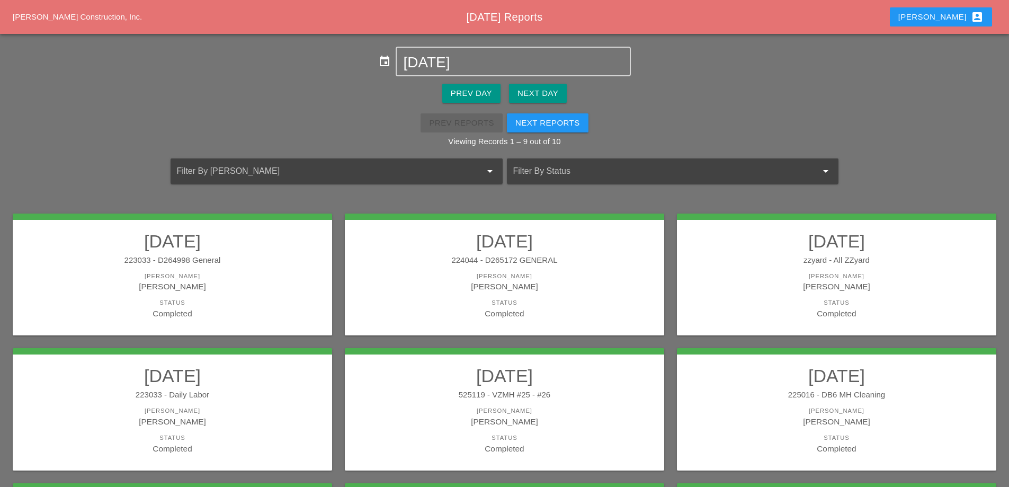
click at [524, 259] on div "224044 - D265172 GENERAL" at bounding box center [504, 260] width 298 height 12
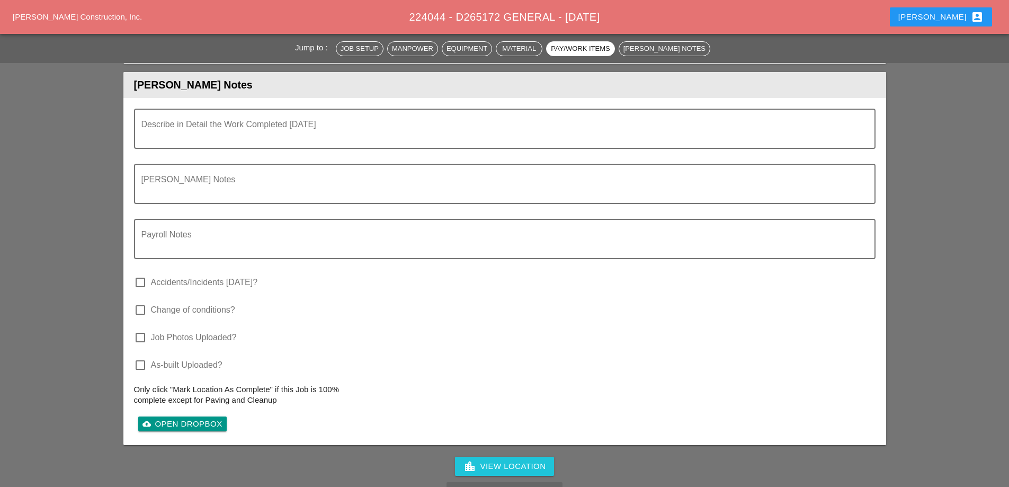
scroll to position [1006, 0]
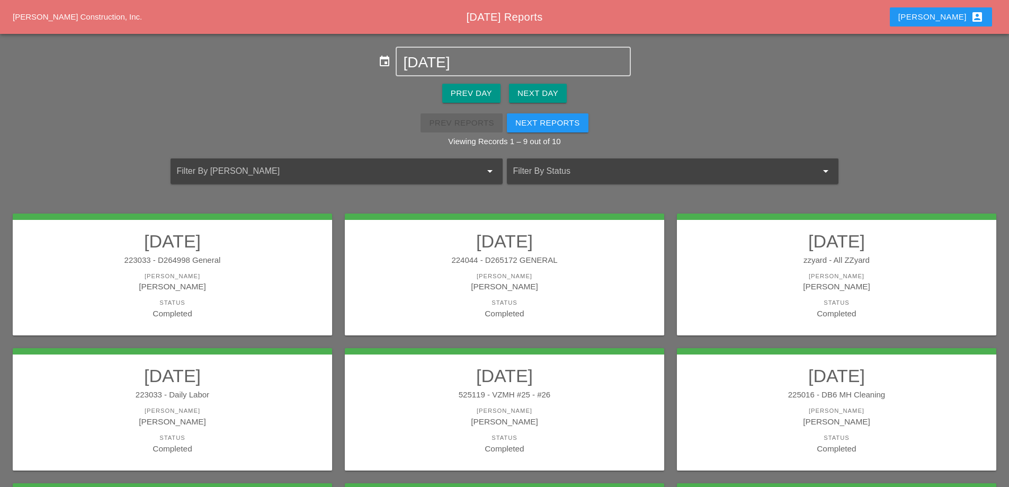
click at [765, 290] on div "[PERSON_NAME]" at bounding box center [836, 286] width 298 height 12
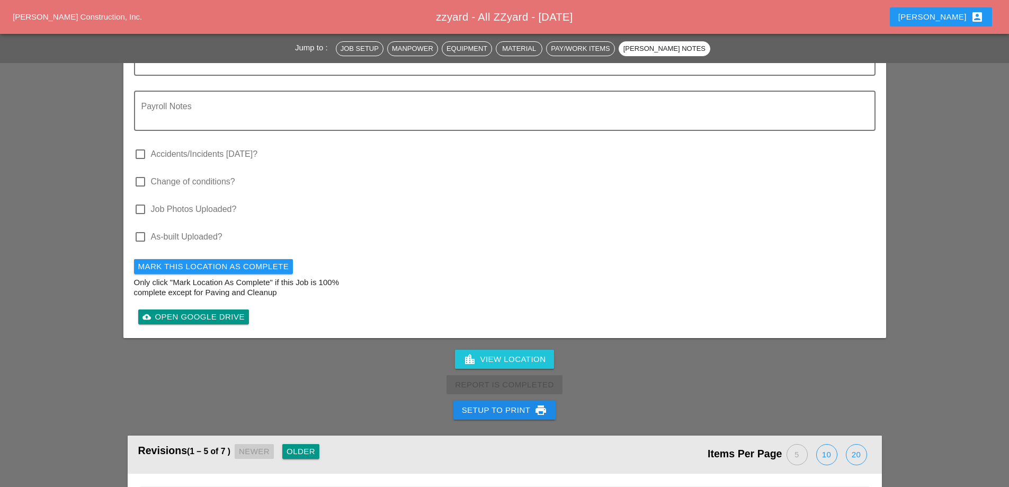
scroll to position [1324, 0]
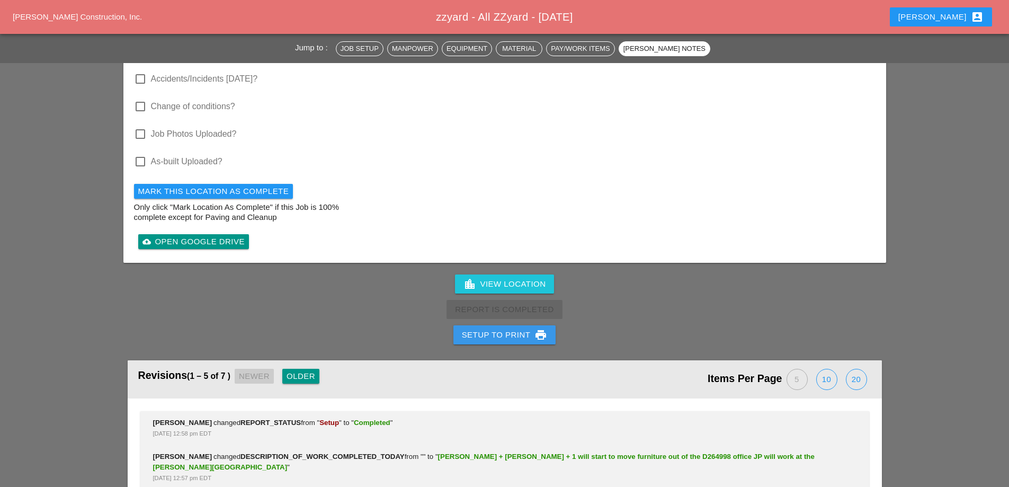
click at [525, 328] on div "Setup to Print print" at bounding box center [505, 334] width 86 height 13
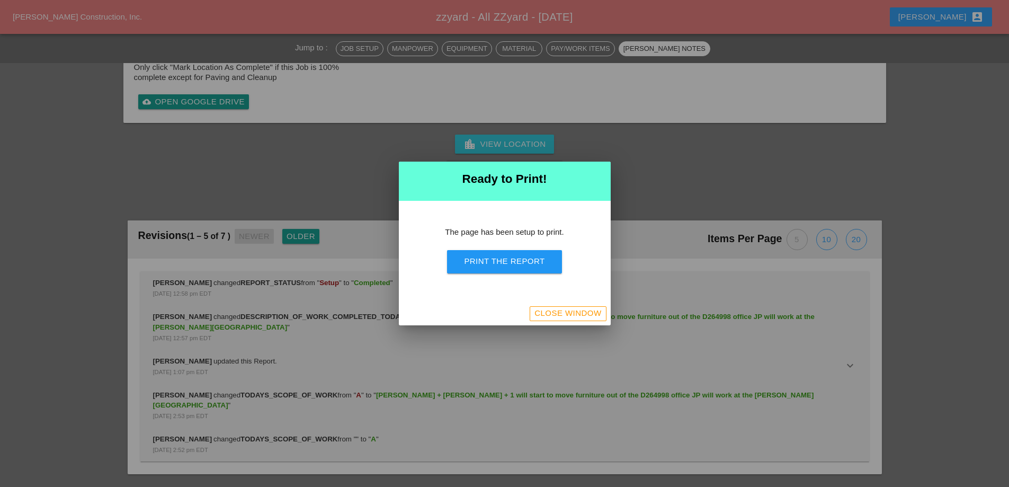
scroll to position [1068, 0]
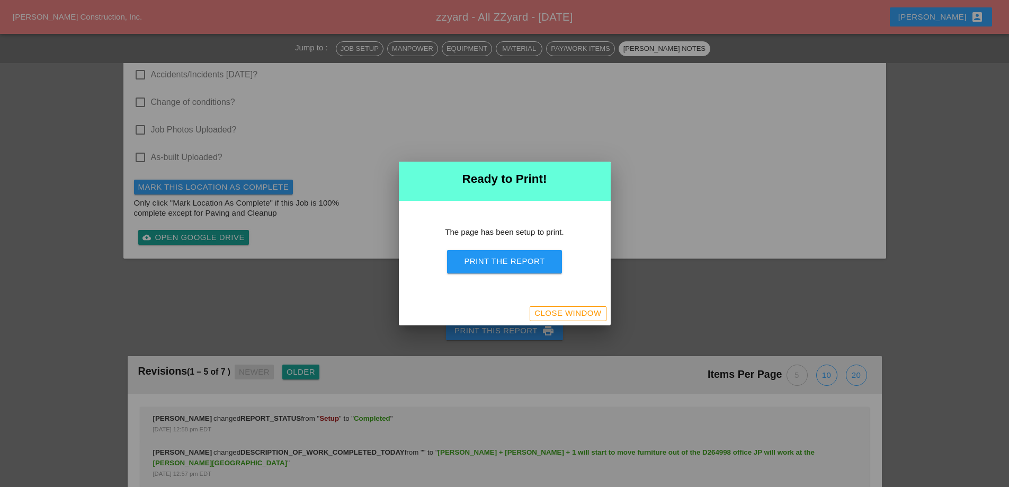
click at [542, 267] on div "Print the Report" at bounding box center [504, 261] width 80 height 12
drag, startPoint x: 554, startPoint y: 310, endPoint x: 520, endPoint y: 273, distance: 49.8
click at [554, 311] on div "Close Window" at bounding box center [567, 313] width 67 height 12
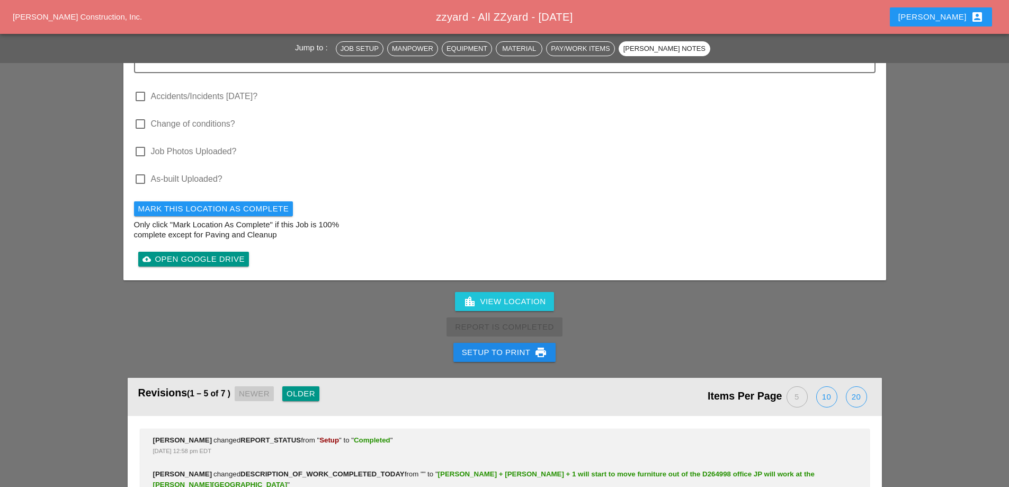
scroll to position [1171, 0]
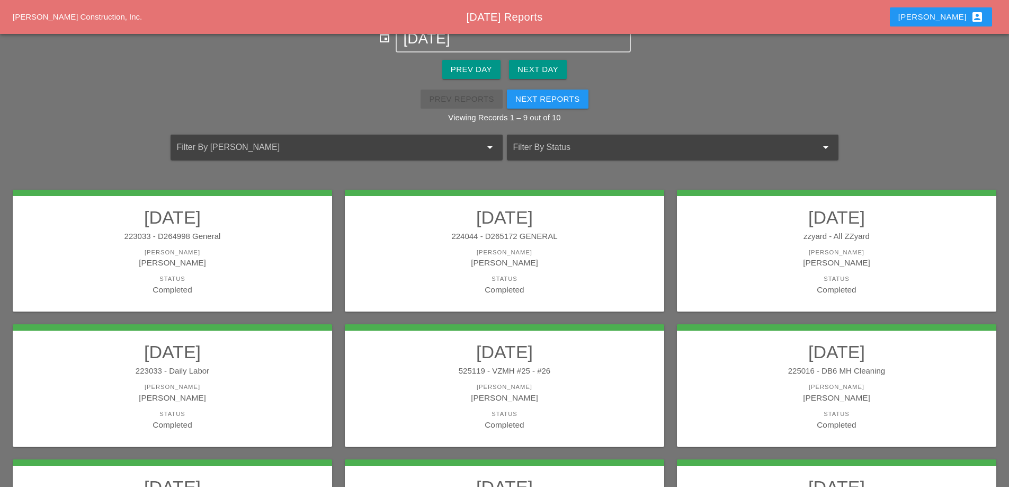
scroll to position [106, 0]
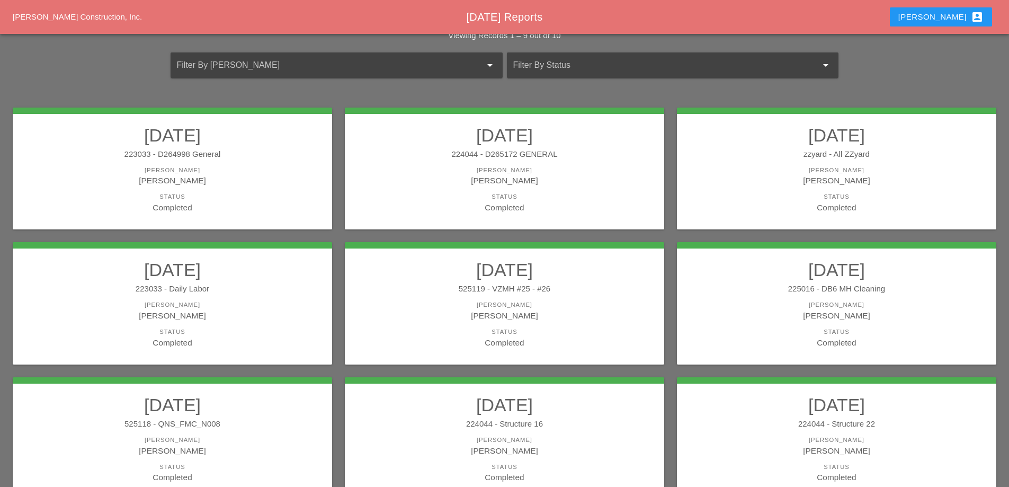
click at [232, 326] on link "09/26/2025 223033 - Daily Labor Foreman Ricardo Capao Status Completed" at bounding box center [172, 303] width 298 height 89
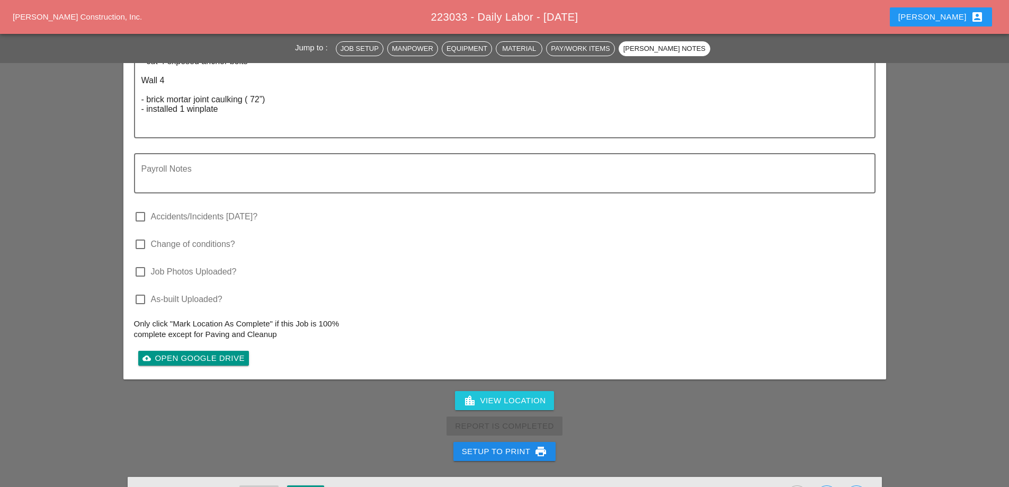
scroll to position [2012, 0]
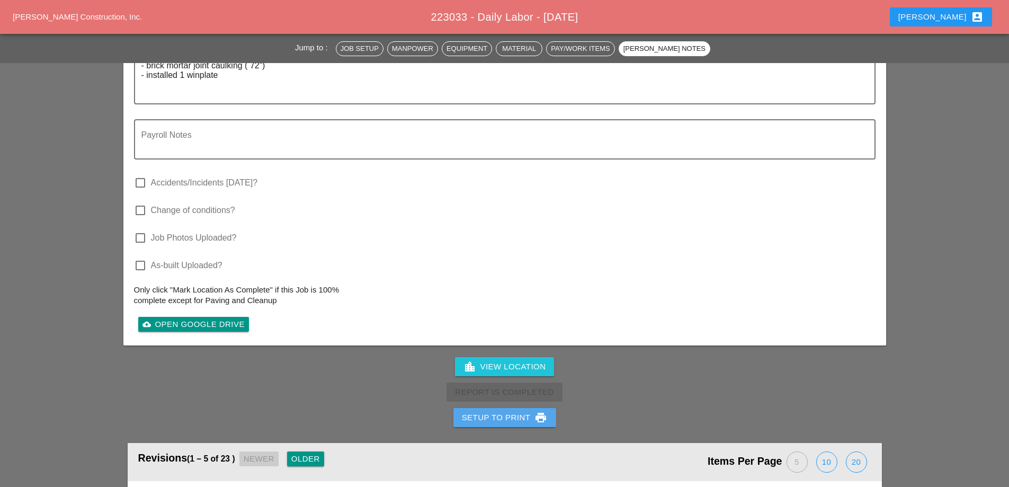
click at [487, 411] on div "Setup to Print print" at bounding box center [505, 417] width 86 height 13
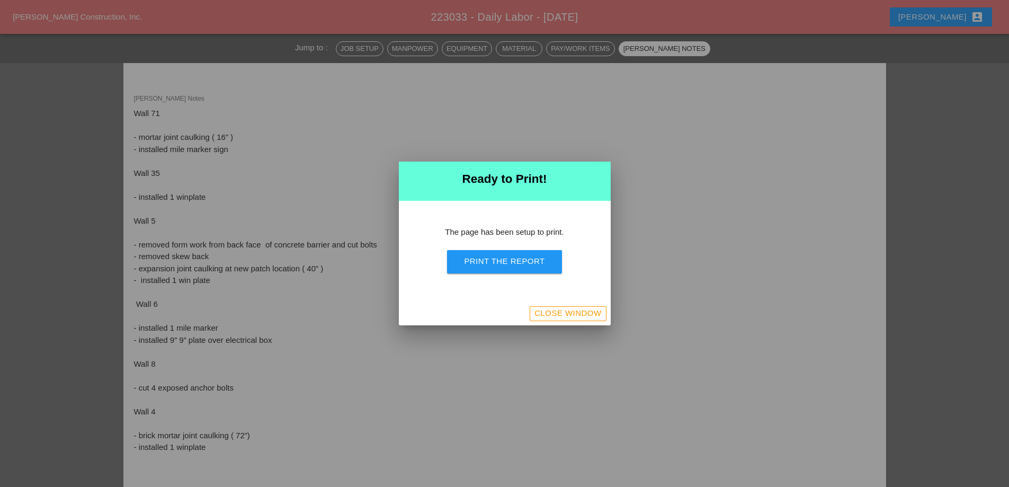
scroll to position [1470, 0]
click at [497, 265] on div "Print the Report" at bounding box center [504, 261] width 80 height 12
click at [572, 308] on div "Close Window" at bounding box center [567, 313] width 67 height 12
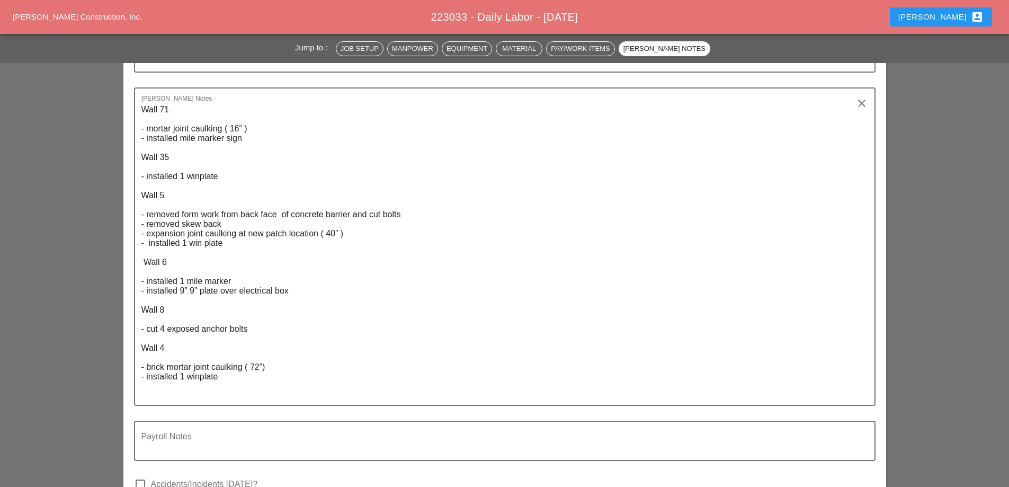
scroll to position [1617, 0]
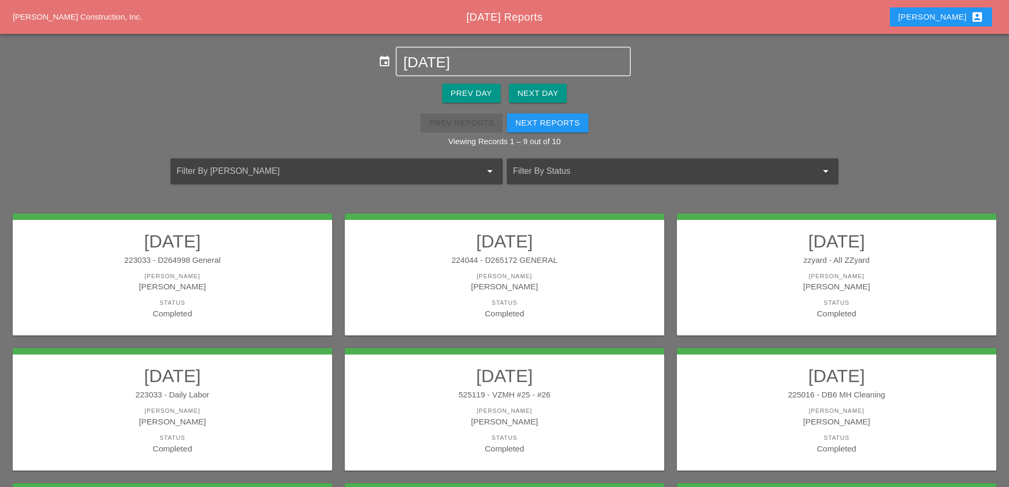
click at [546, 405] on link "09/26/2025 525119 - VZMH #25 - #26 Foreman Gillie Etnel Status Completed" at bounding box center [504, 409] width 298 height 89
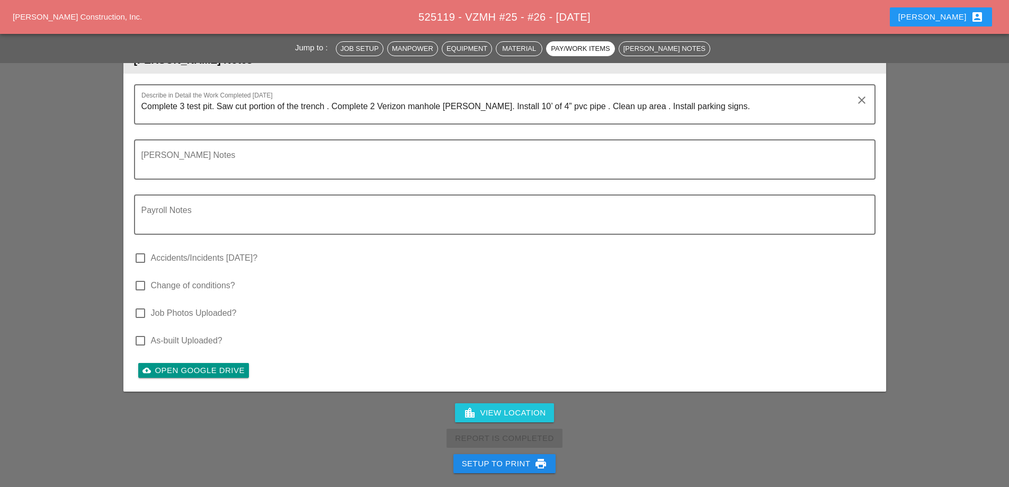
scroll to position [2966, 0]
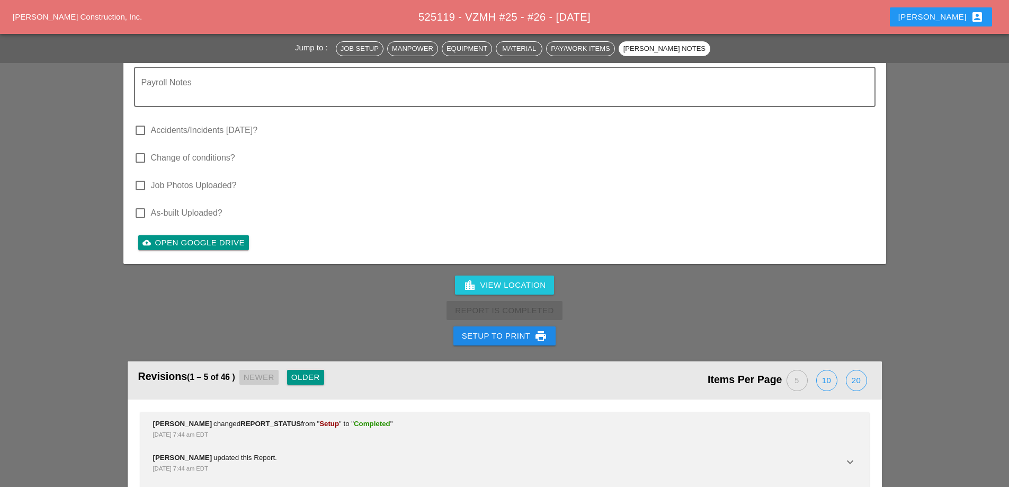
click at [488, 344] on button "Setup to Print print" at bounding box center [504, 335] width 103 height 19
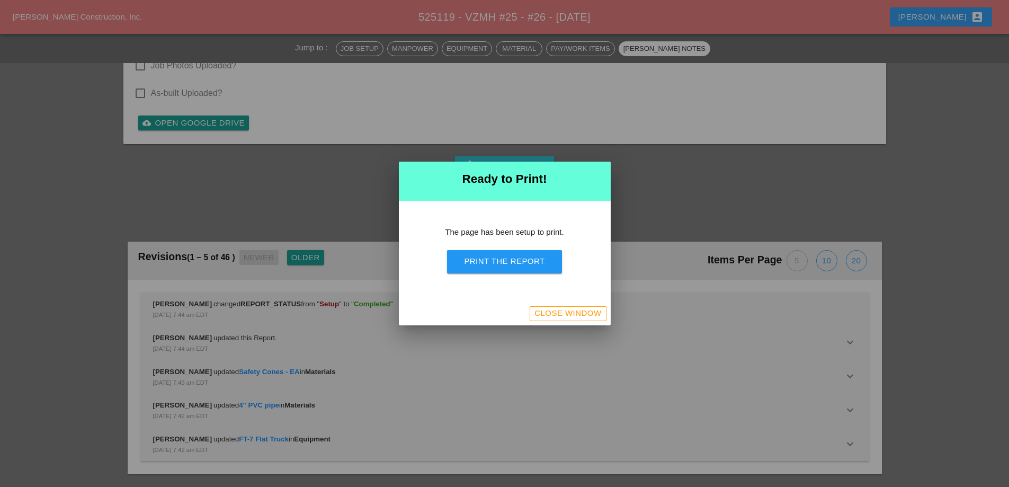
scroll to position [3226, 0]
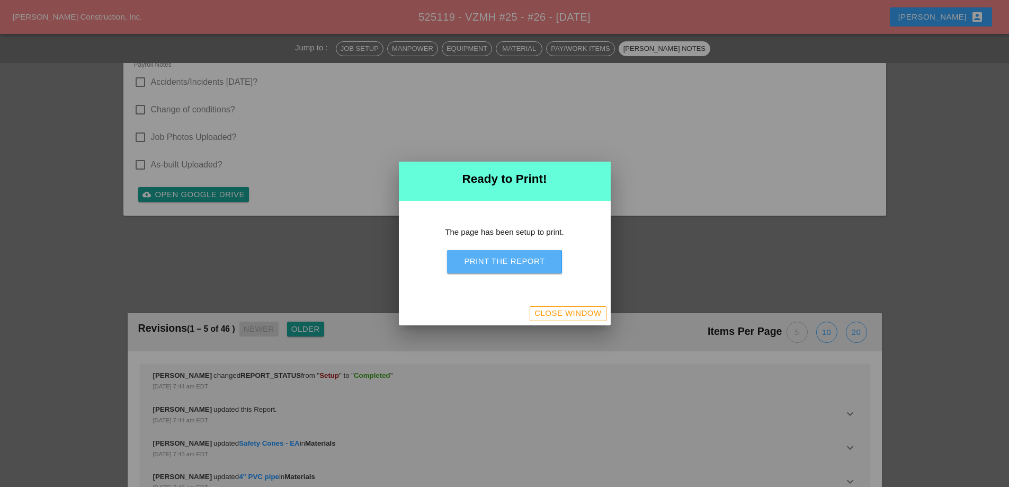
click at [522, 269] on button "Print the Report" at bounding box center [504, 261] width 114 height 23
click at [571, 318] on div "Close Window" at bounding box center [567, 313] width 67 height 12
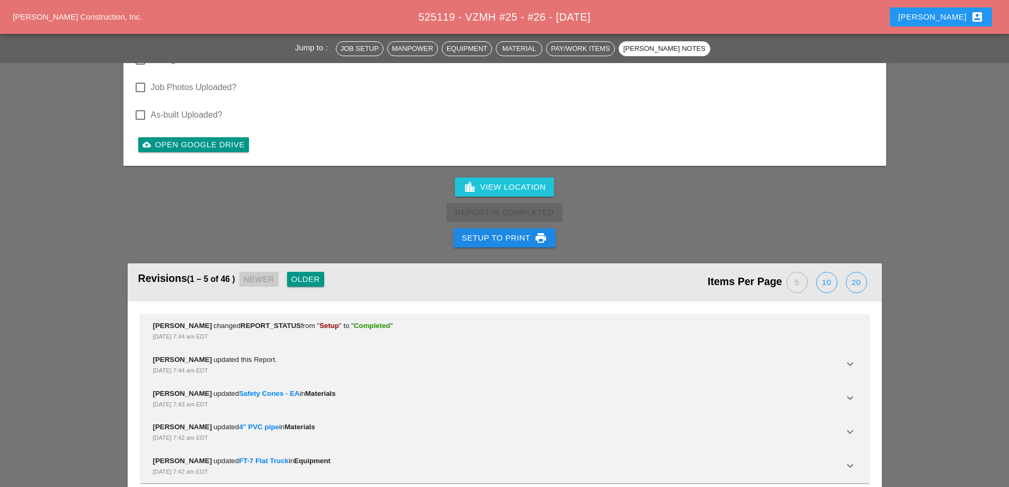
scroll to position [2910, 0]
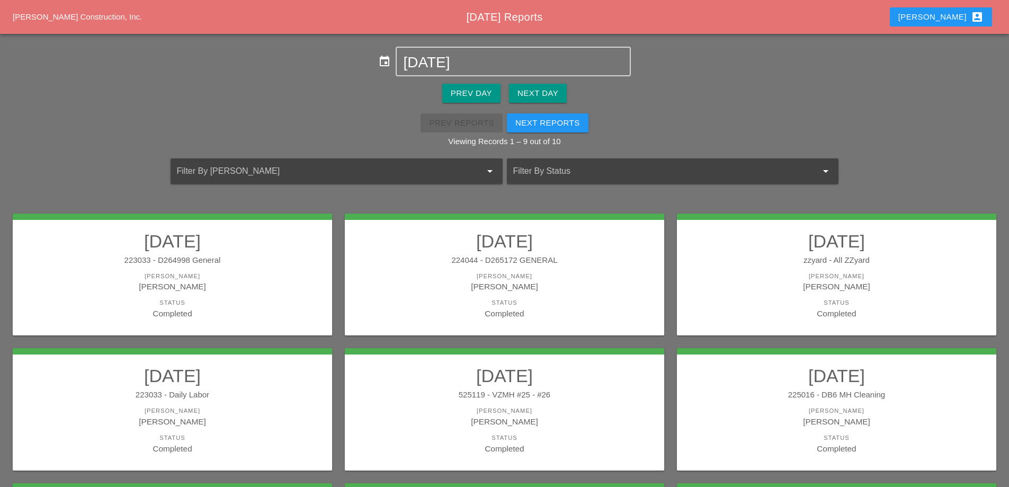
click at [805, 411] on div "[PERSON_NAME]" at bounding box center [836, 410] width 298 height 9
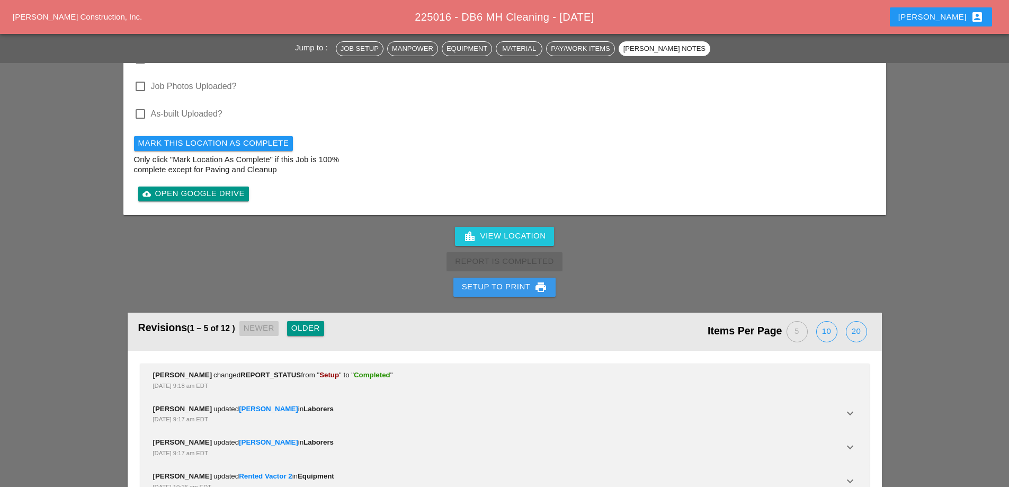
click at [522, 283] on div "Setup to Print print" at bounding box center [505, 287] width 86 height 13
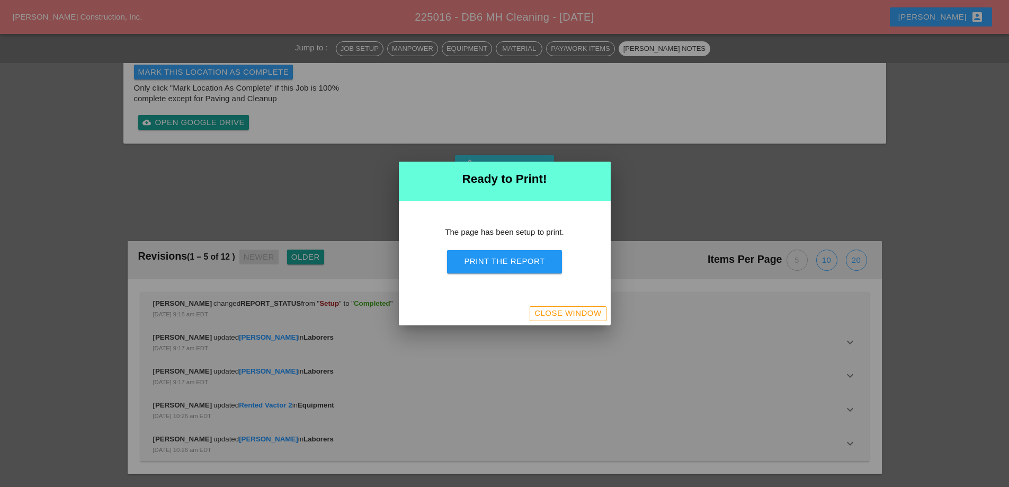
scroll to position [982, 0]
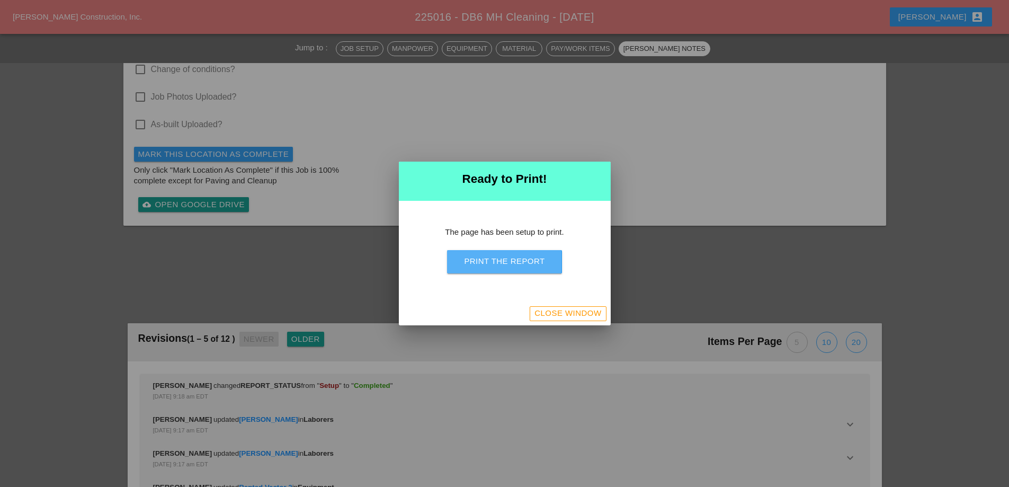
click at [529, 266] on div "Print the Report" at bounding box center [504, 261] width 80 height 12
click at [580, 321] on div "Close Window" at bounding box center [505, 313] width 212 height 23
click at [562, 312] on div "Close Window" at bounding box center [567, 313] width 67 height 12
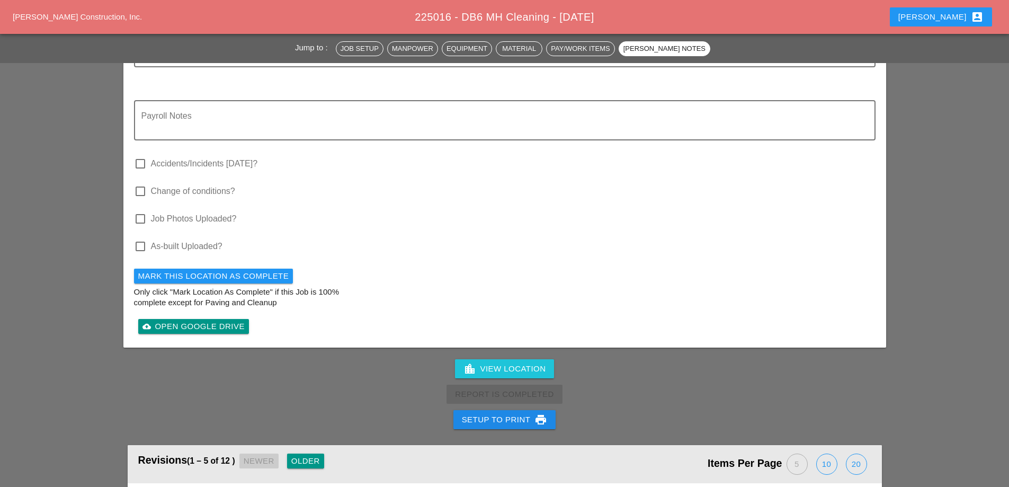
scroll to position [1157, 0]
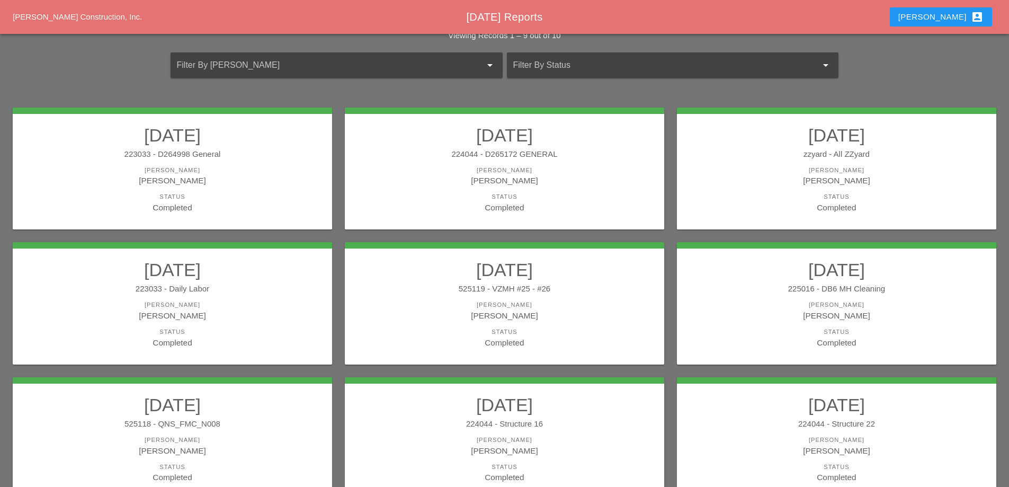
scroll to position [159, 0]
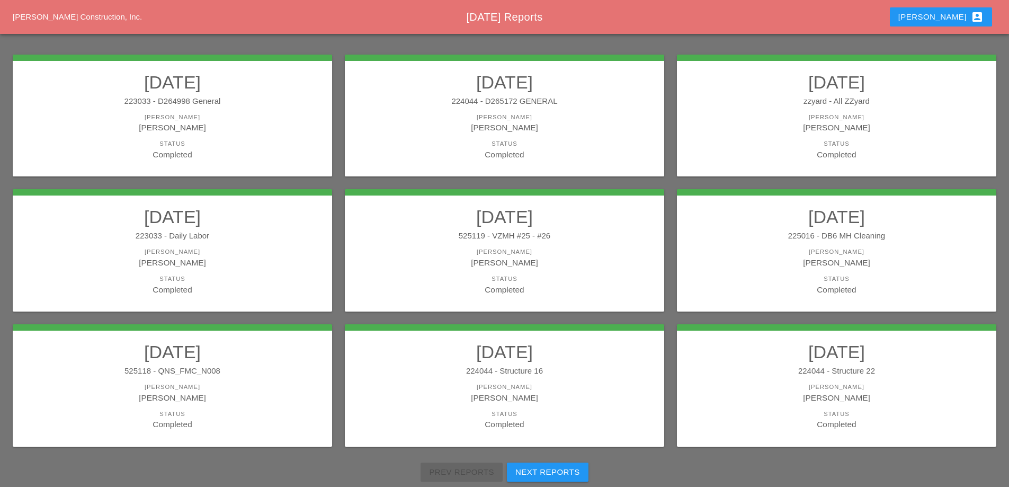
click at [813, 239] on div "225016 - DB6 MH Cleaning" at bounding box center [836, 236] width 298 height 12
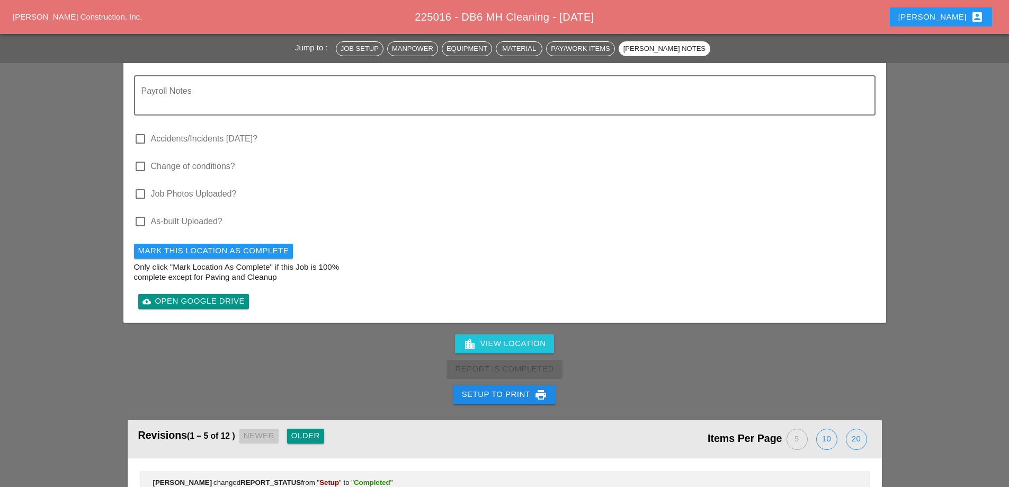
scroll to position [1165, 0]
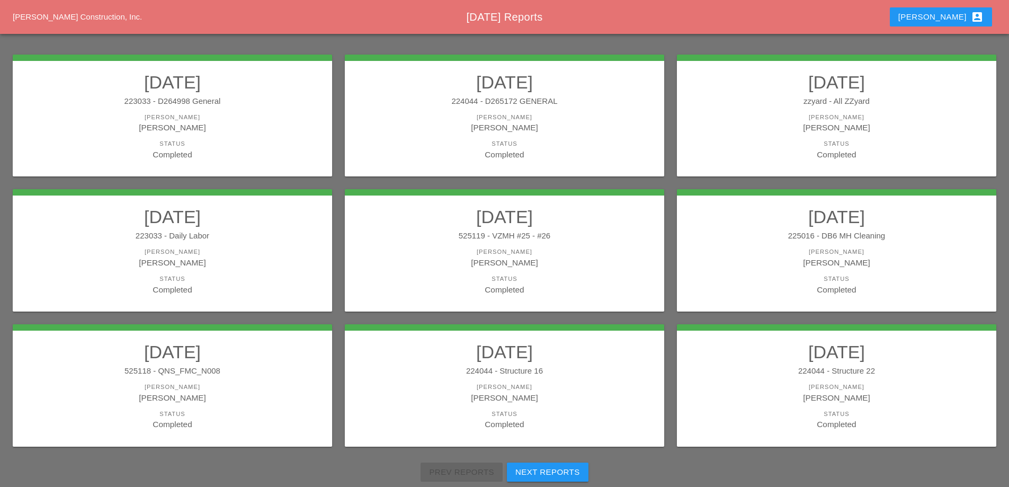
scroll to position [190, 0]
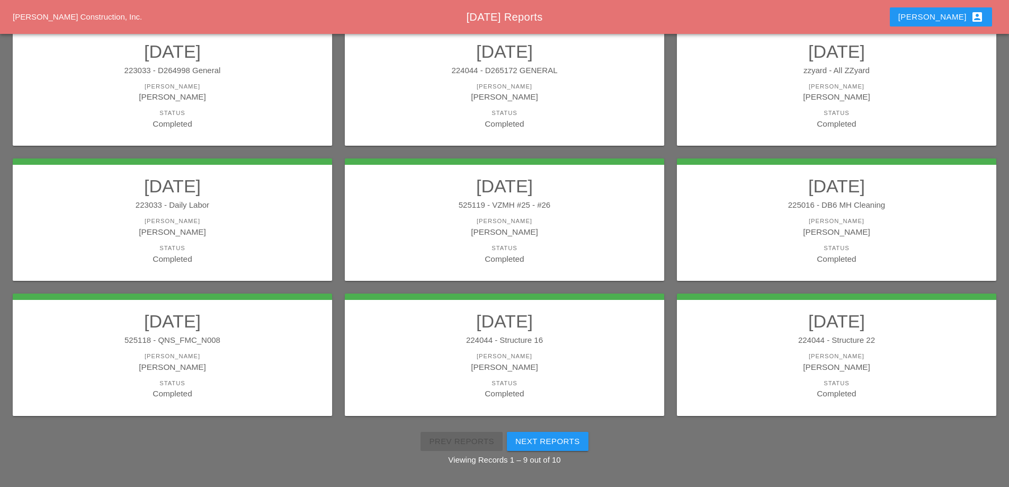
click at [250, 349] on link "09/26/2025 525118 - QNS_FMC_N008 Foreman Yancy Matos Status Completed" at bounding box center [172, 354] width 298 height 89
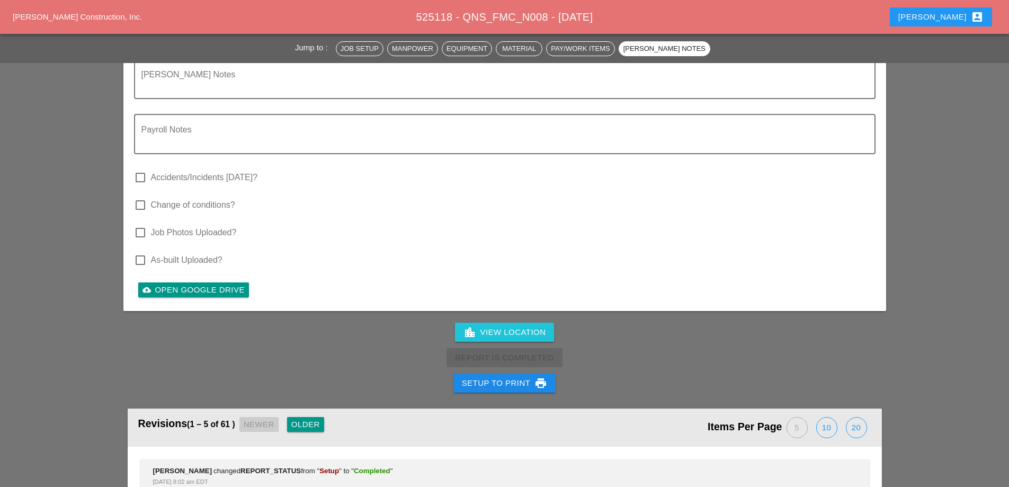
scroll to position [2966, 0]
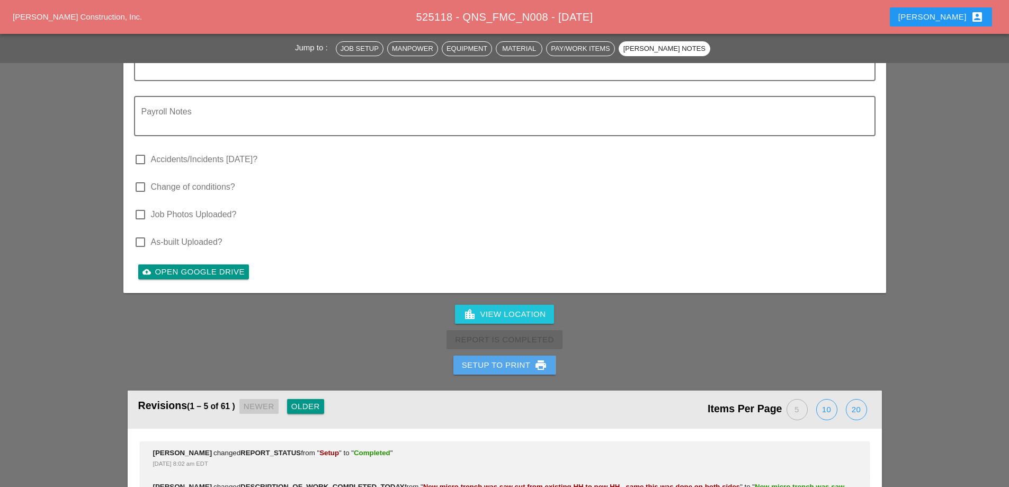
click at [522, 359] on div "Setup to Print print" at bounding box center [505, 365] width 86 height 13
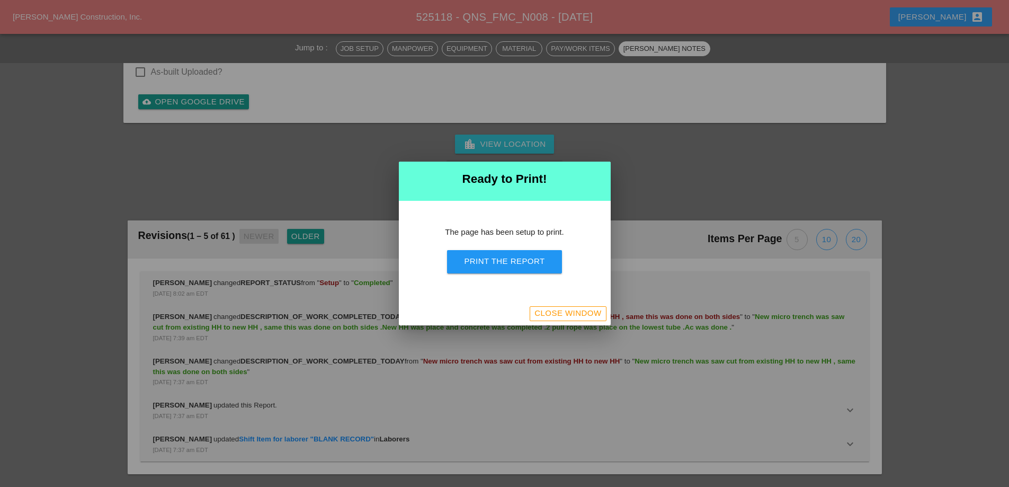
scroll to position [3174, 0]
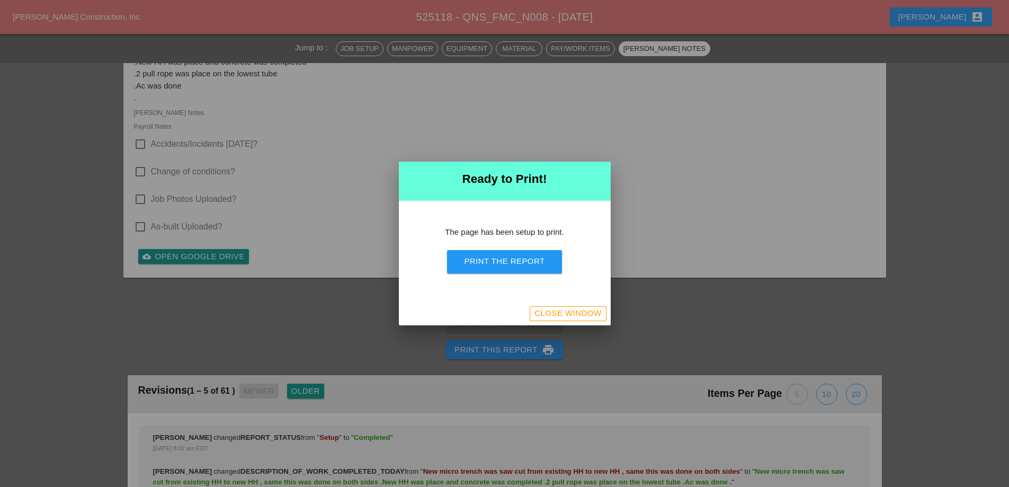
click at [550, 268] on button "Print the Report" at bounding box center [504, 261] width 114 height 23
click at [592, 318] on div "Close Window" at bounding box center [567, 313] width 67 height 12
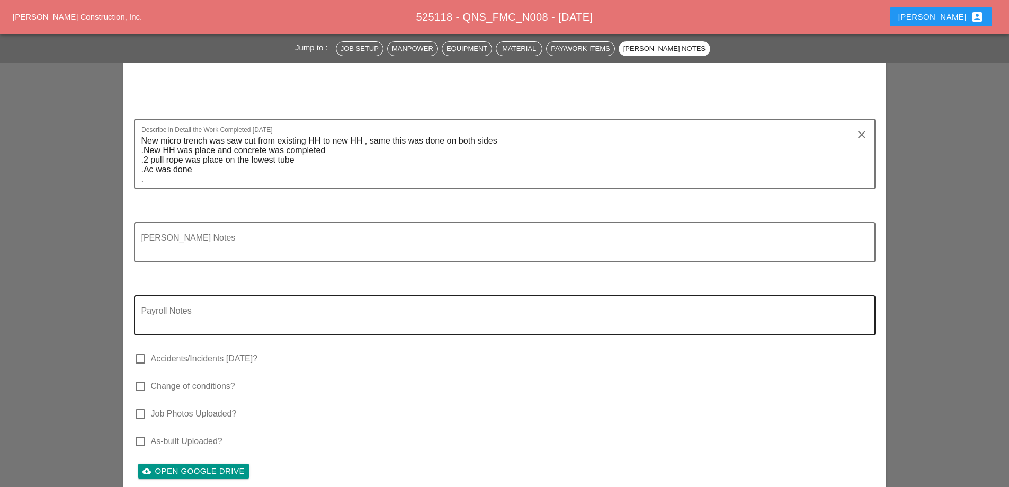
scroll to position [2880, 0]
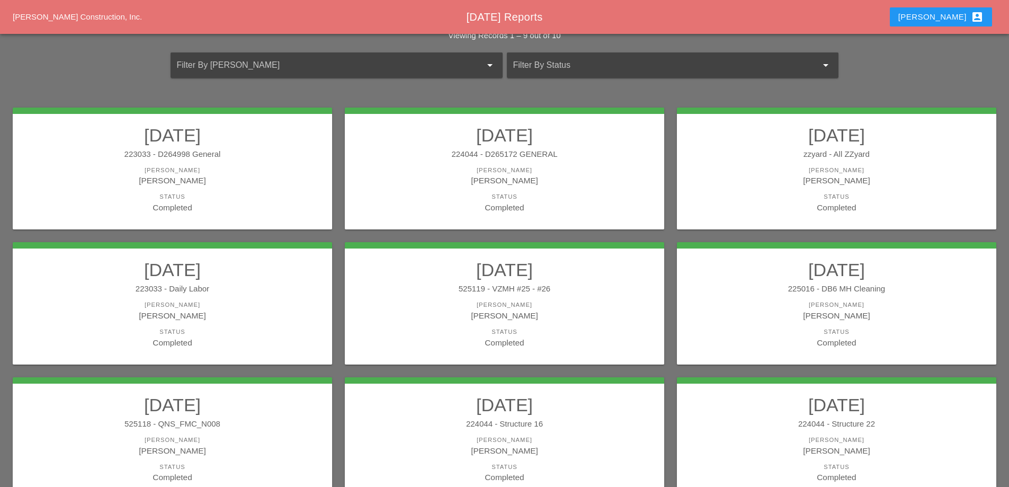
scroll to position [159, 0]
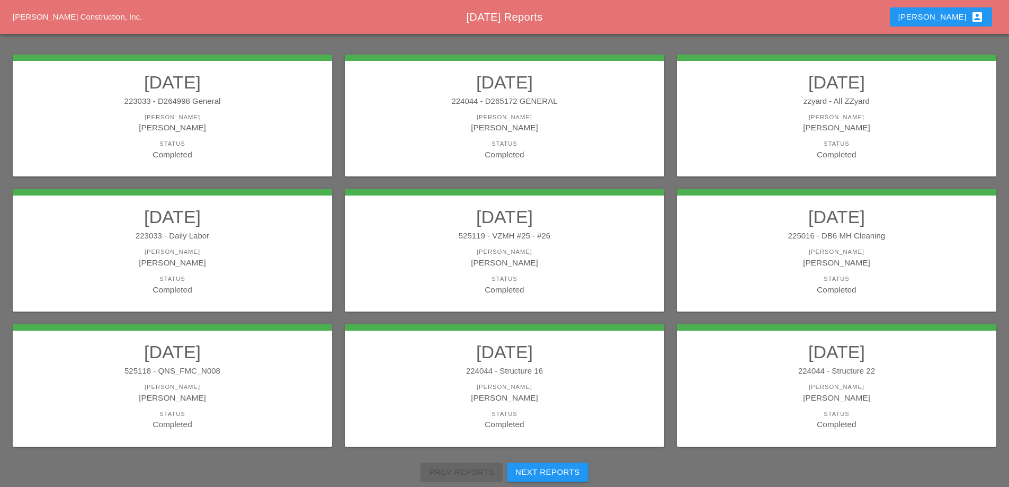
click at [531, 376] on div "224044 - Structure 16" at bounding box center [504, 371] width 298 height 12
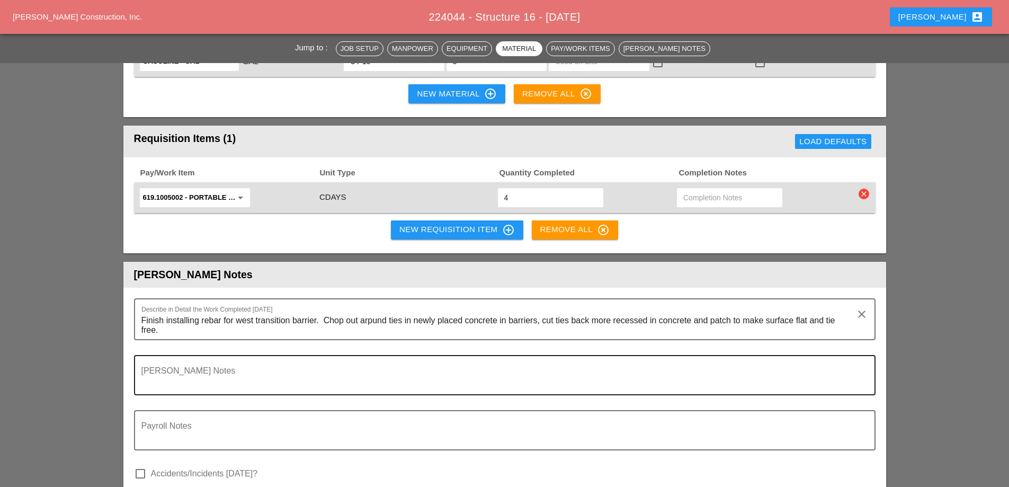
scroll to position [1059, 0]
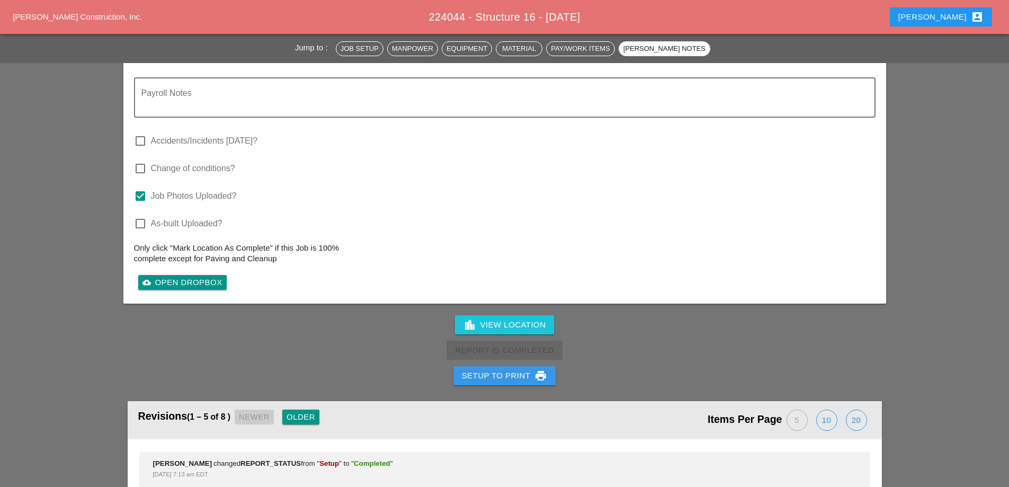
click at [506, 369] on div "Setup to Print print" at bounding box center [505, 375] width 86 height 13
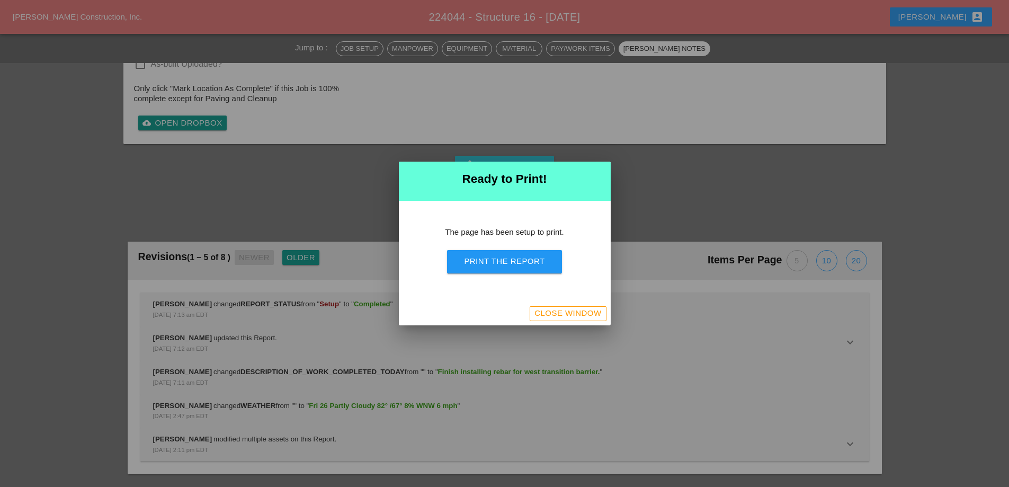
scroll to position [1114, 0]
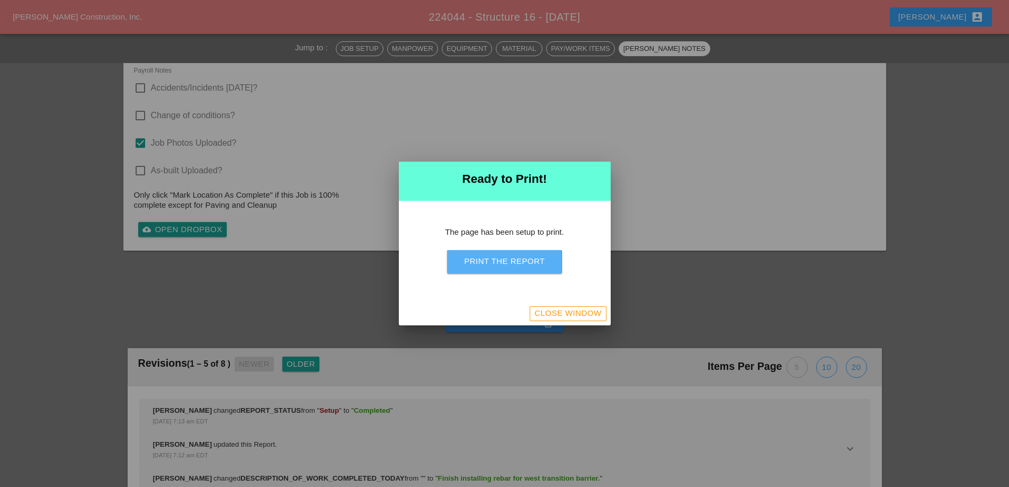
click at [510, 264] on div "Print the Report" at bounding box center [504, 261] width 80 height 12
drag, startPoint x: 584, startPoint y: 314, endPoint x: 616, endPoint y: 311, distance: 32.4
click at [583, 315] on div "Close Window" at bounding box center [567, 313] width 67 height 12
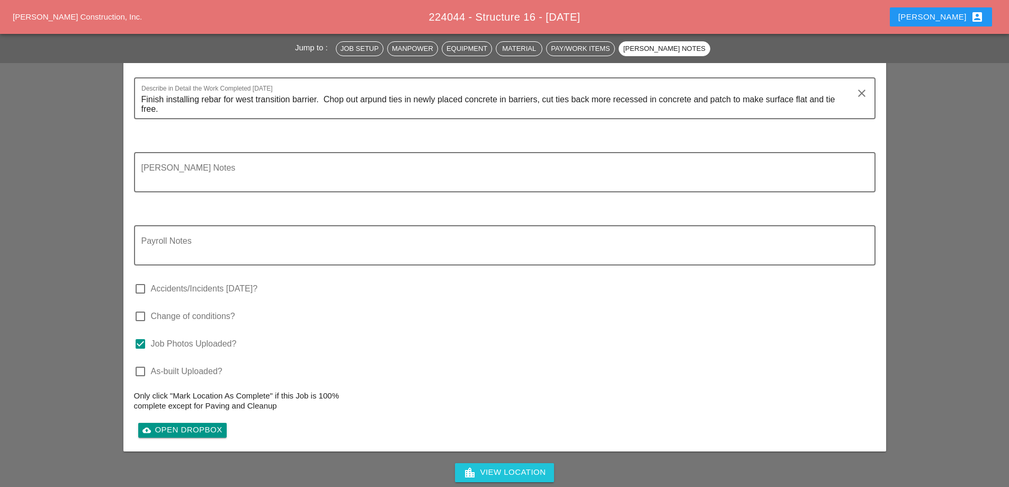
scroll to position [1265, 0]
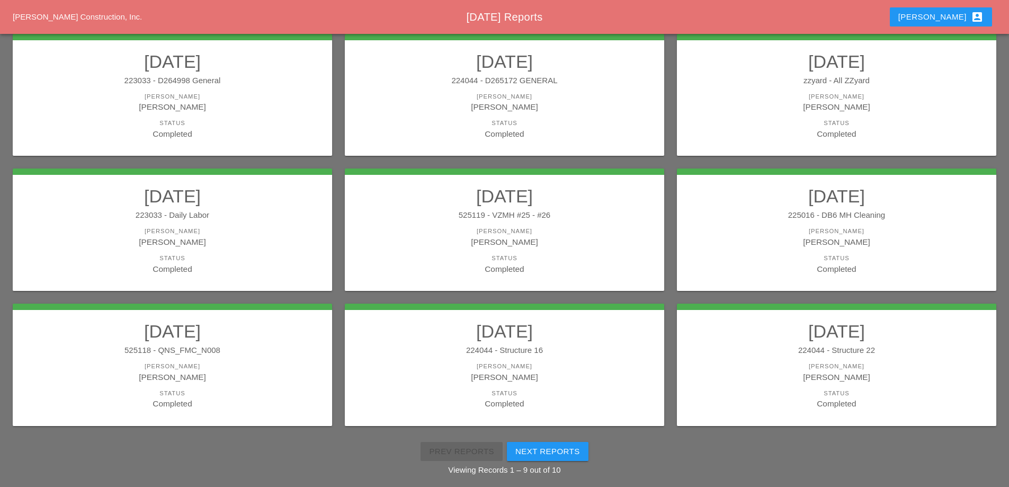
scroll to position [190, 0]
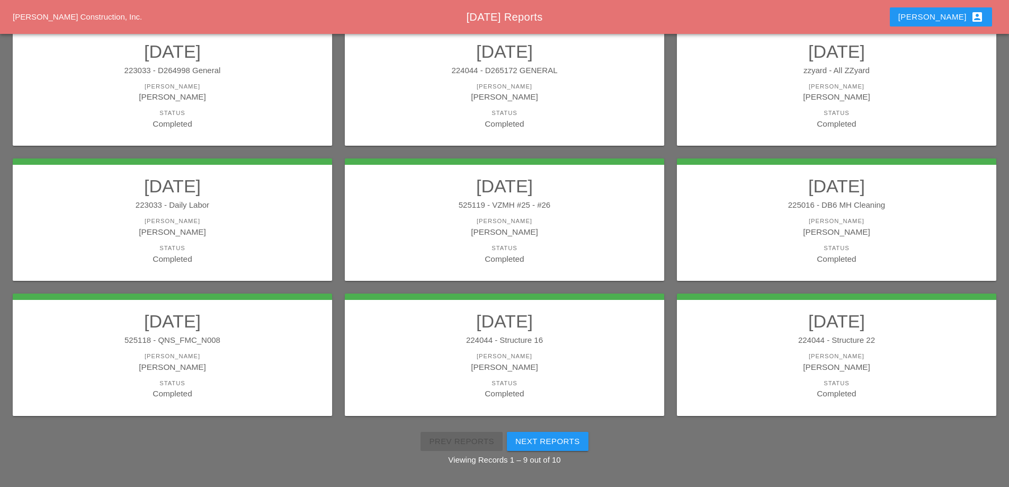
click at [773, 347] on link "09/26/2025 224044 - Structure 22 Foreman Luca Gambardella Status Completed" at bounding box center [836, 354] width 298 height 89
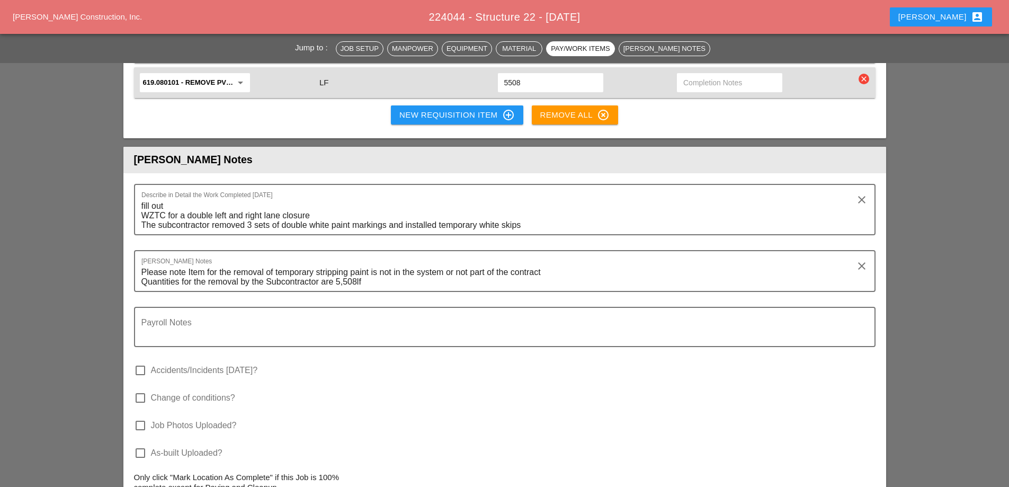
scroll to position [1377, 0]
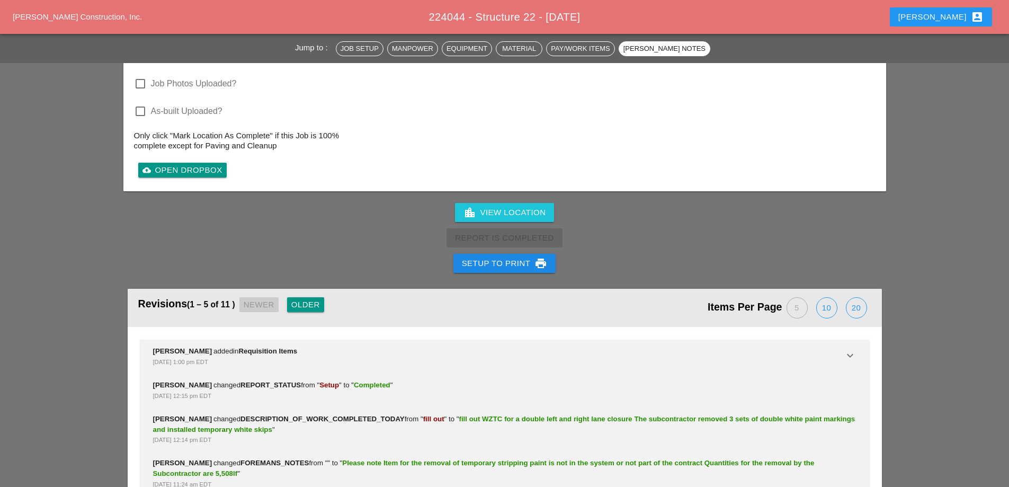
click at [483, 257] on div "Setup to Print print" at bounding box center [505, 263] width 86 height 13
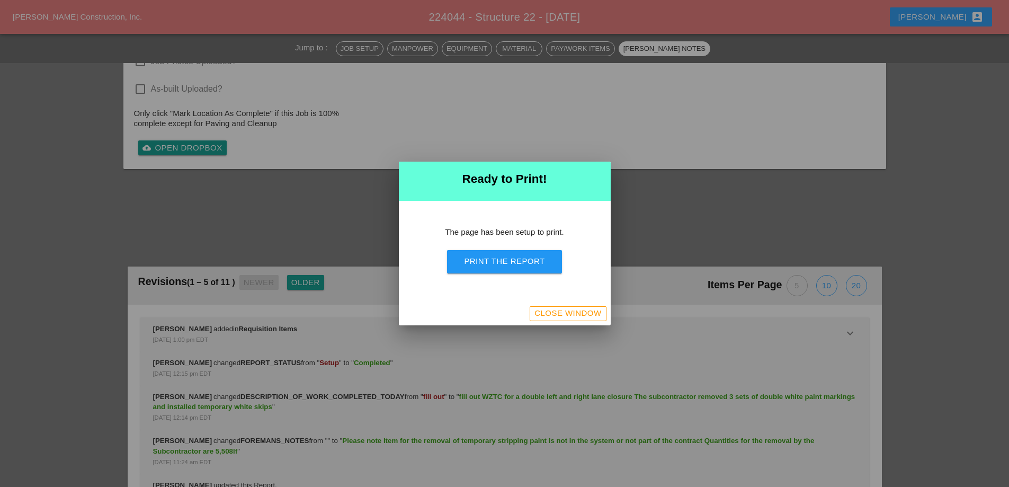
scroll to position [1464, 0]
click at [496, 258] on div "Print the Report" at bounding box center [504, 261] width 80 height 12
click at [549, 316] on div "Close Window" at bounding box center [567, 313] width 67 height 12
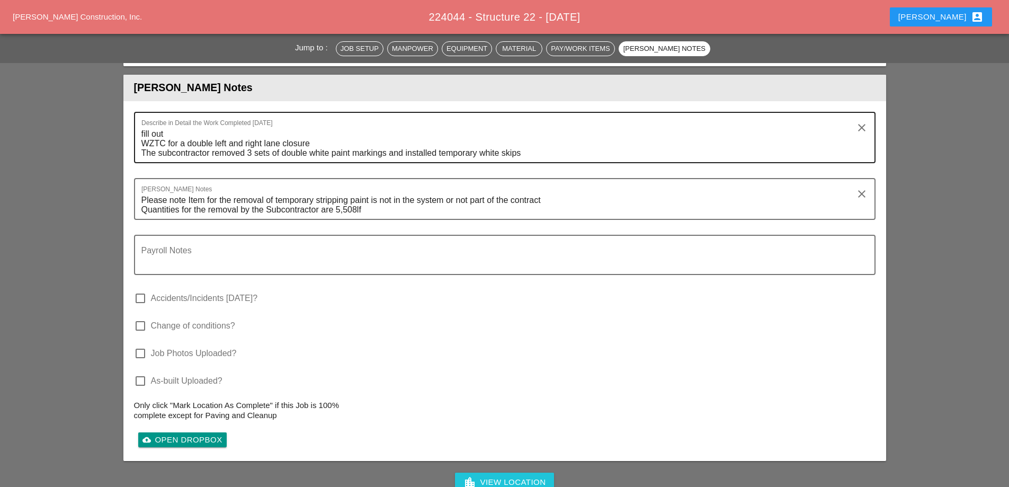
scroll to position [1377, 0]
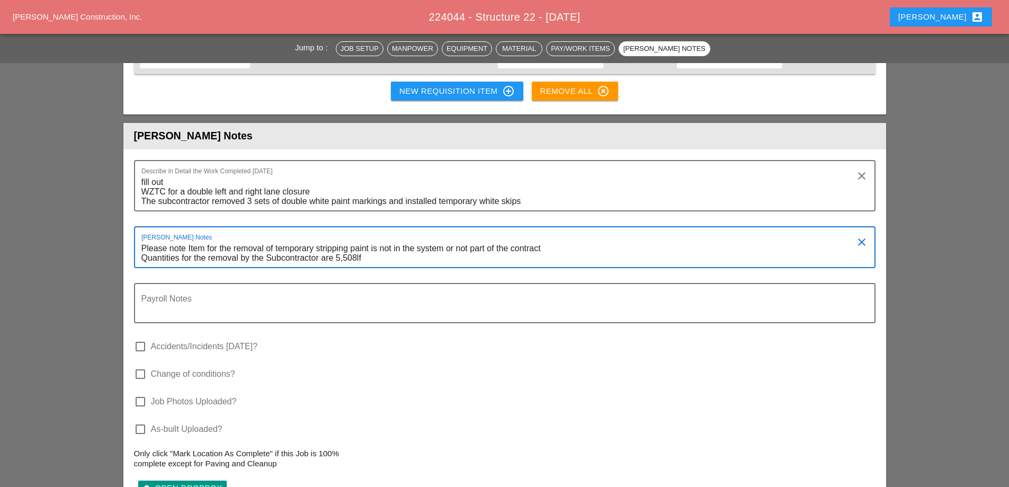
drag, startPoint x: 371, startPoint y: 229, endPoint x: 133, endPoint y: 220, distance: 237.4
click at [133, 220] on div "Describe in Detail the Work Completed Today fill out WZTC for a double left and…" at bounding box center [504, 329] width 763 height 360
click at [363, 240] on textarea "Please note Item for the removal of temporary stripping paint is not in the sys…" at bounding box center [500, 253] width 718 height 27
drag, startPoint x: 361, startPoint y: 227, endPoint x: 139, endPoint y: 201, distance: 223.3
click at [139, 226] on div "Foreman's Notes Please note Item for the removal of temporary stripping paint i…" at bounding box center [504, 247] width 741 height 42
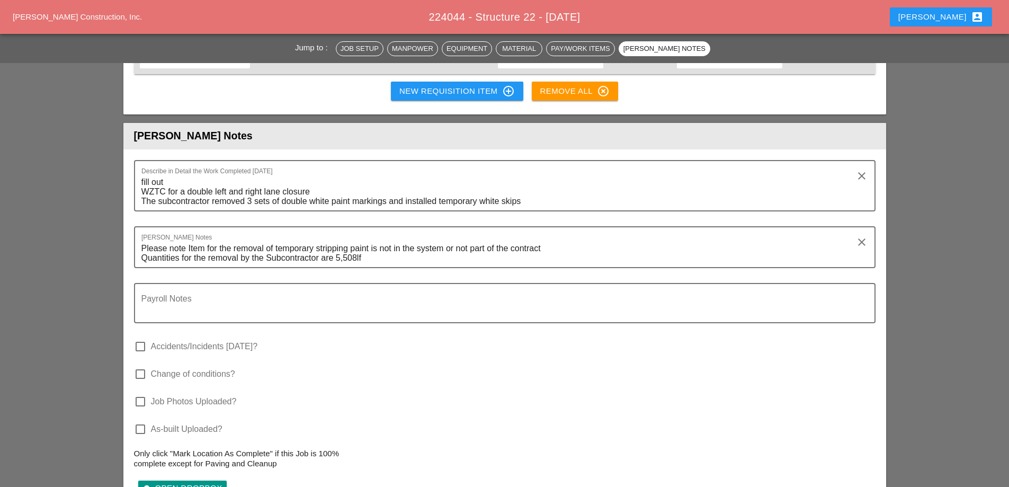
drag, startPoint x: 580, startPoint y: 3, endPoint x: 608, endPoint y: 13, distance: 30.5
click at [580, 5] on div "Westmoreland Construction, Inc. 224044 - Structure 22 - 09/26/2025 Theresa acco…" at bounding box center [504, 17] width 1009 height 34
drag, startPoint x: 595, startPoint y: 16, endPoint x: 418, endPoint y: 24, distance: 177.1
click at [418, 24] on div "224044 - Structure 22 - 09/26/2025" at bounding box center [504, 17] width 656 height 16
copy span "224044 - Structure 22 - 09/26/2025"
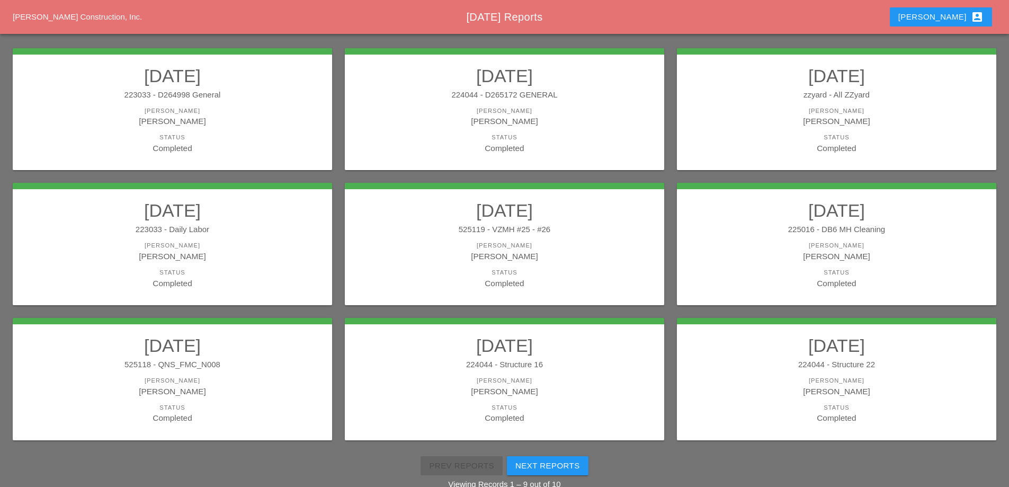
scroll to position [190, 0]
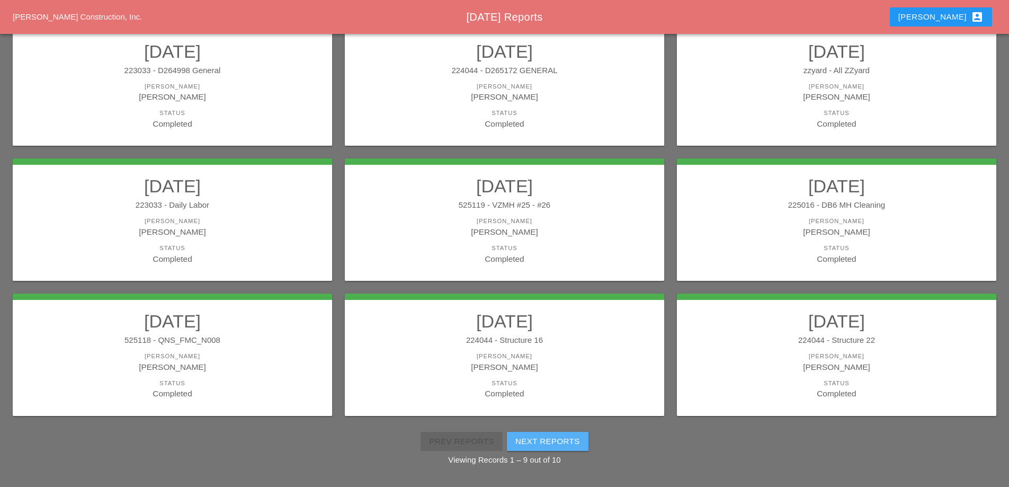
click at [542, 440] on div "Next Reports" at bounding box center [547, 441] width 65 height 12
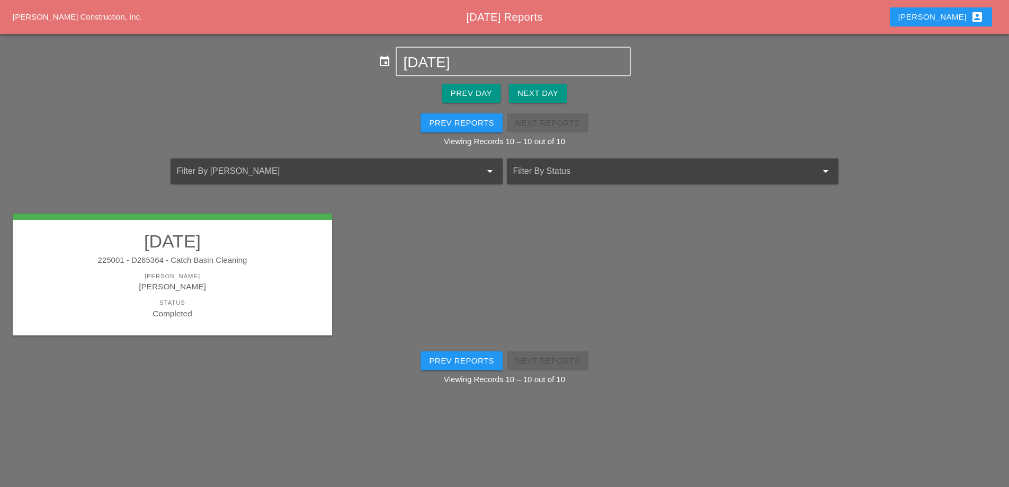
click at [238, 272] on div "[PERSON_NAME]" at bounding box center [172, 276] width 298 height 9
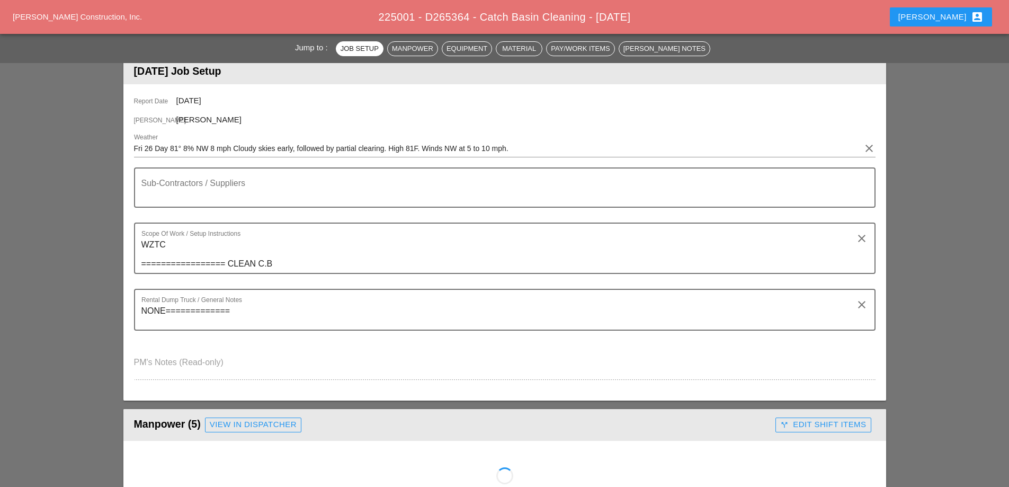
scroll to position [106, 0]
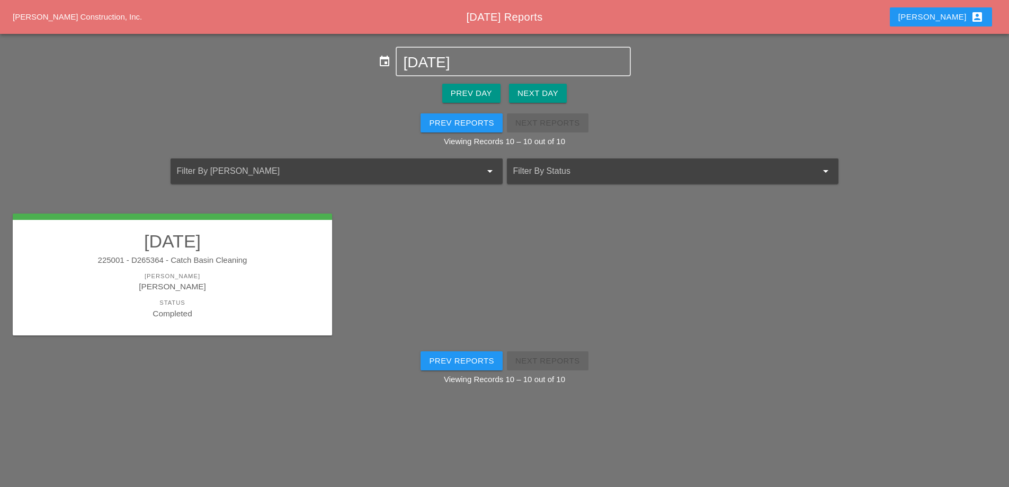
click at [176, 285] on div "[PERSON_NAME]" at bounding box center [172, 286] width 298 height 12
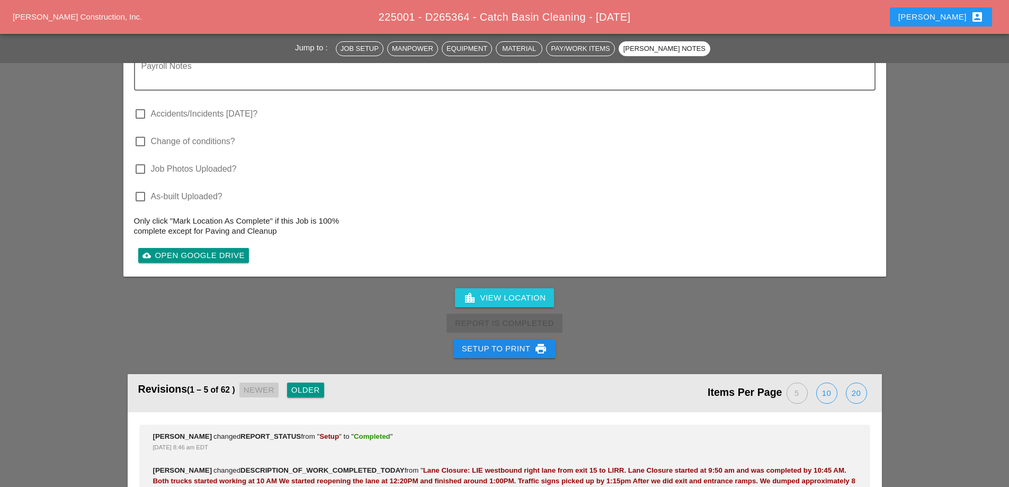
scroll to position [1695, 0]
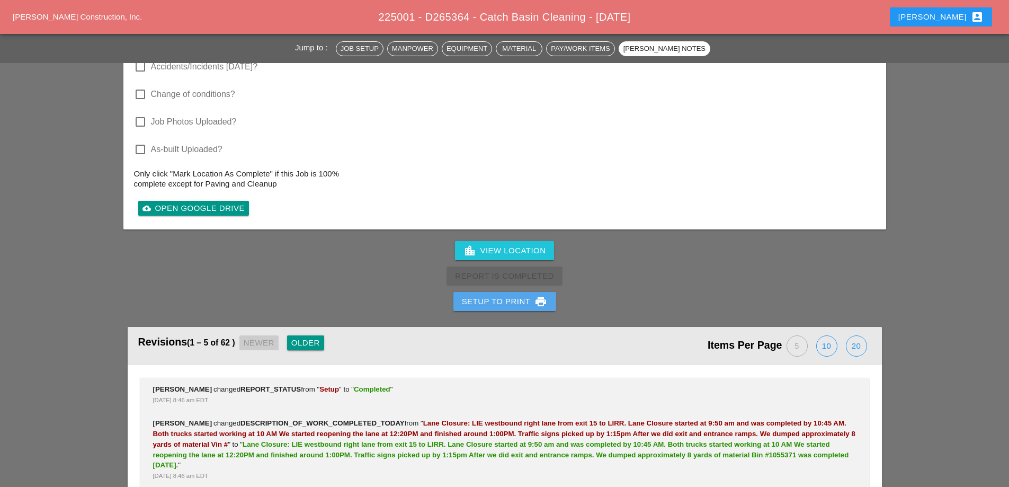
click at [496, 307] on div "Setup to Print print" at bounding box center [505, 301] width 86 height 13
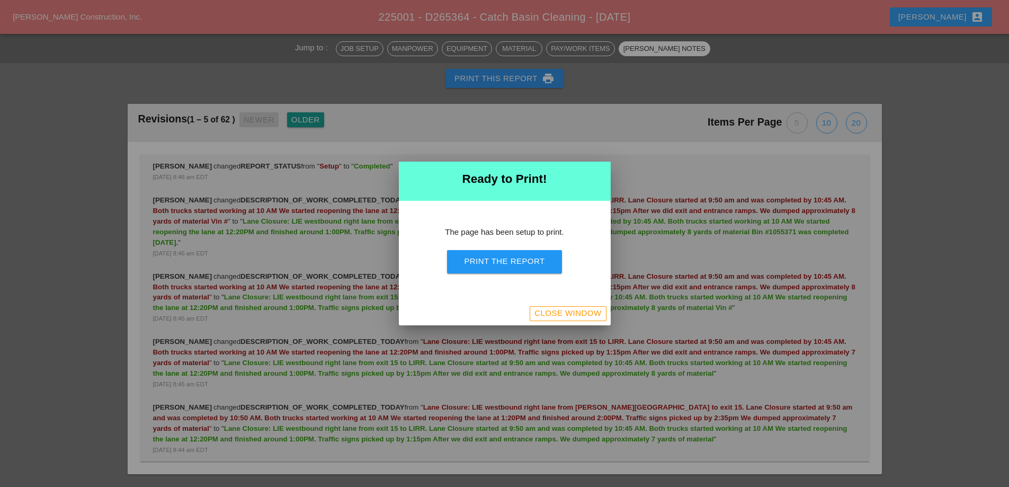
scroll to position [1503, 0]
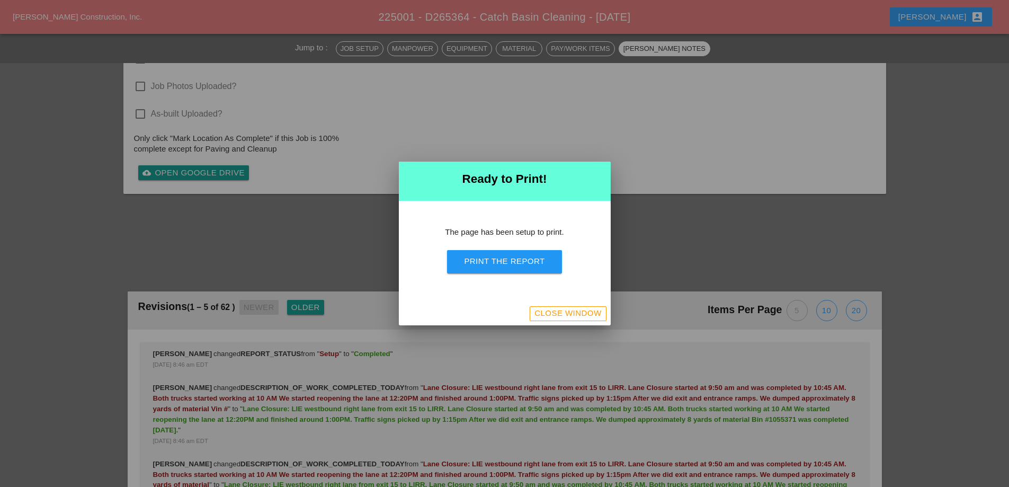
click at [507, 264] on div "Print the Report" at bounding box center [504, 261] width 80 height 12
click at [575, 319] on button "Close Window" at bounding box center [568, 313] width 76 height 15
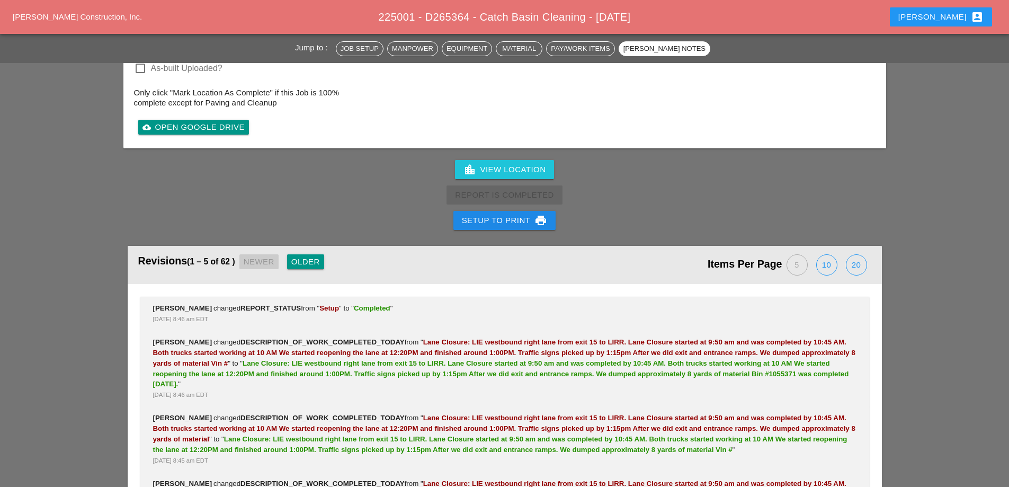
scroll to position [1497, 0]
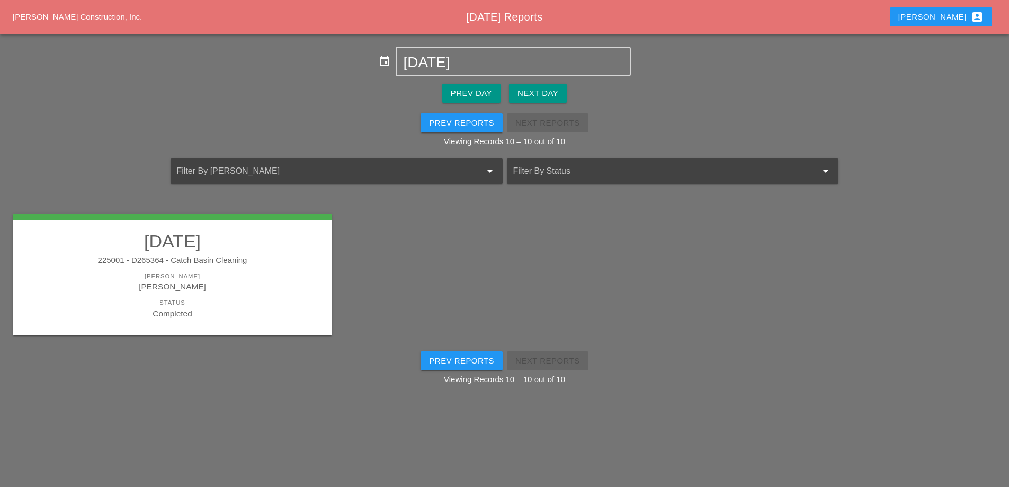
click at [468, 118] on div "Prev Reports" at bounding box center [461, 123] width 65 height 12
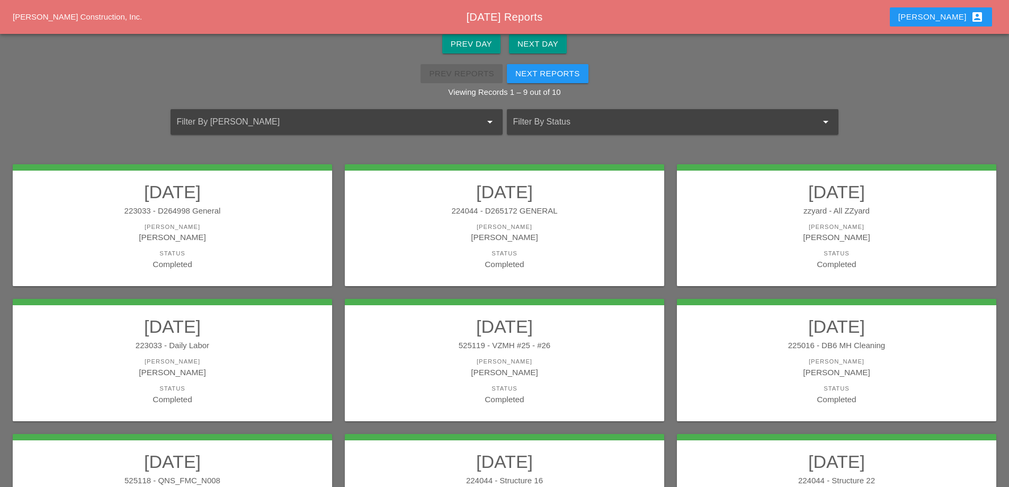
scroll to position [84, 0]
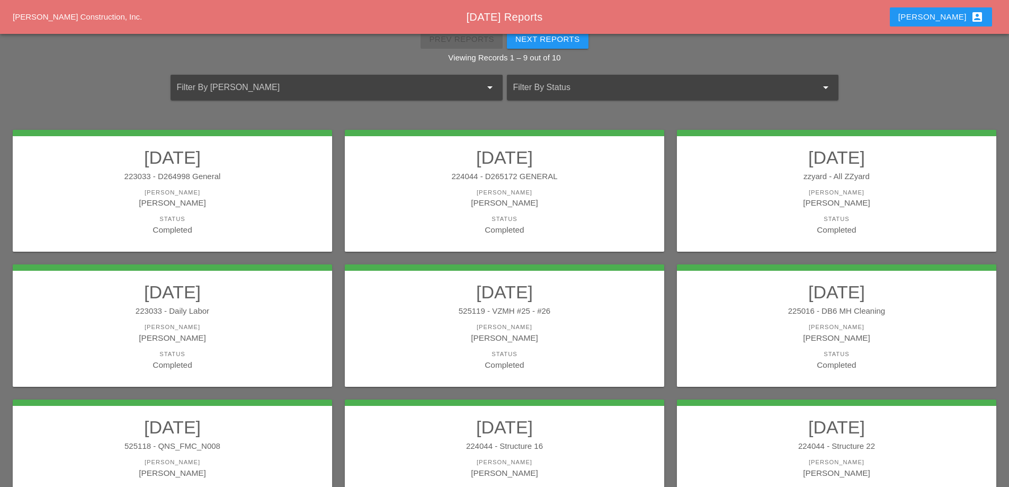
click at [595, 182] on link "09/26/2025 224044 - D265172 GENERAL Foreman Luca Gambardella Status Completed" at bounding box center [504, 191] width 298 height 89
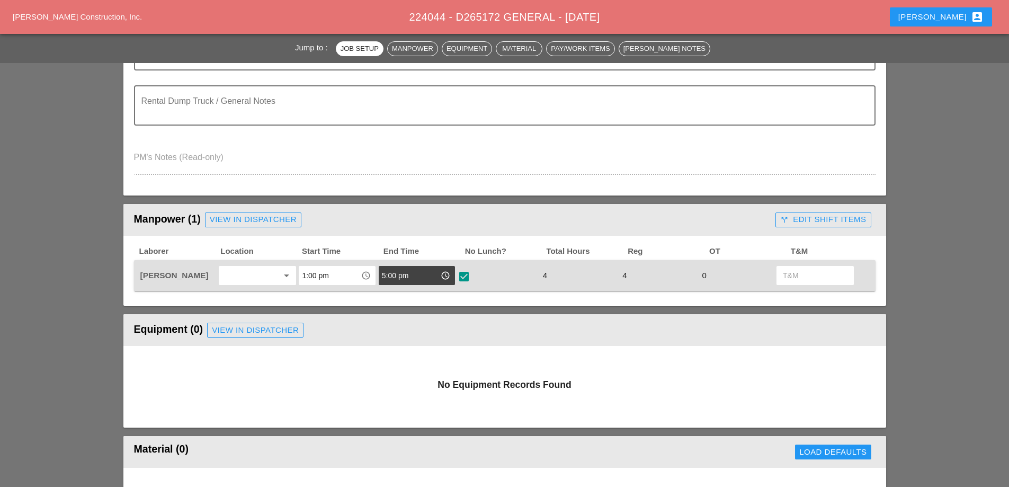
scroll to position [318, 0]
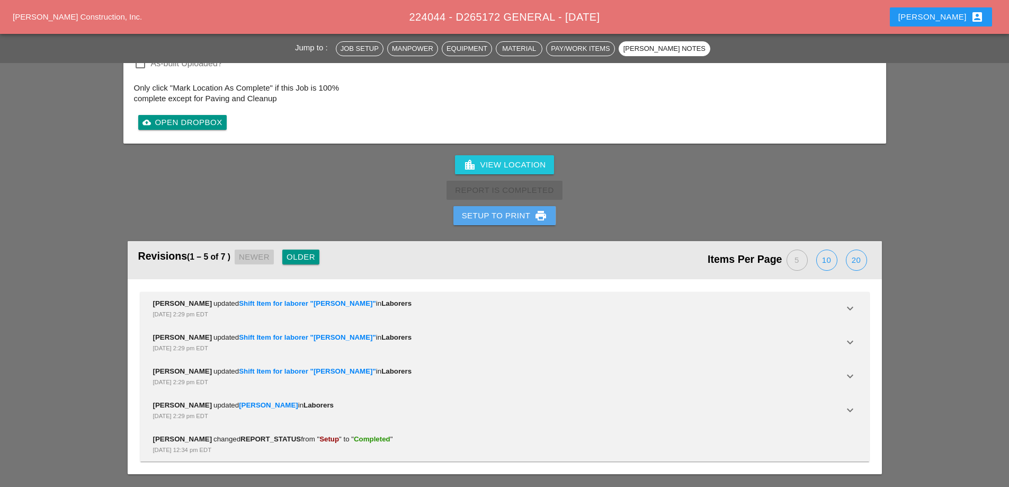
click at [523, 218] on div "Setup to Print print" at bounding box center [505, 215] width 86 height 13
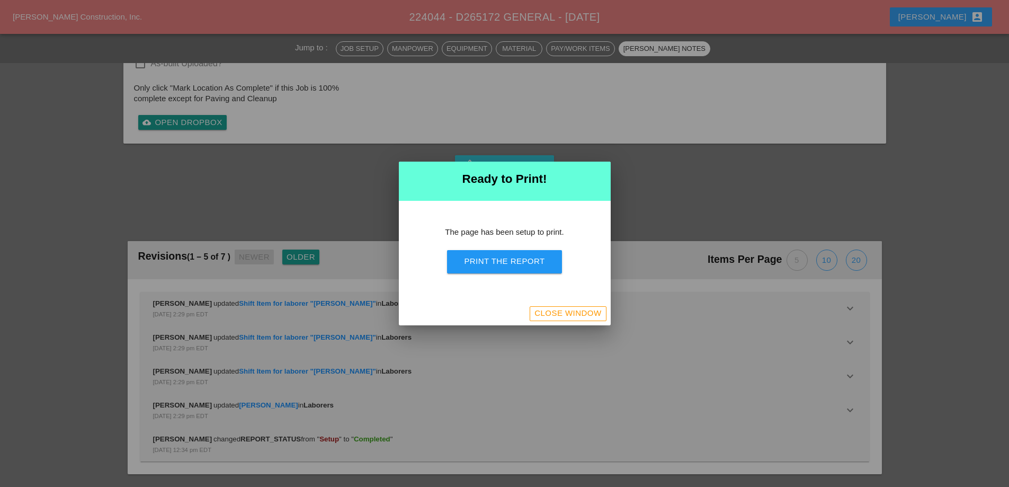
scroll to position [999, 0]
click at [532, 267] on button "Print the Report" at bounding box center [504, 261] width 114 height 23
click at [549, 316] on div "Close Window" at bounding box center [567, 313] width 67 height 12
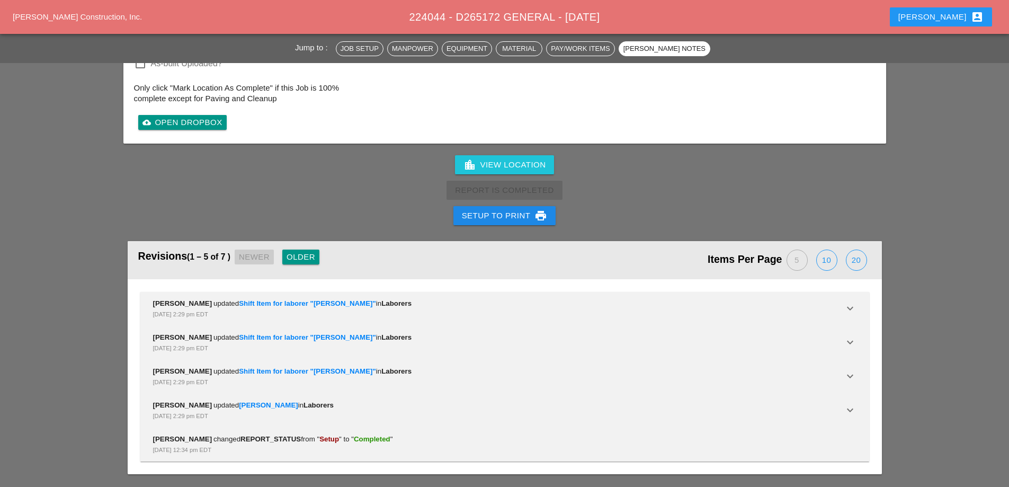
scroll to position [1274, 0]
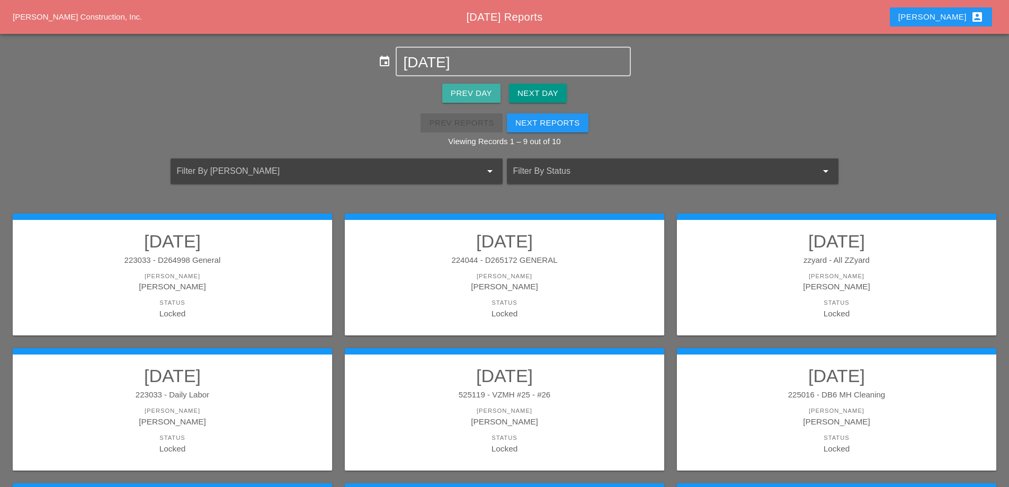
click at [465, 95] on div "Prev Day" at bounding box center [471, 93] width 41 height 12
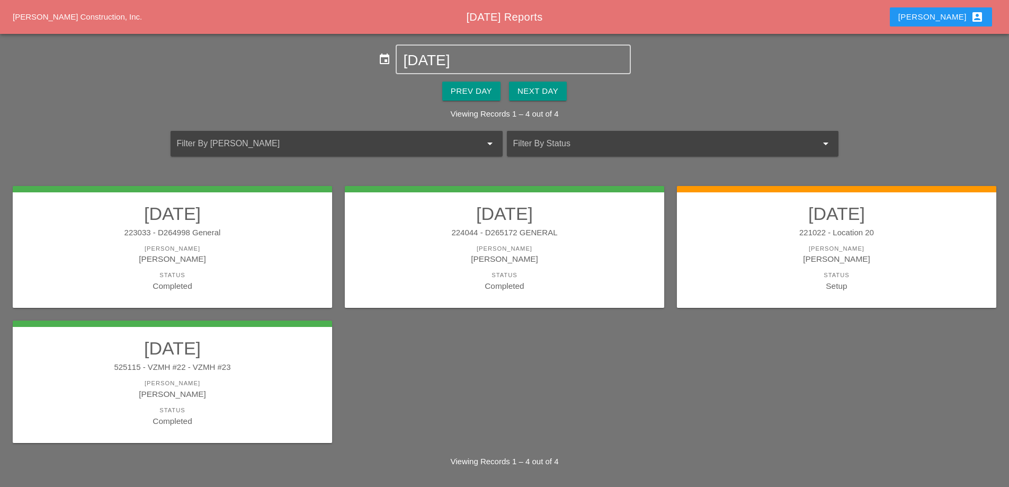
scroll to position [4, 0]
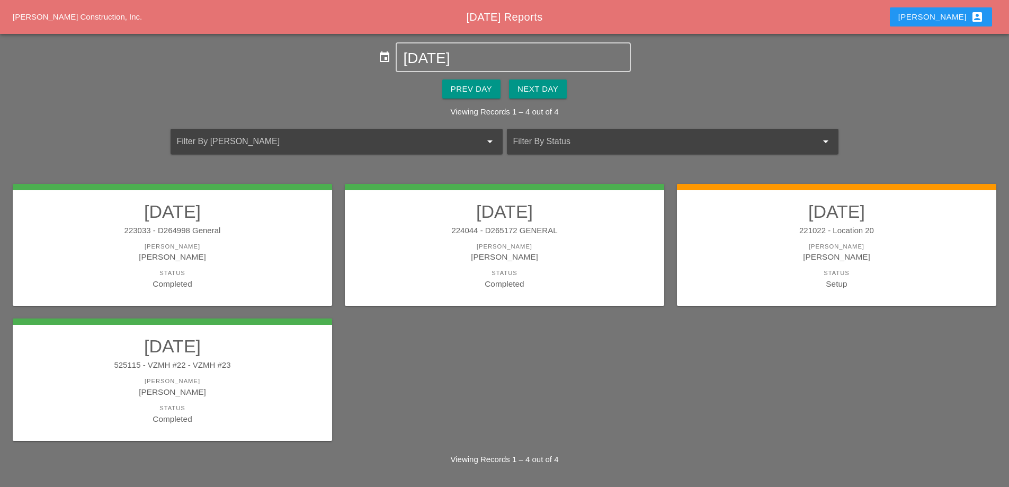
click at [736, 228] on div "221022 - Location 20" at bounding box center [836, 231] width 298 height 12
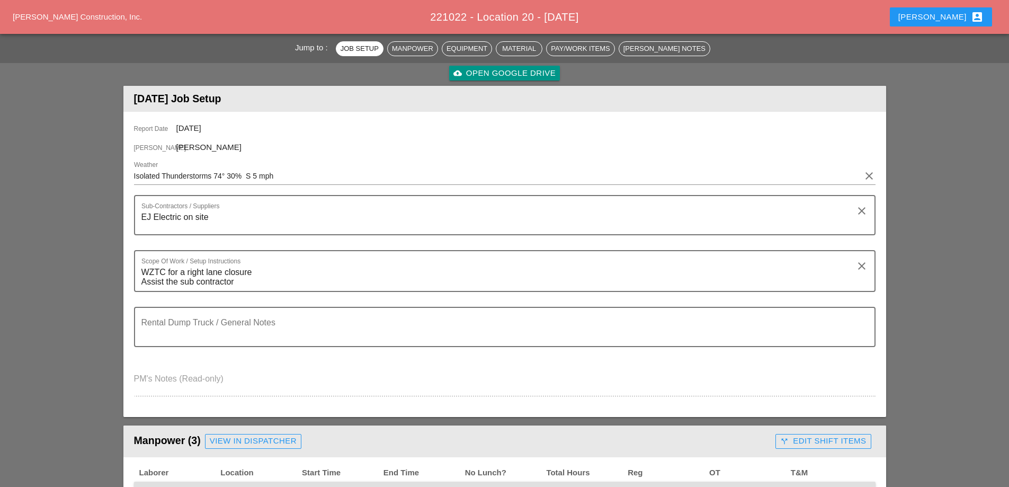
scroll to position [265, 0]
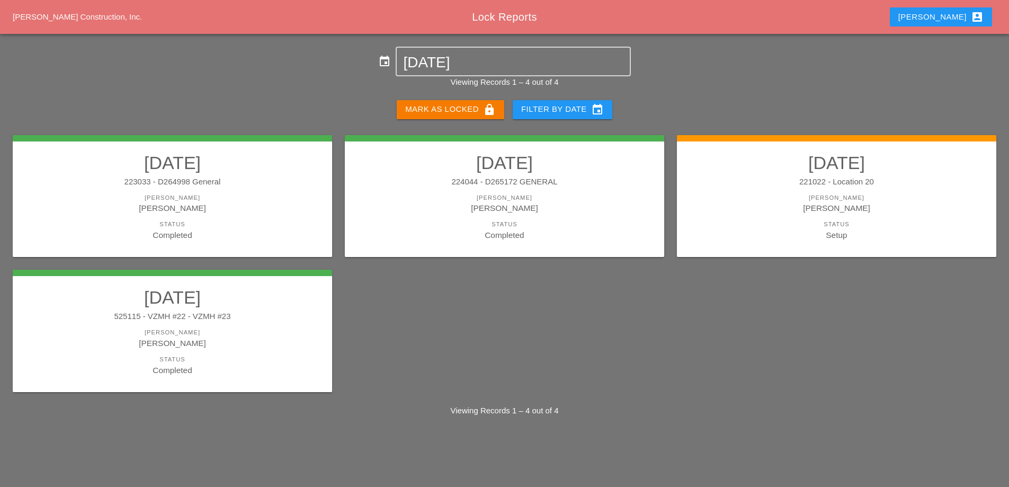
click at [777, 176] on div "221022 - Location 20" at bounding box center [836, 182] width 298 height 12
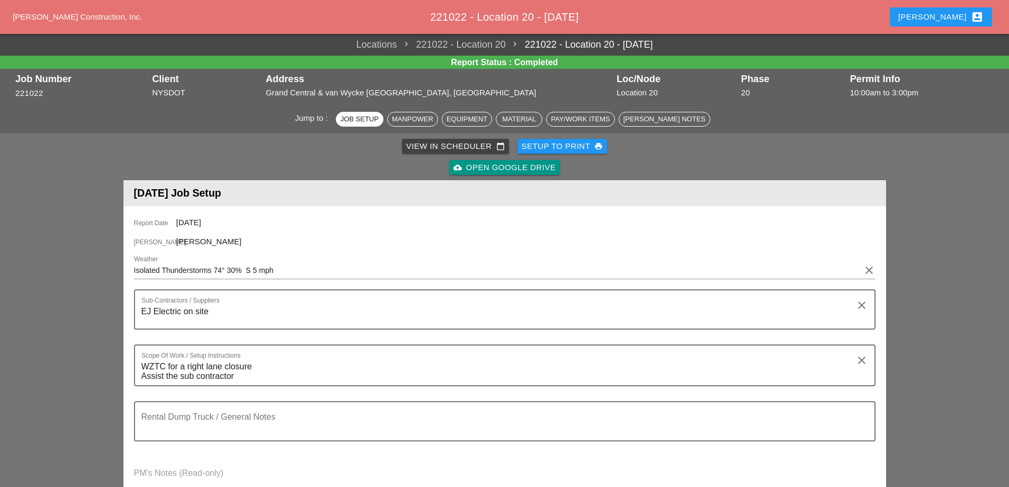
scroll to position [265, 0]
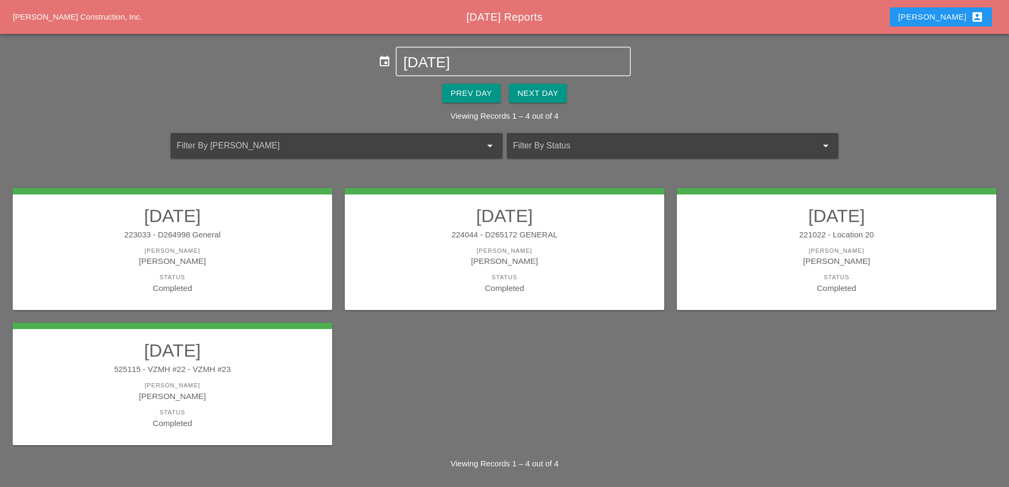
click at [872, 235] on div "221022 - Location 20" at bounding box center [836, 235] width 298 height 12
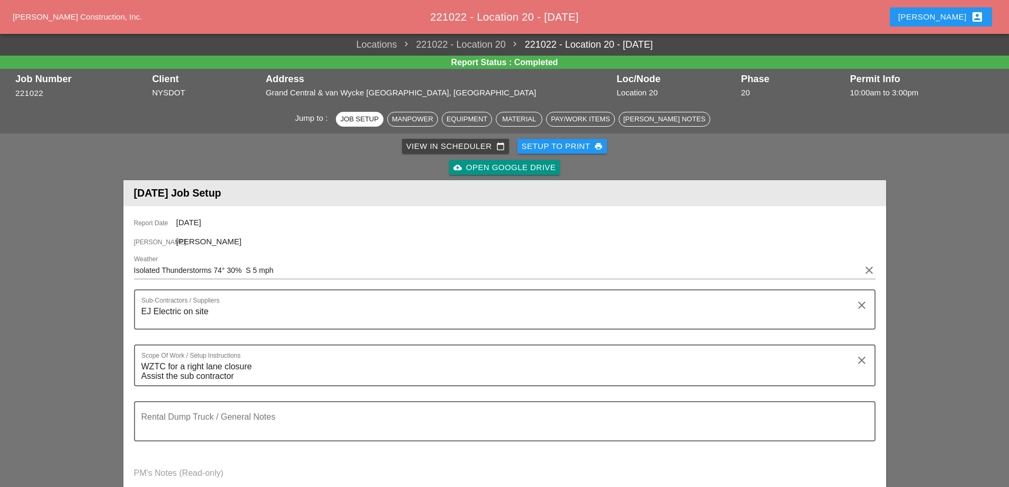
click at [549, 147] on div "Setup to Print print" at bounding box center [563, 146] width 82 height 12
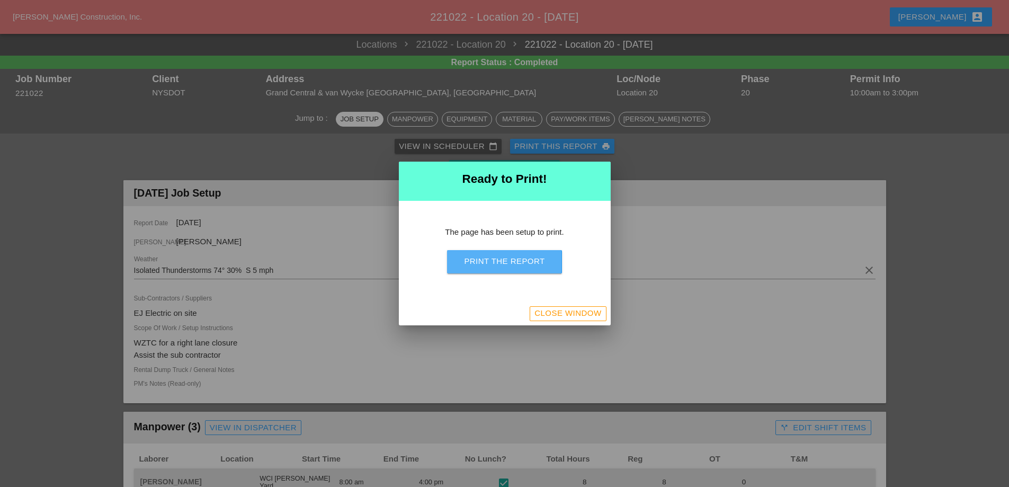
click at [534, 262] on div "Print the Report" at bounding box center [504, 261] width 80 height 12
click at [572, 312] on div "Close Window" at bounding box center [567, 313] width 67 height 12
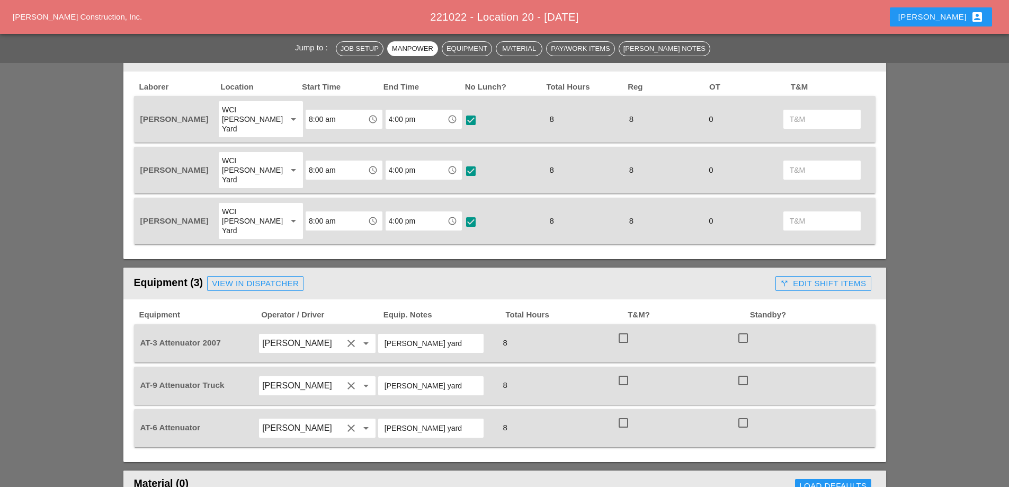
scroll to position [530, 0]
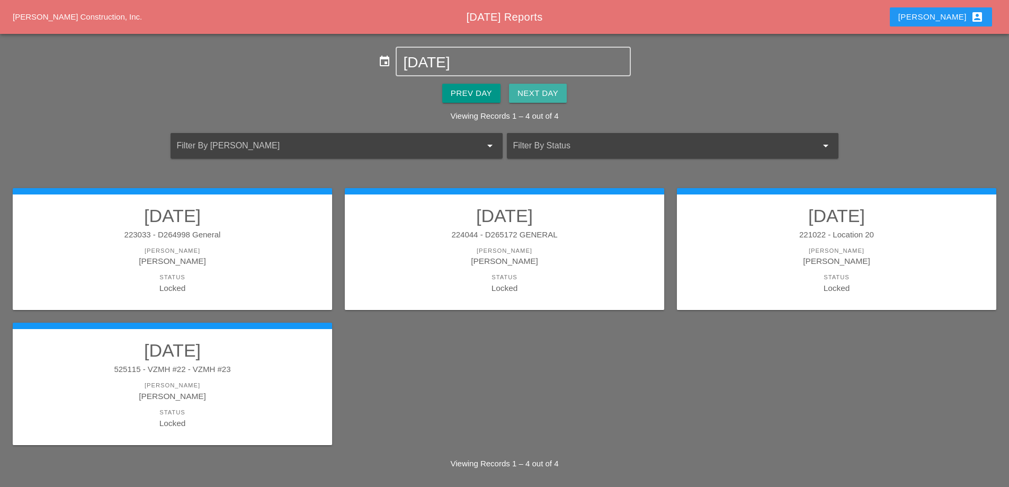
click at [529, 97] on div "Next Day" at bounding box center [537, 93] width 41 height 12
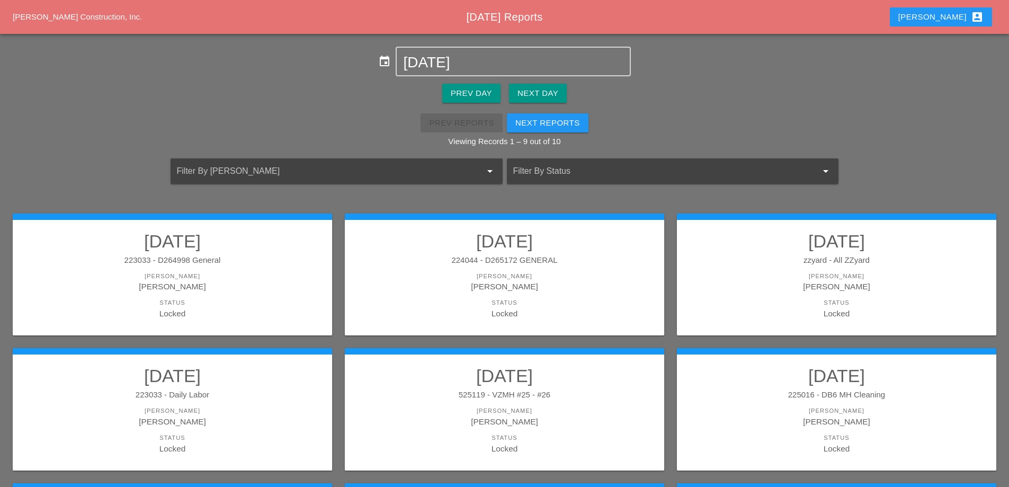
click at [484, 92] on div "Prev Day" at bounding box center [471, 93] width 41 height 12
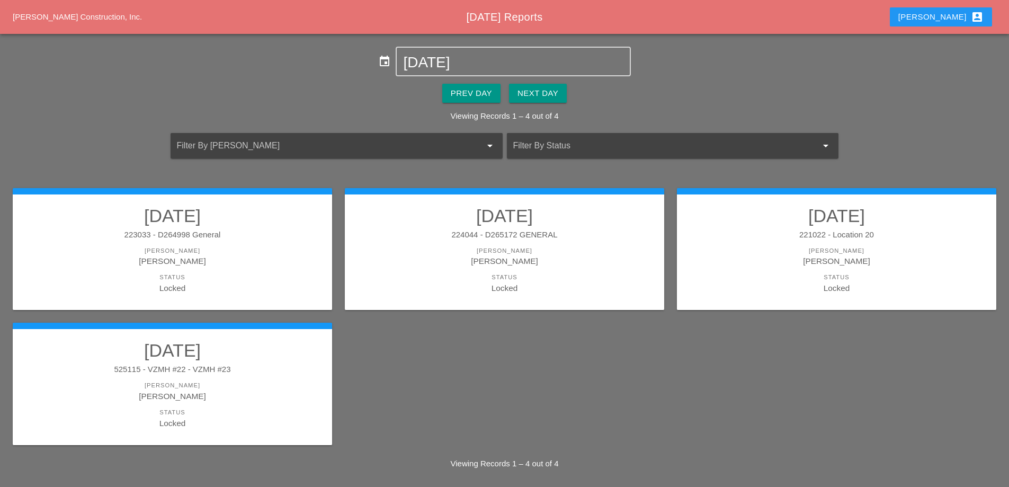
click at [542, 100] on button "Next Day" at bounding box center [538, 93] width 58 height 19
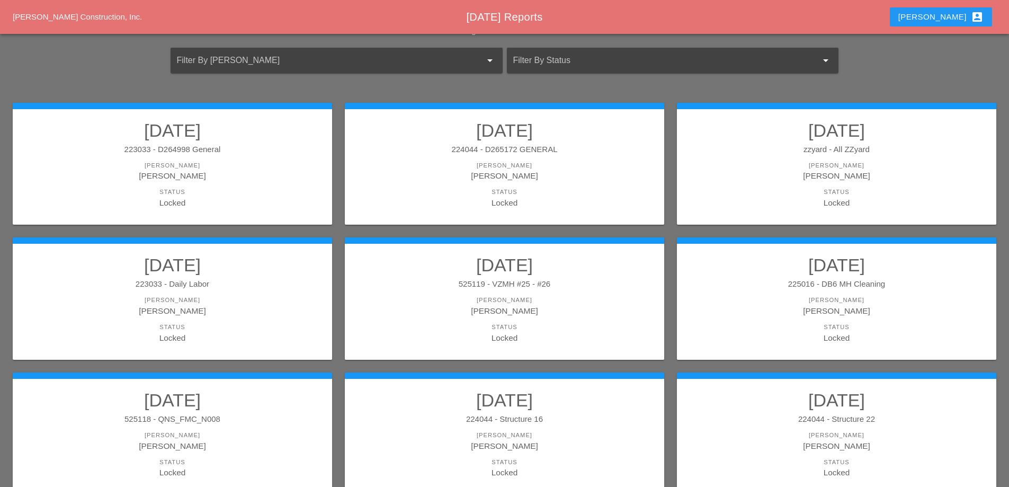
scroll to position [159, 0]
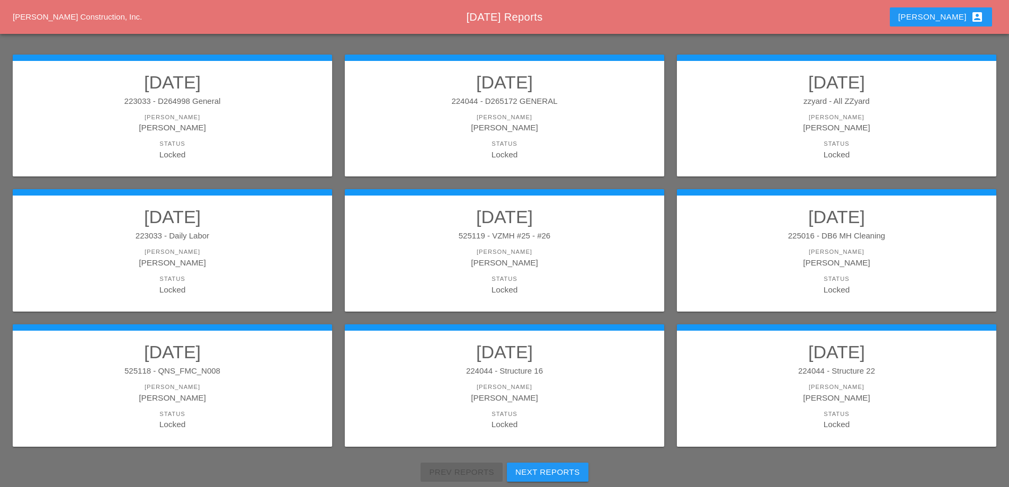
click at [842, 240] on div "225016 - DB6 MH Cleaning" at bounding box center [836, 236] width 298 height 12
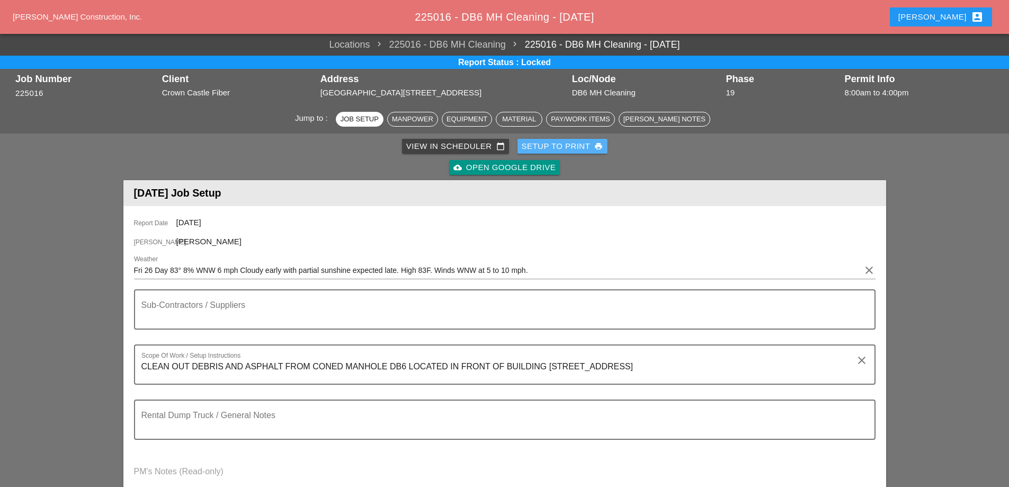
click at [570, 149] on div "Setup to Print print" at bounding box center [563, 146] width 82 height 12
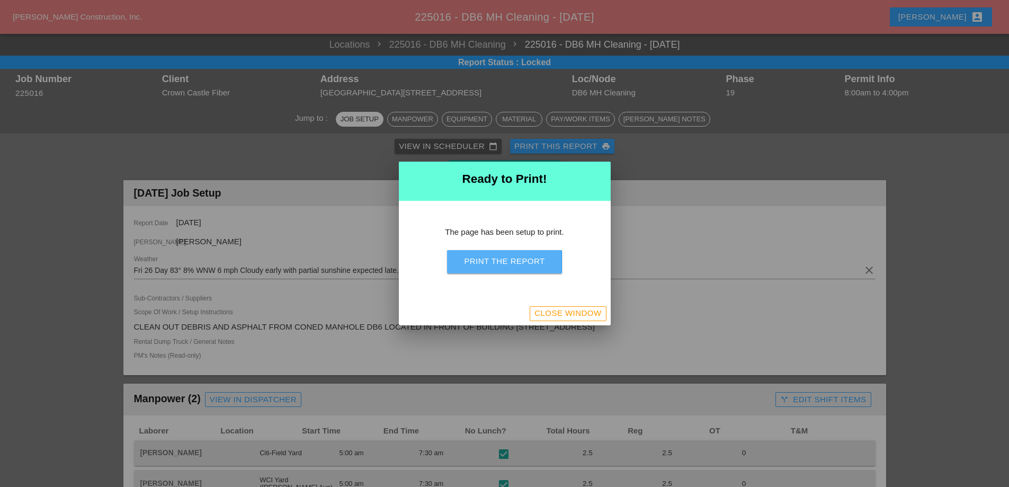
click at [520, 260] on div "Print the Report" at bounding box center [504, 261] width 80 height 12
click at [596, 312] on div "Close Window" at bounding box center [567, 313] width 67 height 12
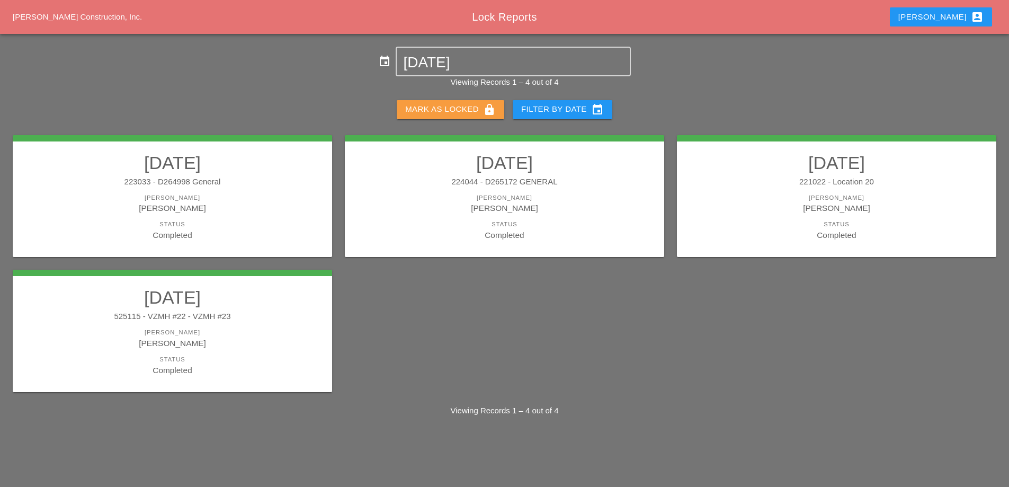
click at [440, 102] on button "[PERSON_NAME] as Locked lock" at bounding box center [451, 109] width 108 height 19
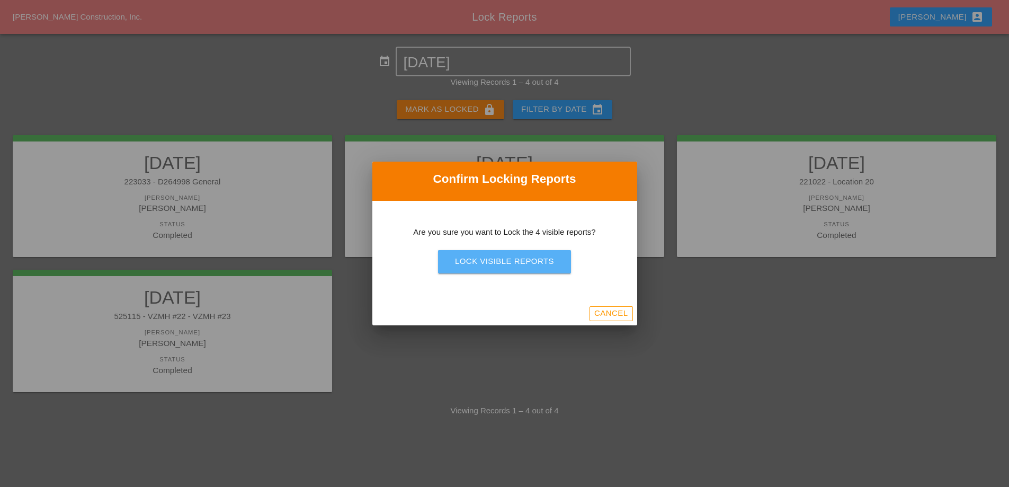
click at [495, 258] on div "Lock Visible Reports" at bounding box center [504, 261] width 99 height 12
click at [495, 257] on div "Are you sure?" at bounding box center [504, 261] width 67 height 12
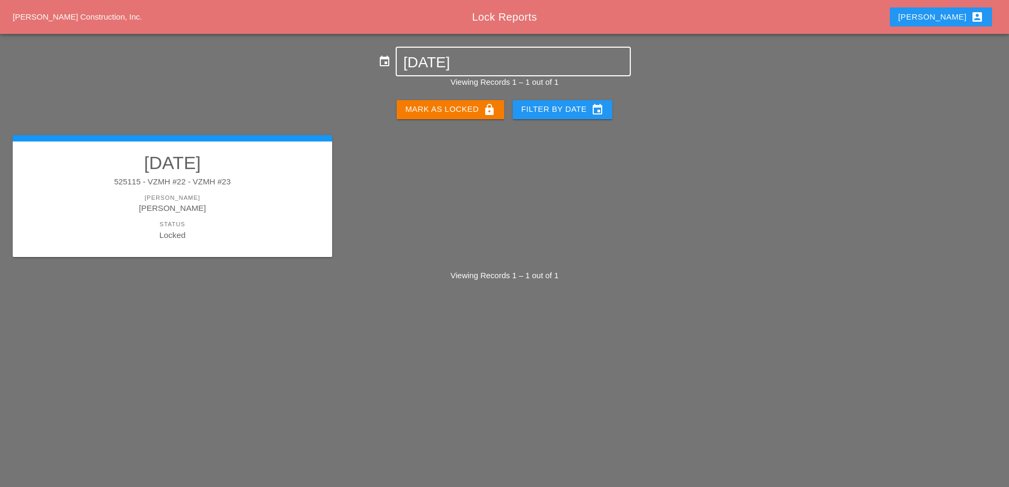
click at [447, 70] on input "[DATE]" at bounding box center [513, 62] width 220 height 17
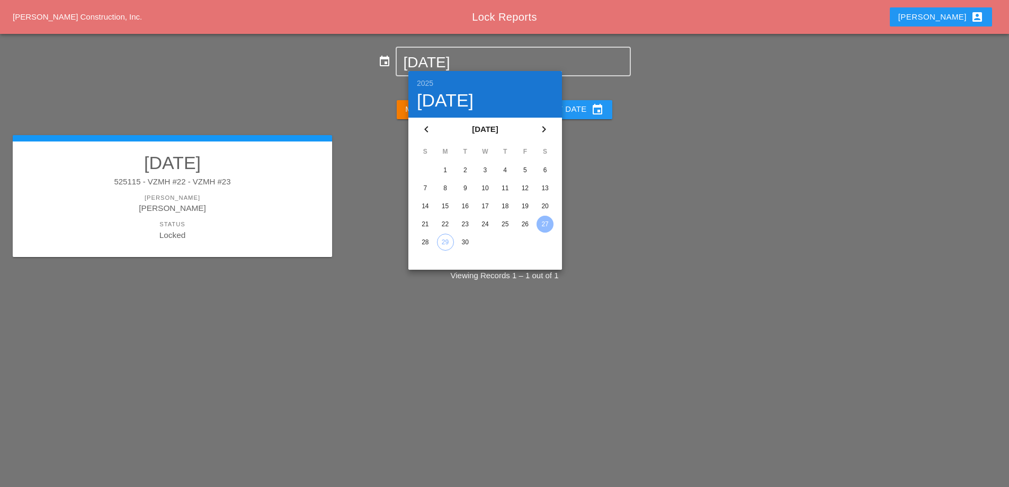
click at [526, 223] on div "26" at bounding box center [524, 224] width 17 height 17
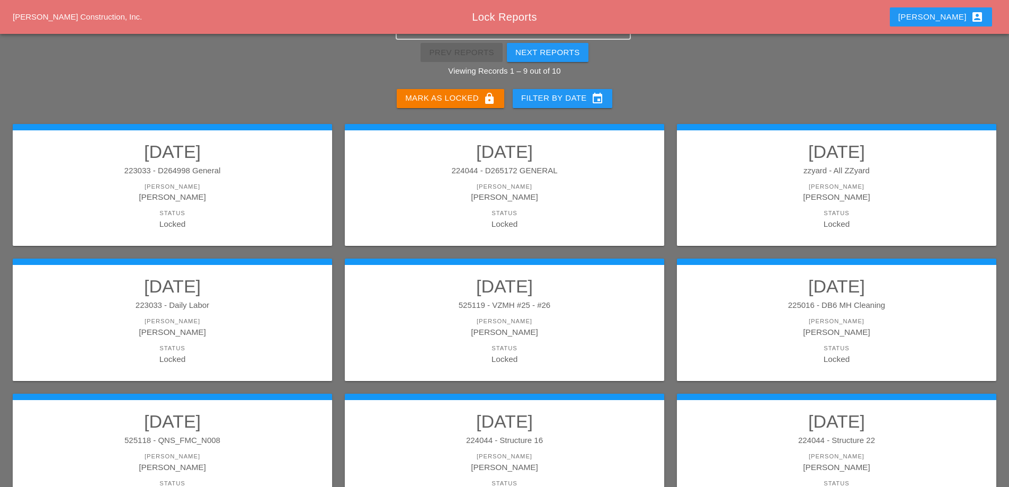
scroll to position [137, 0]
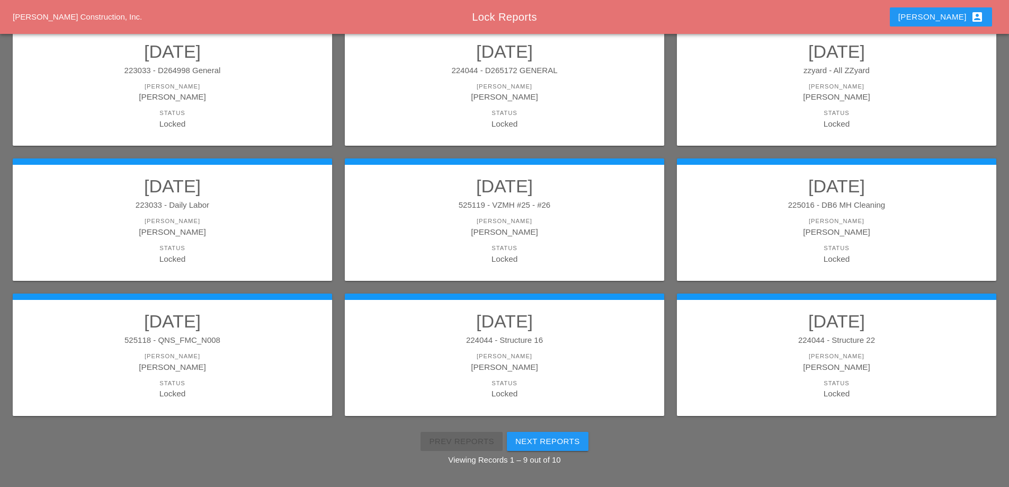
click at [817, 226] on div "[PERSON_NAME]" at bounding box center [836, 232] width 298 height 12
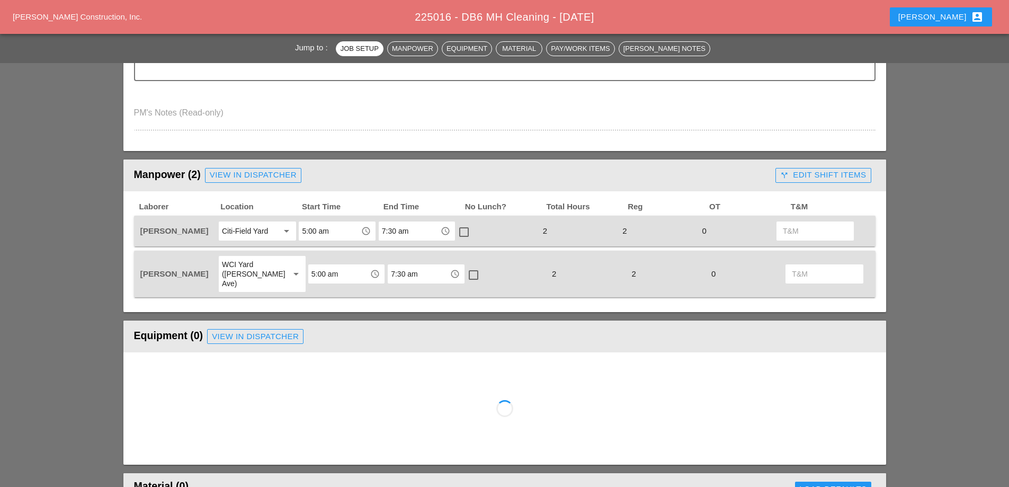
scroll to position [371, 0]
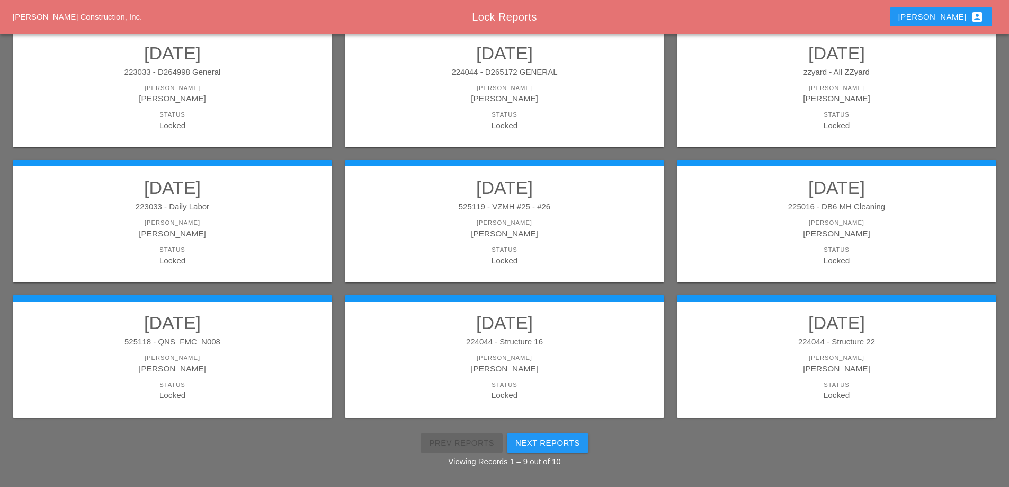
scroll to position [137, 0]
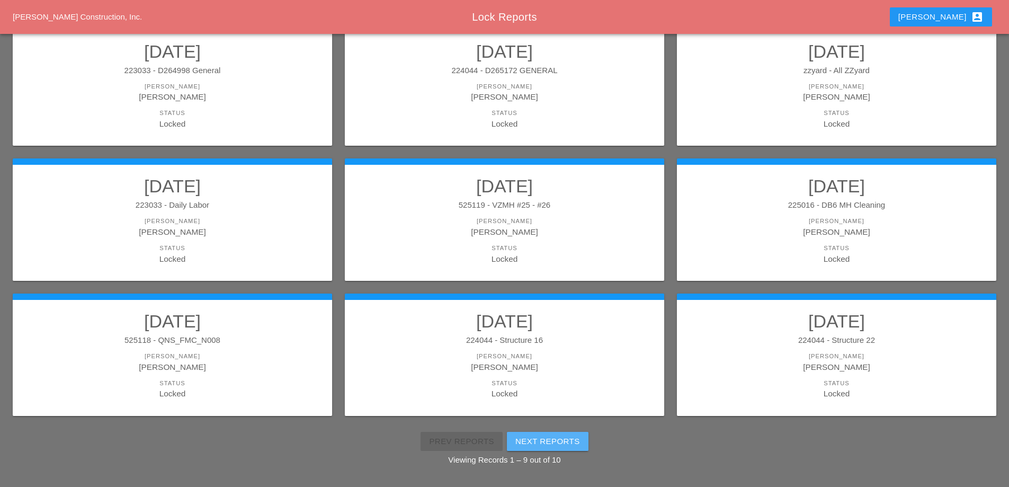
click at [549, 443] on div "Next Reports" at bounding box center [547, 441] width 65 height 12
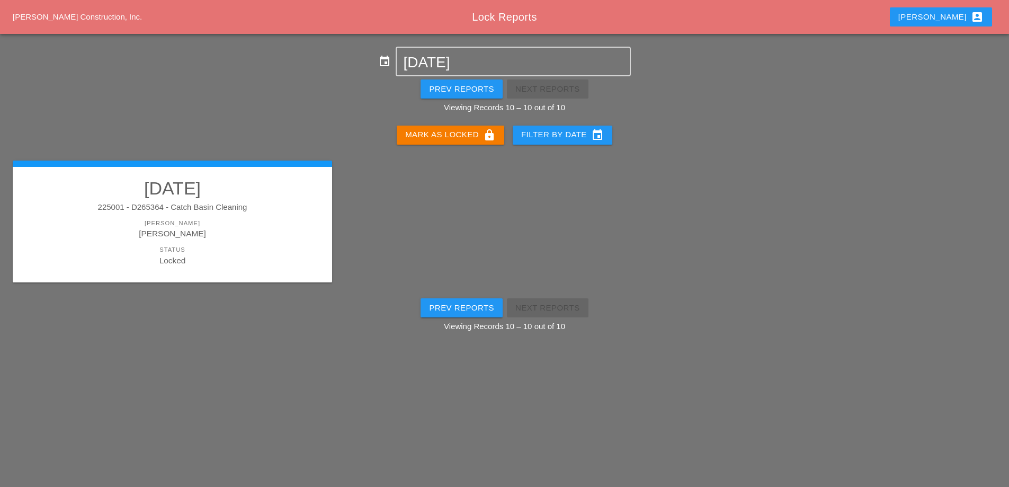
click at [226, 250] on div "Status" at bounding box center [172, 249] width 298 height 9
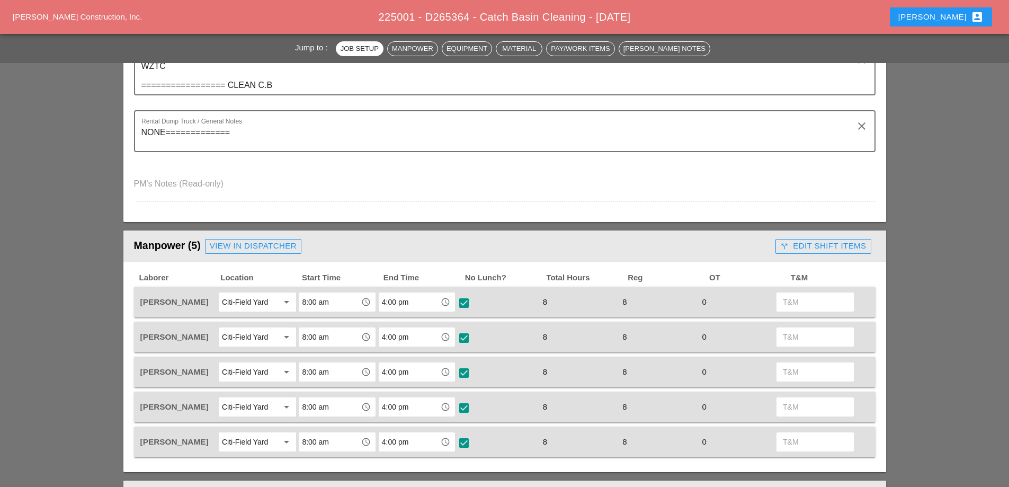
scroll to position [318, 0]
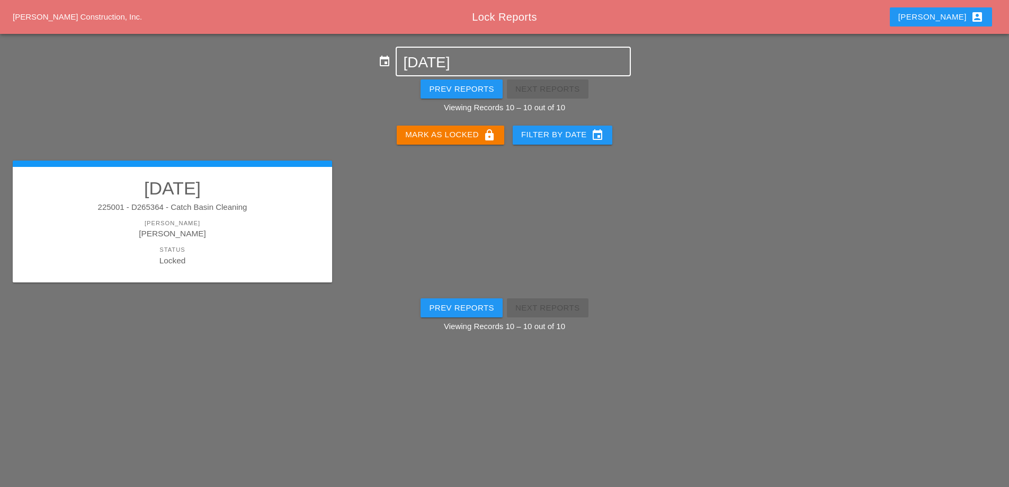
click at [447, 60] on input "[DATE]" at bounding box center [513, 62] width 220 height 17
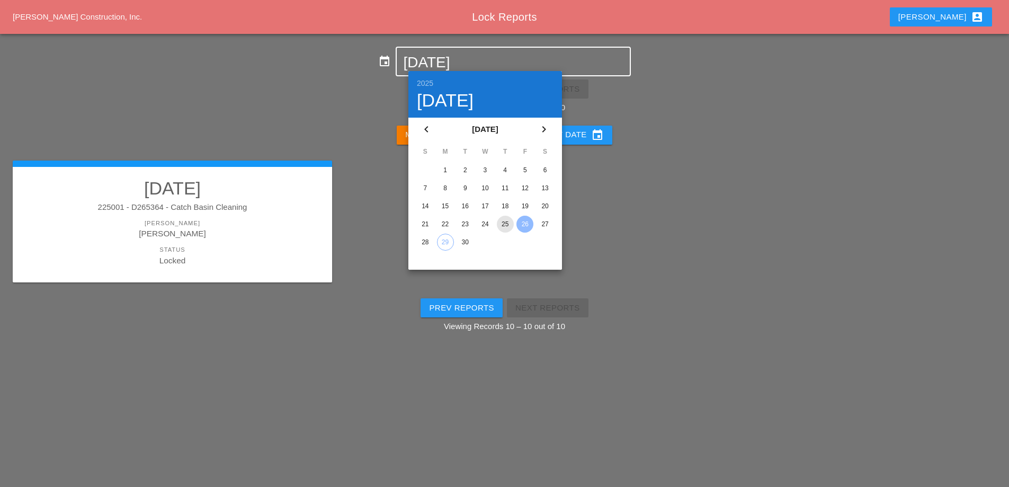
click at [508, 224] on div "25" at bounding box center [505, 224] width 17 height 17
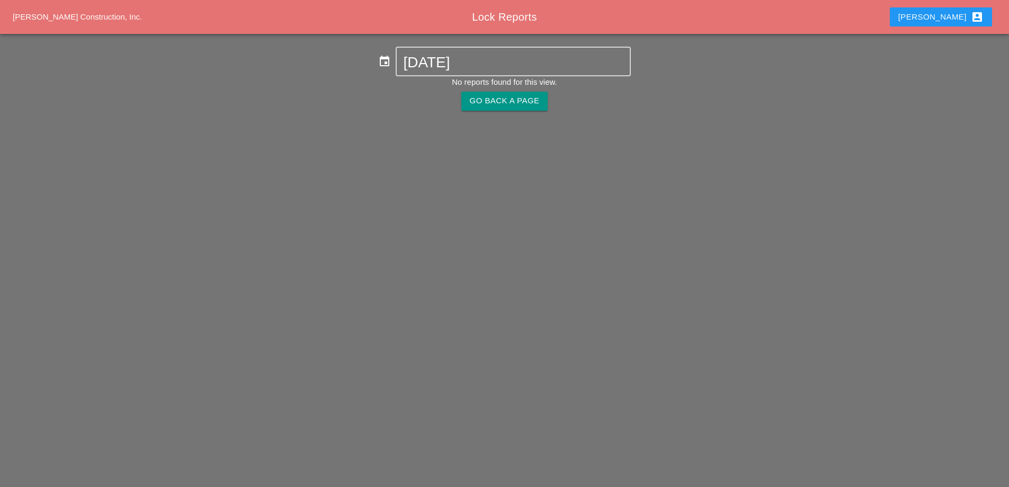
click at [477, 100] on div "Go Back A Page" at bounding box center [505, 101] width 70 height 12
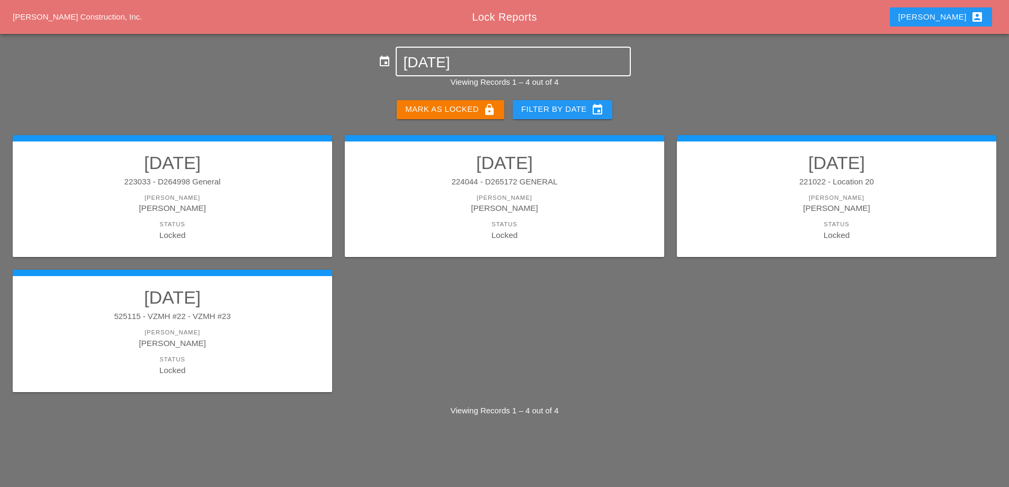
click at [447, 67] on input "[DATE]" at bounding box center [513, 62] width 220 height 17
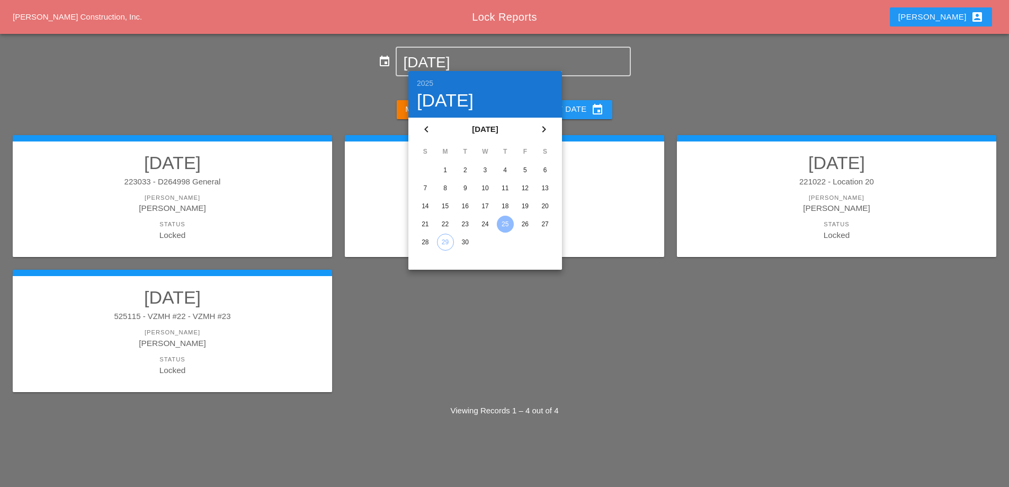
click at [524, 225] on div "26" at bounding box center [524, 224] width 17 height 17
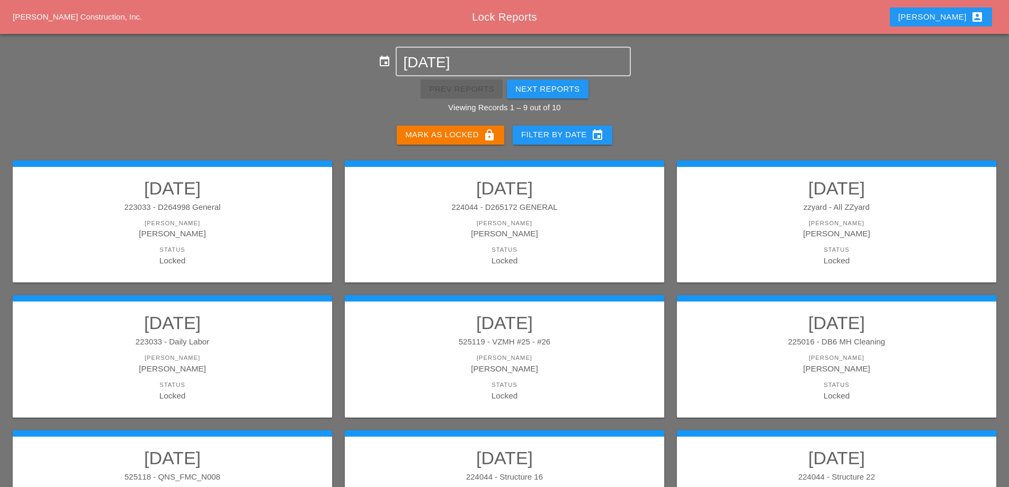
click at [715, 83] on div "Prev Reports Next Reports Viewing Records 1 – 9 out of 10" at bounding box center [504, 95] width 1009 height 38
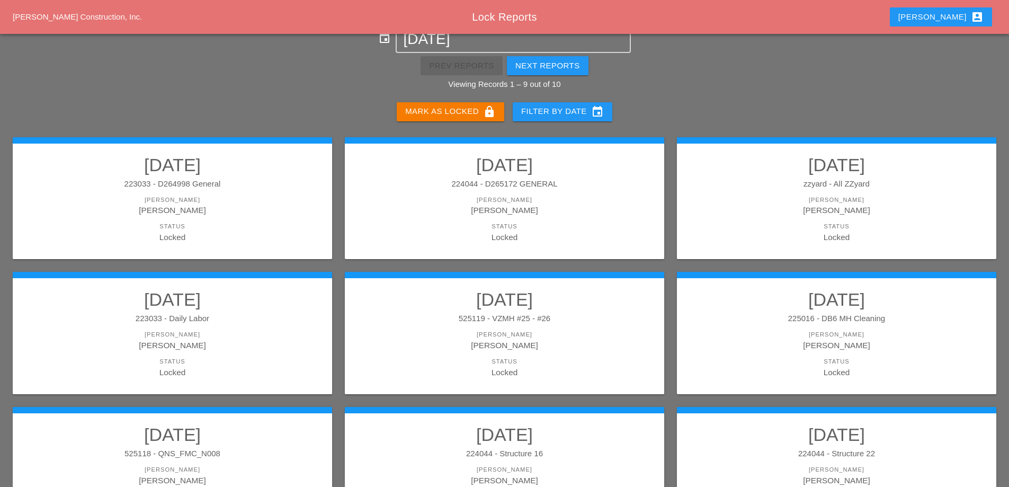
scroll to position [53, 0]
